Goal: Task Accomplishment & Management: Use online tool/utility

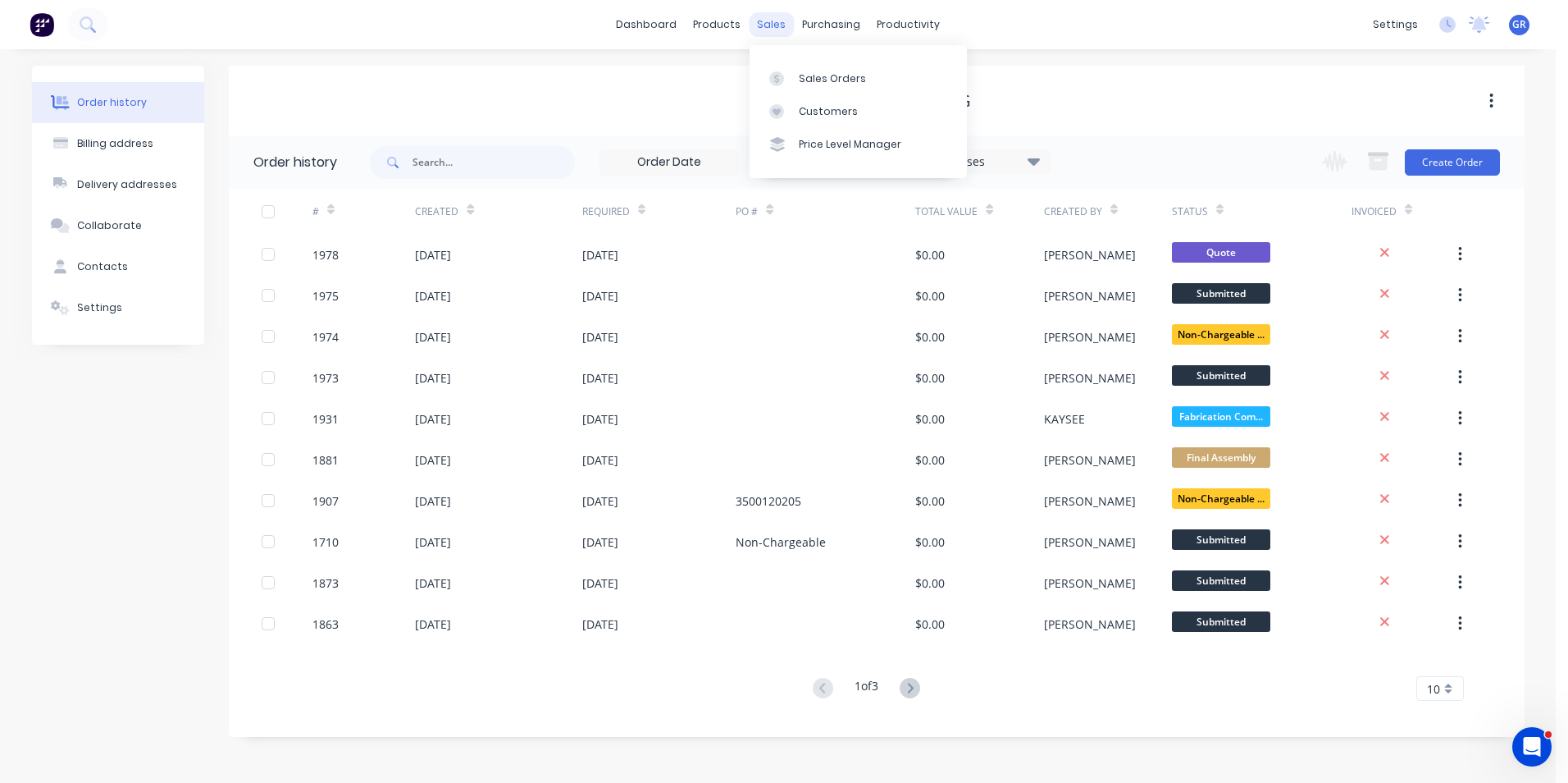
click at [770, 25] on div "sales" at bounding box center [771, 25] width 45 height 25
click at [805, 86] on link "Sales Orders" at bounding box center [858, 78] width 217 height 33
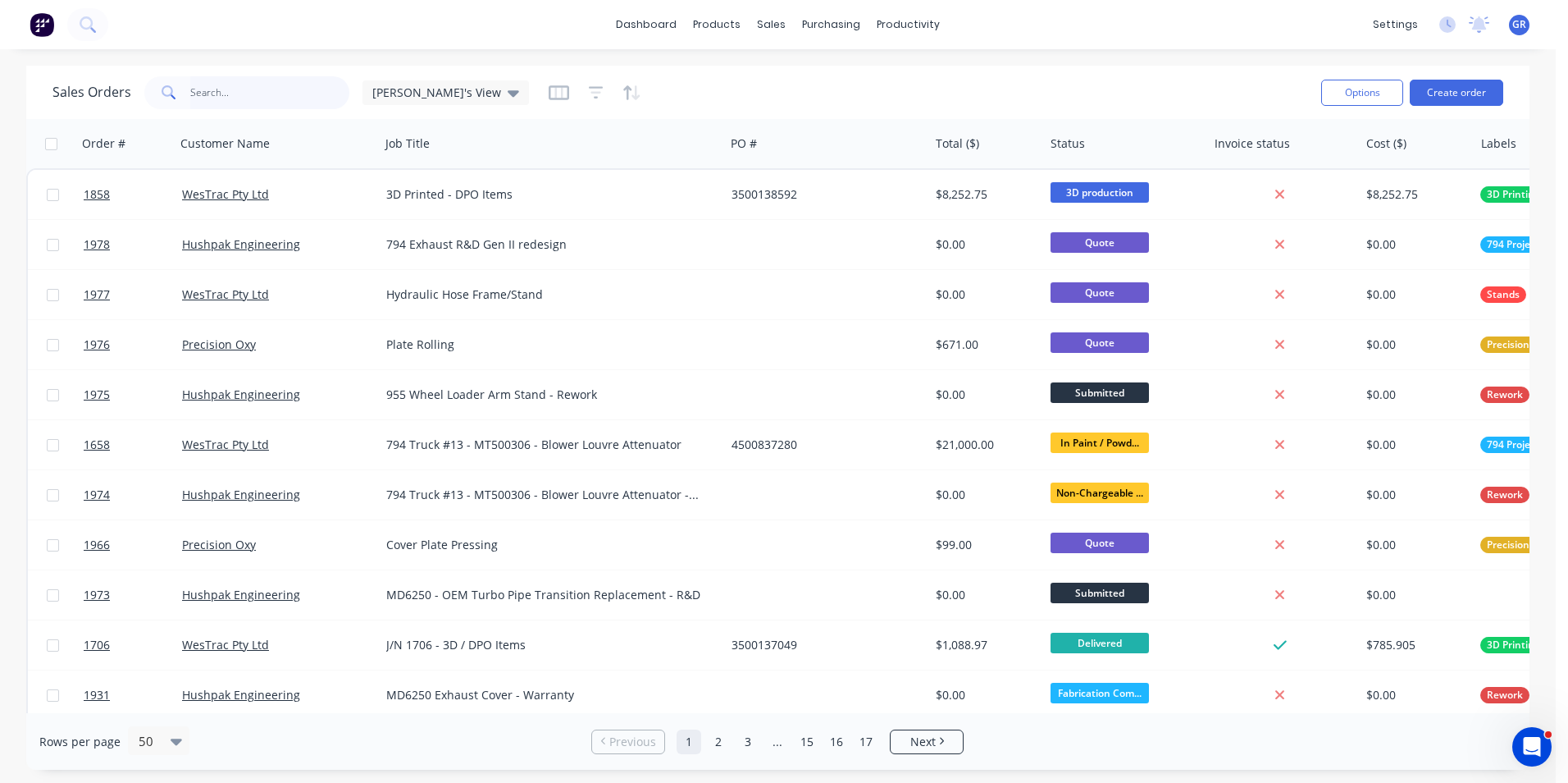
click at [216, 92] on input "text" at bounding box center [269, 93] width 160 height 33
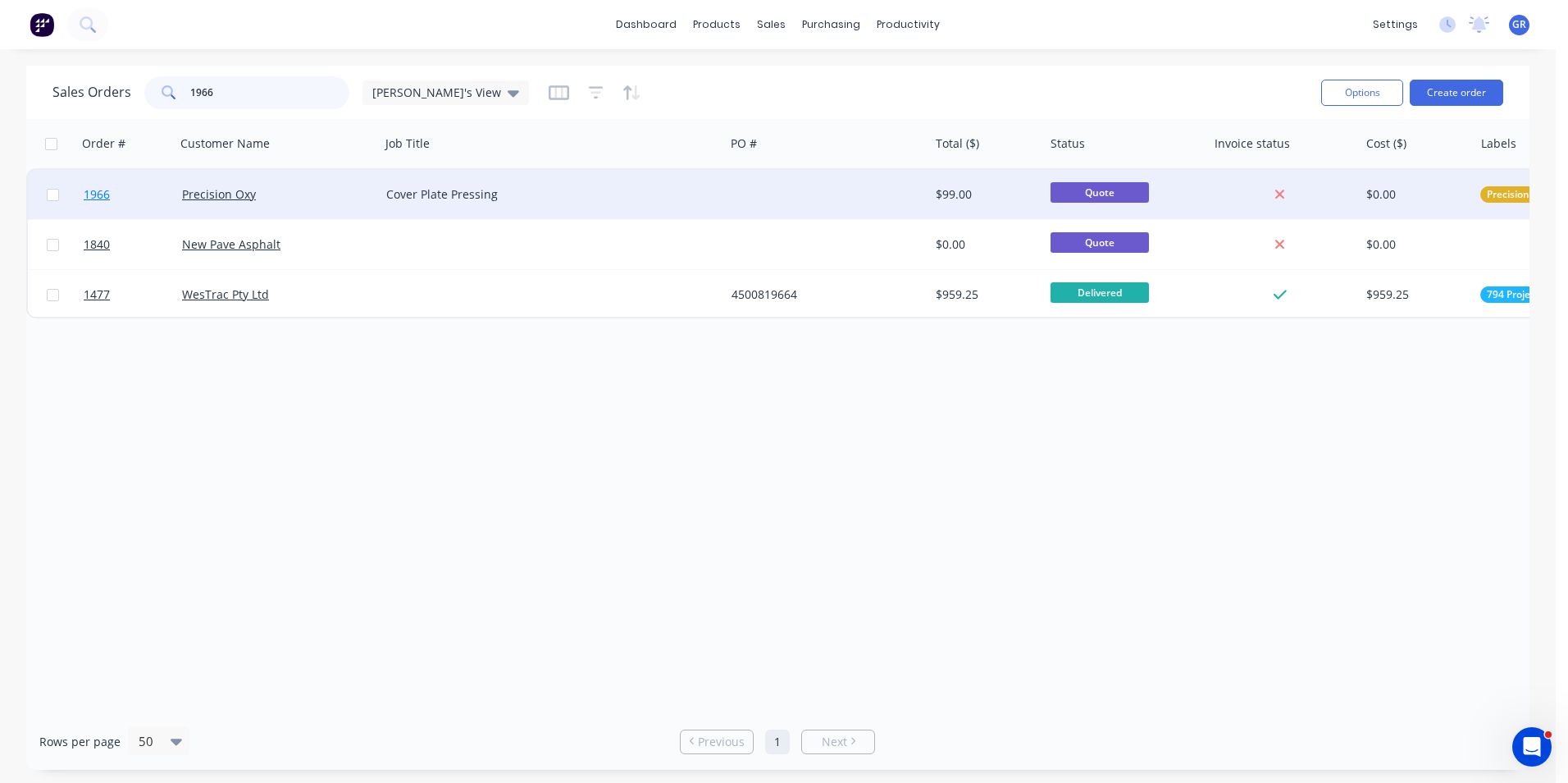
type input "1966"
click at [98, 193] on span "1966" at bounding box center [97, 194] width 26 height 17
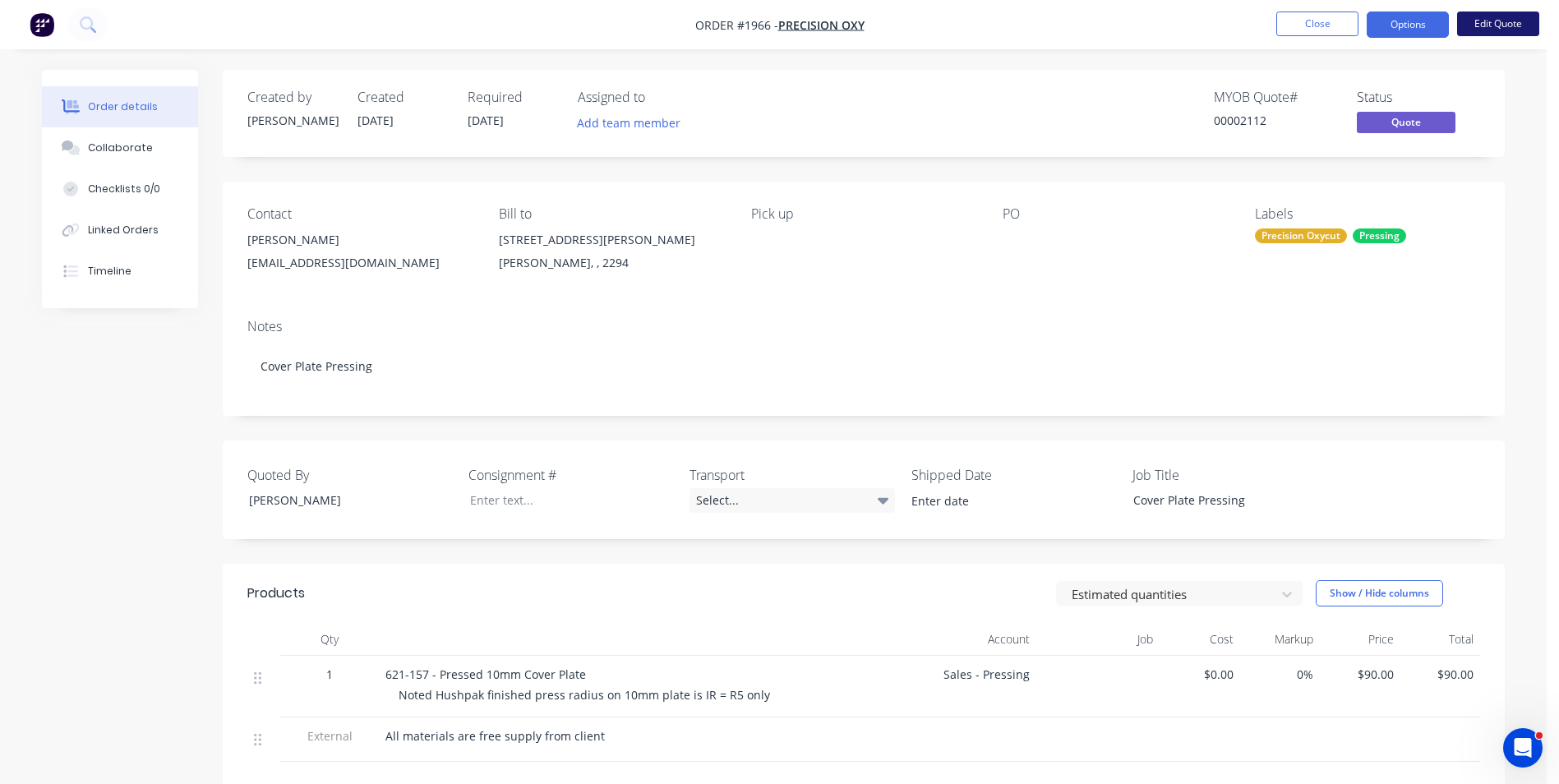
click at [807, 23] on button "Edit Quote" at bounding box center [1498, 24] width 82 height 25
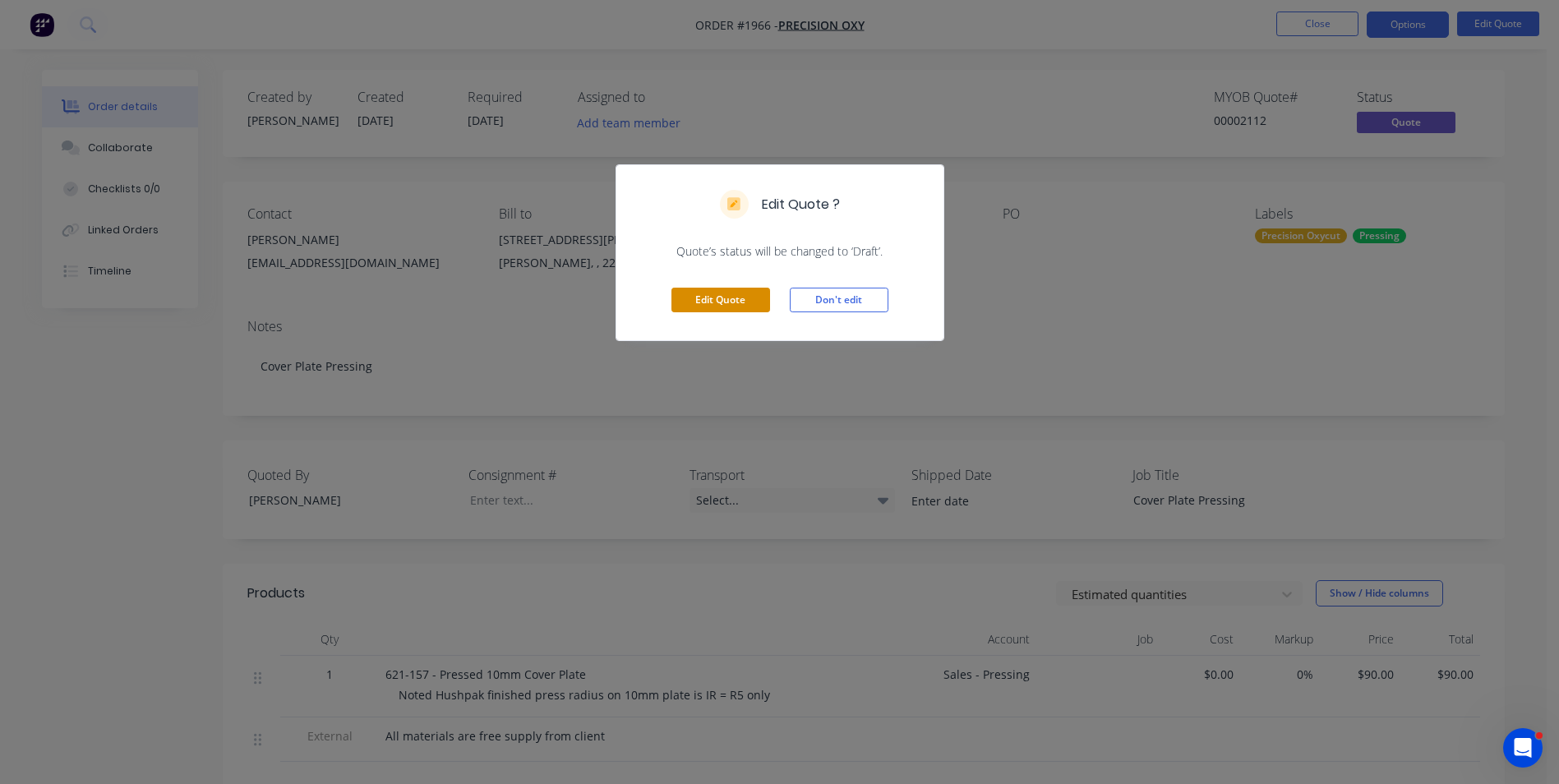
click at [721, 299] on button "Edit Quote" at bounding box center [721, 300] width 99 height 25
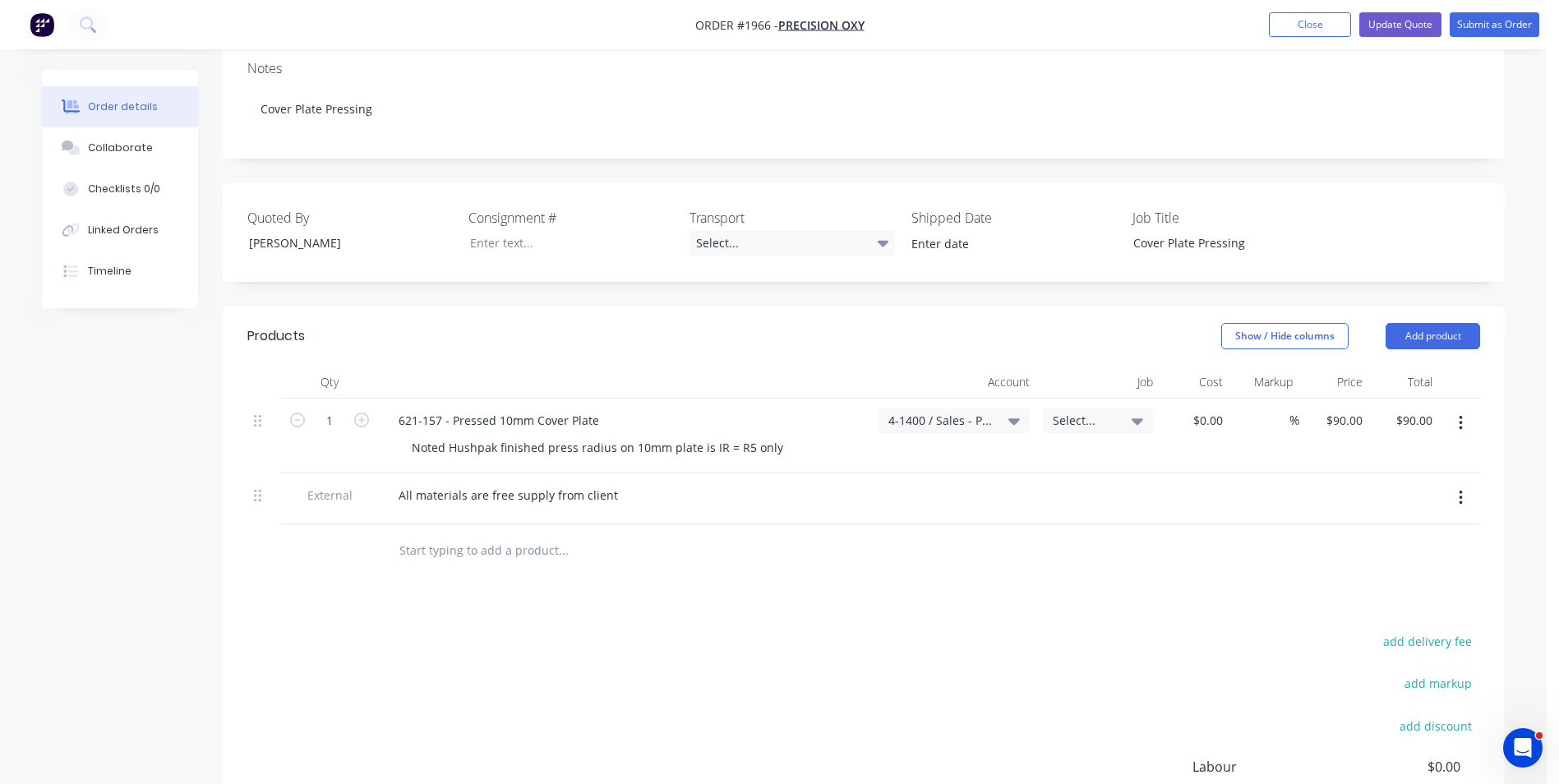
scroll to position [329, 0]
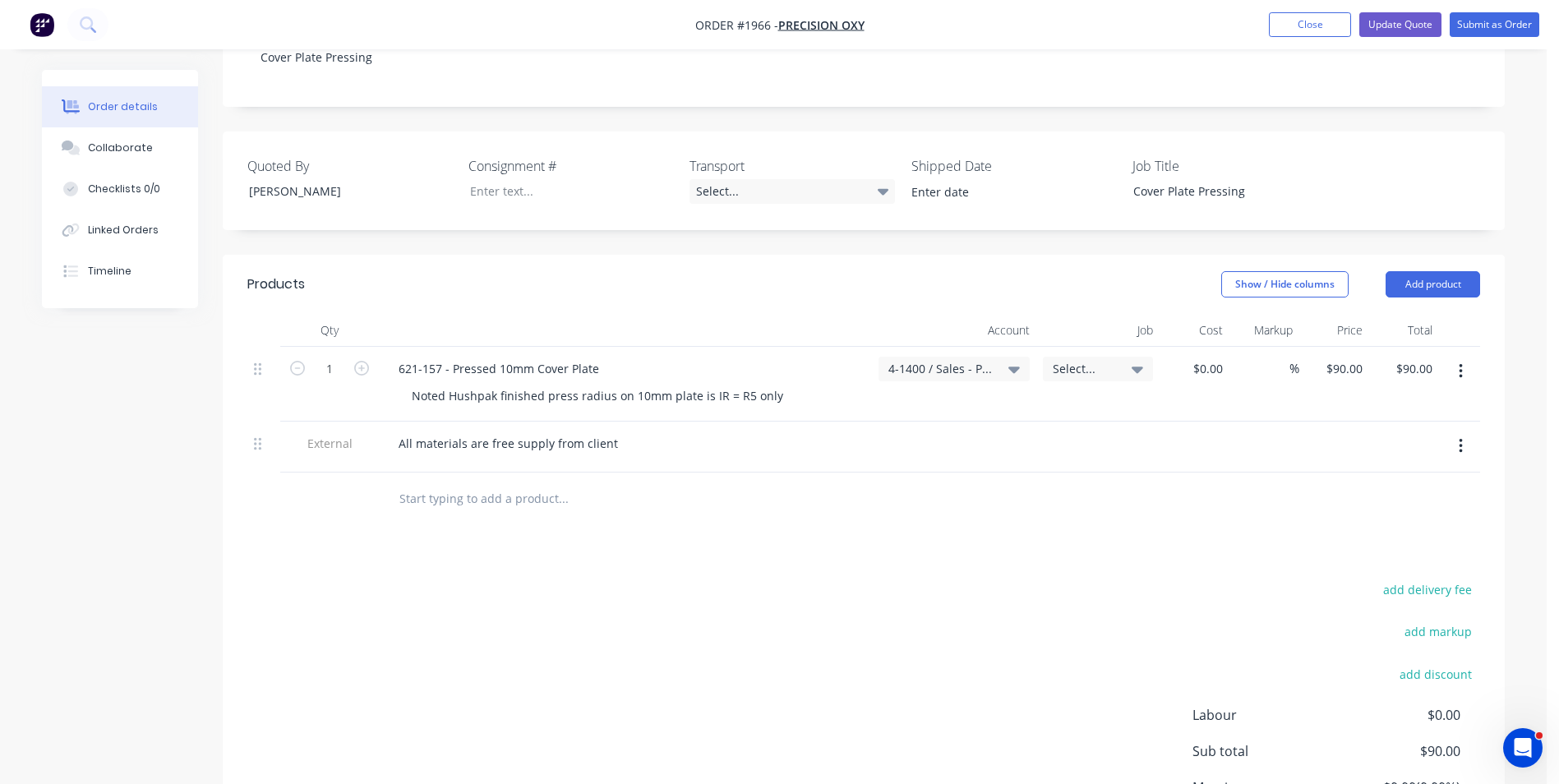
click at [807, 357] on button "button" at bounding box center [1460, 372] width 39 height 30
click at [807, 371] on div "Duplicate" at bounding box center [1402, 447] width 127 height 24
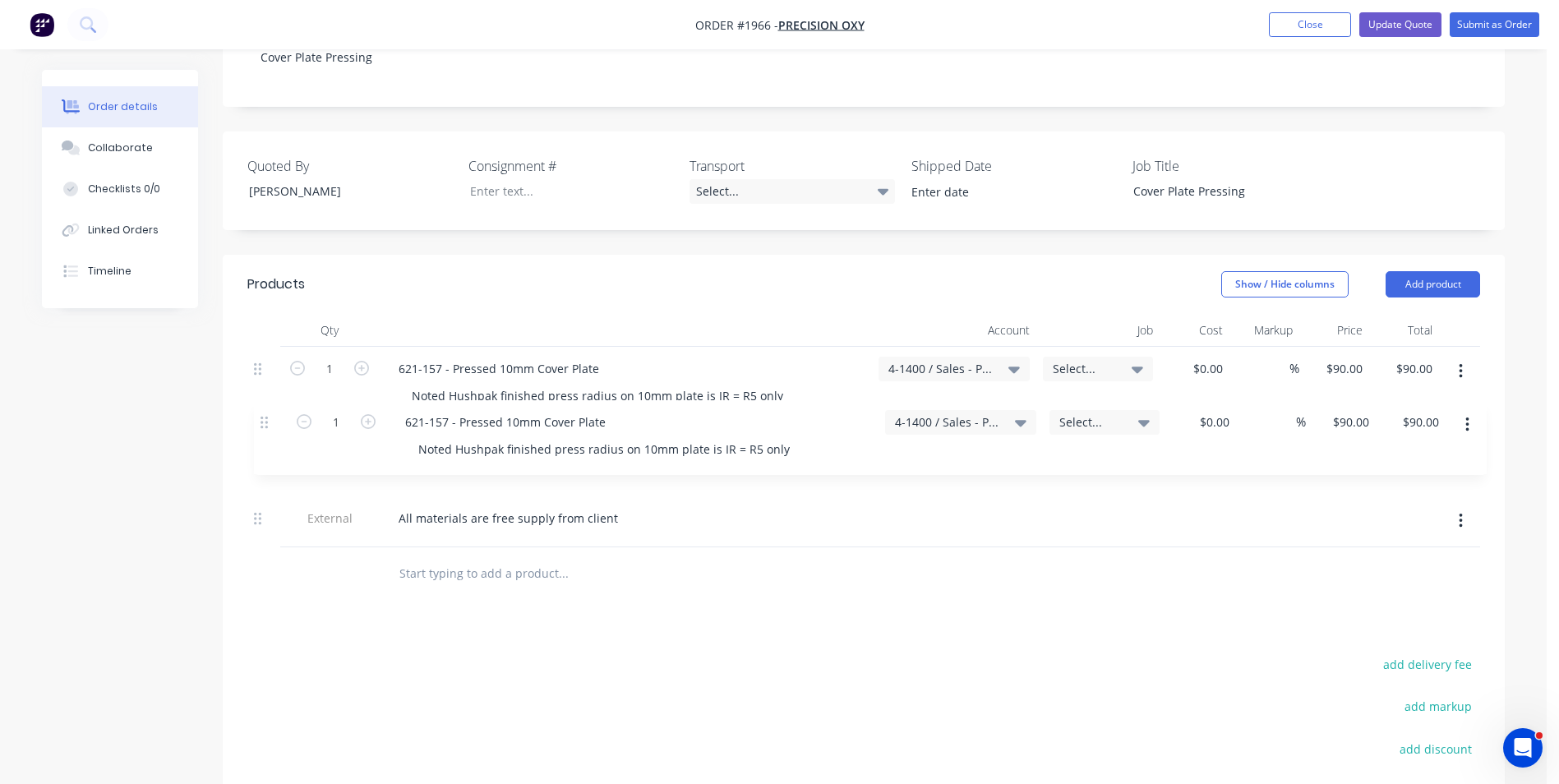
drag, startPoint x: 257, startPoint y: 480, endPoint x: 267, endPoint y: 416, distance: 64.8
click at [267, 371] on div "1 621-157 - Pressed 10mm Cover Plate Noted Hushpak finished press radius on 10m…" at bounding box center [864, 447] width 1233 height 200
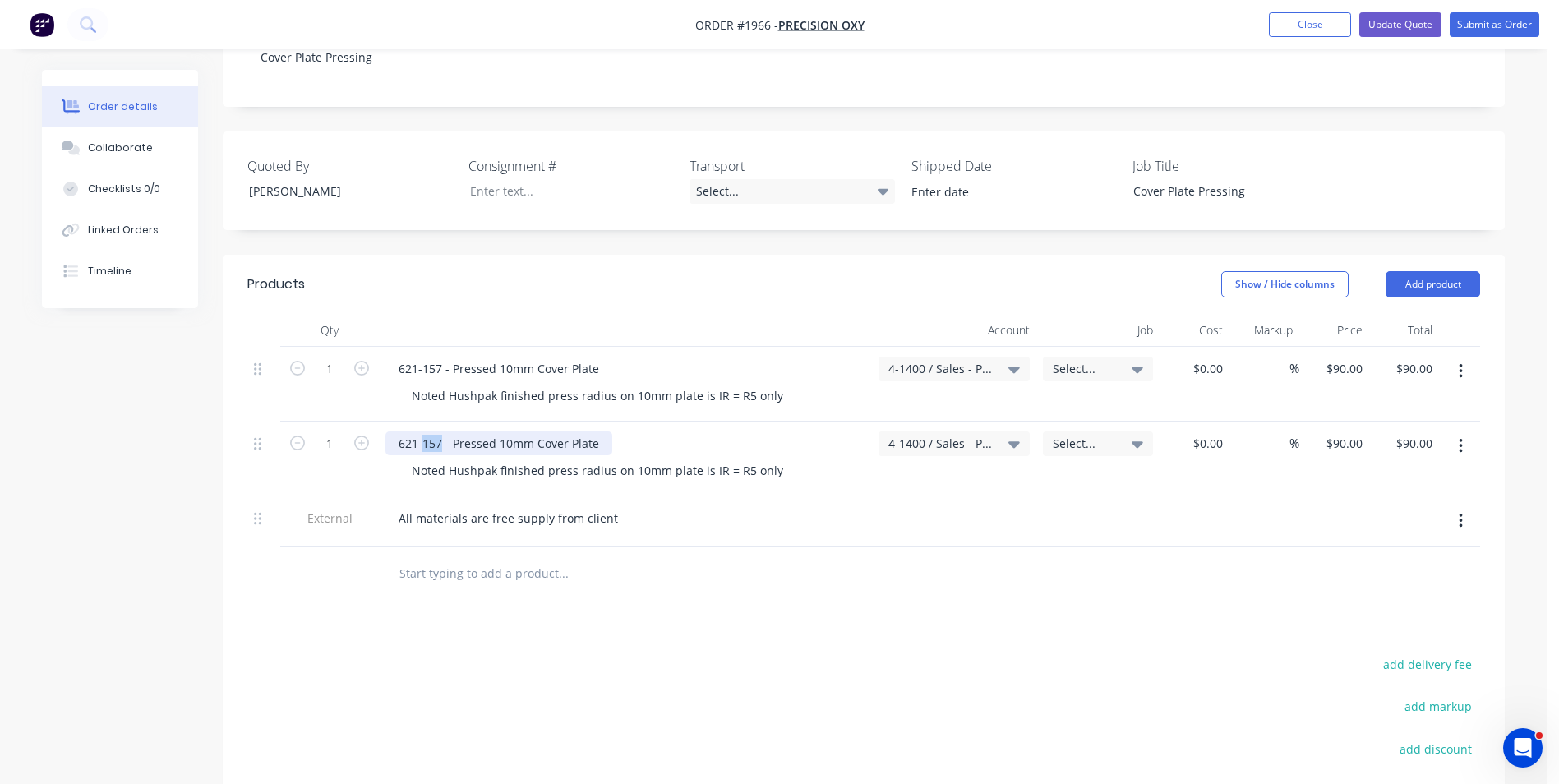
drag, startPoint x: 442, startPoint y: 424, endPoint x: 425, endPoint y: 424, distance: 17.0
click at [425, 371] on div "621-157 - Pressed 10mm Cover Plate" at bounding box center [499, 443] width 227 height 24
drag, startPoint x: 509, startPoint y: 429, endPoint x: 500, endPoint y: 429, distance: 9.0
click at [500, 371] on div "621-198 - Pressed 10mm Cover Plate" at bounding box center [499, 443] width 227 height 24
drag, startPoint x: 593, startPoint y: 425, endPoint x: 529, endPoint y: 425, distance: 64.0
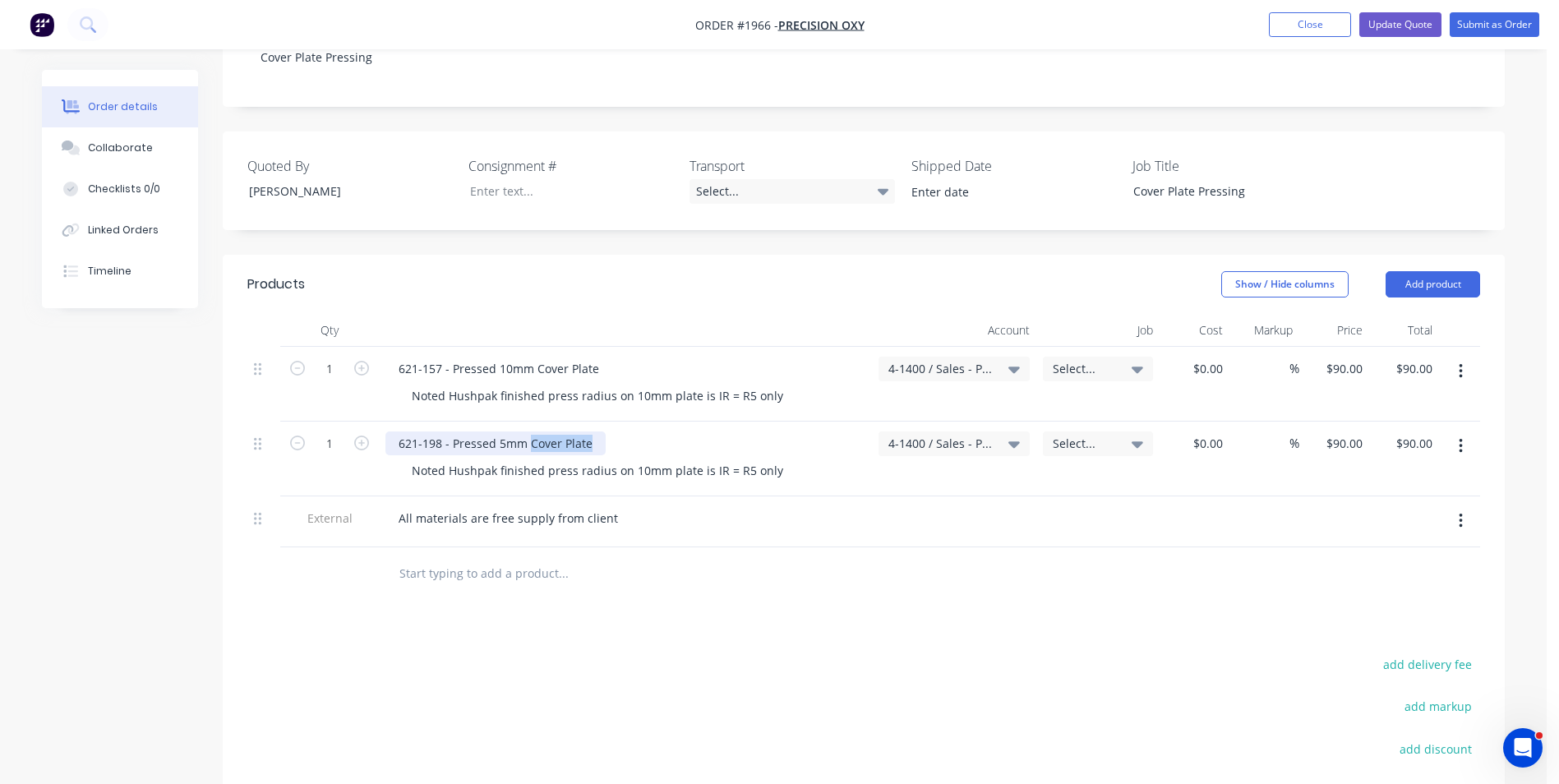
click at [529, 371] on div "621-198 - Pressed 5mm Cover Plate" at bounding box center [495, 443] width 220 height 24
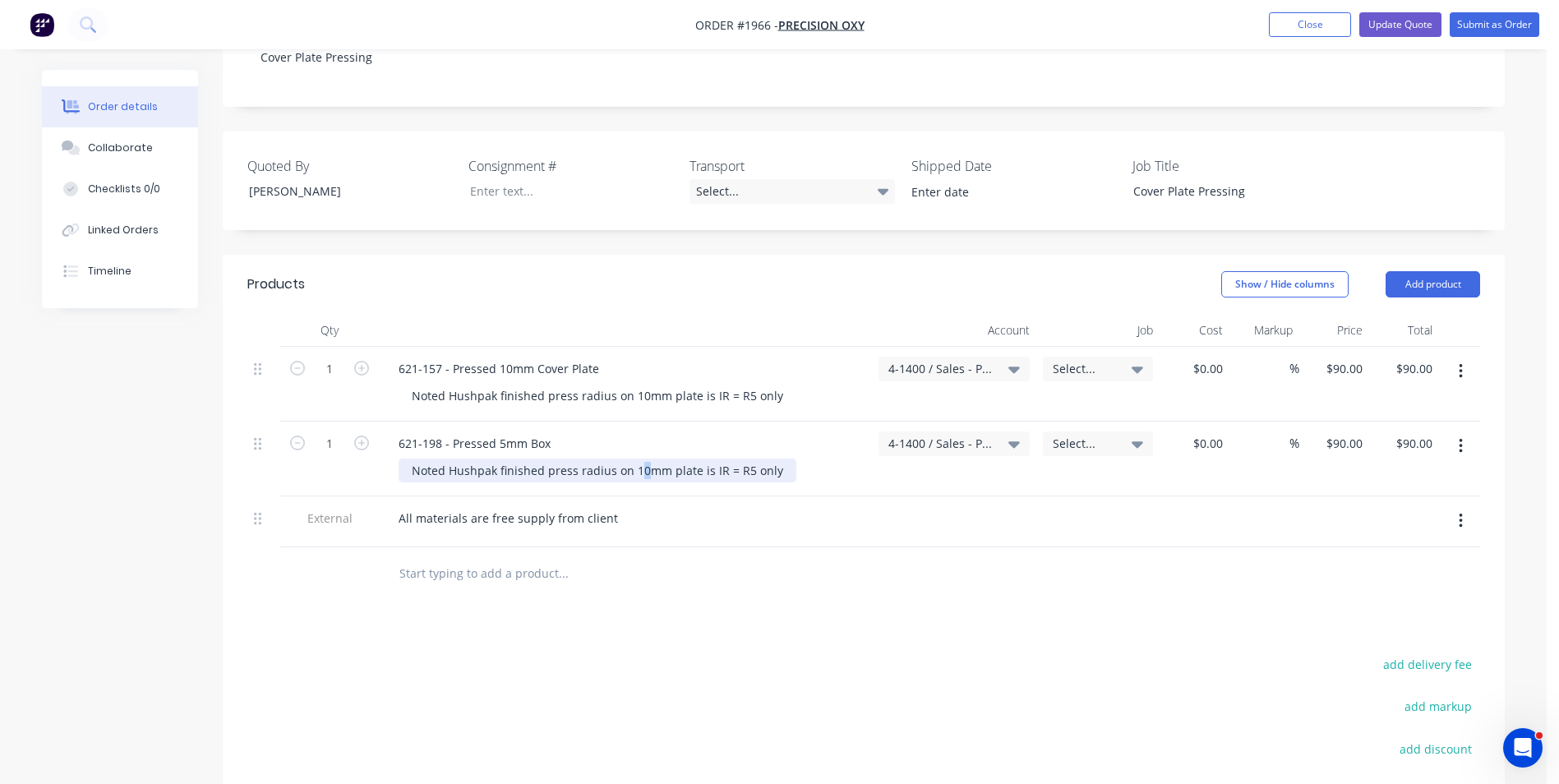
drag, startPoint x: 640, startPoint y: 455, endPoint x: 630, endPoint y: 451, distance: 10.8
click at [630, 371] on div "Noted Hushpak finished press radius on 10mm plate is IR = R5 only" at bounding box center [597, 470] width 398 height 24
click at [636, 371] on div "621-198 - Pressed 5mm Box Noted Hushpak finished press radius on 10mm plate is …" at bounding box center [625, 459] width 493 height 75
click at [639, 371] on div "Noted Hushpak finished press radius on 10mm plate is IR = R5 only" at bounding box center [597, 470] width 398 height 24
click at [807, 371] on div "90 $90.00" at bounding box center [1335, 459] width 70 height 75
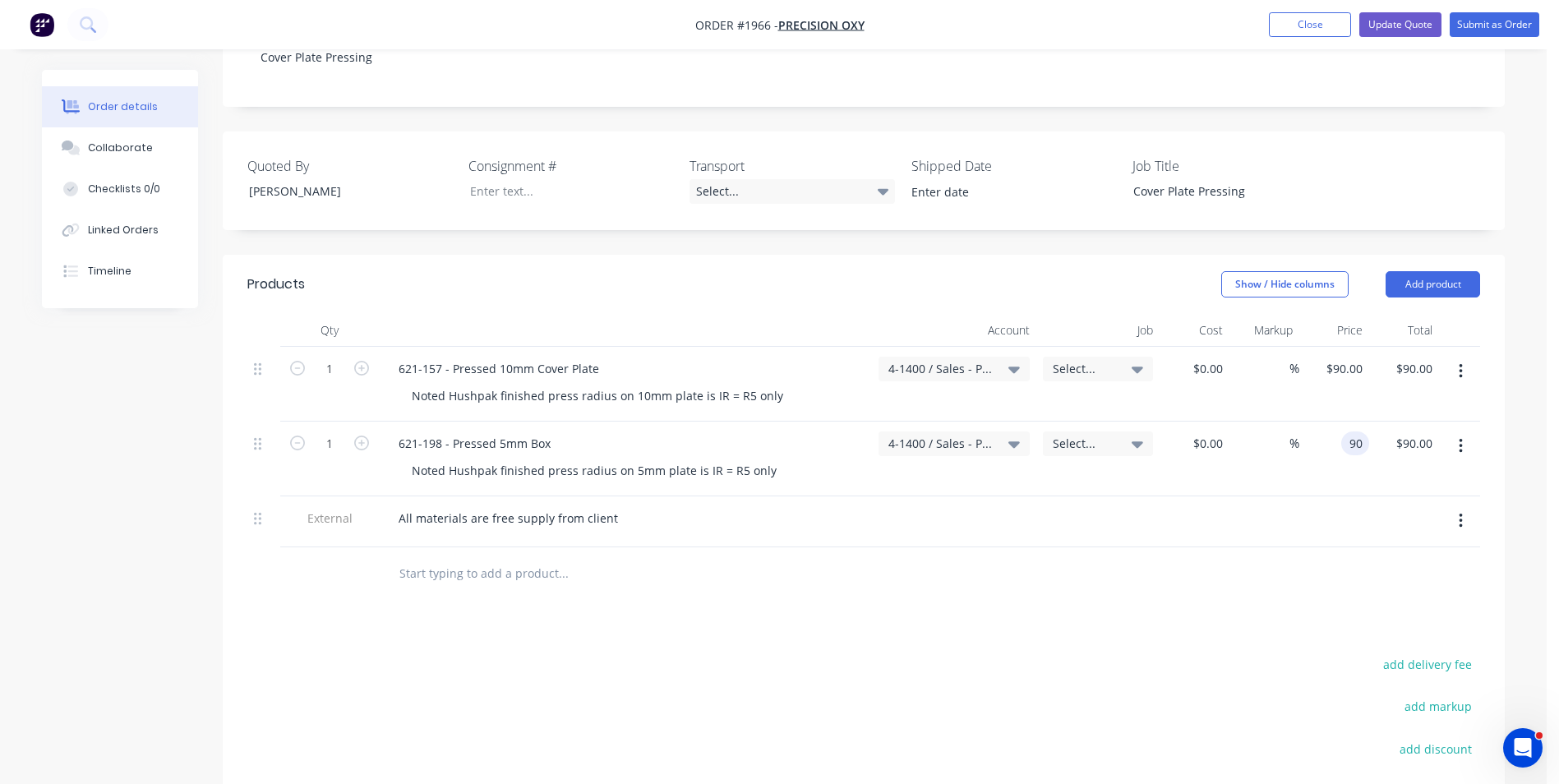
type input "0"
type input "$130.00"
click at [807, 371] on div at bounding box center [1264, 522] width 70 height 51
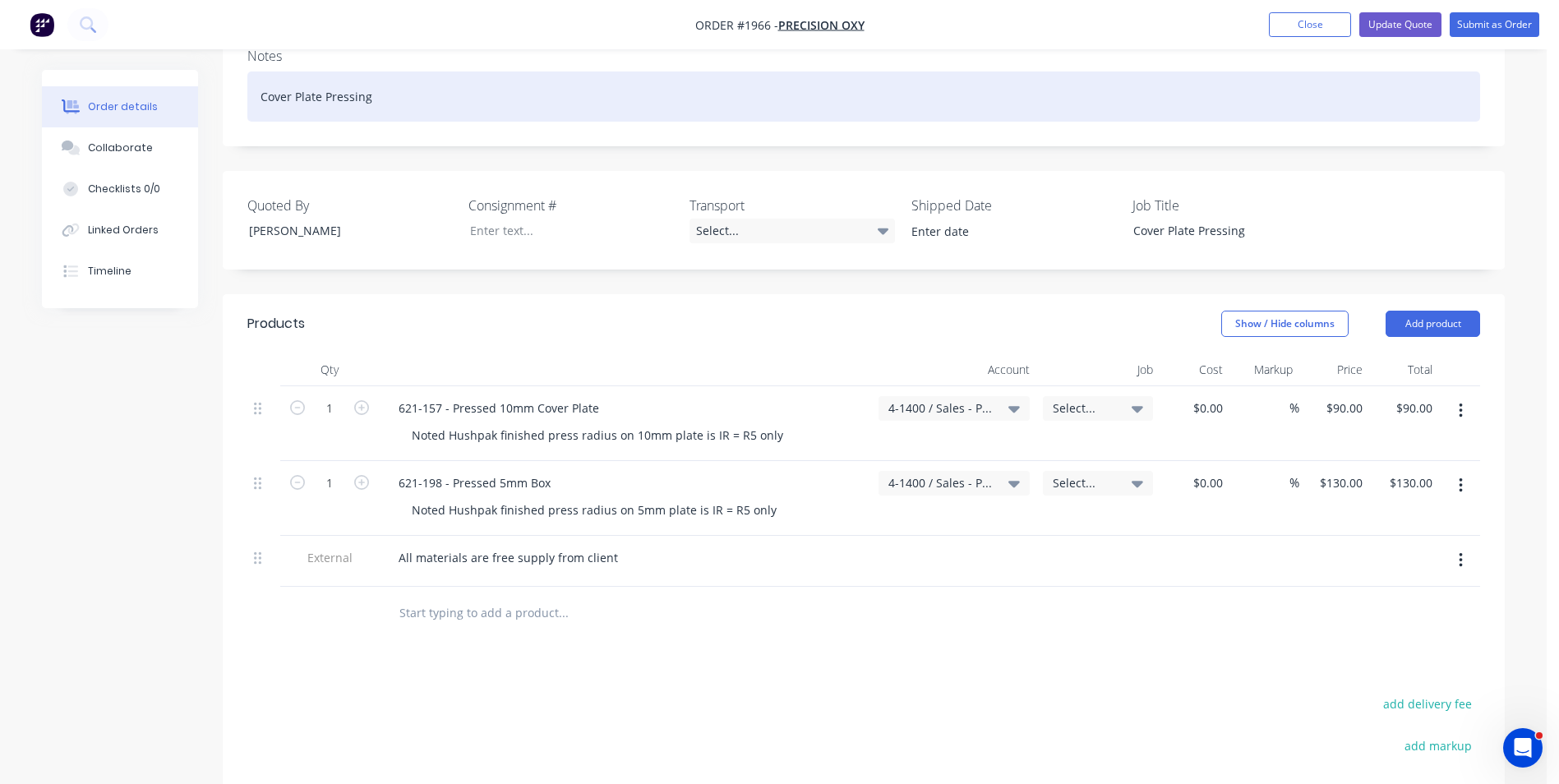
scroll to position [218, 0]
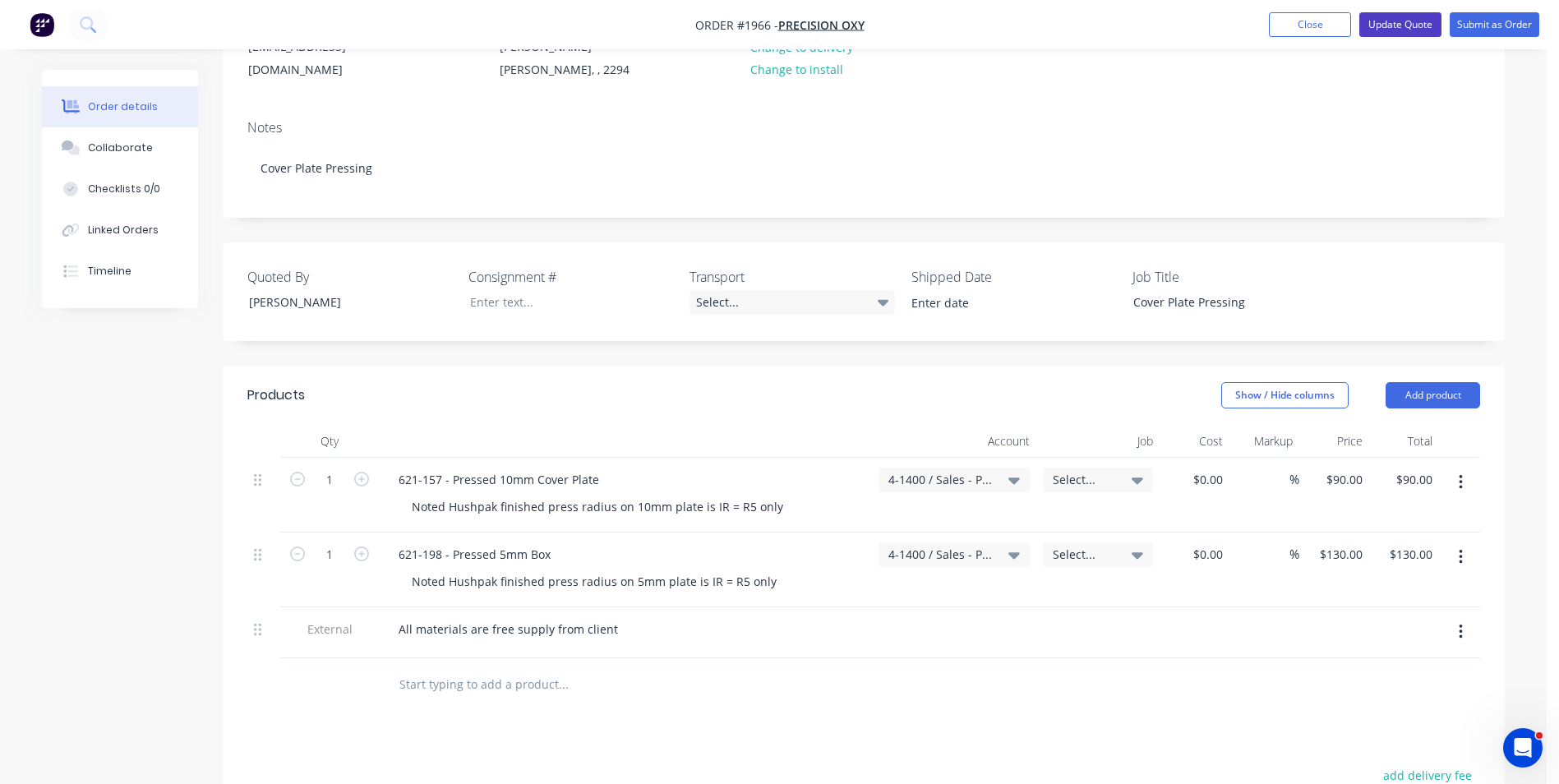
click at [807, 22] on button "Update Quote" at bounding box center [1400, 25] width 82 height 25
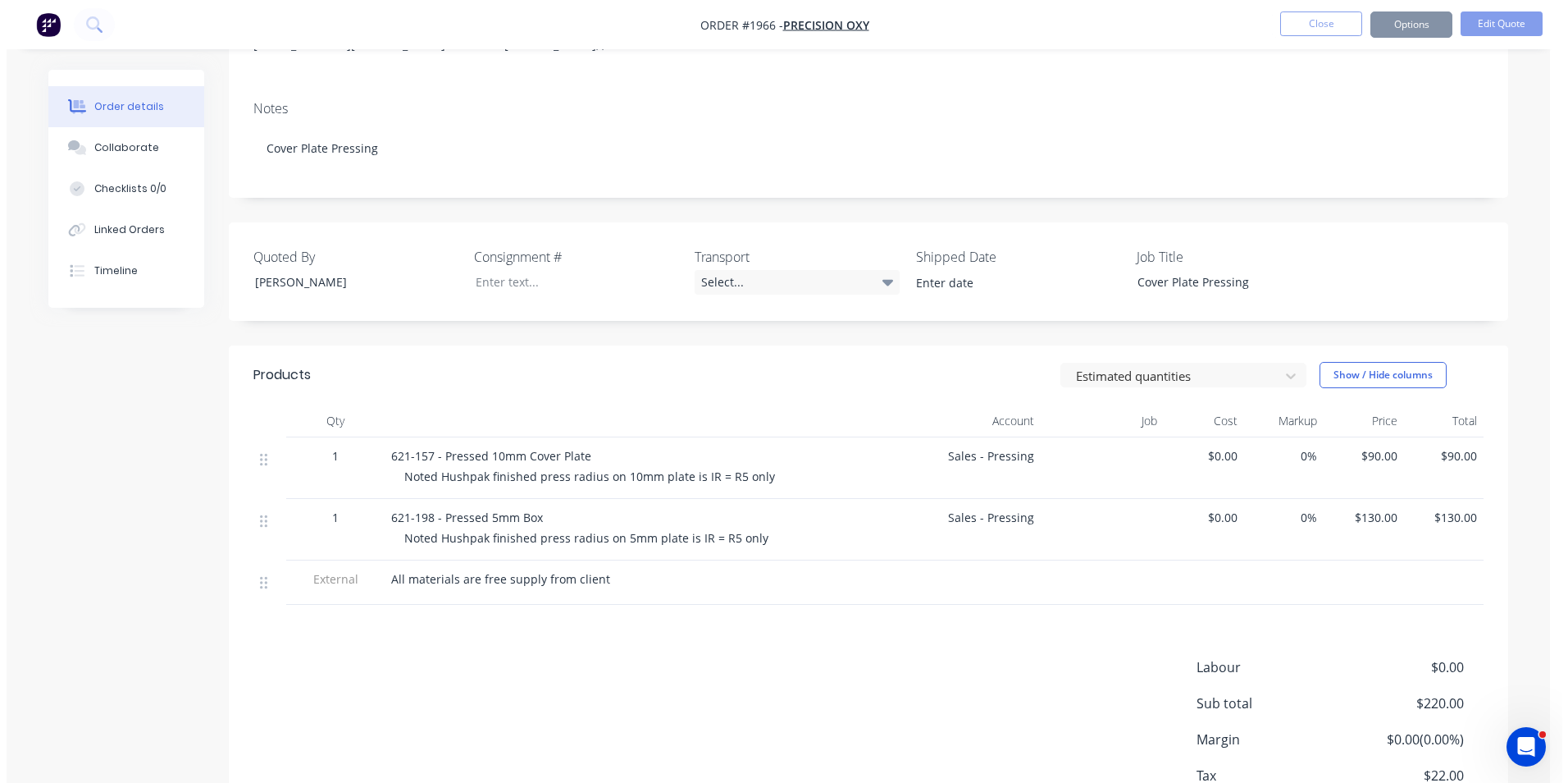
scroll to position [0, 0]
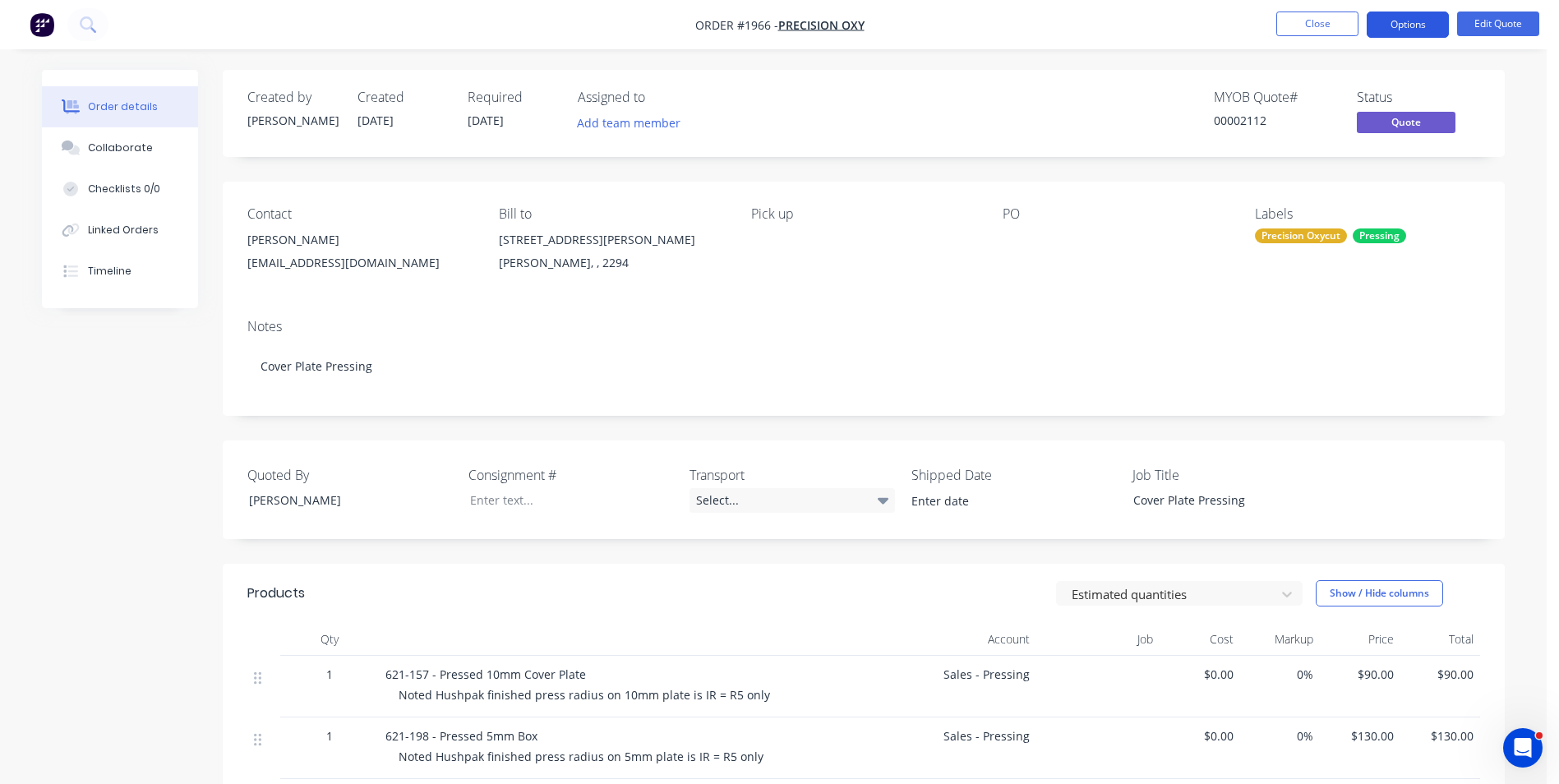
click at [807, 24] on button "Options" at bounding box center [1407, 25] width 82 height 26
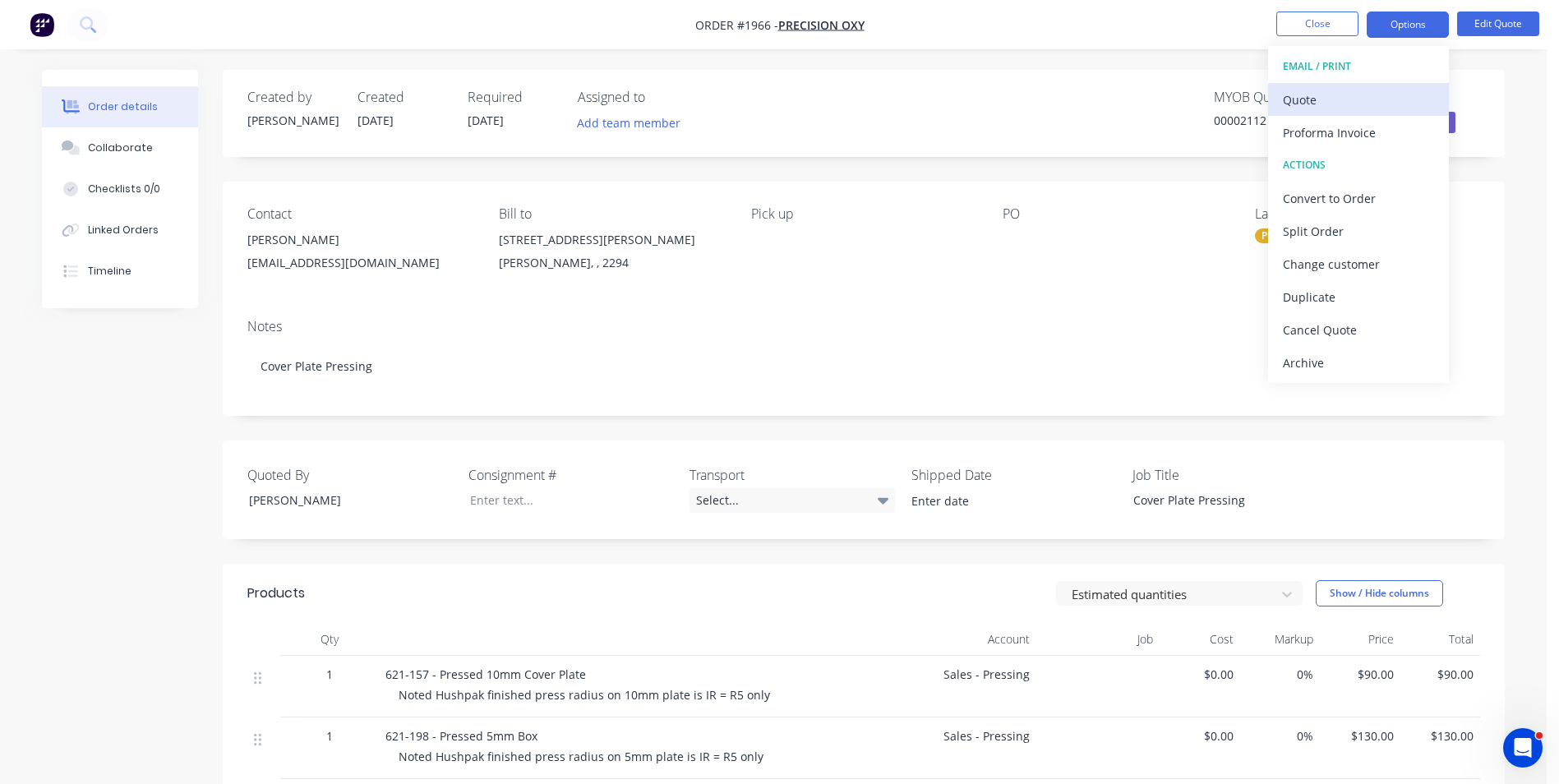
click at [807, 104] on div "Quote" at bounding box center [1359, 99] width 152 height 24
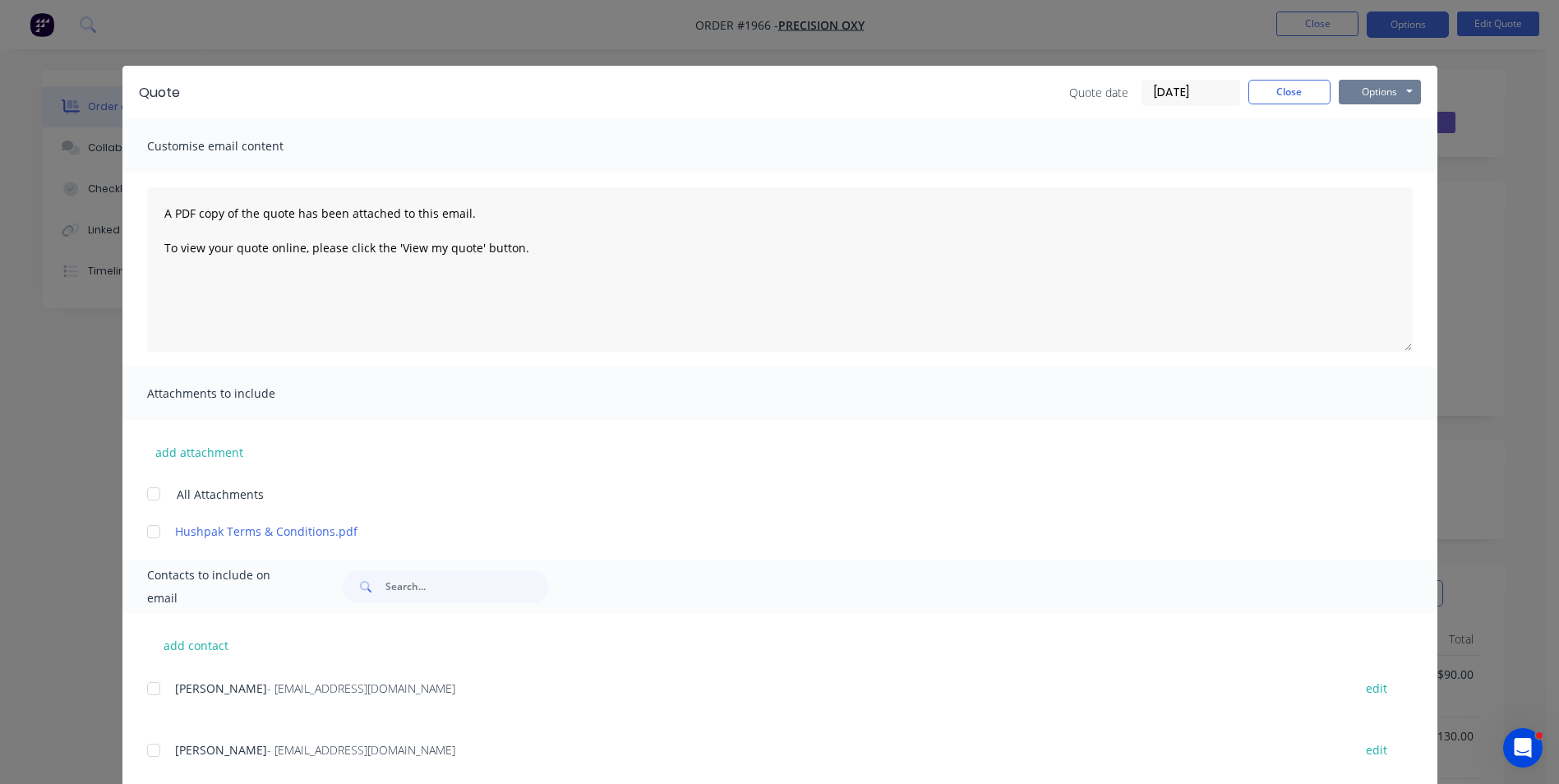
click at [807, 86] on button "Options" at bounding box center [1379, 92] width 82 height 25
click at [807, 144] on button "Print" at bounding box center [1391, 148] width 105 height 27
click at [807, 94] on button "Close" at bounding box center [1289, 92] width 82 height 25
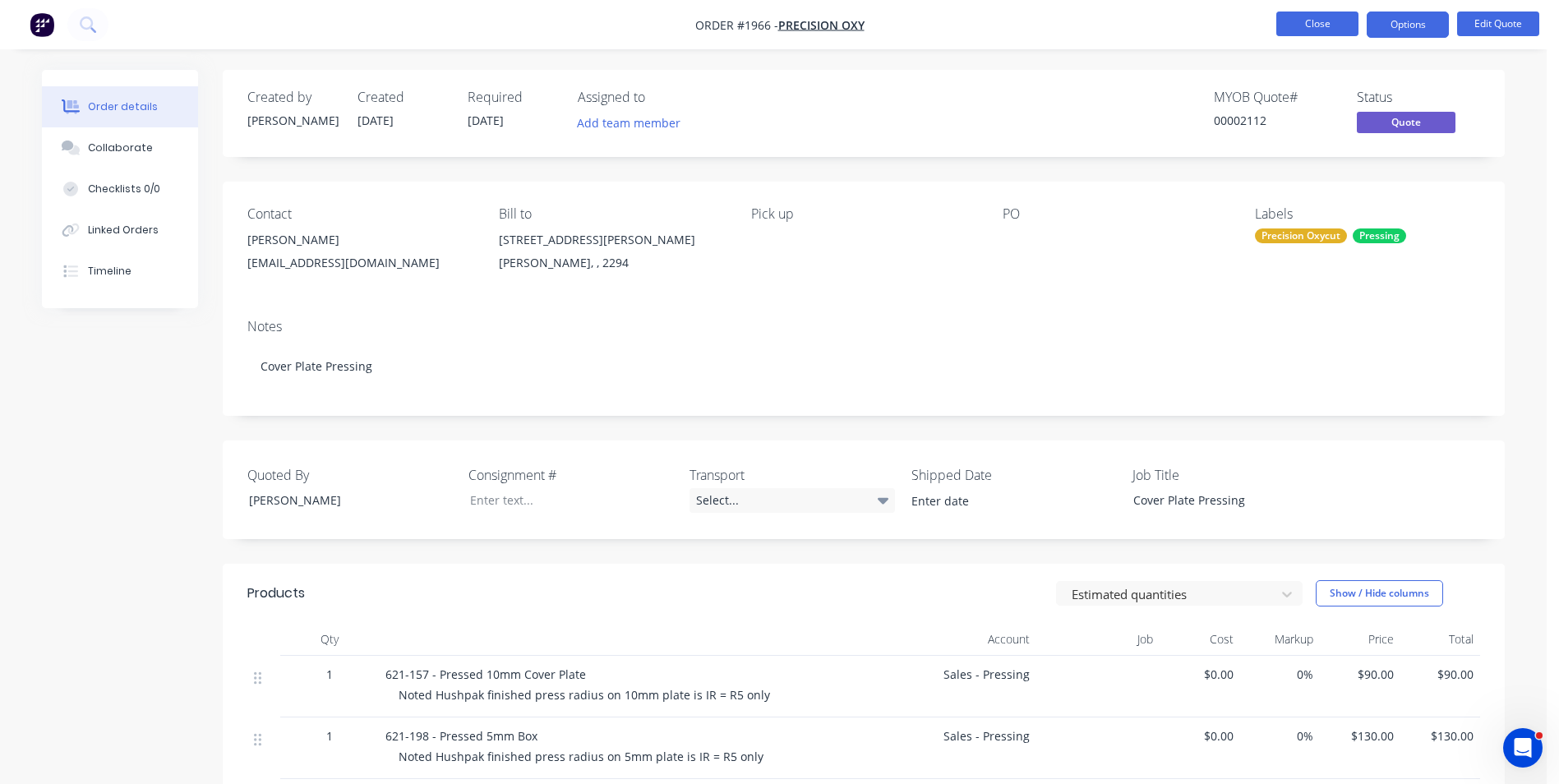
click at [807, 26] on button "Close" at bounding box center [1317, 24] width 82 height 25
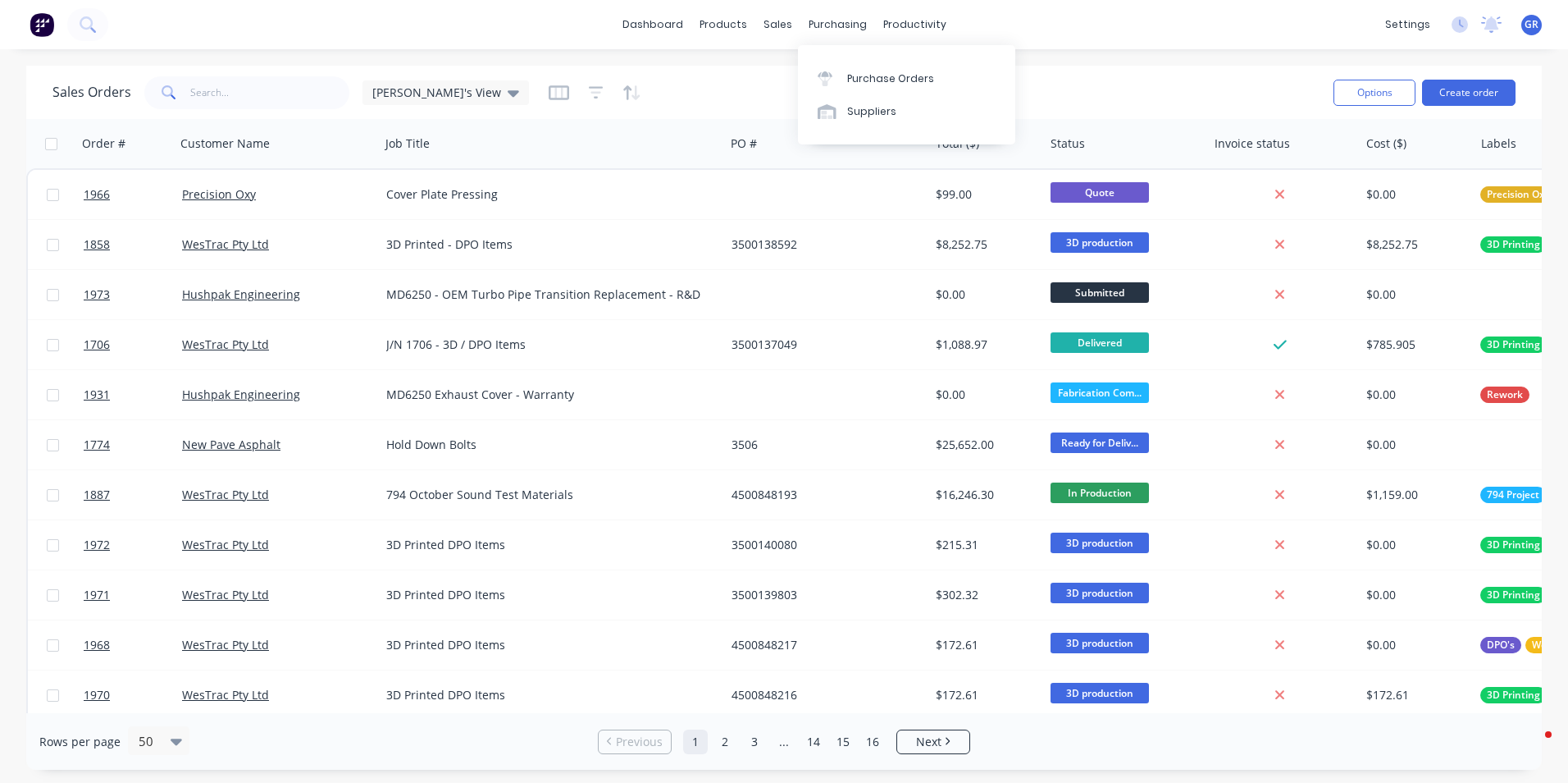
click at [831, 25] on div "purchasing" at bounding box center [837, 25] width 74 height 25
click at [878, 74] on div "Purchase Orders" at bounding box center [890, 79] width 87 height 15
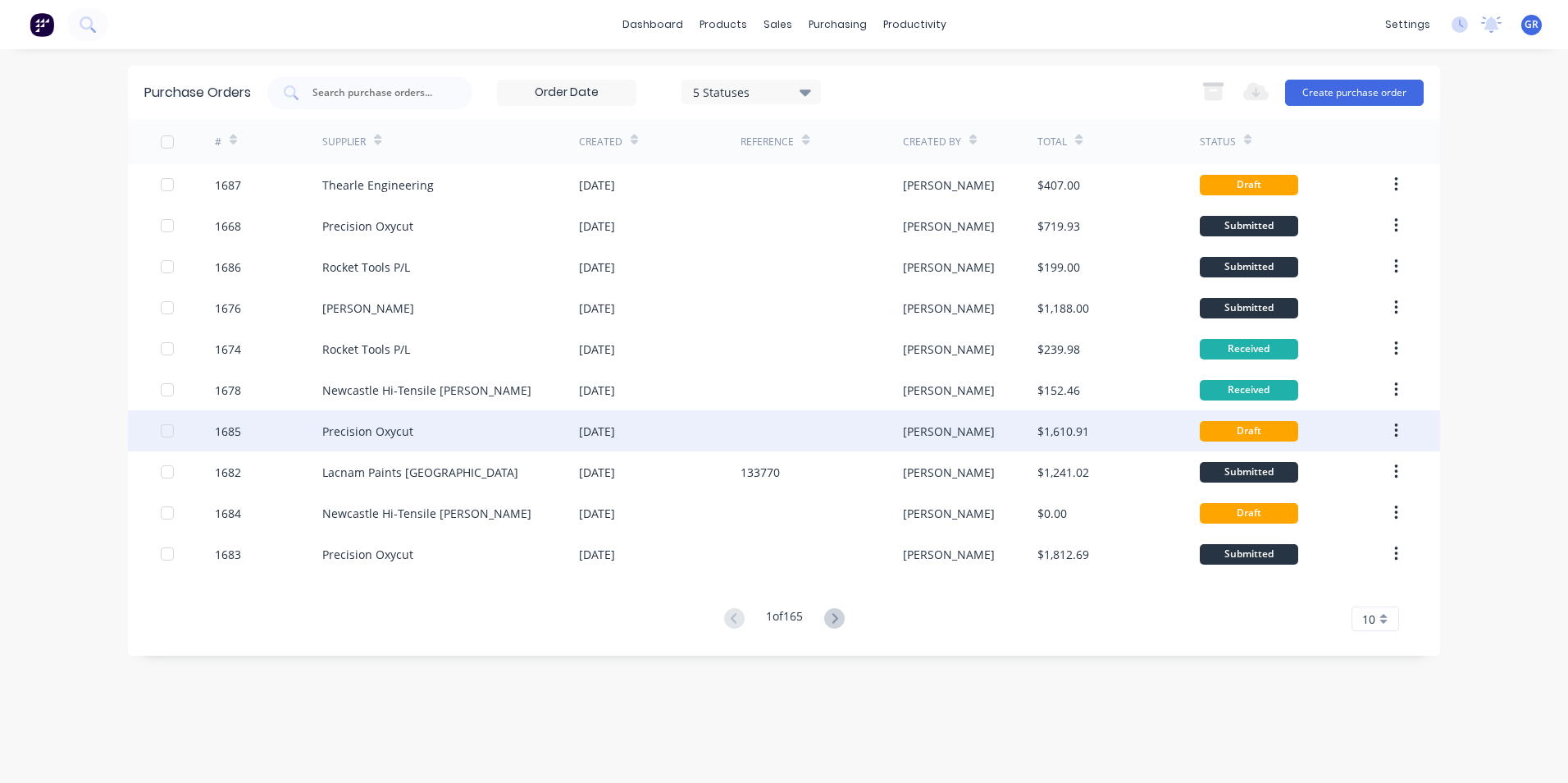
click at [230, 428] on div "1685" at bounding box center [228, 431] width 26 height 17
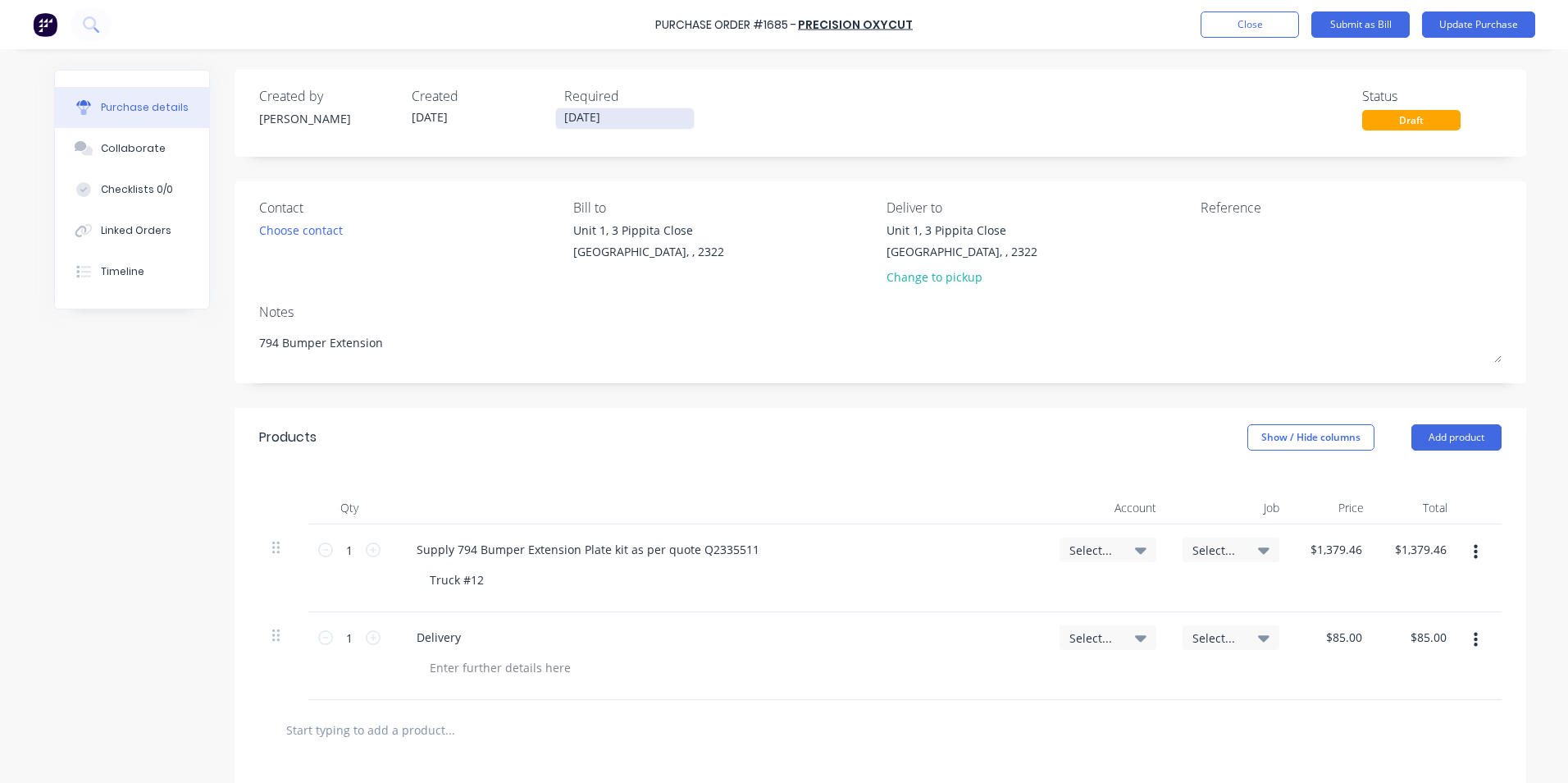
click at [585, 115] on input "13/10/25" at bounding box center [625, 118] width 138 height 21
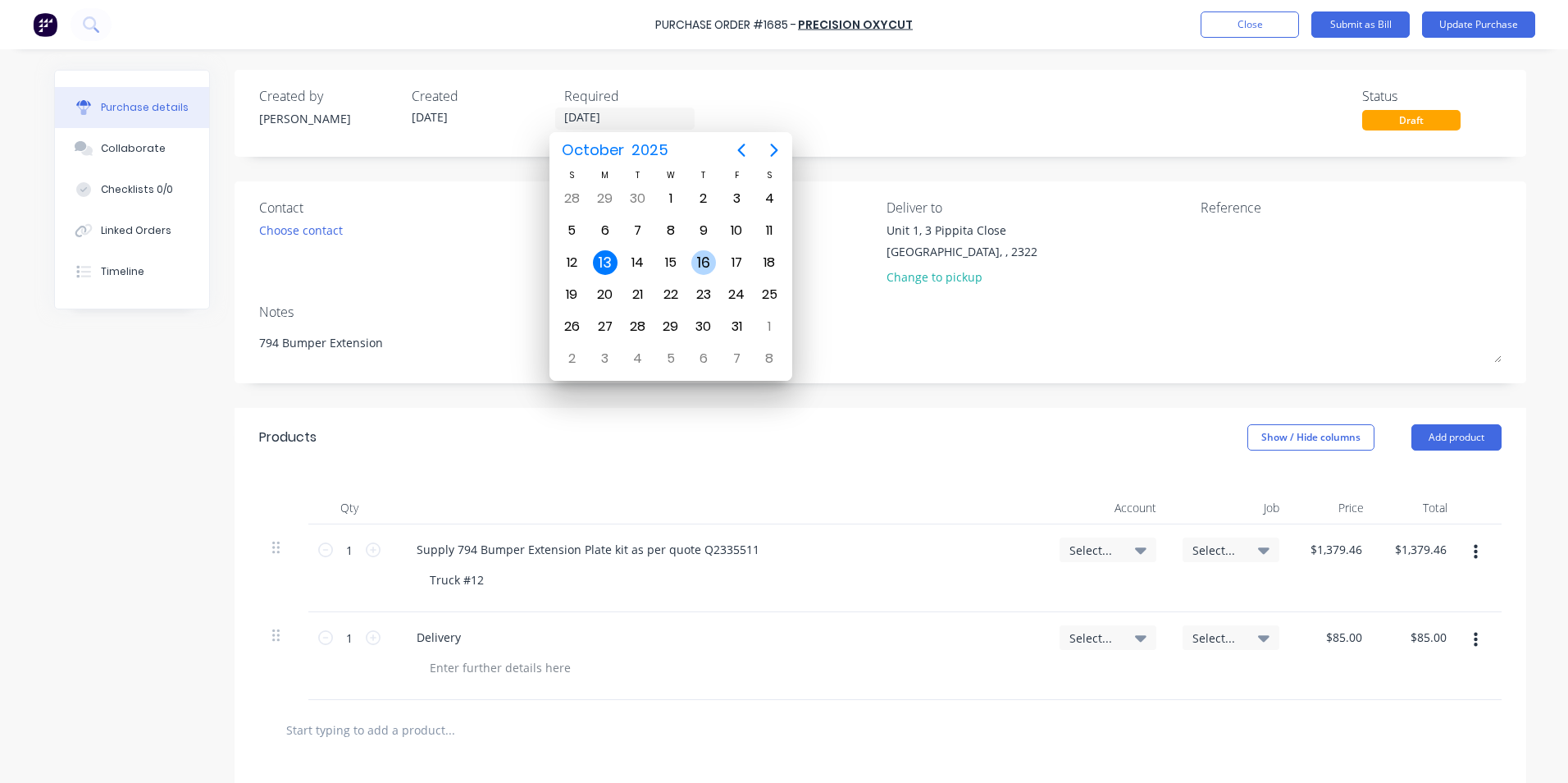
click at [704, 260] on div "16" at bounding box center [703, 263] width 25 height 25
type textarea "x"
type input "16/10/25"
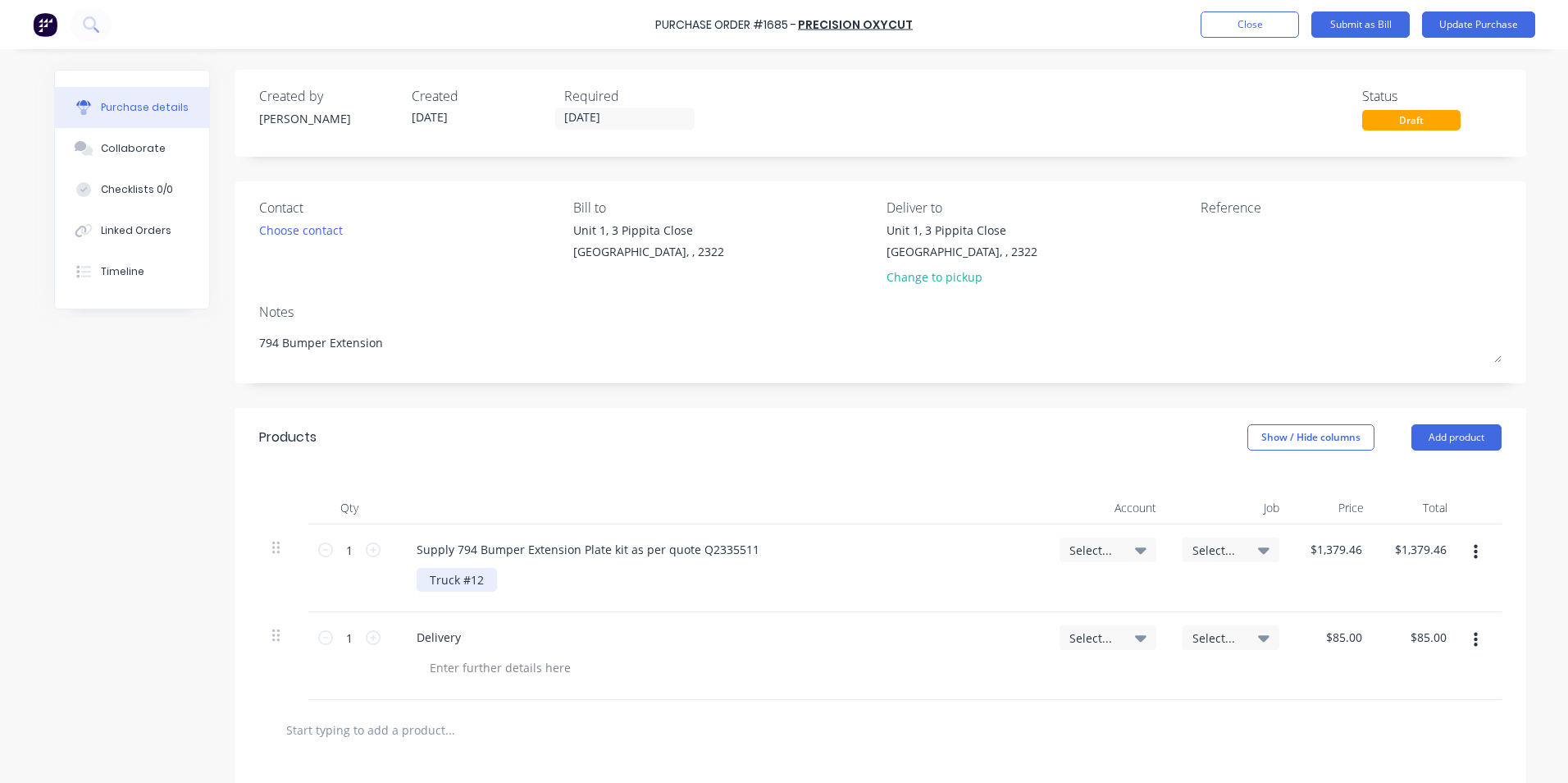
type textarea "x"
click at [467, 579] on div "Truck #12" at bounding box center [456, 580] width 80 height 24
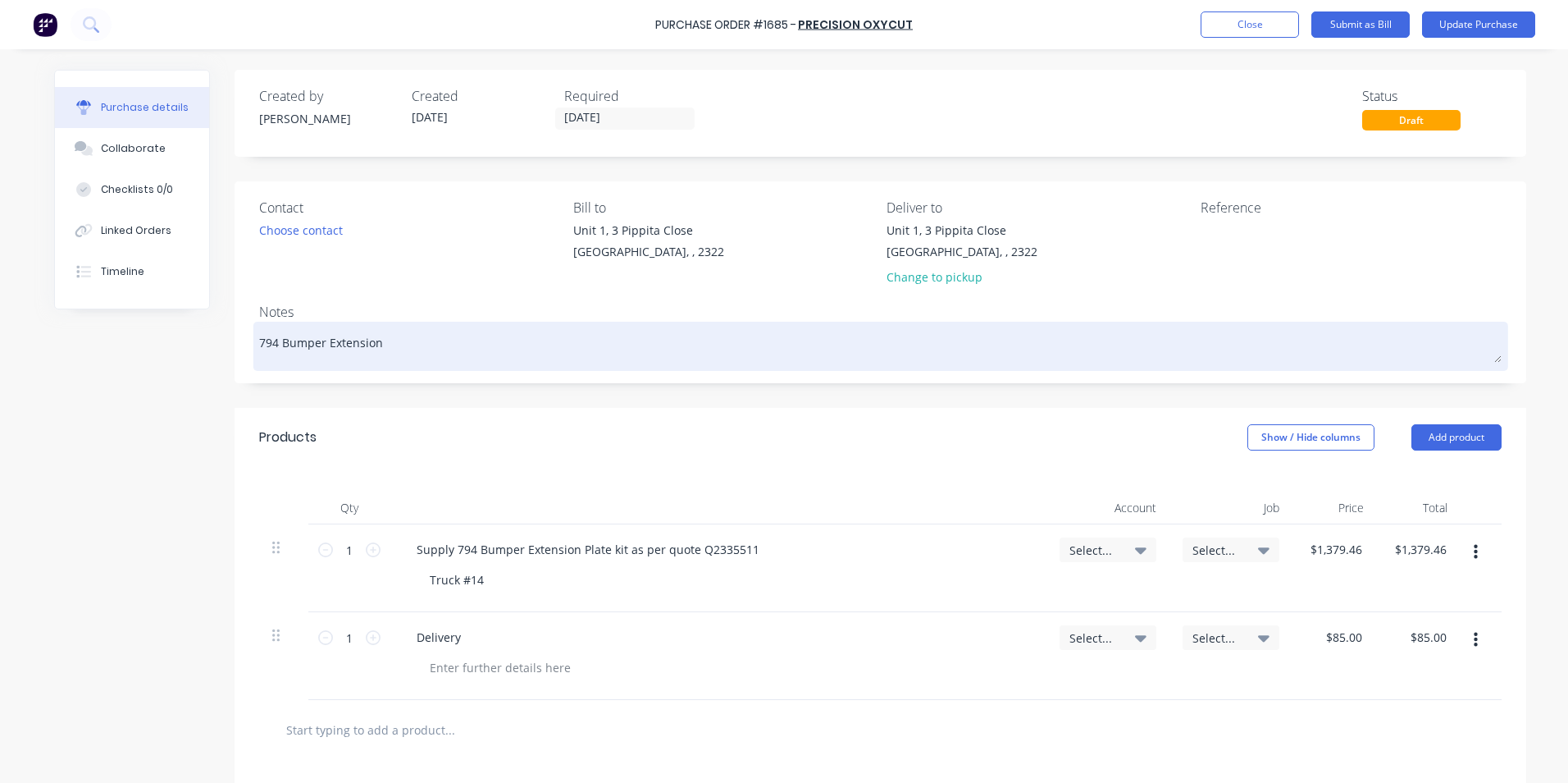
click at [260, 343] on div "794 Bumper Extension" at bounding box center [880, 346] width 1242 height 41
click at [260, 339] on textarea "794 Bumper Extension" at bounding box center [880, 344] width 1242 height 37
type textarea "x"
type textarea "J794 Bumper Extension"
type textarea "x"
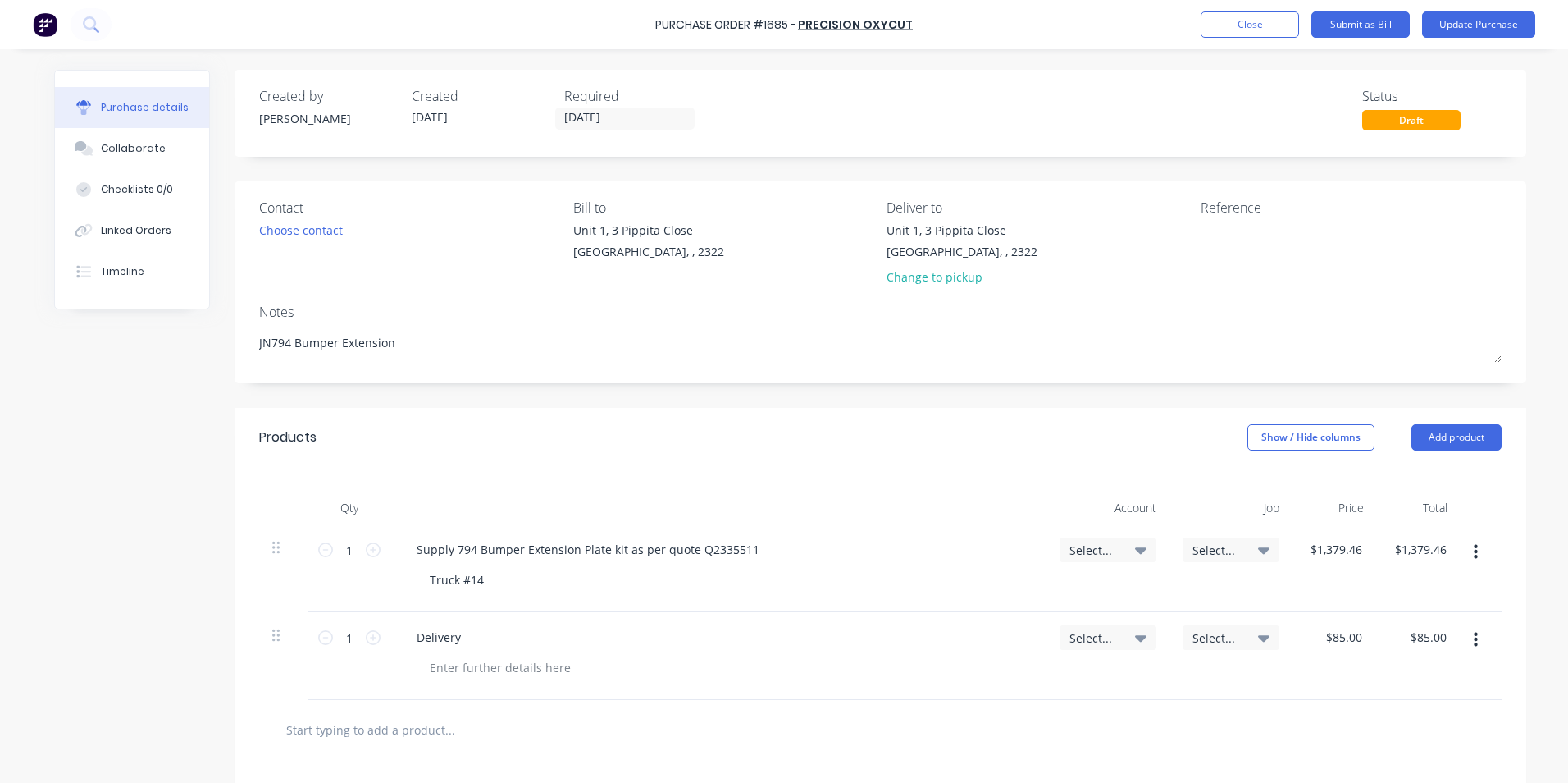
type textarea "JN794 Bumper Extension"
type textarea "x"
type textarea "JN794 Bumper Extension"
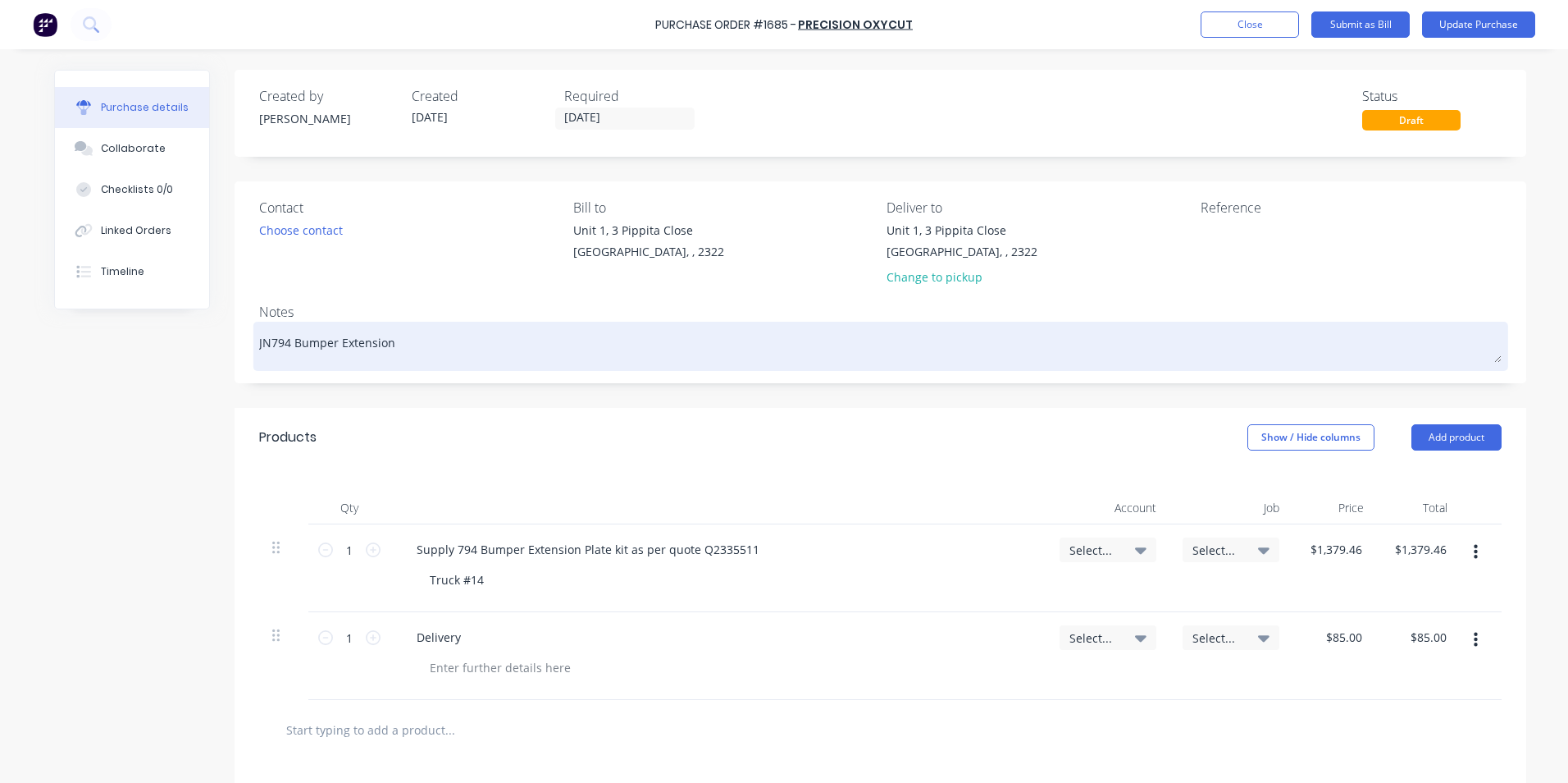
click at [263, 341] on textarea "JN794 Bumper Extension" at bounding box center [880, 344] width 1242 height 37
type textarea "x"
type textarea "JN1794 Bumper Extension"
type textarea "x"
type textarea "JN17794 Bumper Extension"
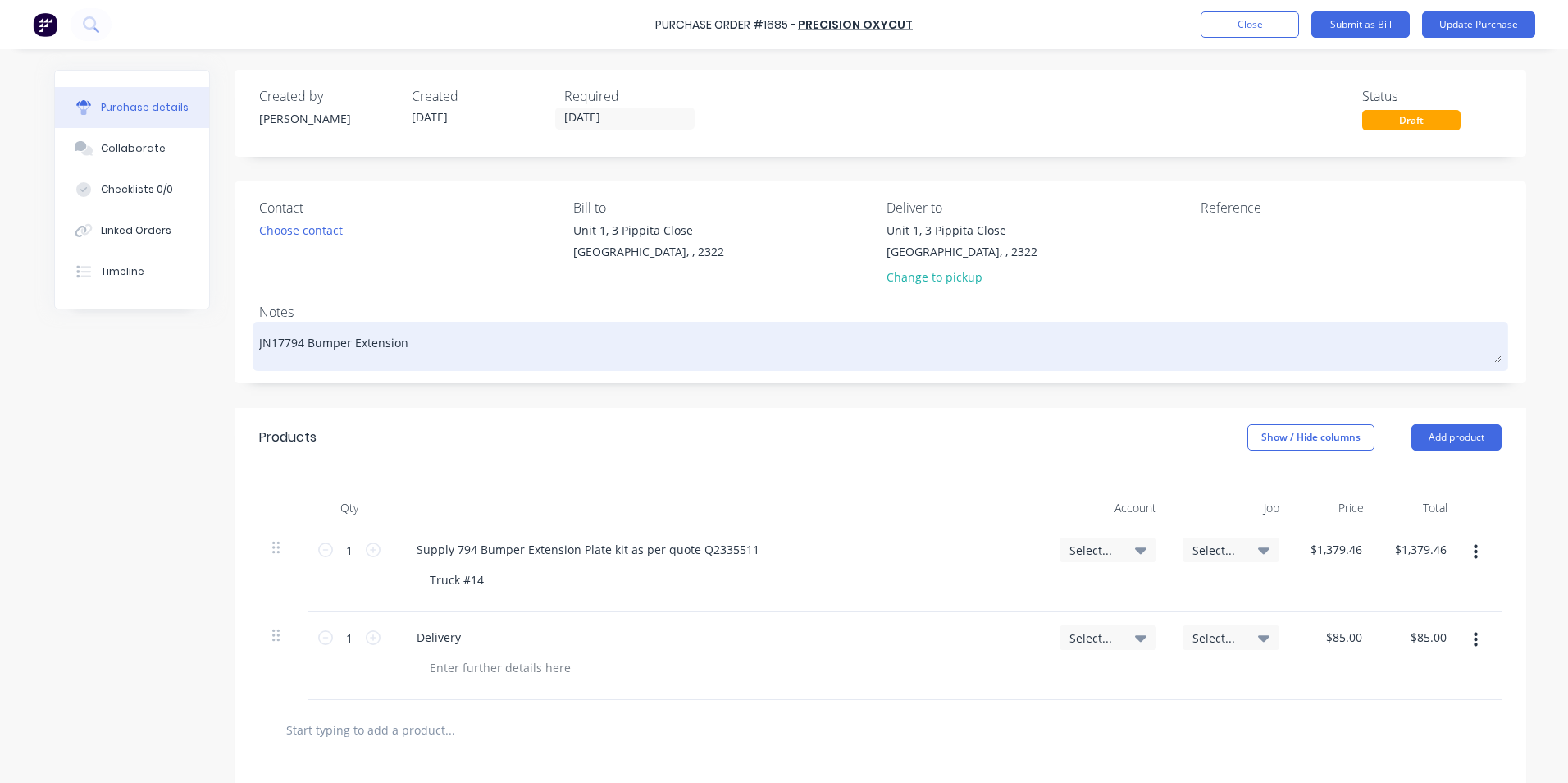
type textarea "x"
type textarea "JN171794 Bumper Extension"
type textarea "x"
type textarea "JN1711794 Bumper Extension"
type textarea "x"
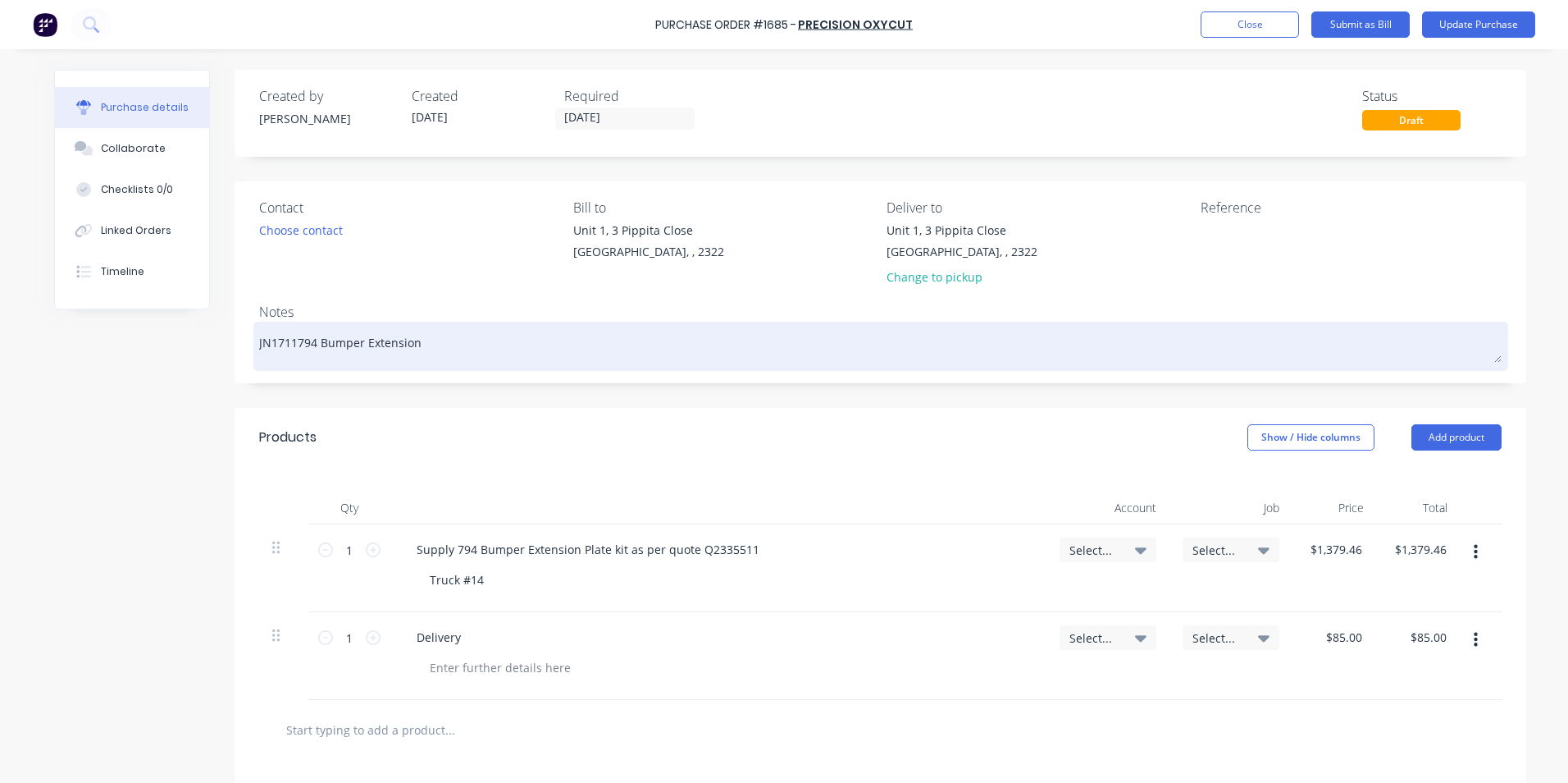
type textarea "JN1711 794 Bumper Extension"
type textarea "x"
type textarea "JN1711 -794 Bumper Extension"
type textarea "x"
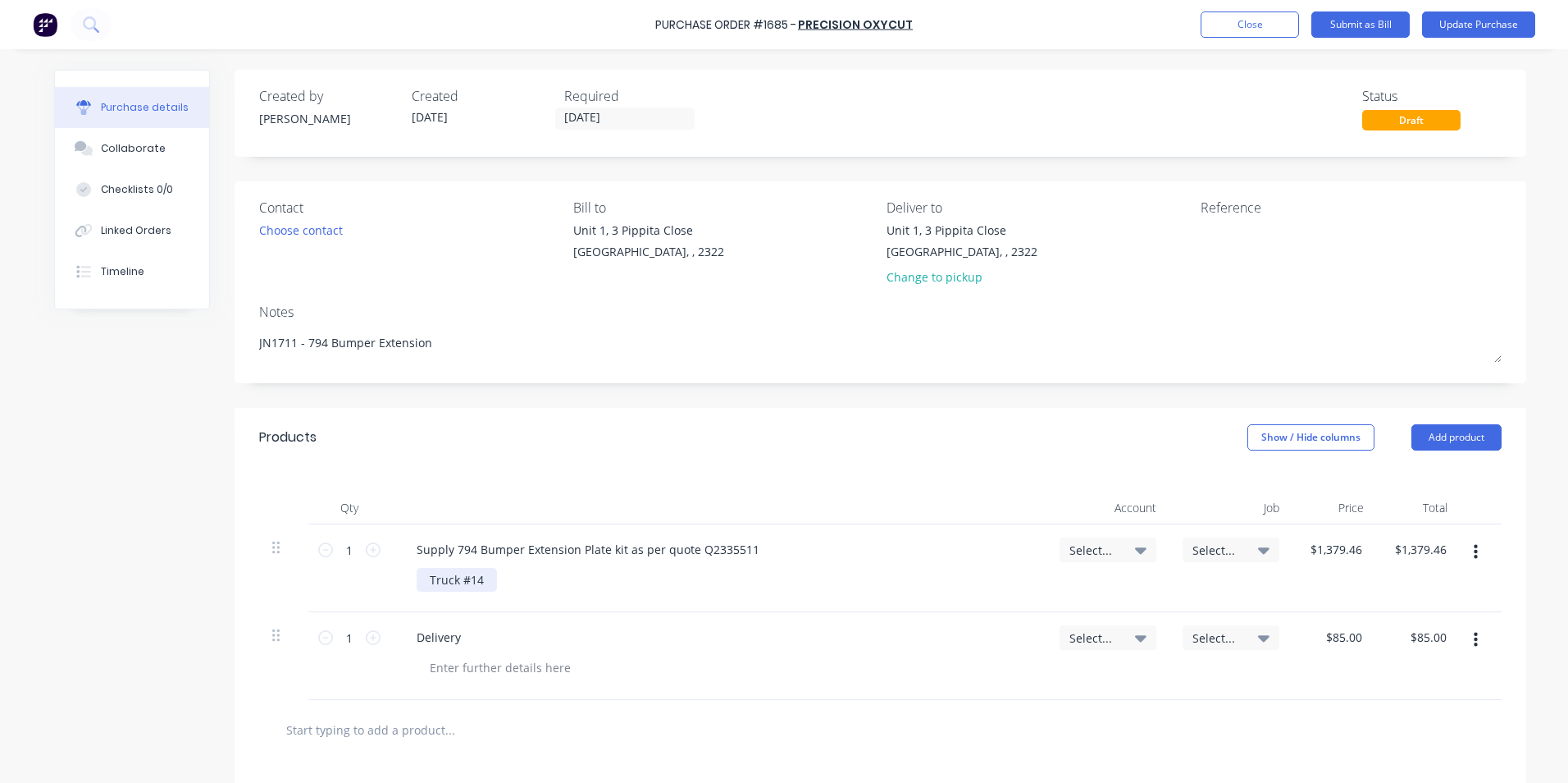
type textarea "JN1711 - 794 Bumper Extension"
type textarea "x"
type textarea "JN1711 - 794 Bumper Extension"
drag, startPoint x: 480, startPoint y: 586, endPoint x: 470, endPoint y: 586, distance: 10.0
click at [470, 586] on div "Truck #14" at bounding box center [456, 580] width 80 height 24
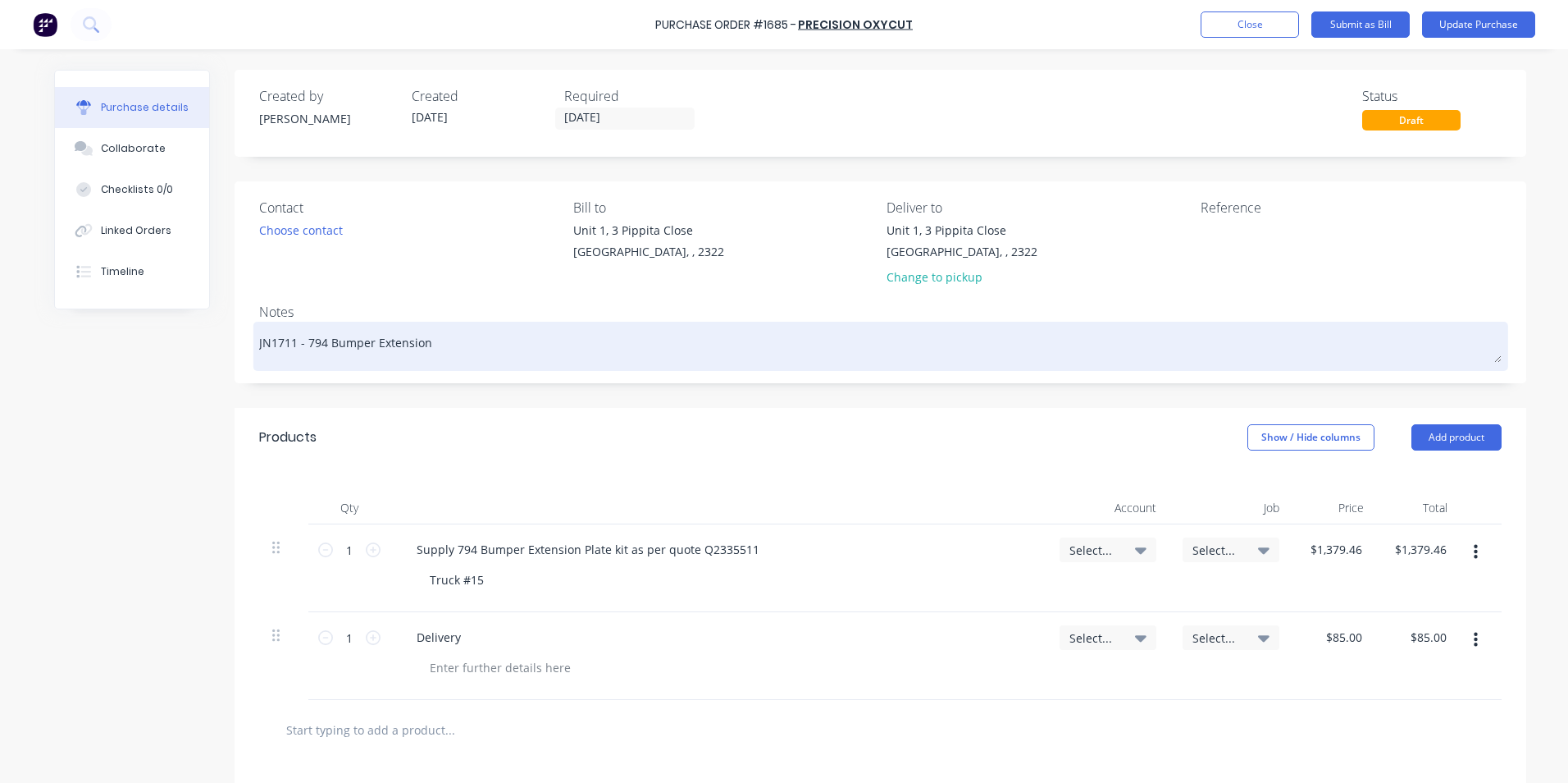
click at [426, 345] on textarea "JN1711 - 794 Bumper Extension" at bounding box center [880, 344] width 1242 height 37
type textarea "x"
type textarea "JN1711 - 794 Bumper Extension"
type textarea "x"
type textarea "JN1711 - 794 Bumper Extension -"
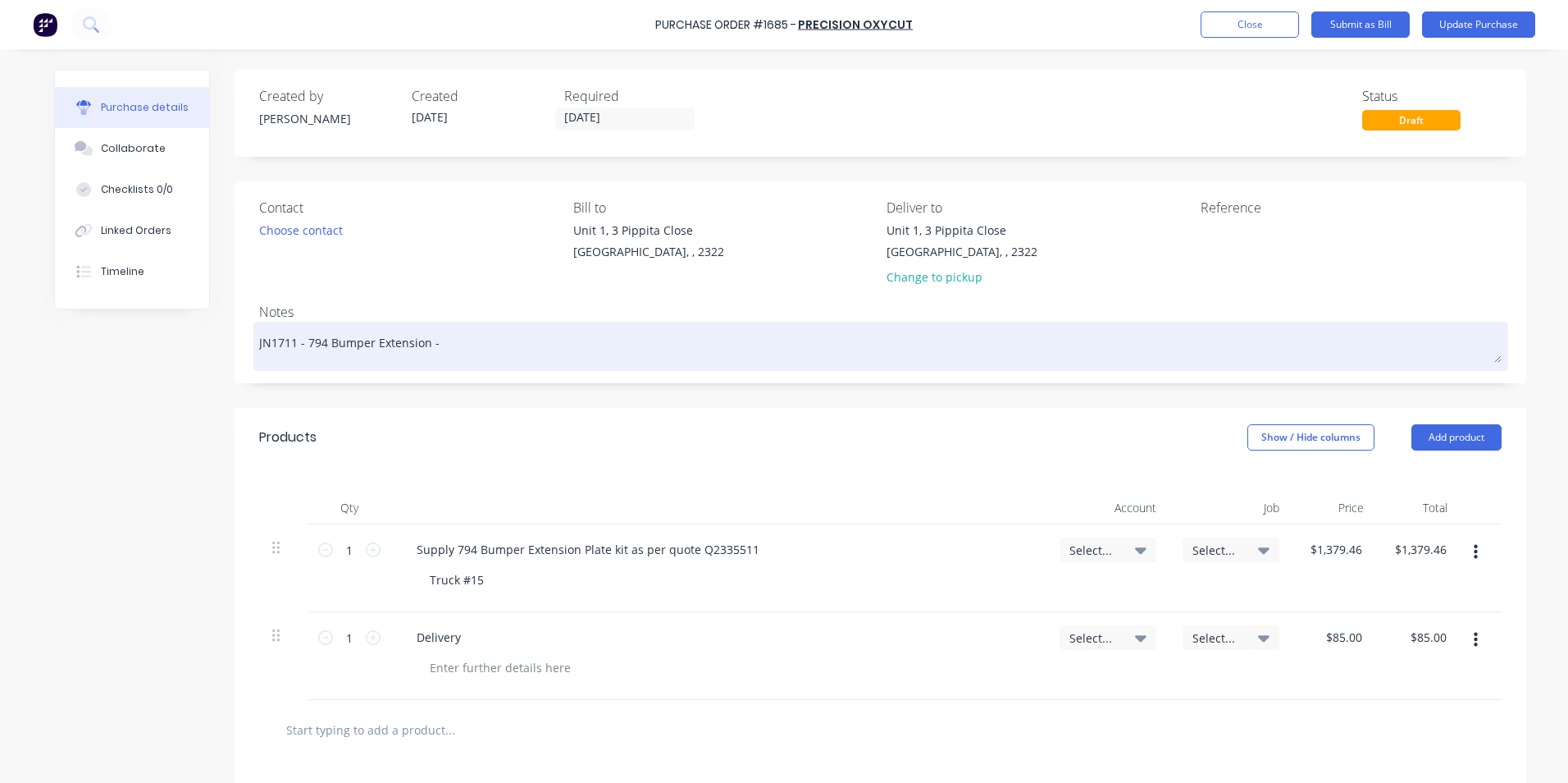
type textarea "x"
type textarea "JN1711 - 794 Bumper Extension -"
type textarea "x"
type textarea "JN1711 - 794 Bumper Extension - T"
type textarea "x"
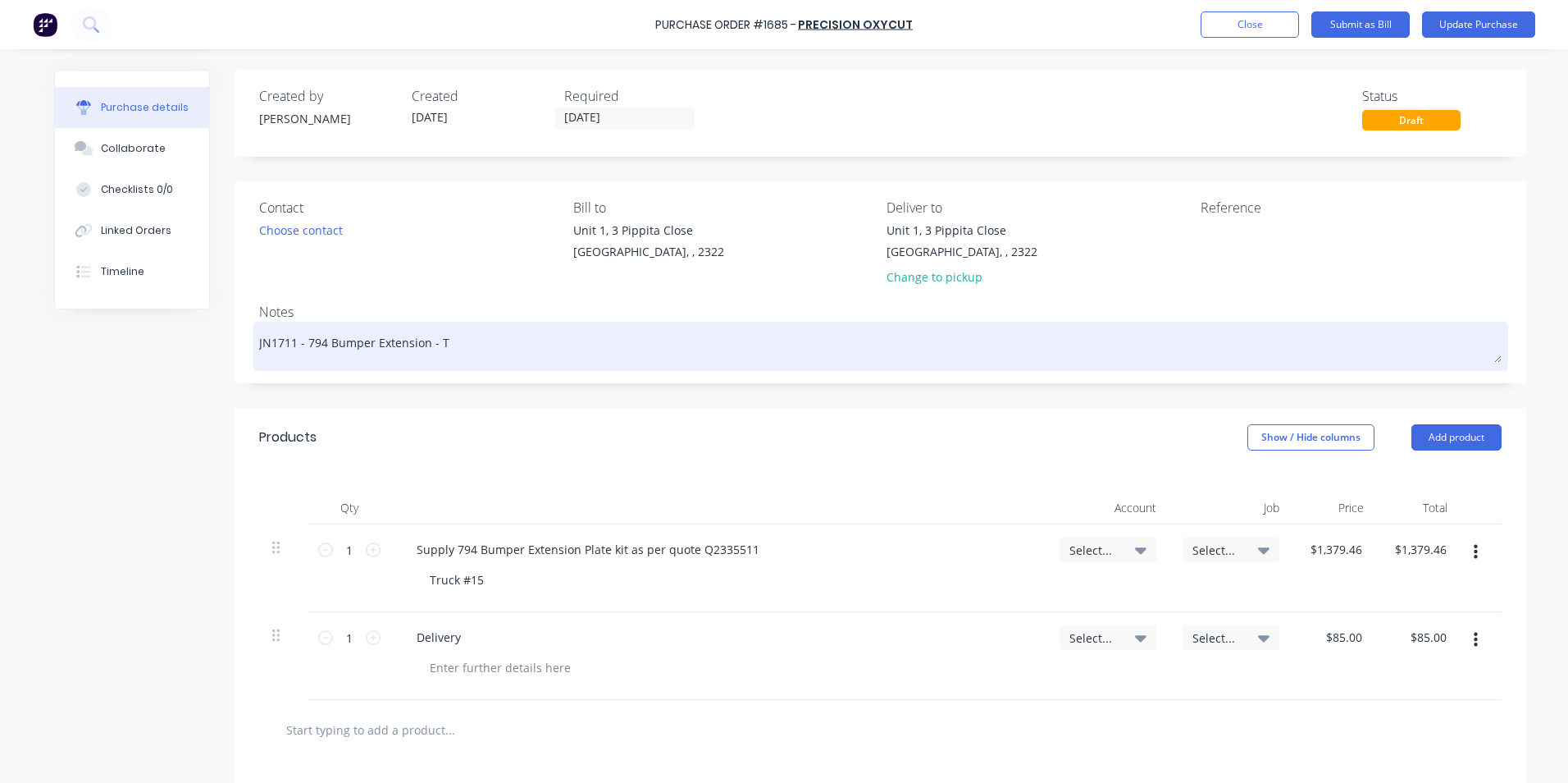
type textarea "JN1711 - 794 Bumper Extension - Tr"
type textarea "x"
type textarea "JN1711 - 794 Bumper Extension - Tru"
type textarea "x"
type textarea "JN1711 - 794 Bumper Extension - Truc"
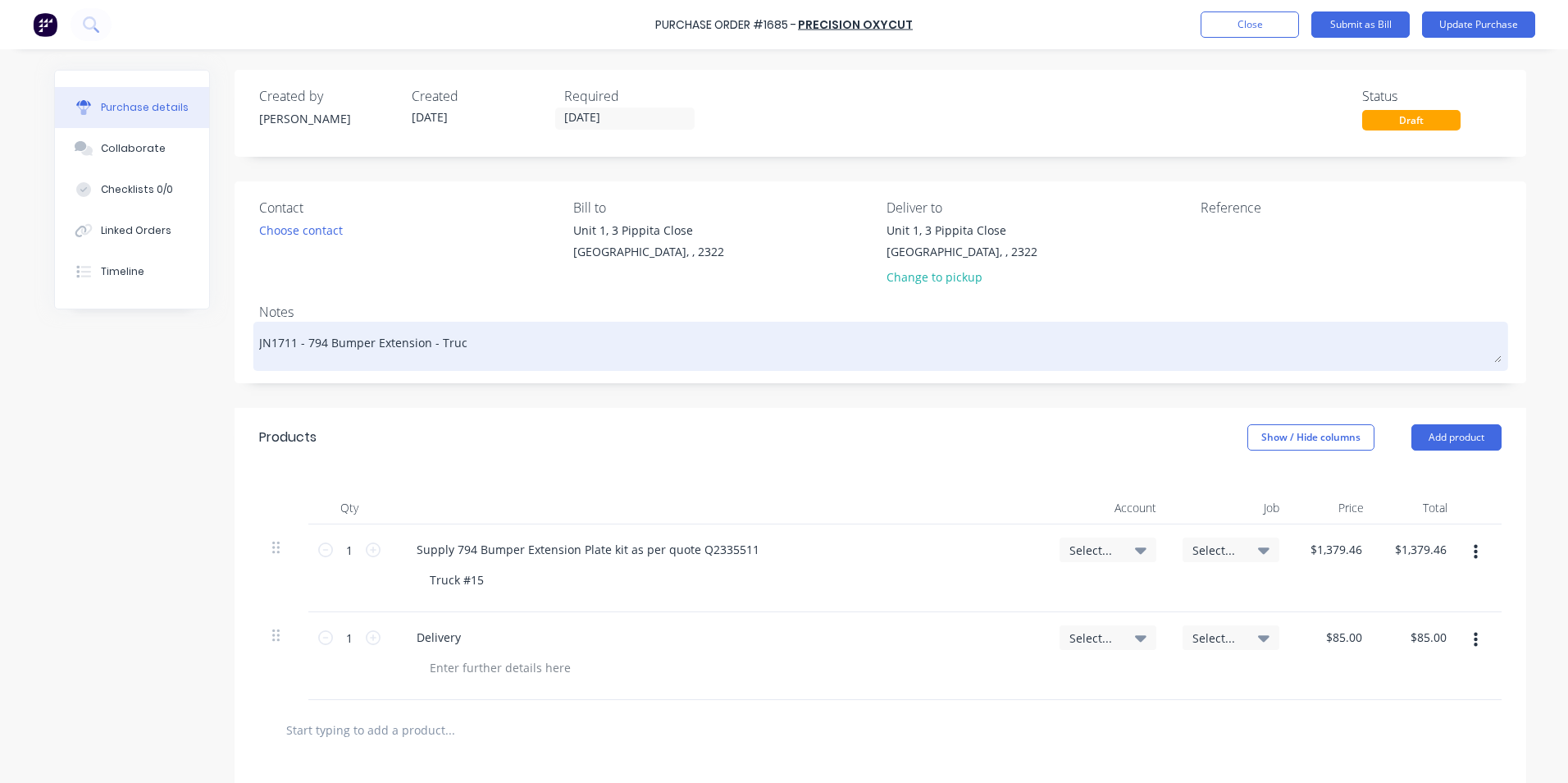
type textarea "x"
type textarea "JN1711 - 794 Bumper Extension - Truck"
type textarea "x"
type textarea "JN1711 - 794 Bumper Extension - Truck"
type textarea "x"
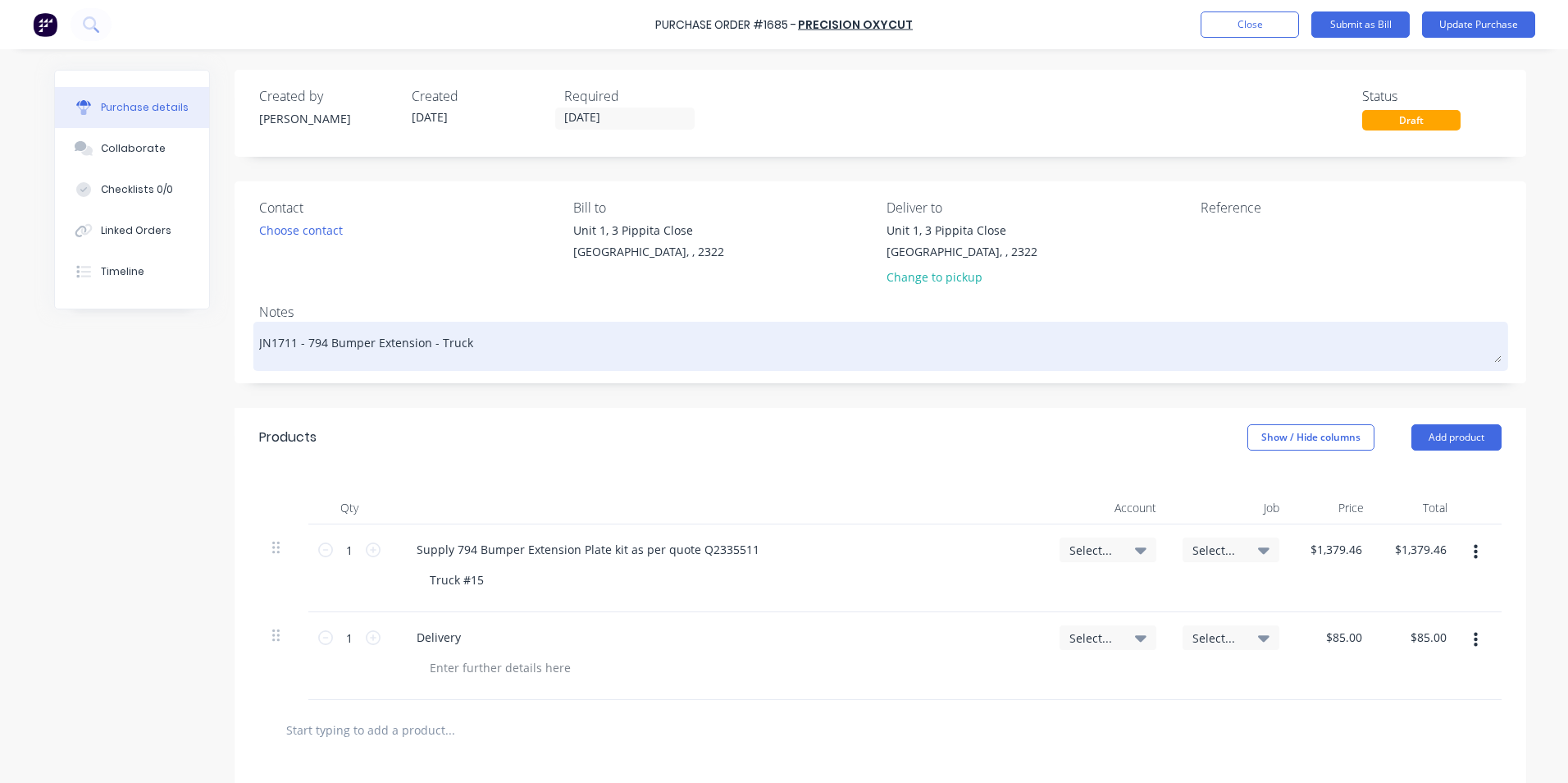
type textarea "JN1711 - 794 Bumper Extension - Truck 1"
type textarea "x"
type textarea "JN1711 - 794 Bumper Extension - Truck 15"
type textarea "x"
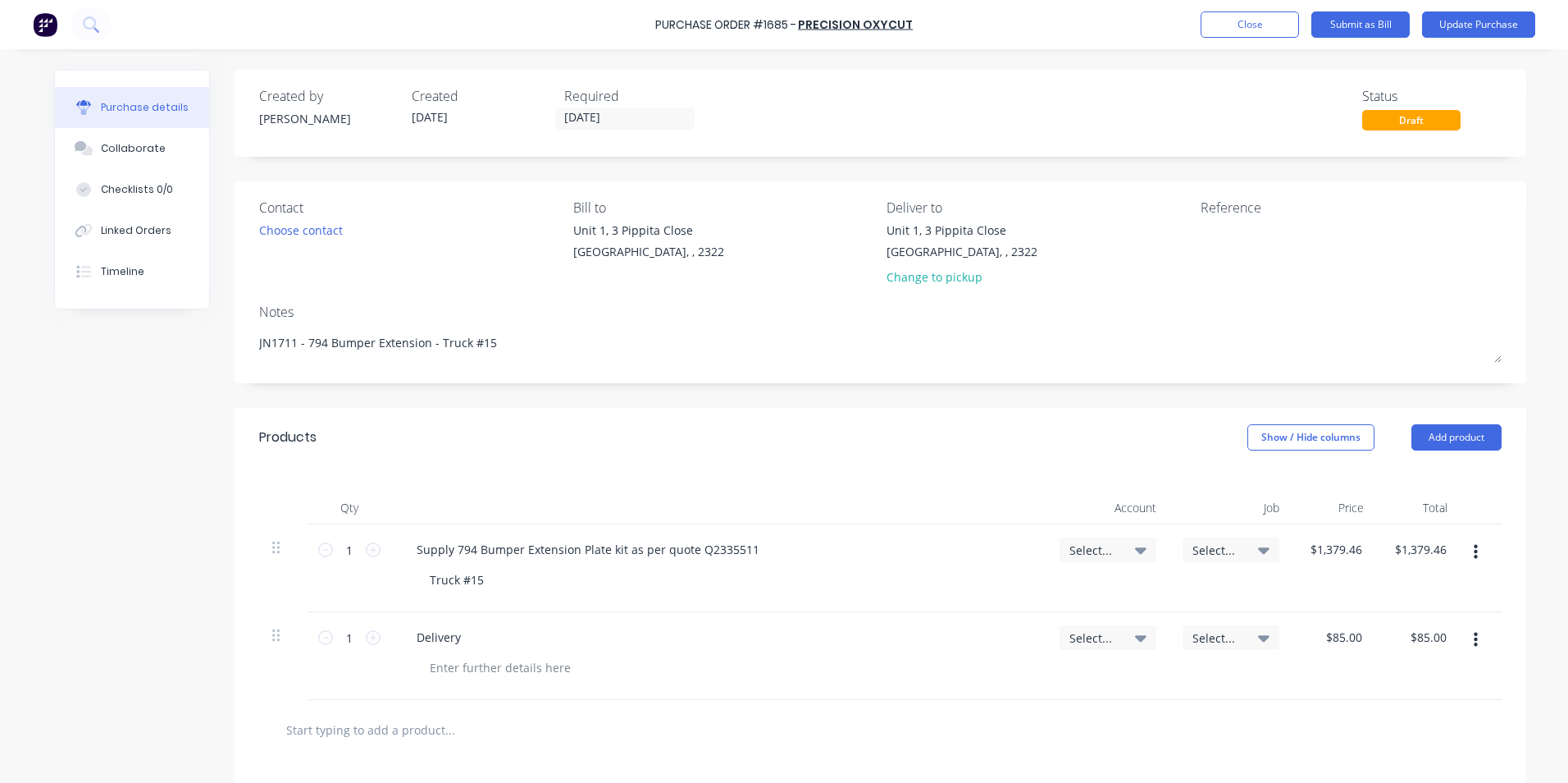
type textarea "JN1711 - 794 Bumper Extension - Truck #15"
type textarea "x"
type textarea "JN1711 - 794 Bumper Extension - Truck #15"
click at [1086, 548] on span "Select..." at bounding box center [1094, 550] width 50 height 17
type textarea "x"
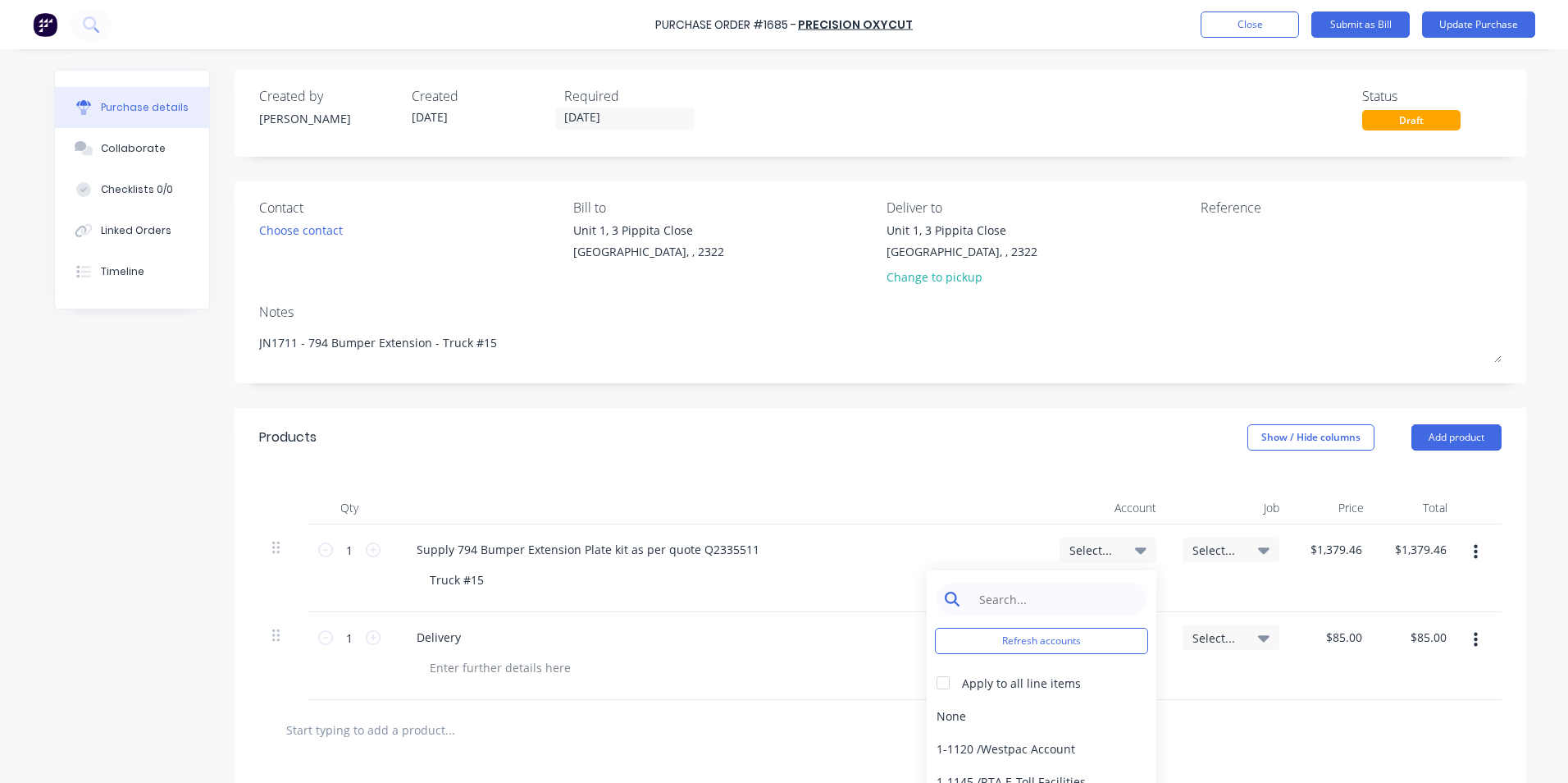
click at [1018, 599] on input at bounding box center [1054, 599] width 168 height 33
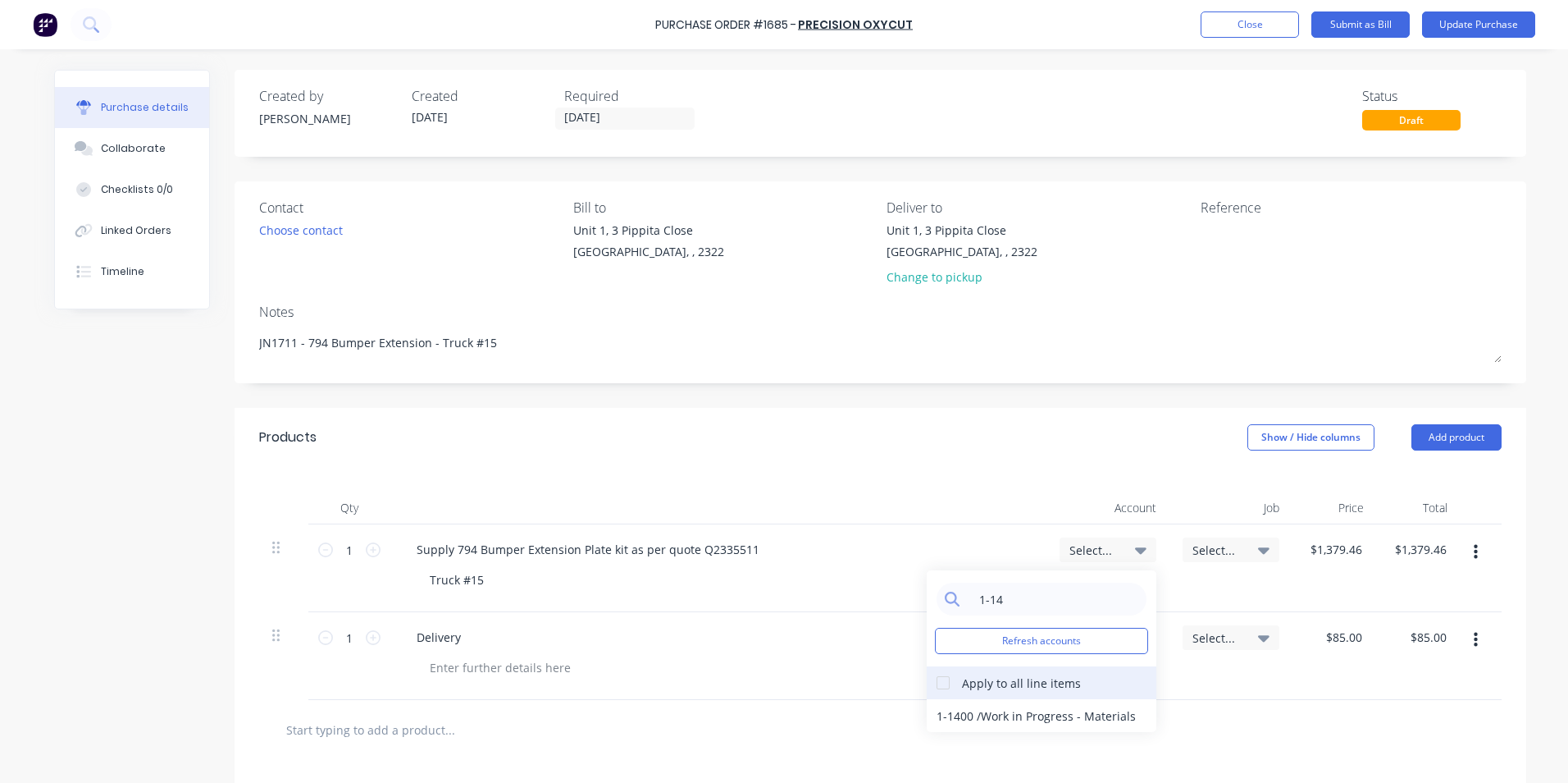
type input "1-14"
drag, startPoint x: 939, startPoint y: 684, endPoint x: 943, endPoint y: 692, distance: 8.9
click at [938, 685] on div at bounding box center [943, 683] width 33 height 33
click at [946, 716] on div "1-1400 / Work in Progress - Materials" at bounding box center [1041, 715] width 230 height 33
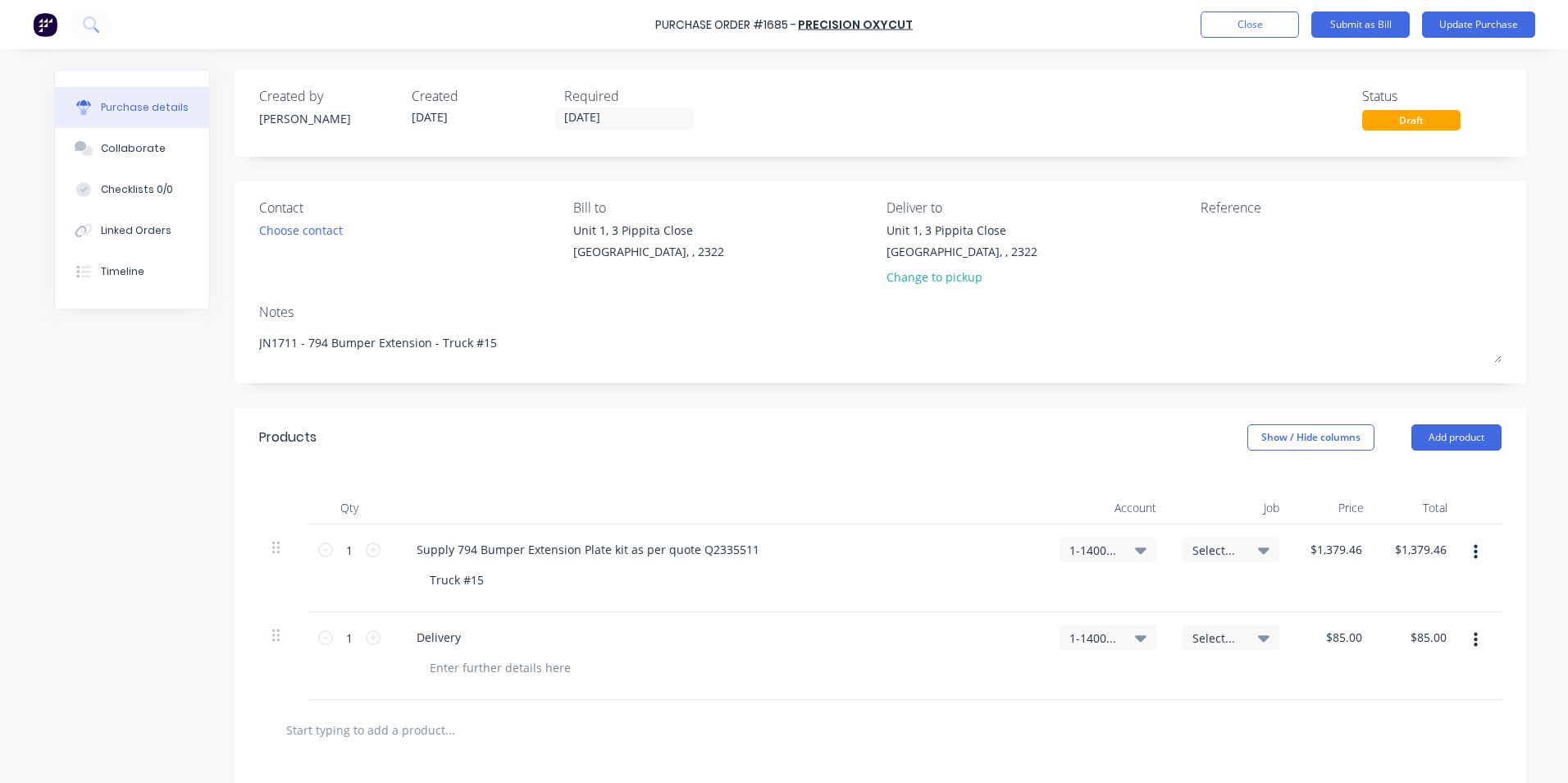
click at [1215, 548] on span "Select..." at bounding box center [1218, 550] width 50 height 17
type textarea "x"
click at [1128, 602] on input at bounding box center [1177, 599] width 168 height 33
type input "1711"
click at [1063, 635] on div at bounding box center [1066, 638] width 33 height 33
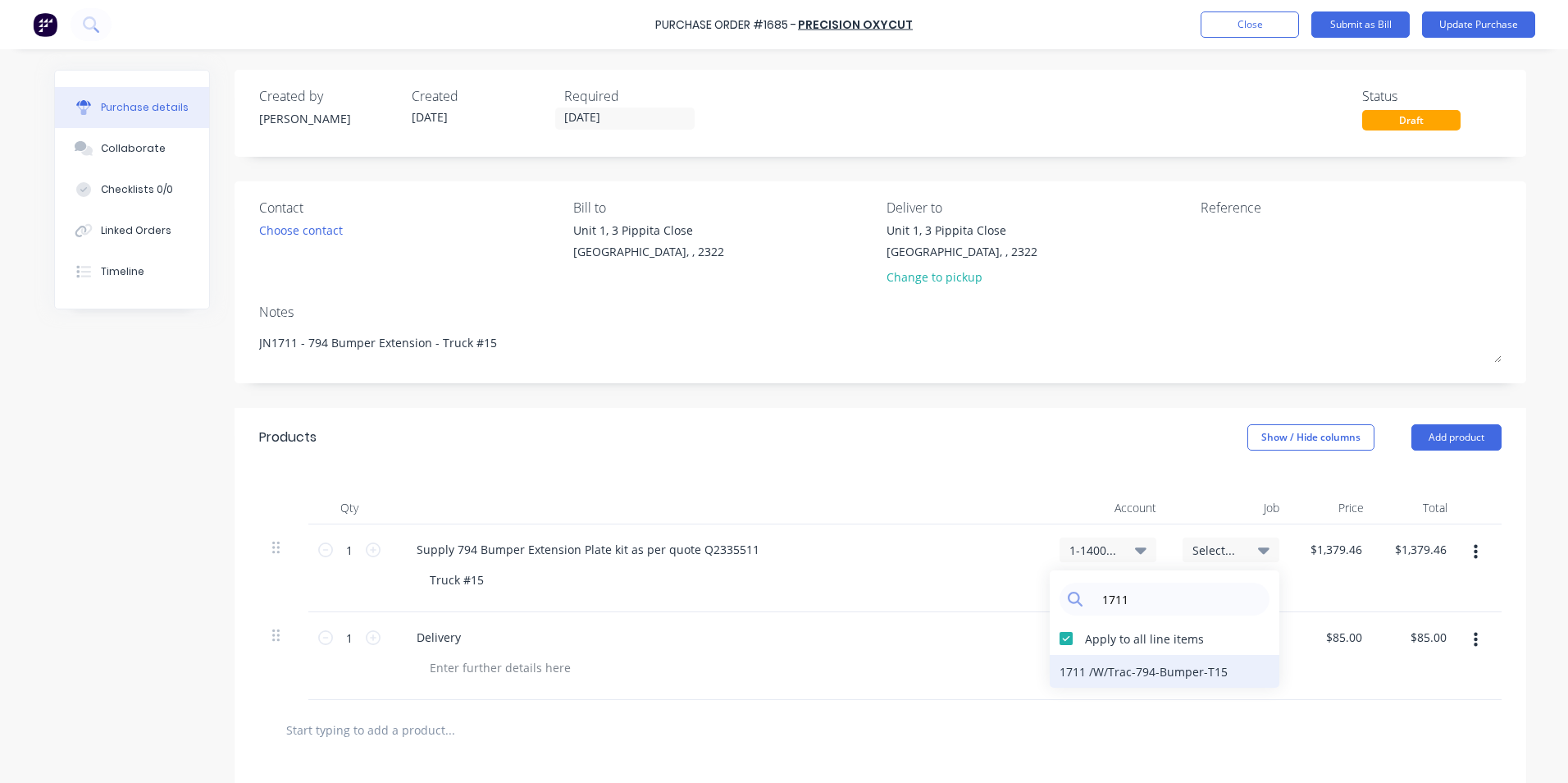
click at [1122, 671] on div "1711 / W/Trac-794-Bumper-T15" at bounding box center [1165, 671] width 230 height 33
click at [1475, 29] on button "Update Purchase" at bounding box center [1478, 25] width 113 height 26
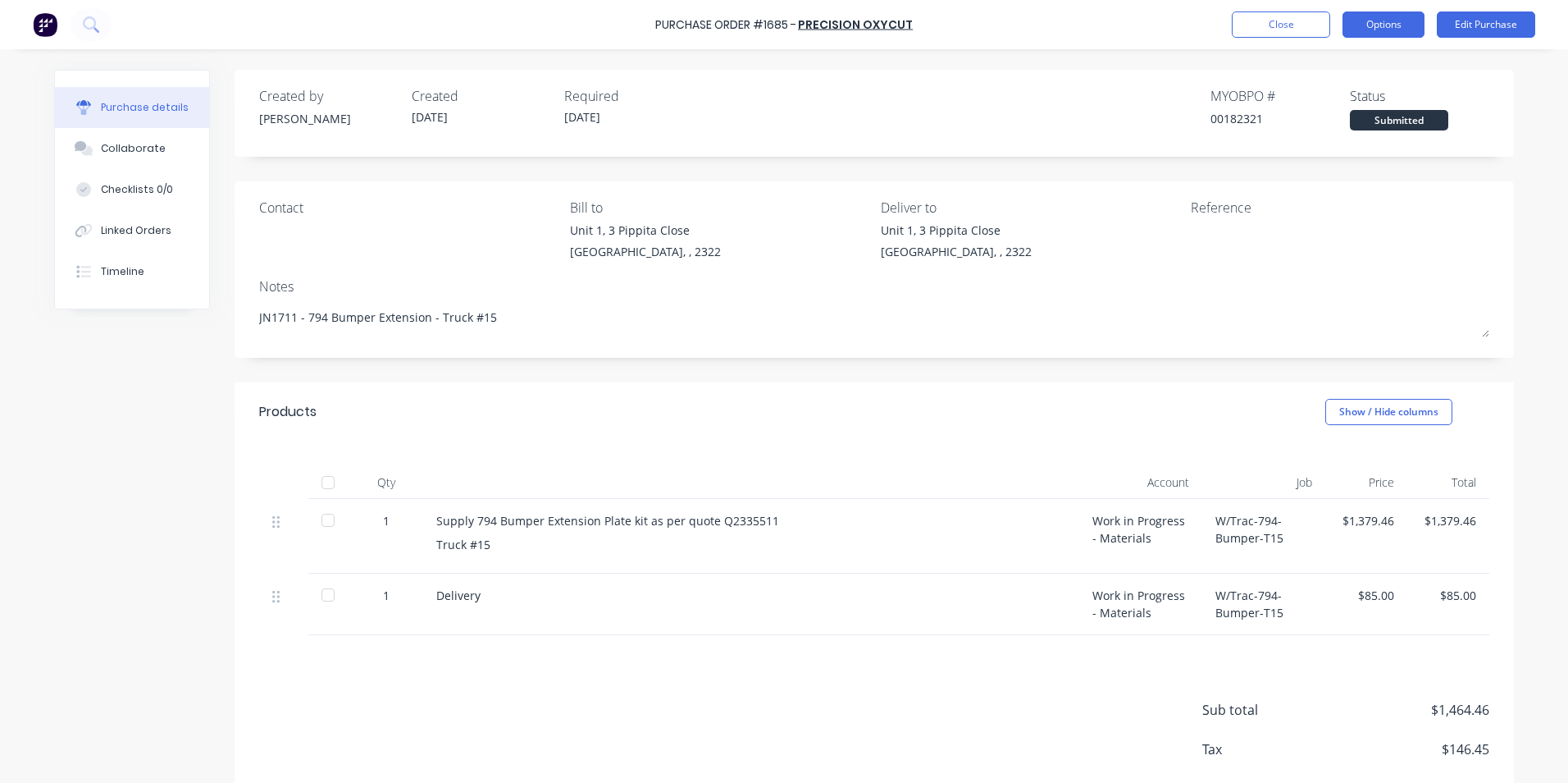
click at [1385, 21] on button "Options" at bounding box center [1383, 25] width 82 height 26
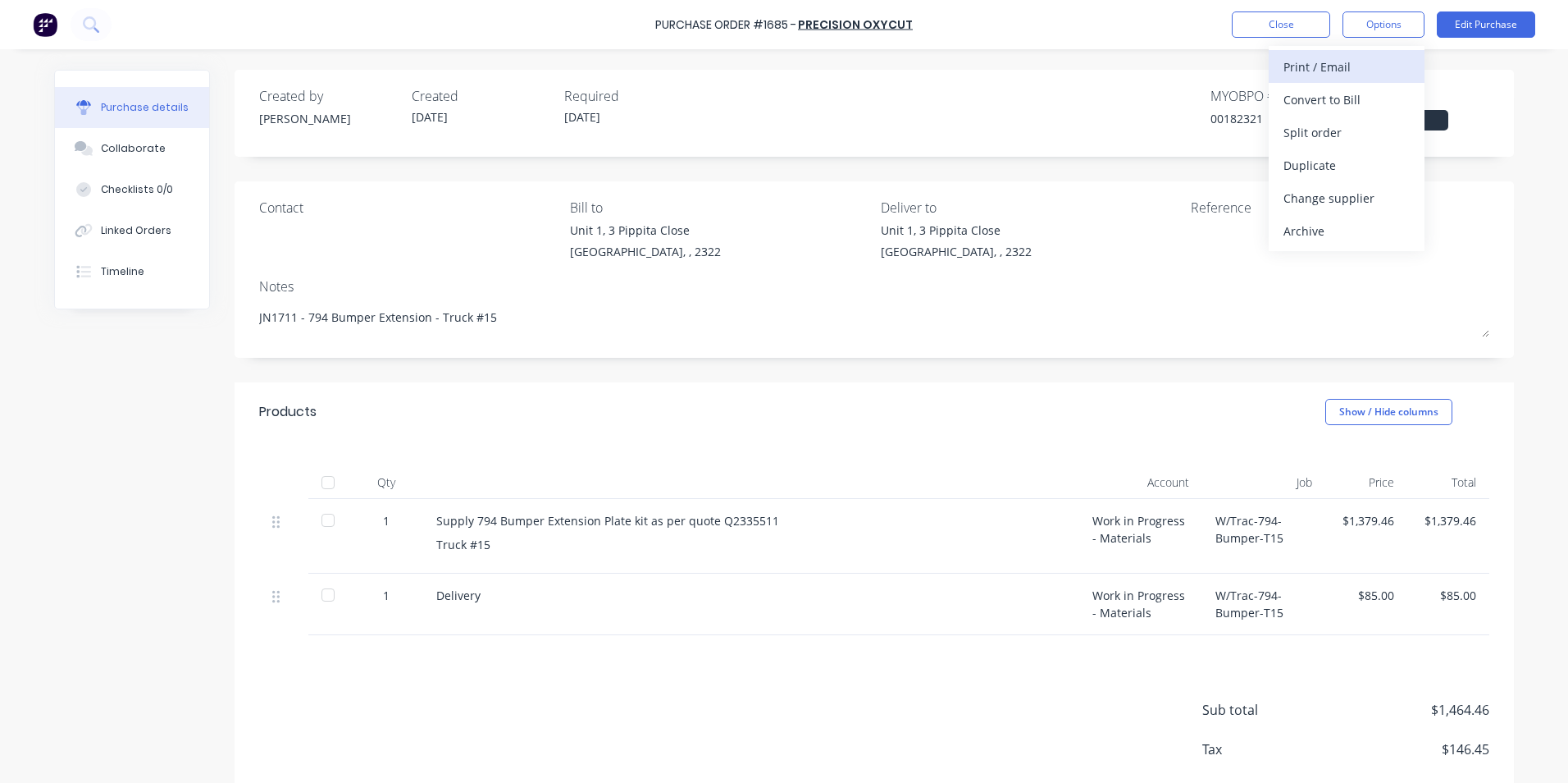
click at [1332, 67] on div "Print / Email" at bounding box center [1346, 66] width 126 height 24
click at [1331, 99] on div "With pricing" at bounding box center [1346, 99] width 126 height 24
type textarea "x"
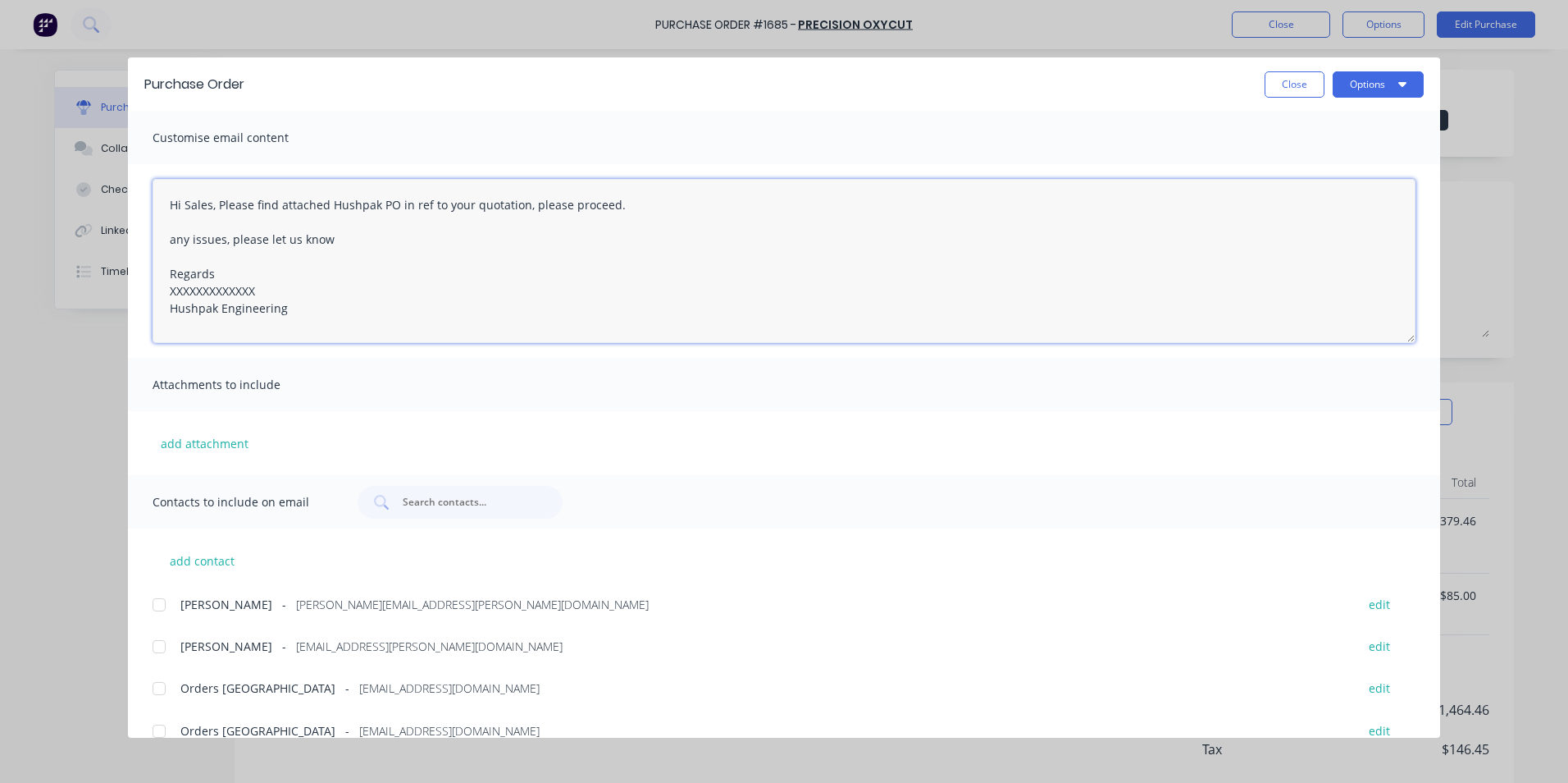
drag, startPoint x: 261, startPoint y: 289, endPoint x: 150, endPoint y: 294, distance: 111.1
click at [150, 294] on div "Hi Sales, Please find attached Hushpak PO in ref to your quotation, please proc…" at bounding box center [784, 260] width 1312 height 193
type textarea "Hi Sales, Please find attached Hushpak PO in ref to your quotation, please proc…"
click at [211, 437] on button "add attachment" at bounding box center [205, 443] width 104 height 25
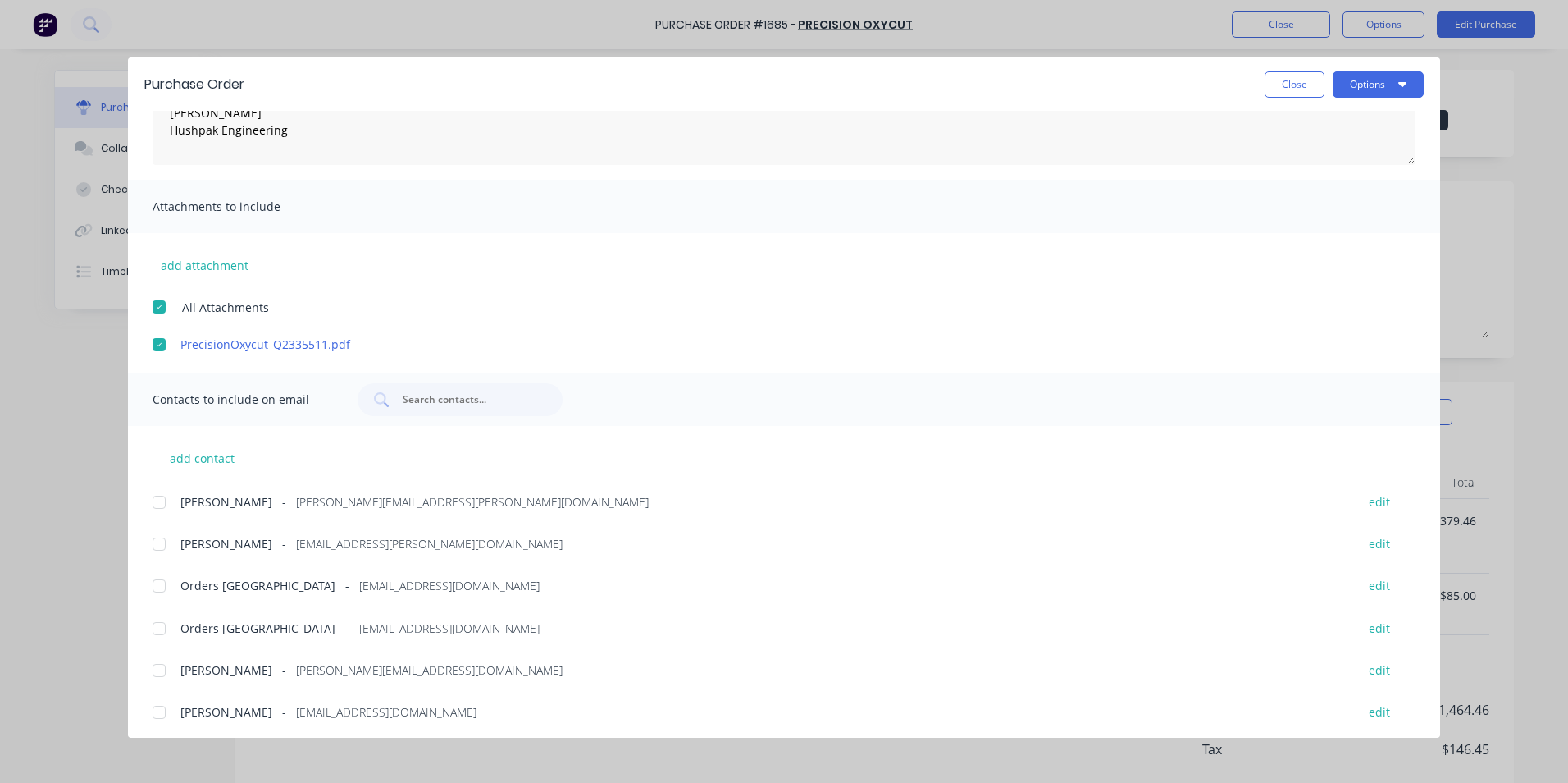
scroll to position [184, 0]
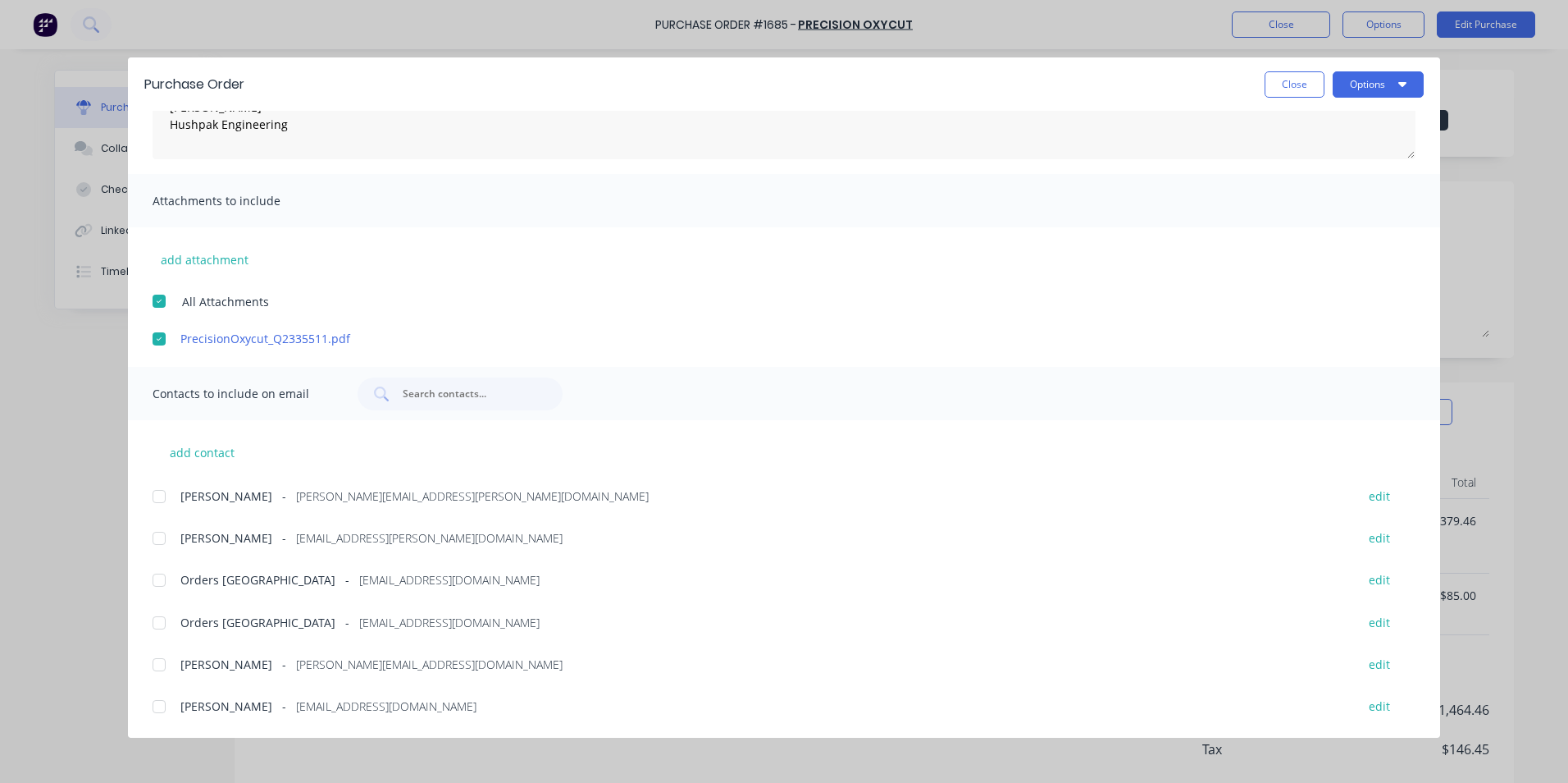
click at [159, 491] on div at bounding box center [160, 496] width 33 height 33
click at [157, 580] on div at bounding box center [160, 580] width 33 height 33
click at [1380, 82] on button "Options" at bounding box center [1378, 84] width 91 height 26
click at [1296, 194] on div "Email" at bounding box center [1346, 191] width 126 height 24
click at [1297, 88] on button "Close" at bounding box center [1294, 84] width 60 height 26
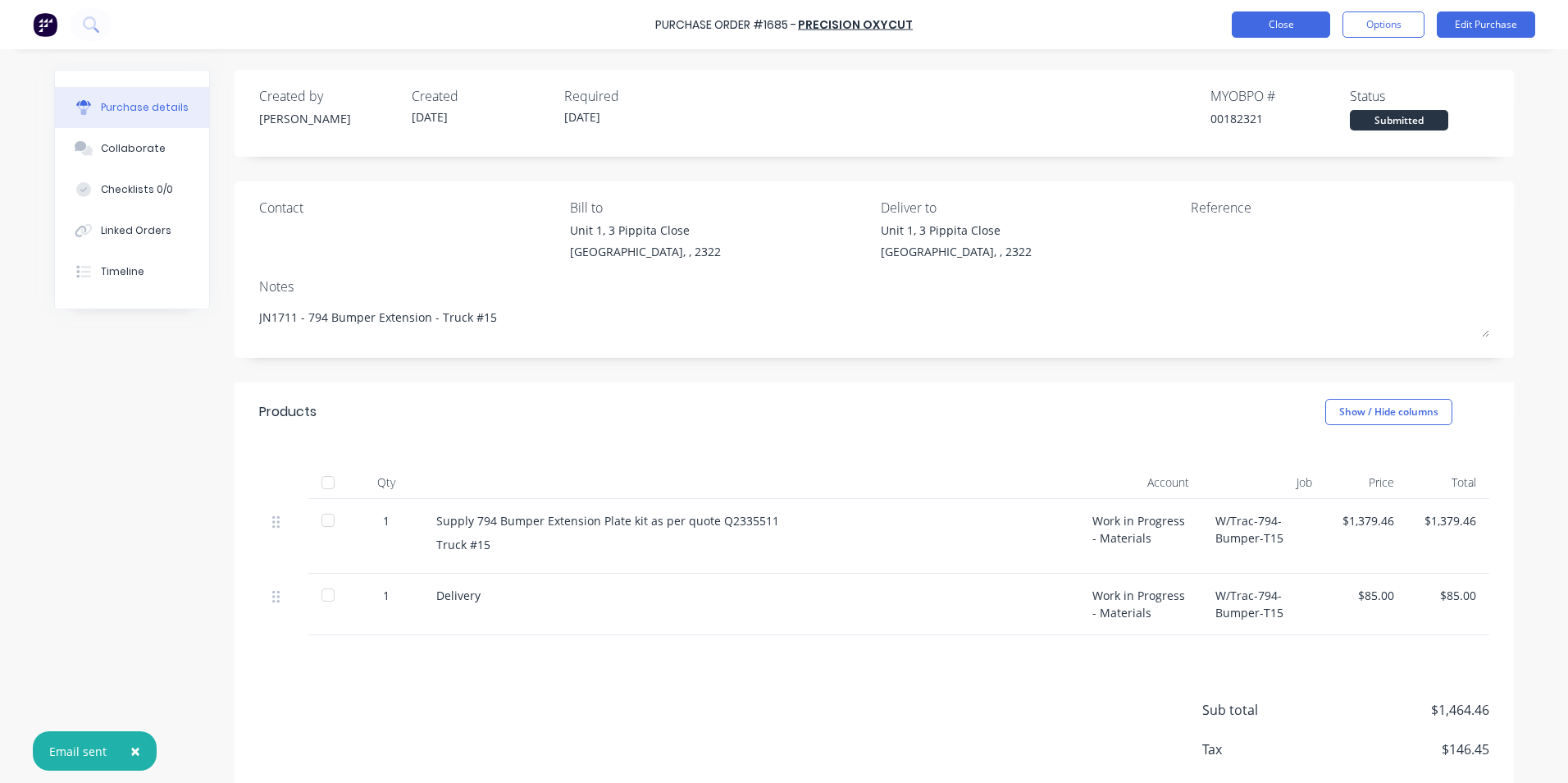
click at [1299, 32] on button "Close" at bounding box center [1280, 25] width 98 height 26
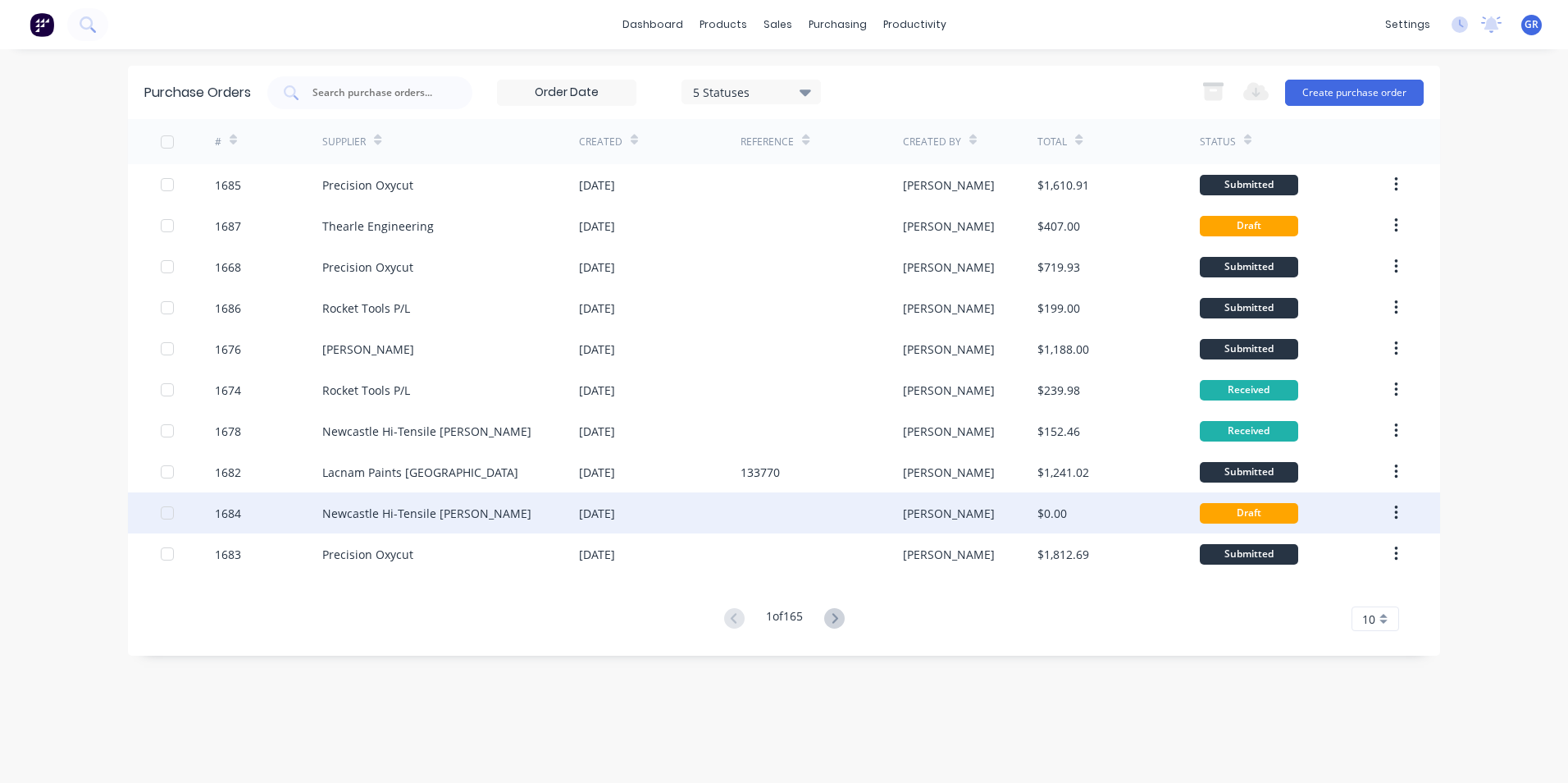
click at [226, 513] on div "1684" at bounding box center [228, 513] width 26 height 17
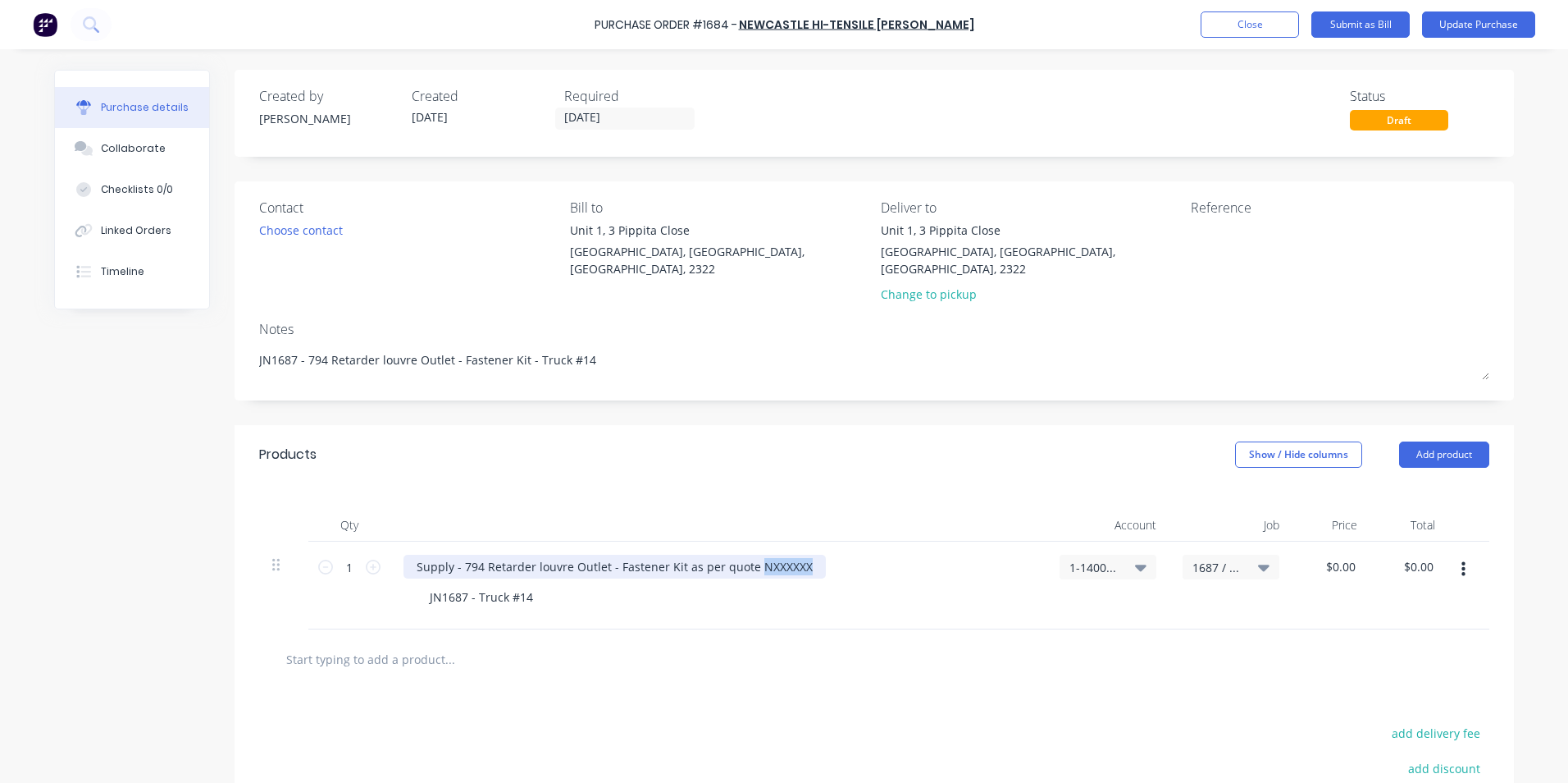
drag, startPoint x: 794, startPoint y: 549, endPoint x: 748, endPoint y: 549, distance: 46.0
click at [748, 555] on div "Supply - 794 Retarder louvre Outlet - Fastener Kit as per quote NXXXXXX" at bounding box center [614, 566] width 422 height 24
type textarea "x"
paste div
type textarea "x"
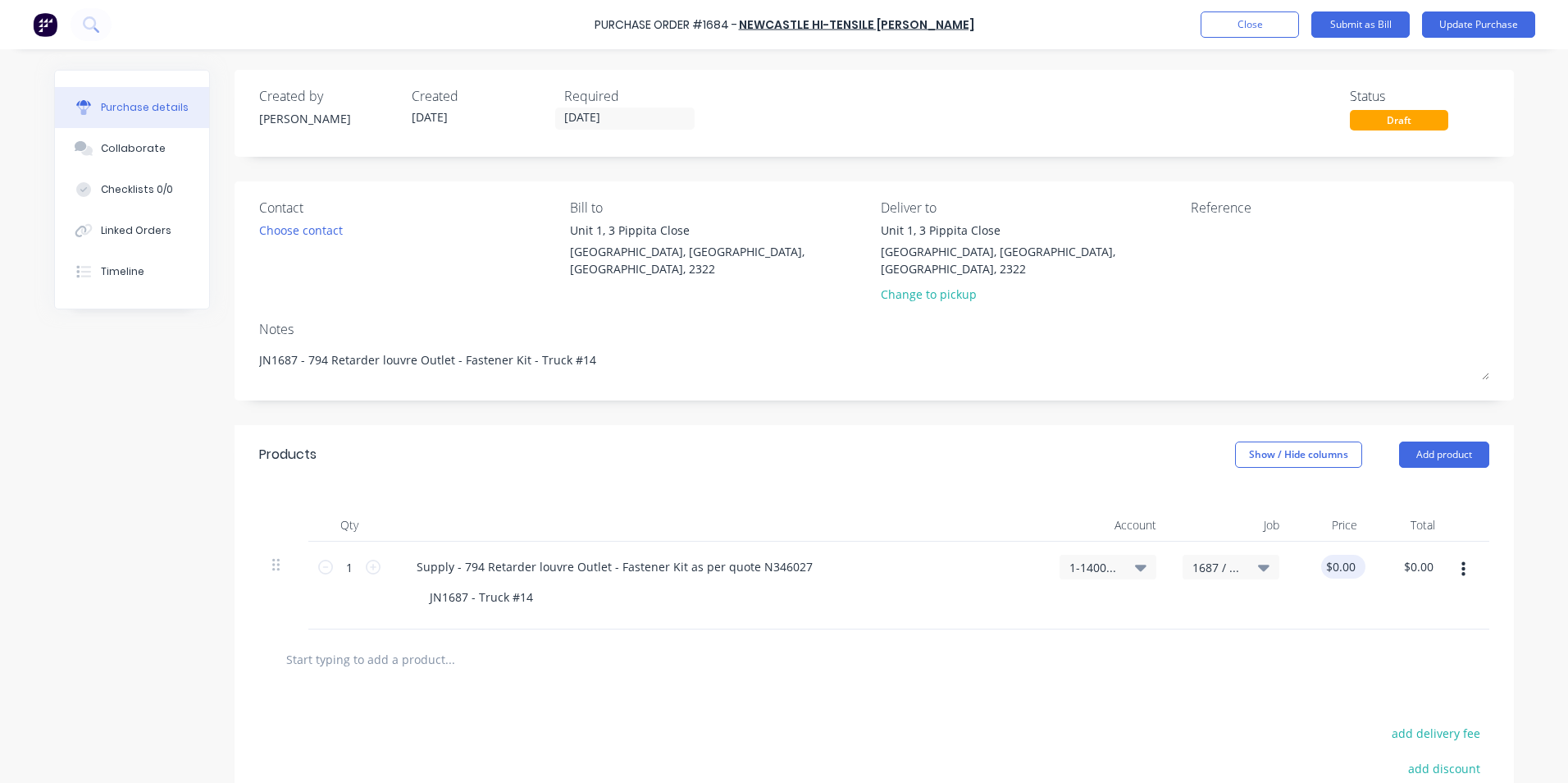
type input "0.00"
click at [1335, 555] on input "0.00" at bounding box center [1343, 566] width 31 height 24
click at [1336, 555] on input "0.00" at bounding box center [1343, 566] width 31 height 24
type textarea "x"
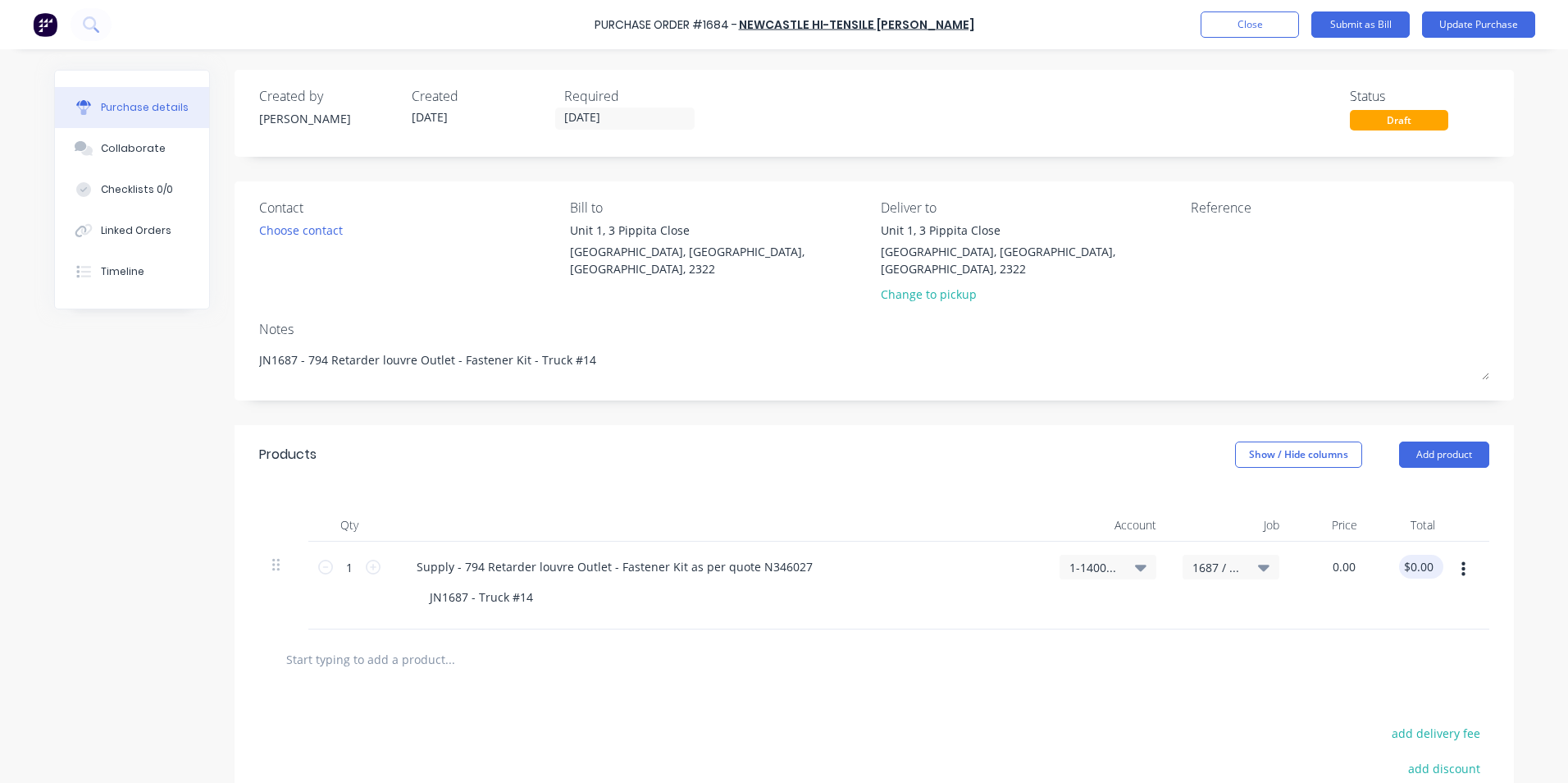
type input "$0.00"
type input "0.00"
click at [1409, 555] on input "0.00" at bounding box center [1418, 566] width 38 height 24
click at [1417, 555] on input "0.00" at bounding box center [1422, 566] width 31 height 24
type textarea "x"
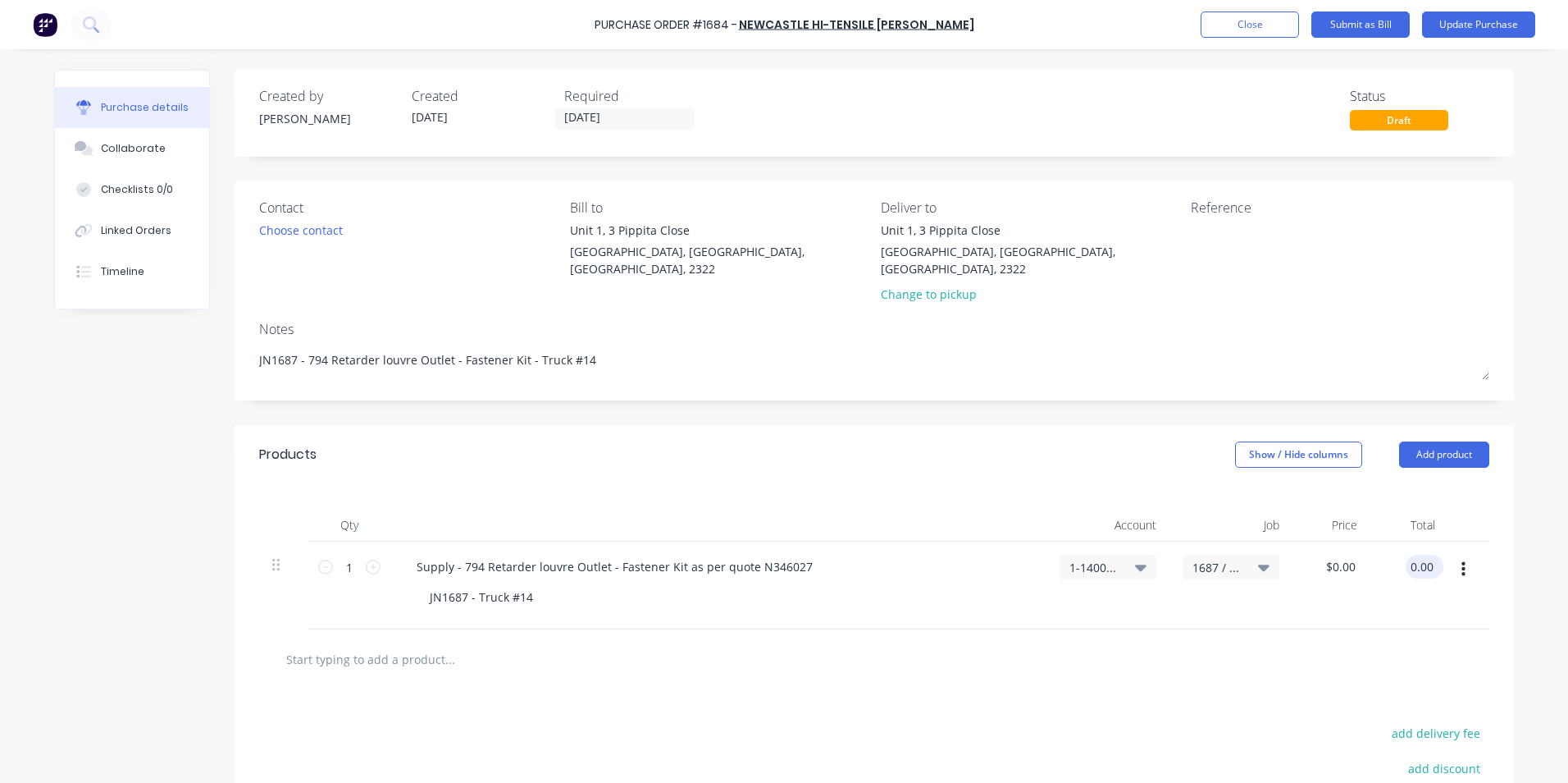
click at [1417, 555] on input "0.00" at bounding box center [1422, 566] width 31 height 24
type input "105.2751"
type textarea "x"
type input "$105.28"
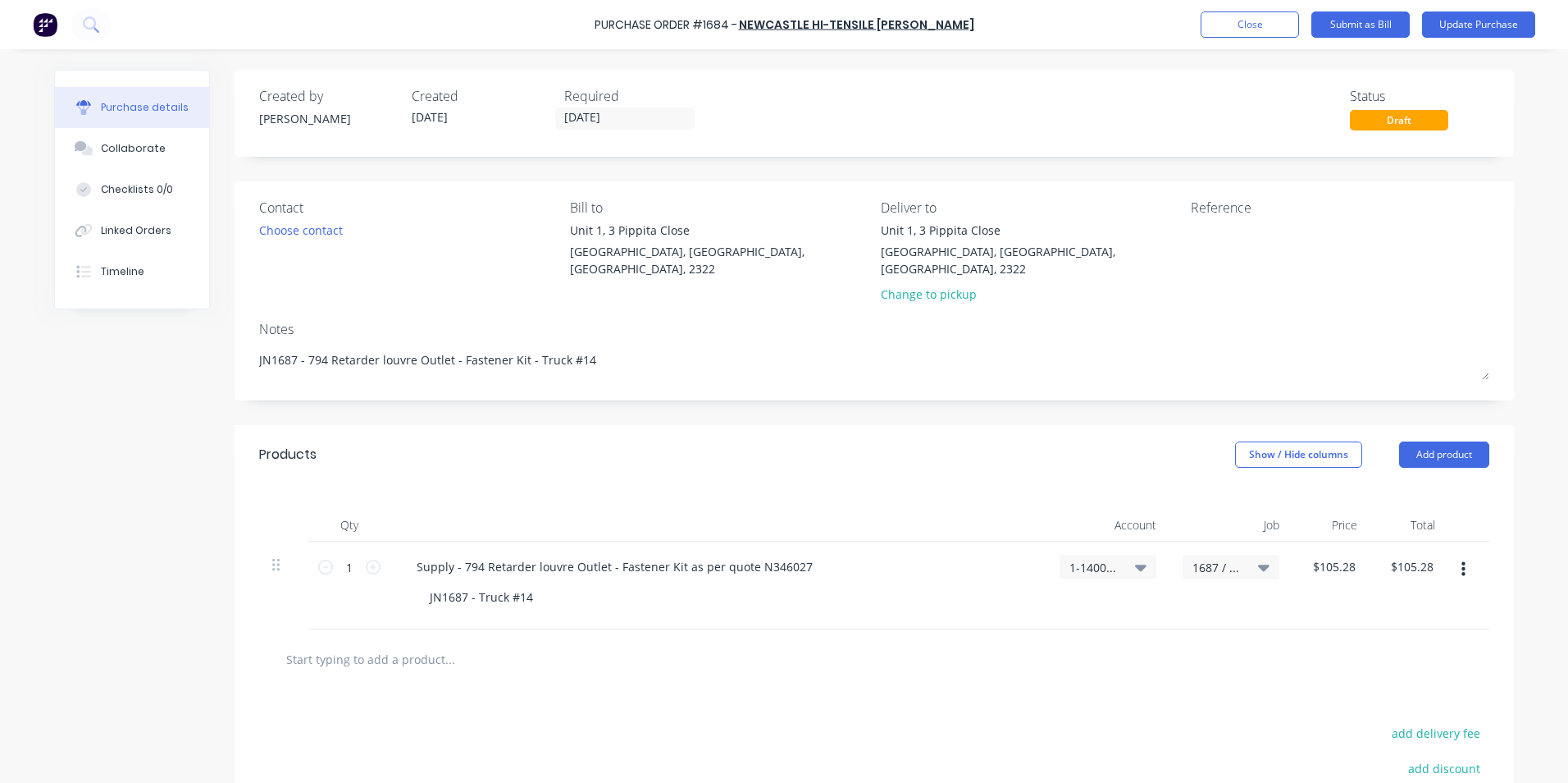
click at [1357, 642] on div at bounding box center [874, 659] width 1204 height 33
click at [1499, 21] on button "Update Purchase" at bounding box center [1478, 25] width 113 height 26
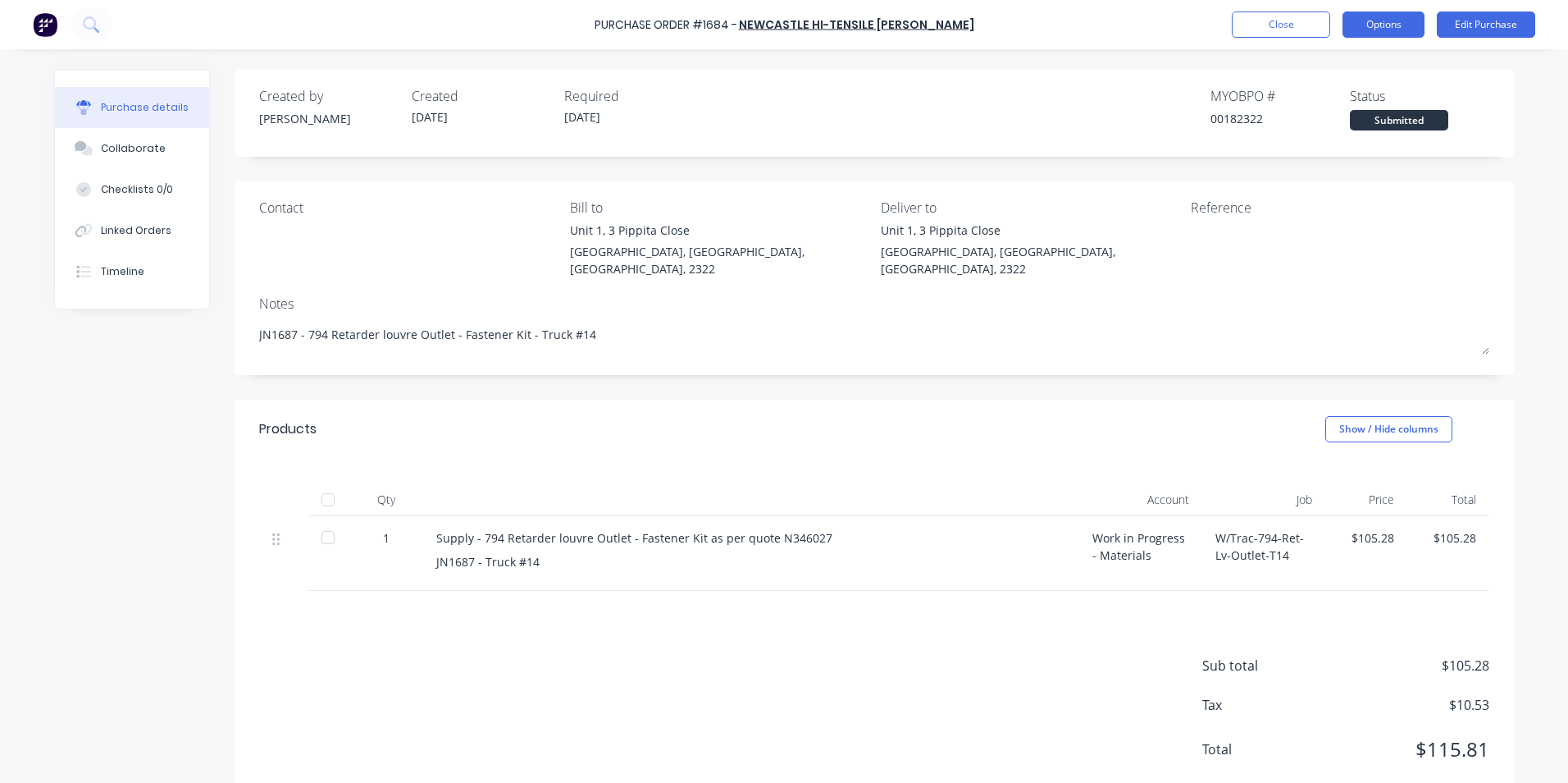
click at [1395, 22] on button "Options" at bounding box center [1383, 25] width 82 height 26
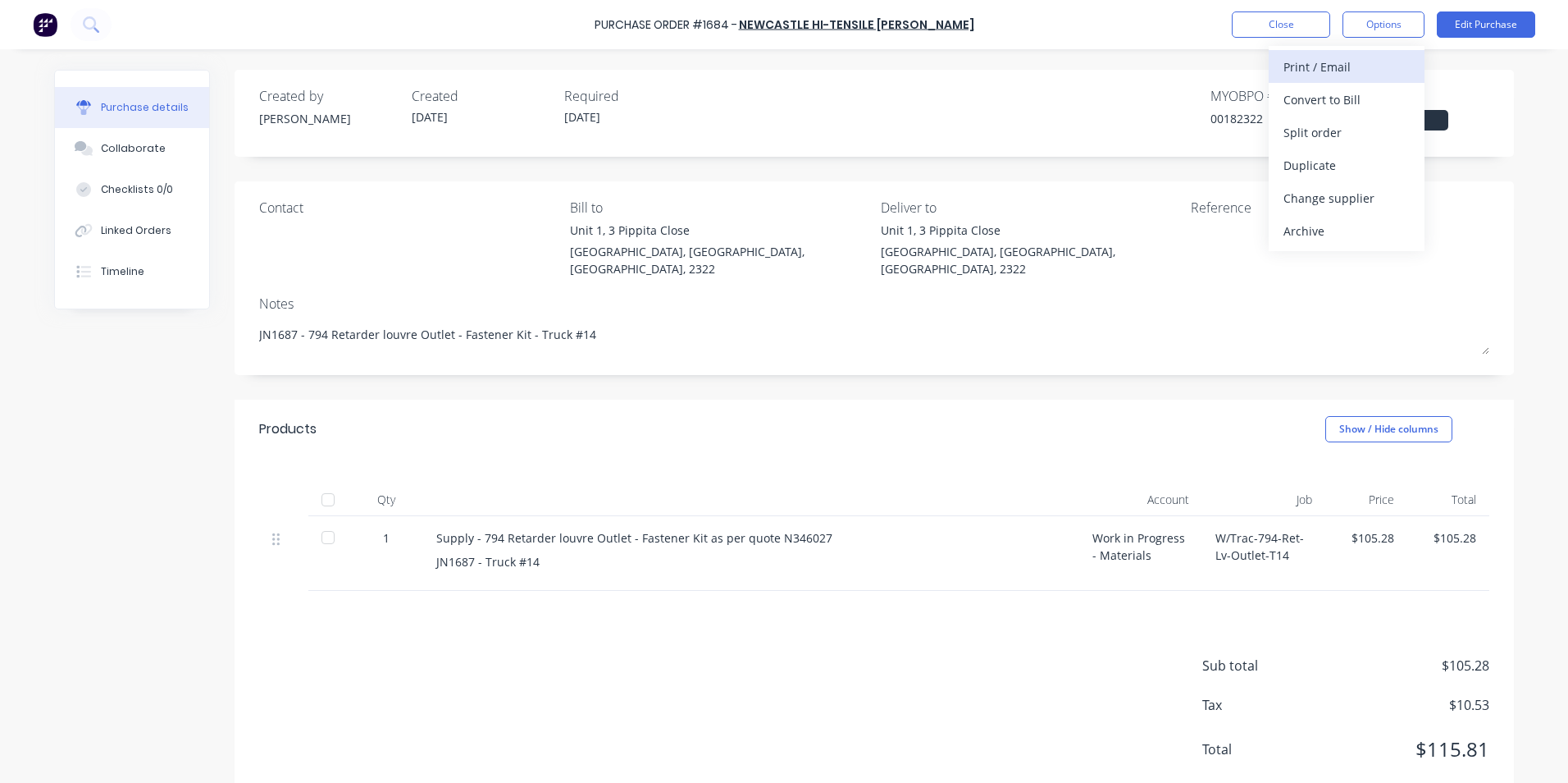
click at [1317, 65] on div "Print / Email" at bounding box center [1346, 66] width 126 height 24
click at [1321, 103] on div "With pricing" at bounding box center [1346, 99] width 126 height 24
type textarea "x"
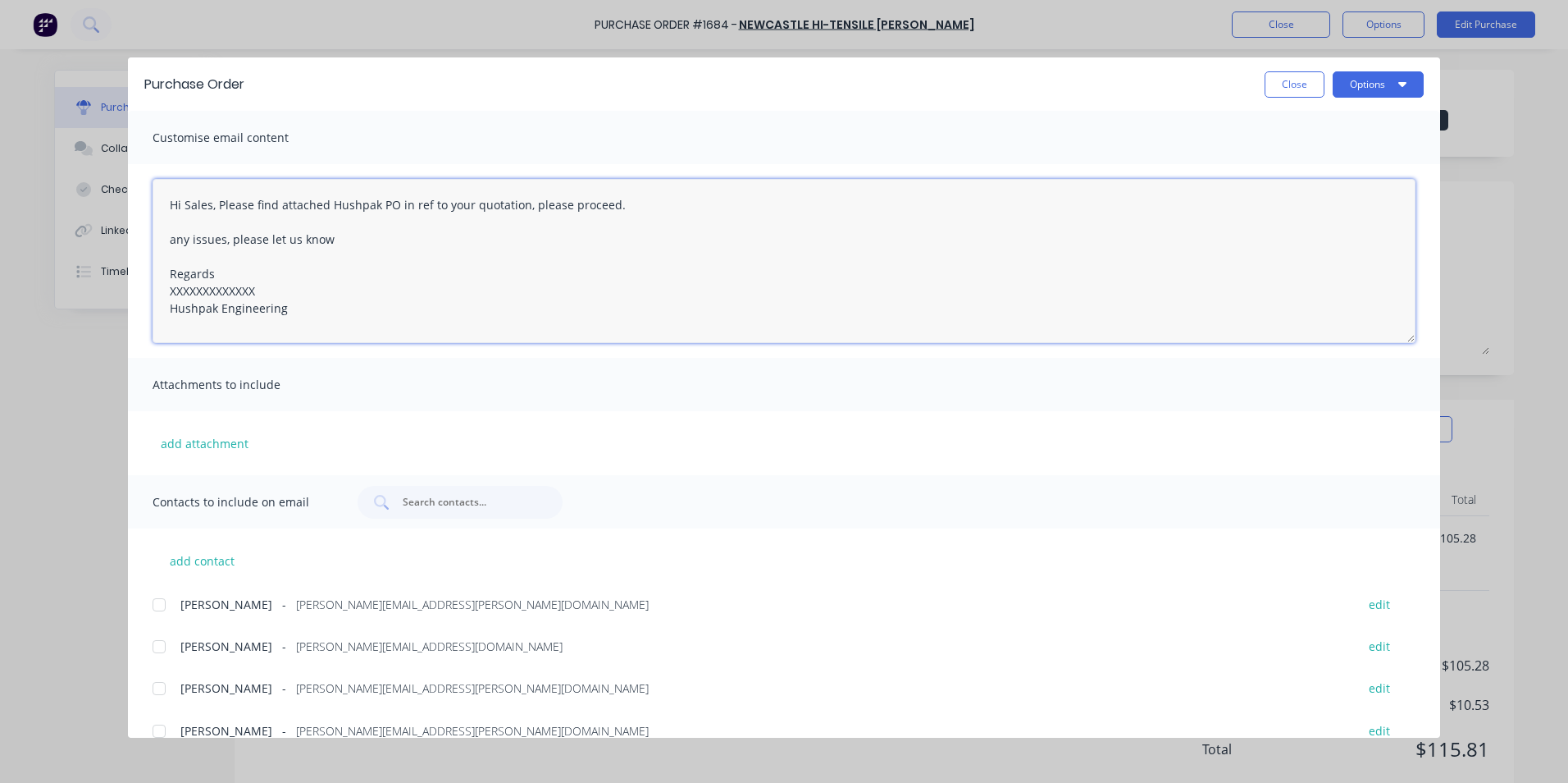
drag, startPoint x: 265, startPoint y: 289, endPoint x: 161, endPoint y: 292, distance: 104.0
click at [161, 292] on textarea "Hi Sales, Please find attached Hushpak PO in ref to your quotation, please proc…" at bounding box center [784, 260] width 1263 height 164
type textarea "Hi Sales, Please find attached Hushpak PO in ref to your quotation, please proc…"
click at [213, 445] on button "add attachment" at bounding box center [205, 443] width 104 height 25
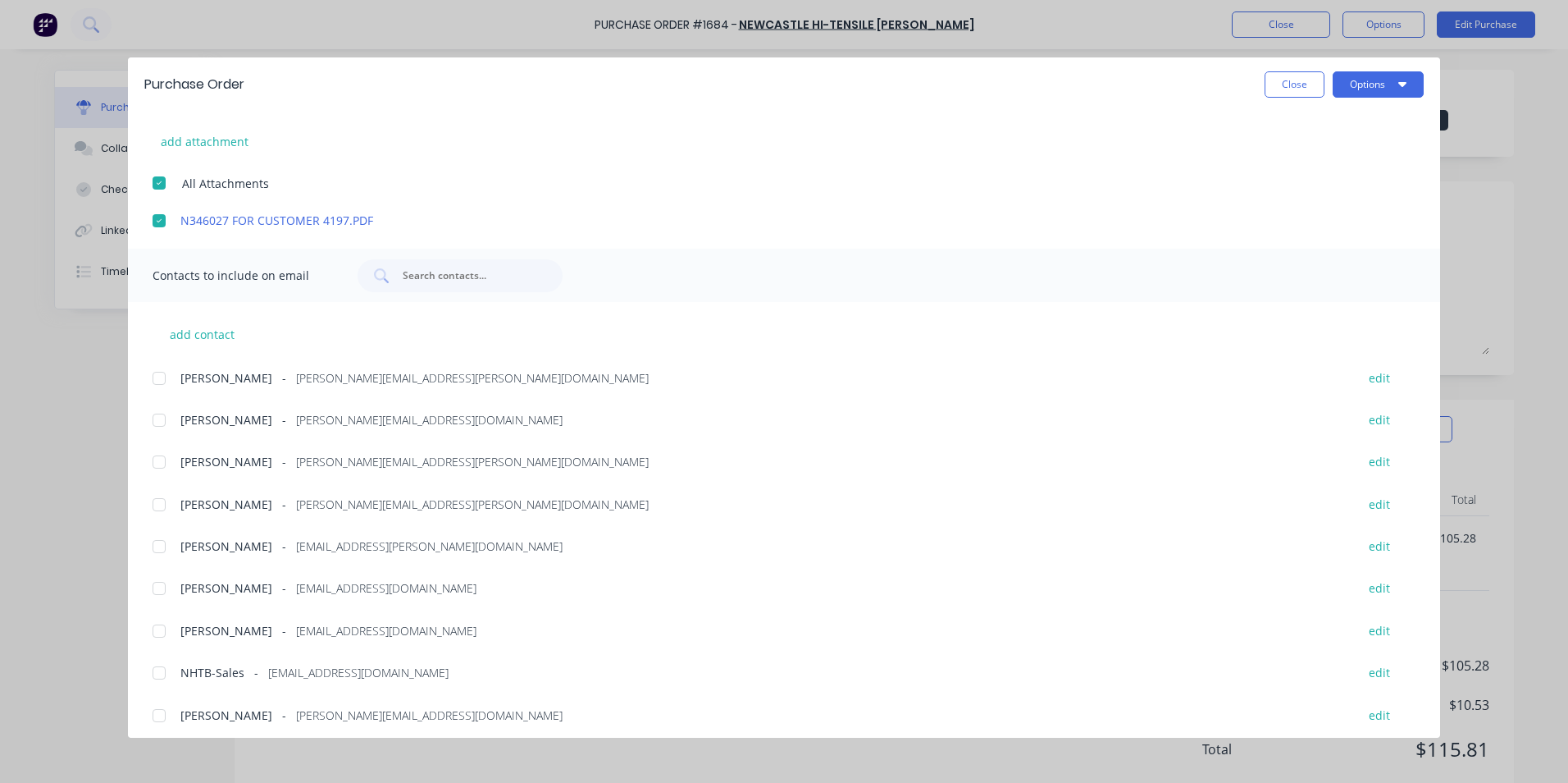
scroll to position [310, 0]
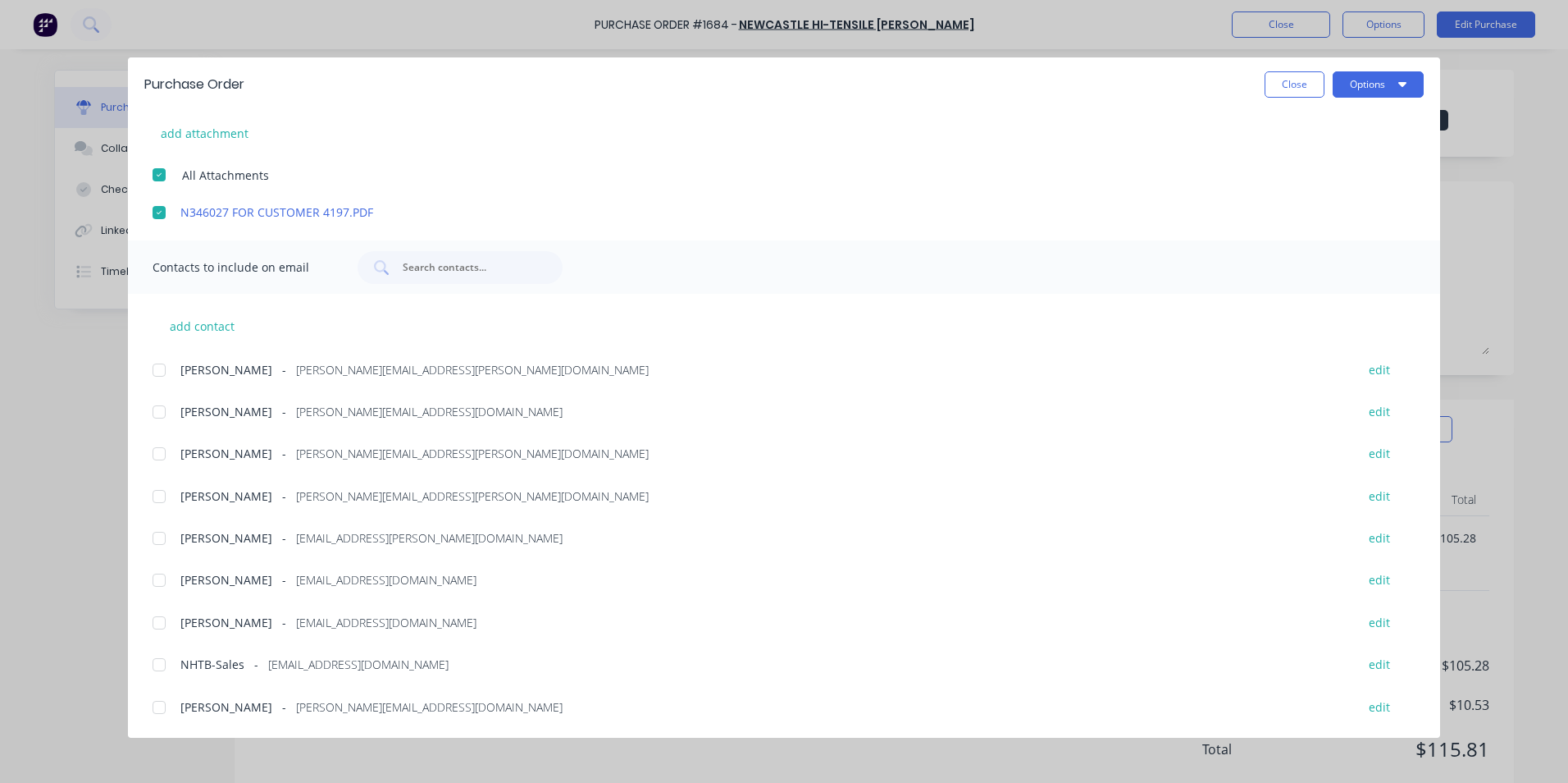
click at [157, 500] on div at bounding box center [160, 496] width 33 height 33
click at [158, 667] on div at bounding box center [160, 665] width 33 height 33
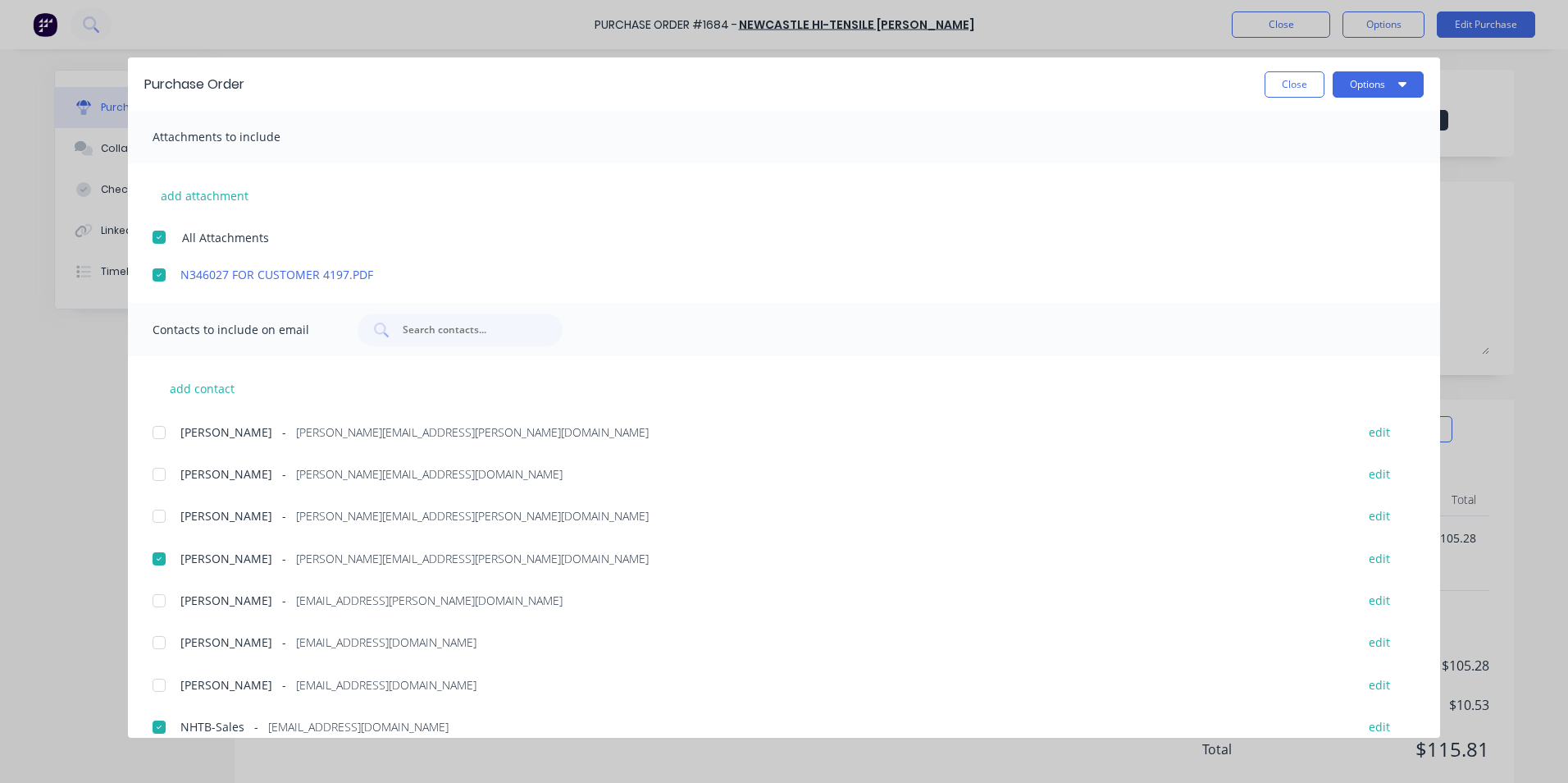
scroll to position [0, 0]
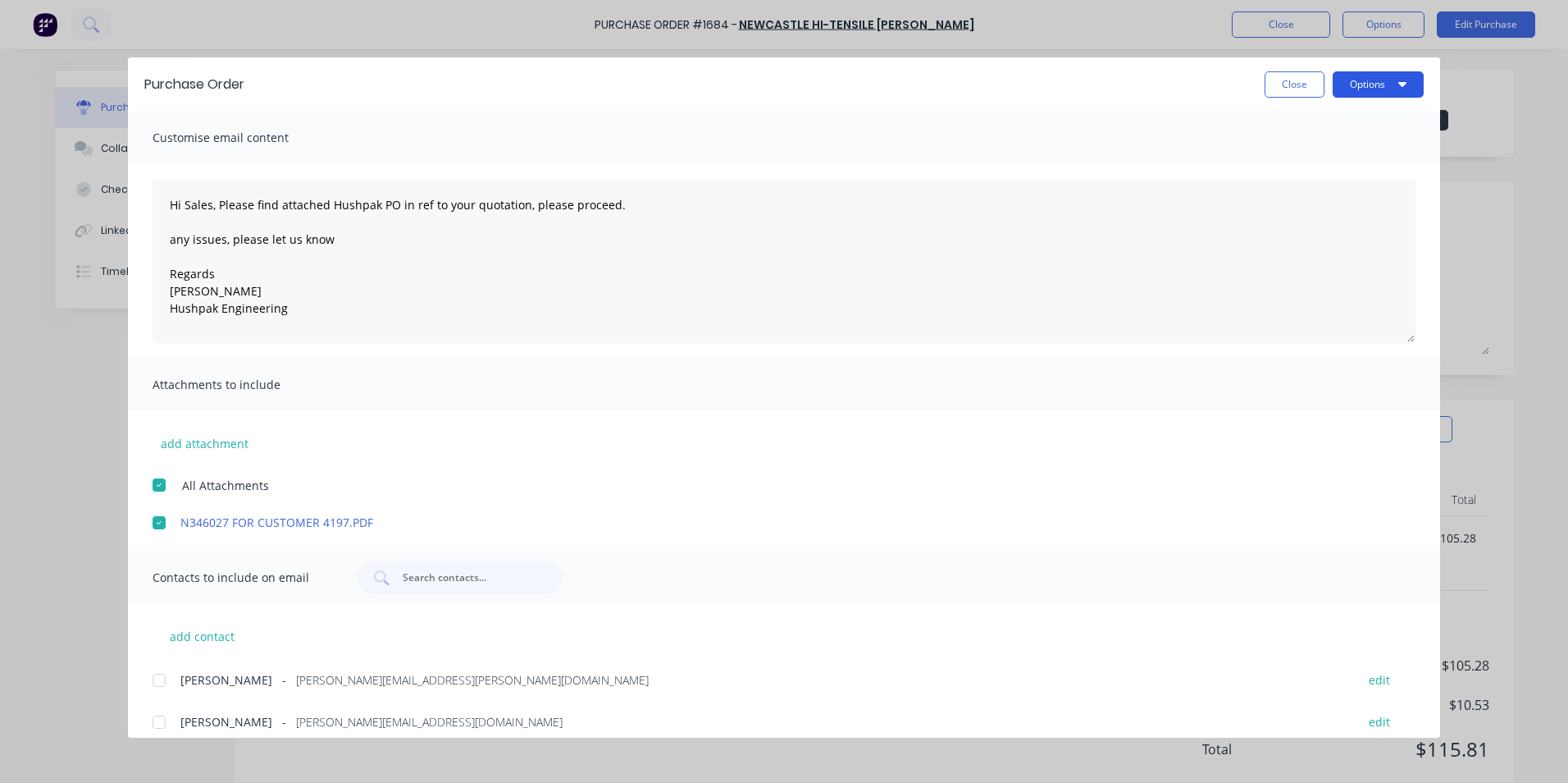
click at [1365, 84] on button "Options" at bounding box center [1378, 84] width 91 height 26
click at [1296, 190] on div "Email" at bounding box center [1346, 191] width 126 height 24
click at [1299, 81] on button "Close" at bounding box center [1294, 84] width 60 height 26
type textarea "x"
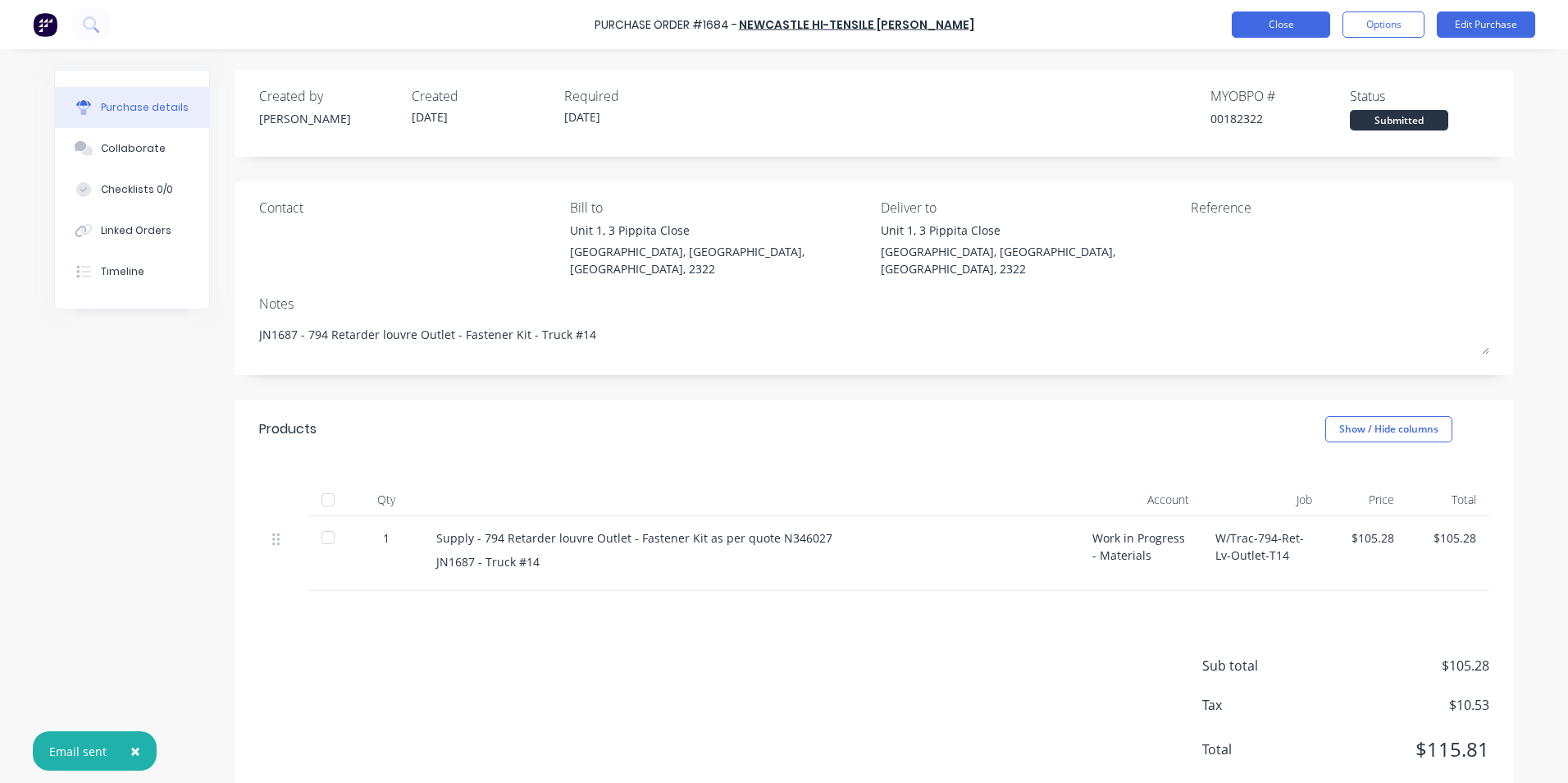
click at [1289, 26] on button "Close" at bounding box center [1280, 25] width 98 height 26
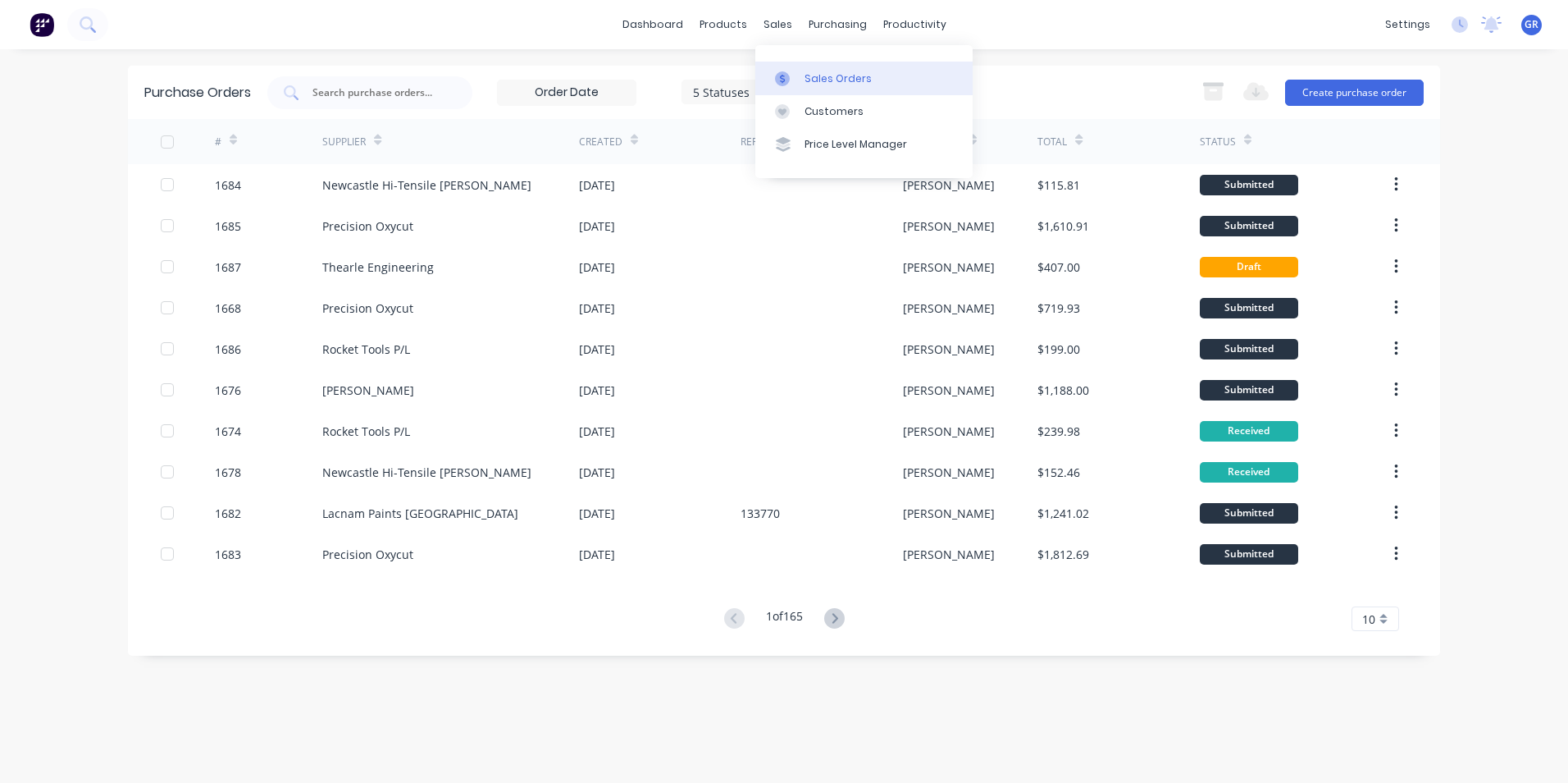
click at [831, 74] on div "Sales Orders" at bounding box center [837, 79] width 67 height 15
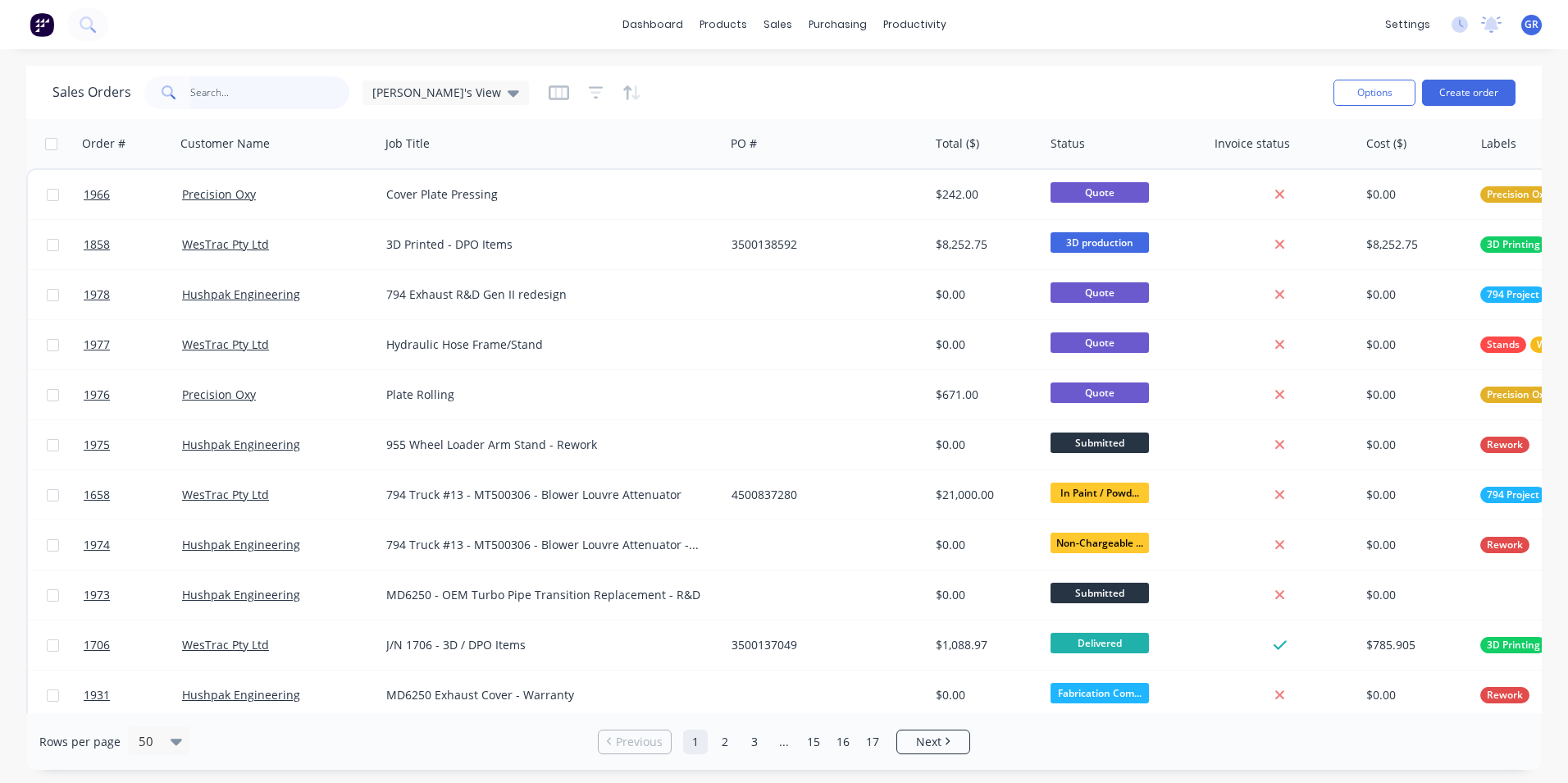
click at [225, 88] on input "text" at bounding box center [269, 93] width 160 height 33
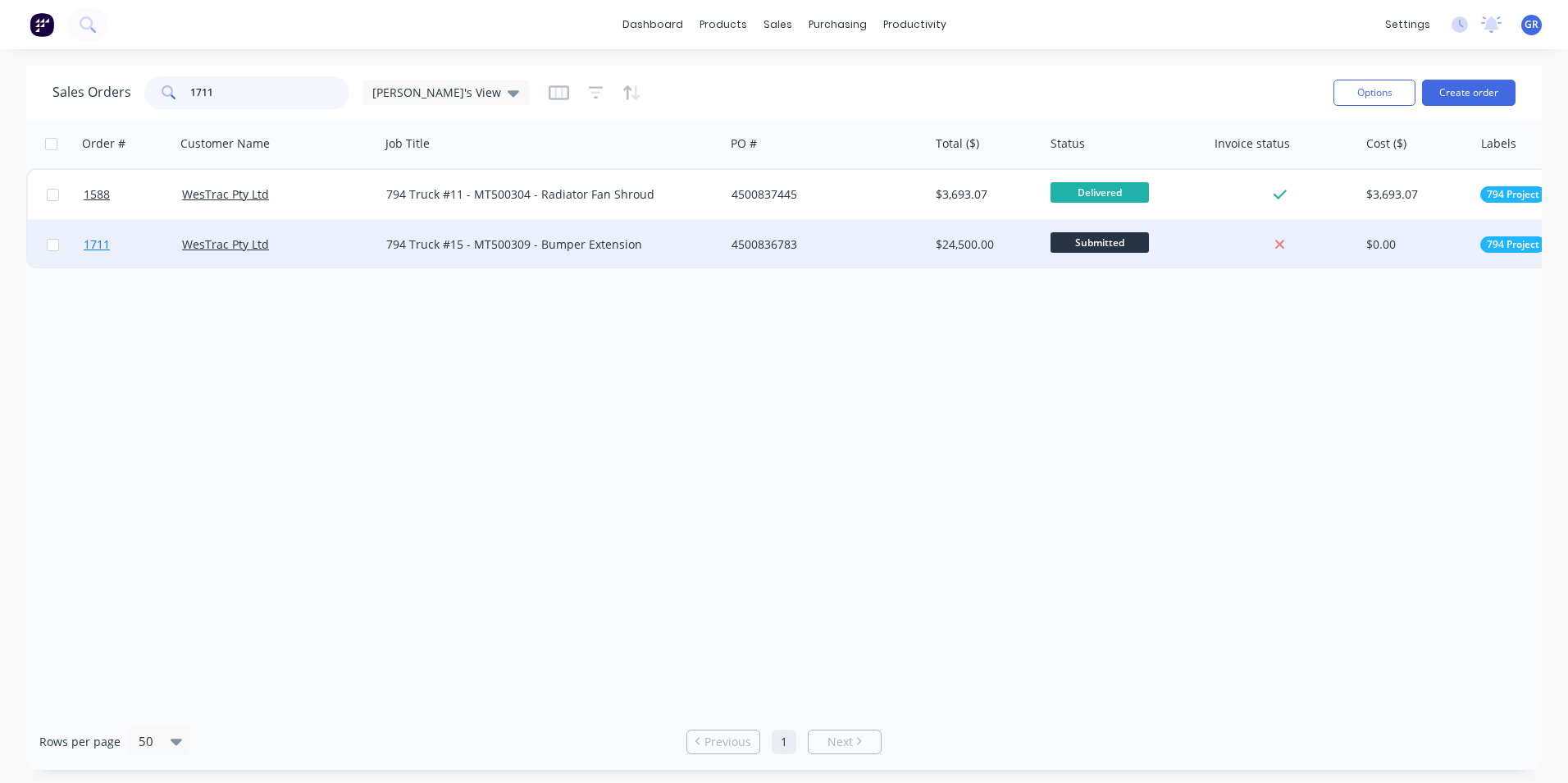
type input "1711"
click at [99, 244] on span "1711" at bounding box center [97, 245] width 26 height 17
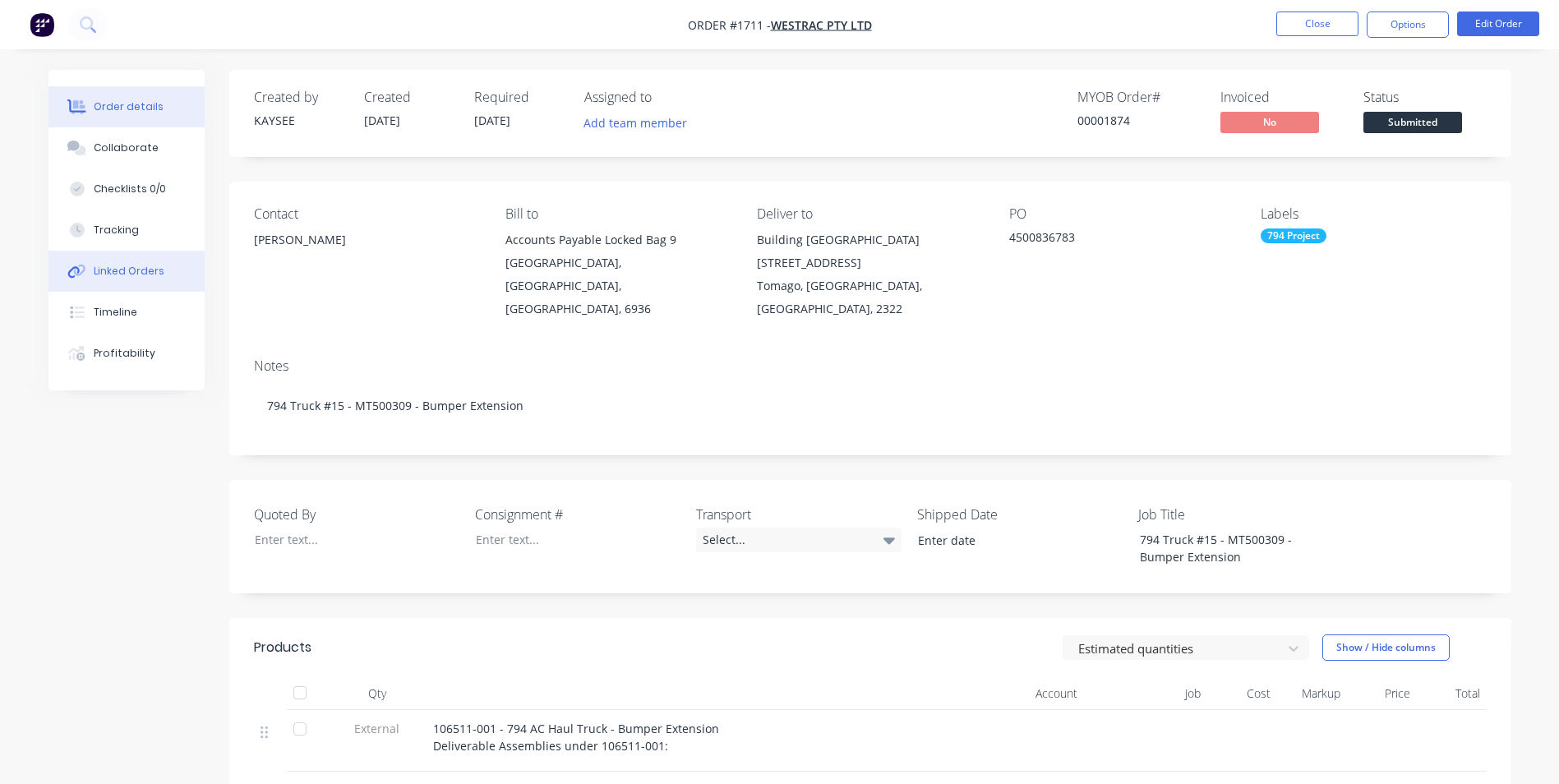
click at [115, 272] on div "Linked Orders" at bounding box center [128, 271] width 70 height 15
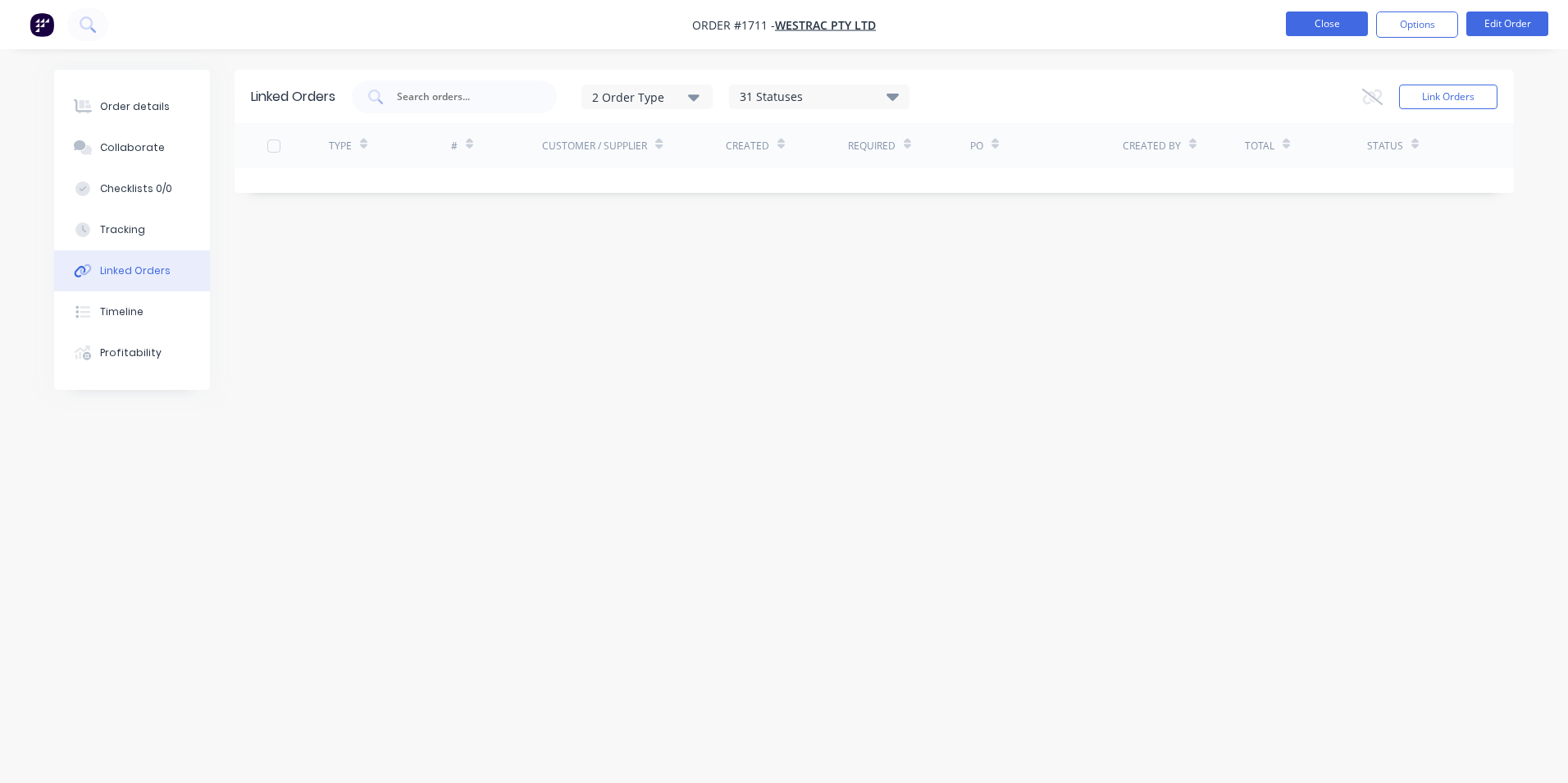
click at [1330, 17] on button "Close" at bounding box center [1327, 24] width 82 height 25
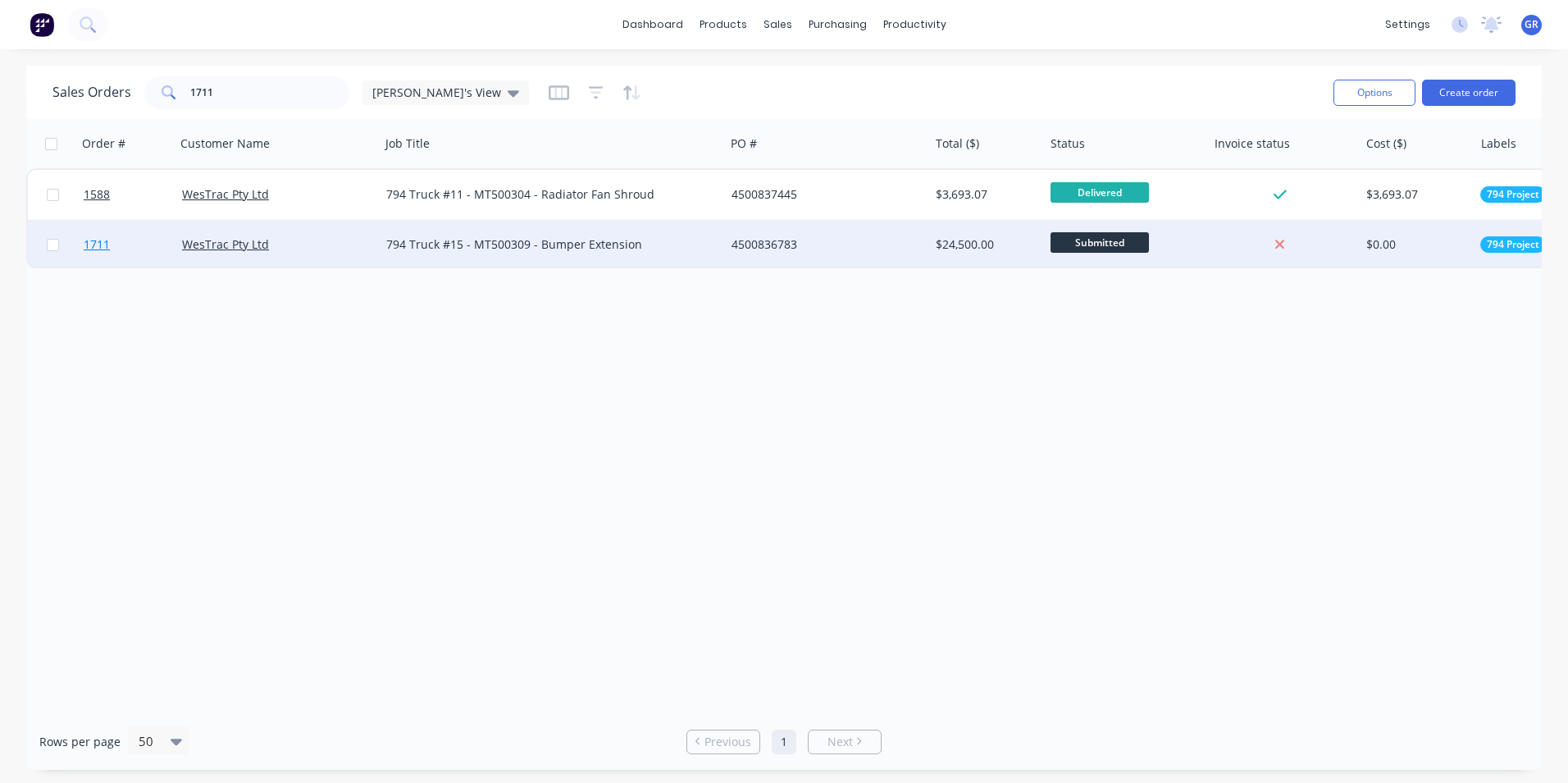
click at [98, 247] on span "1711" at bounding box center [97, 245] width 26 height 17
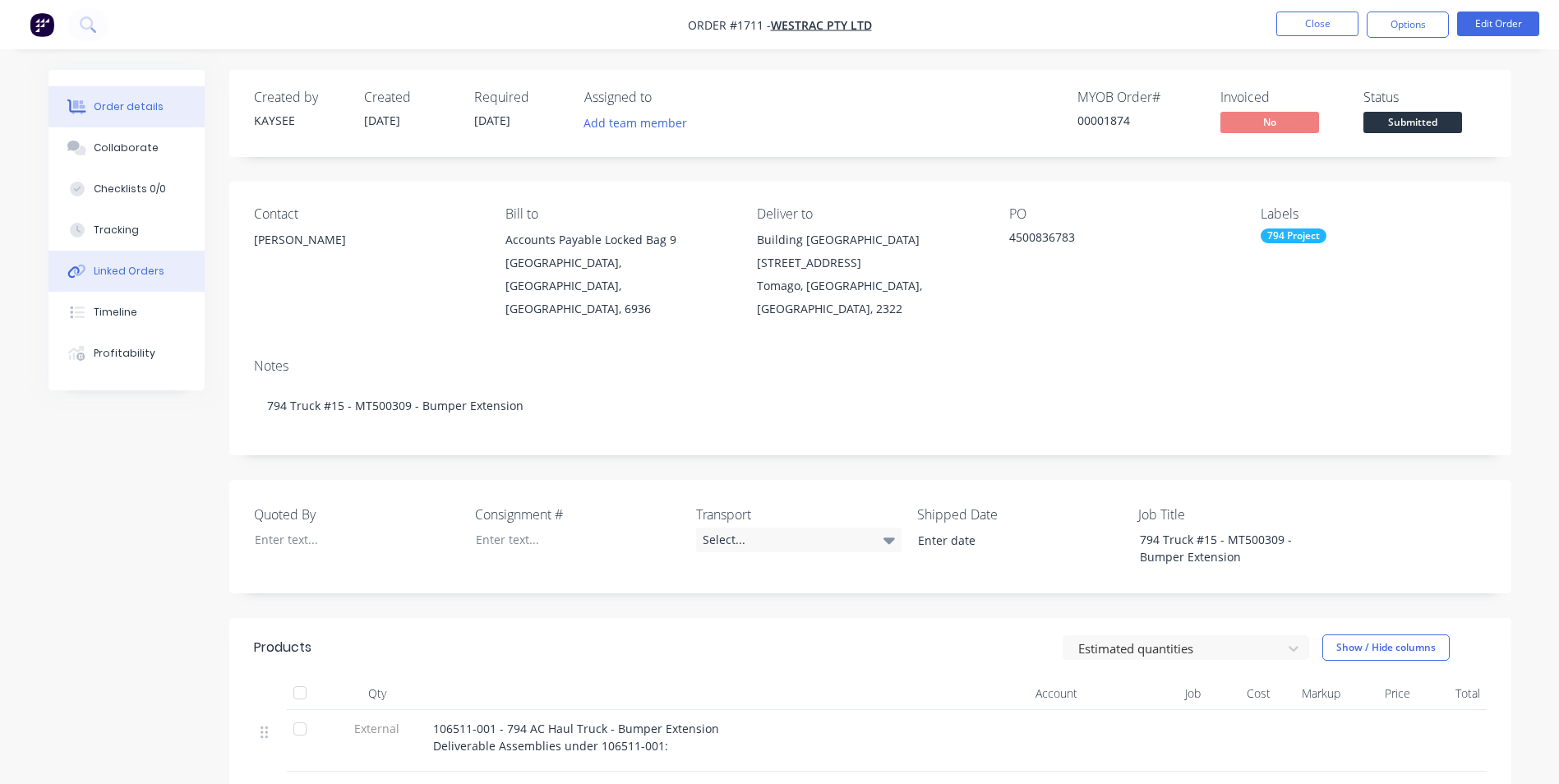
click at [129, 268] on div "Linked Orders" at bounding box center [128, 271] width 70 height 15
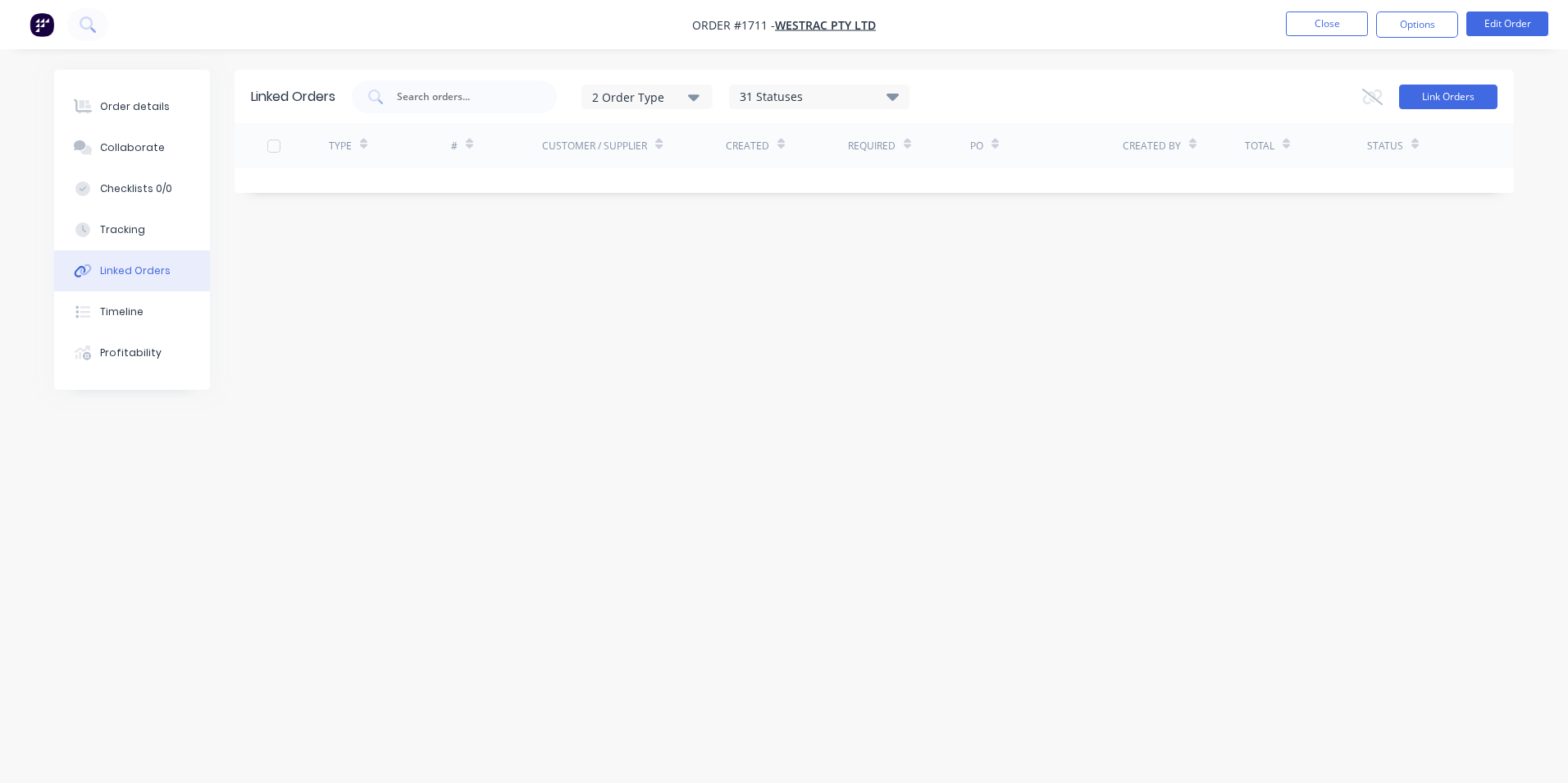
click at [1432, 95] on button "Link Orders" at bounding box center [1448, 97] width 98 height 25
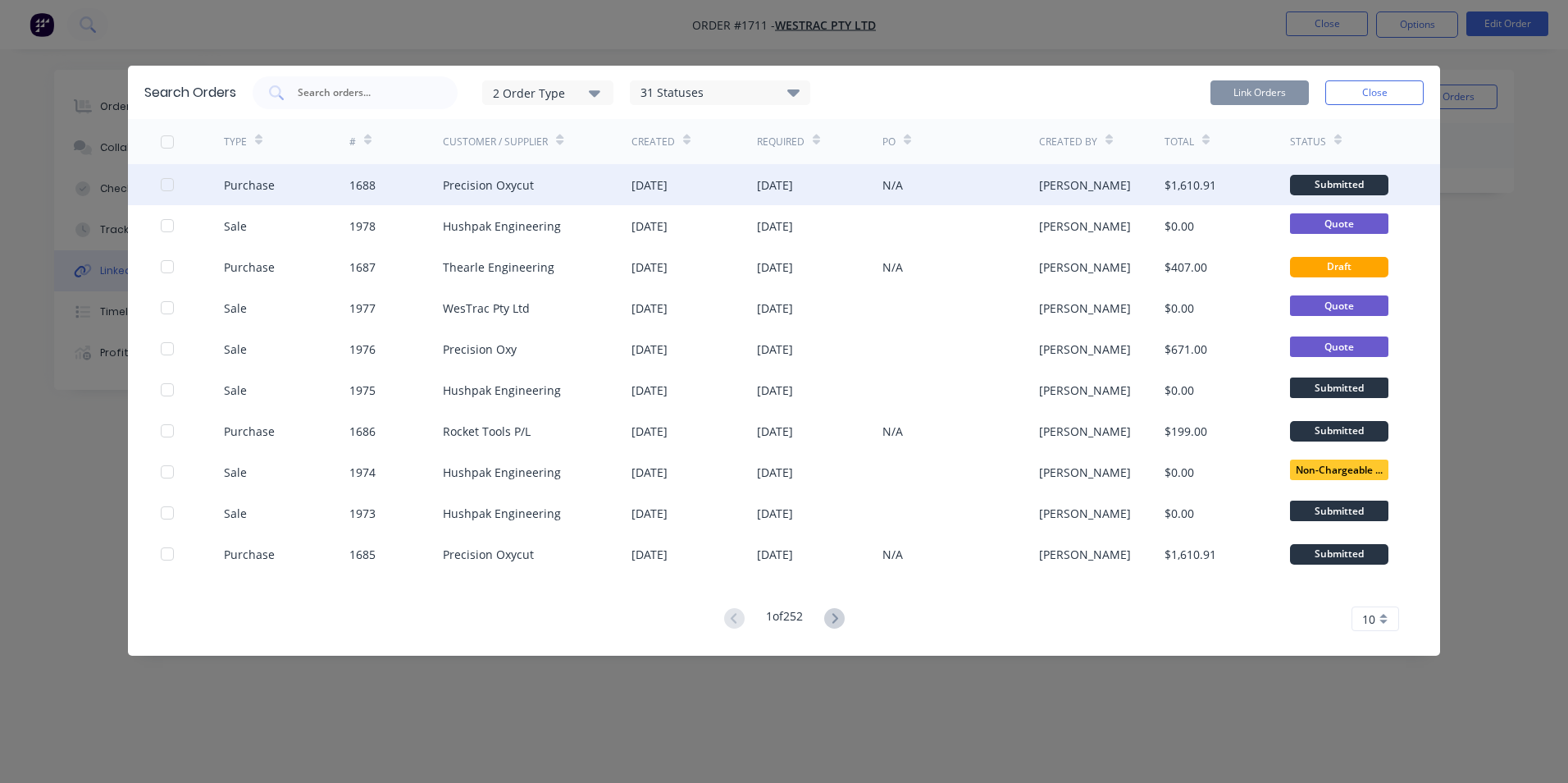
click at [168, 184] on div at bounding box center [168, 184] width 33 height 33
click at [1267, 93] on button "Link Orders" at bounding box center [1259, 93] width 98 height 25
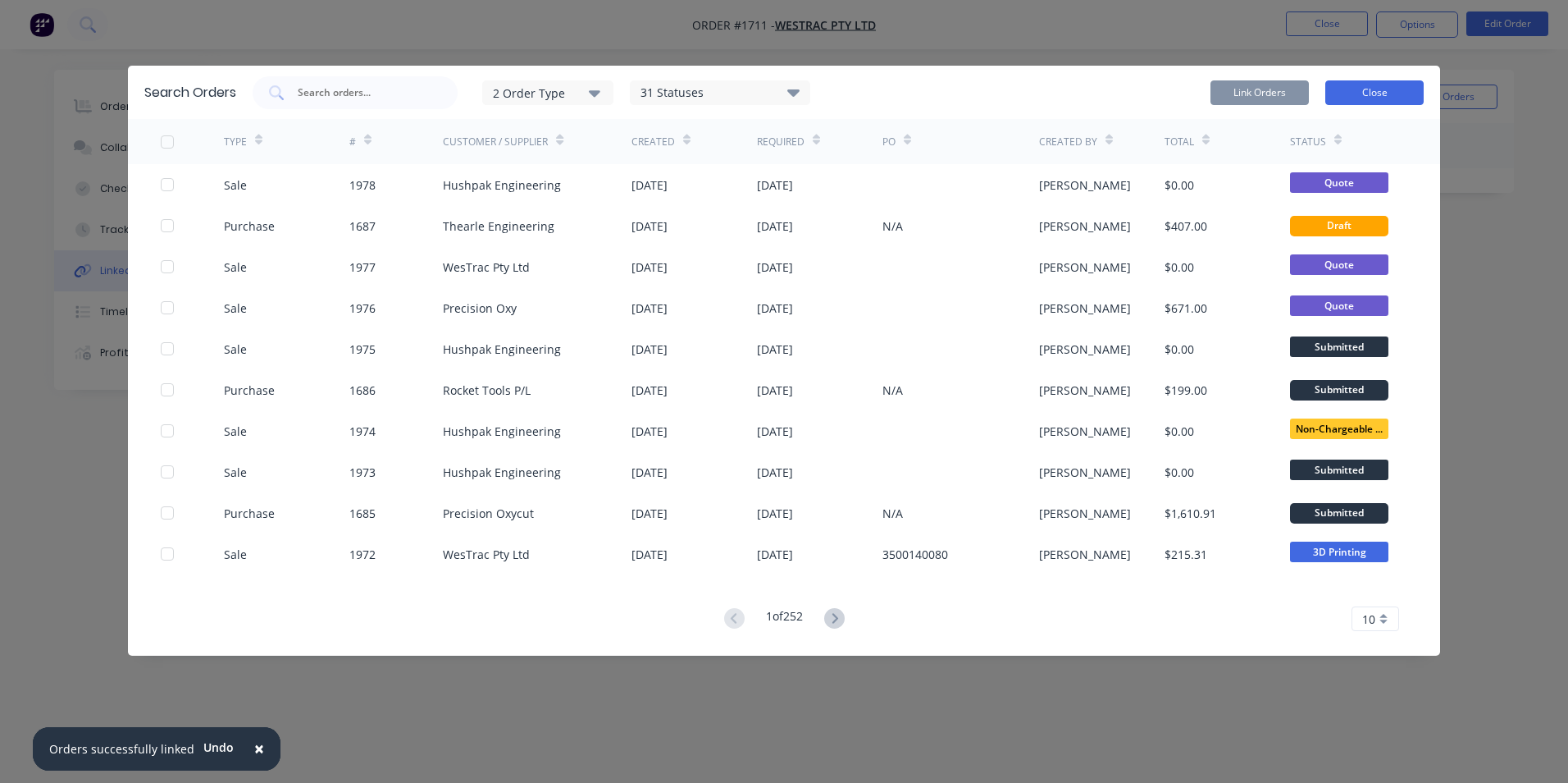
click at [1361, 91] on button "Close" at bounding box center [1374, 93] width 98 height 25
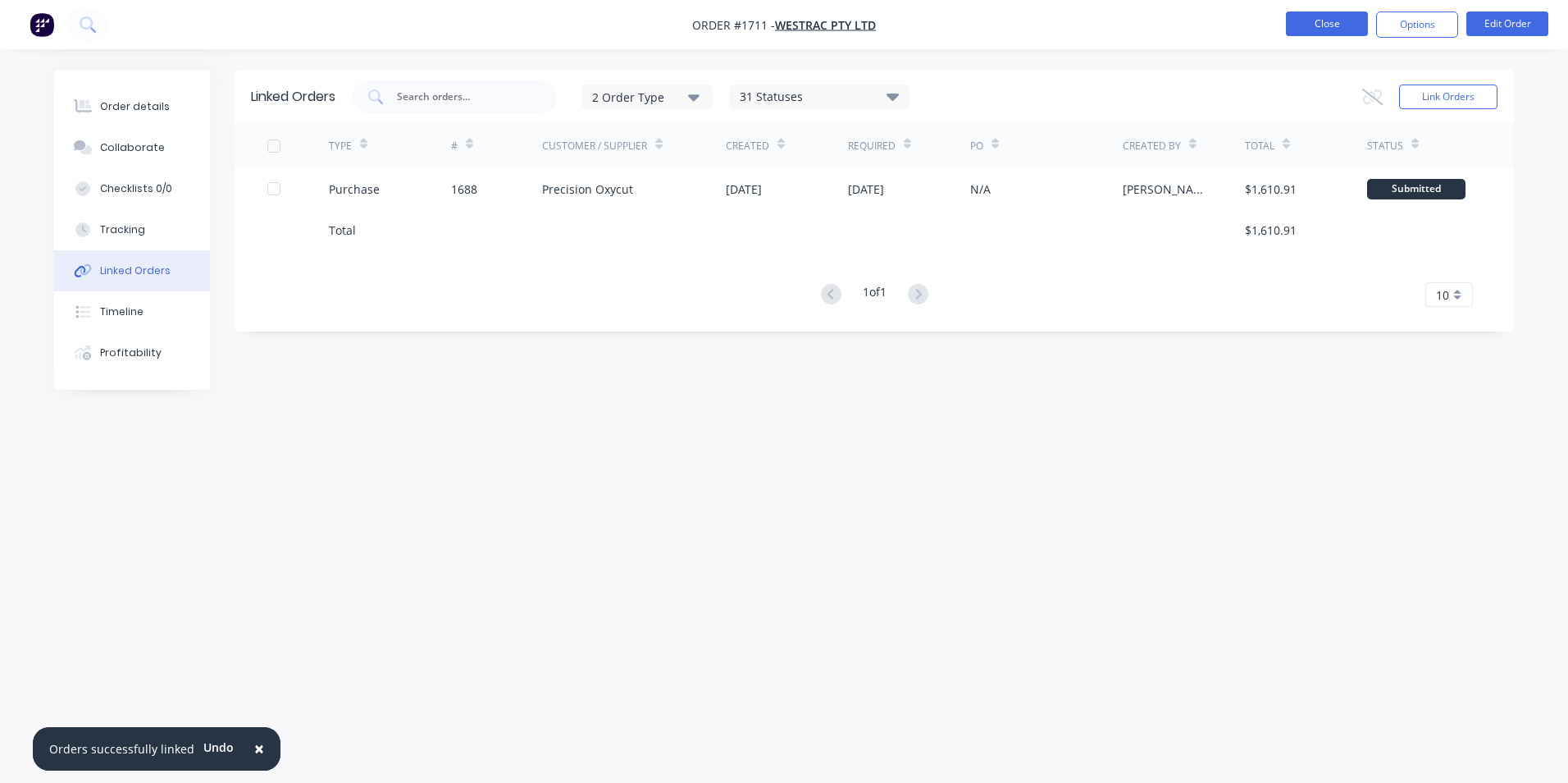
click at [1327, 31] on button "Close" at bounding box center [1327, 24] width 82 height 25
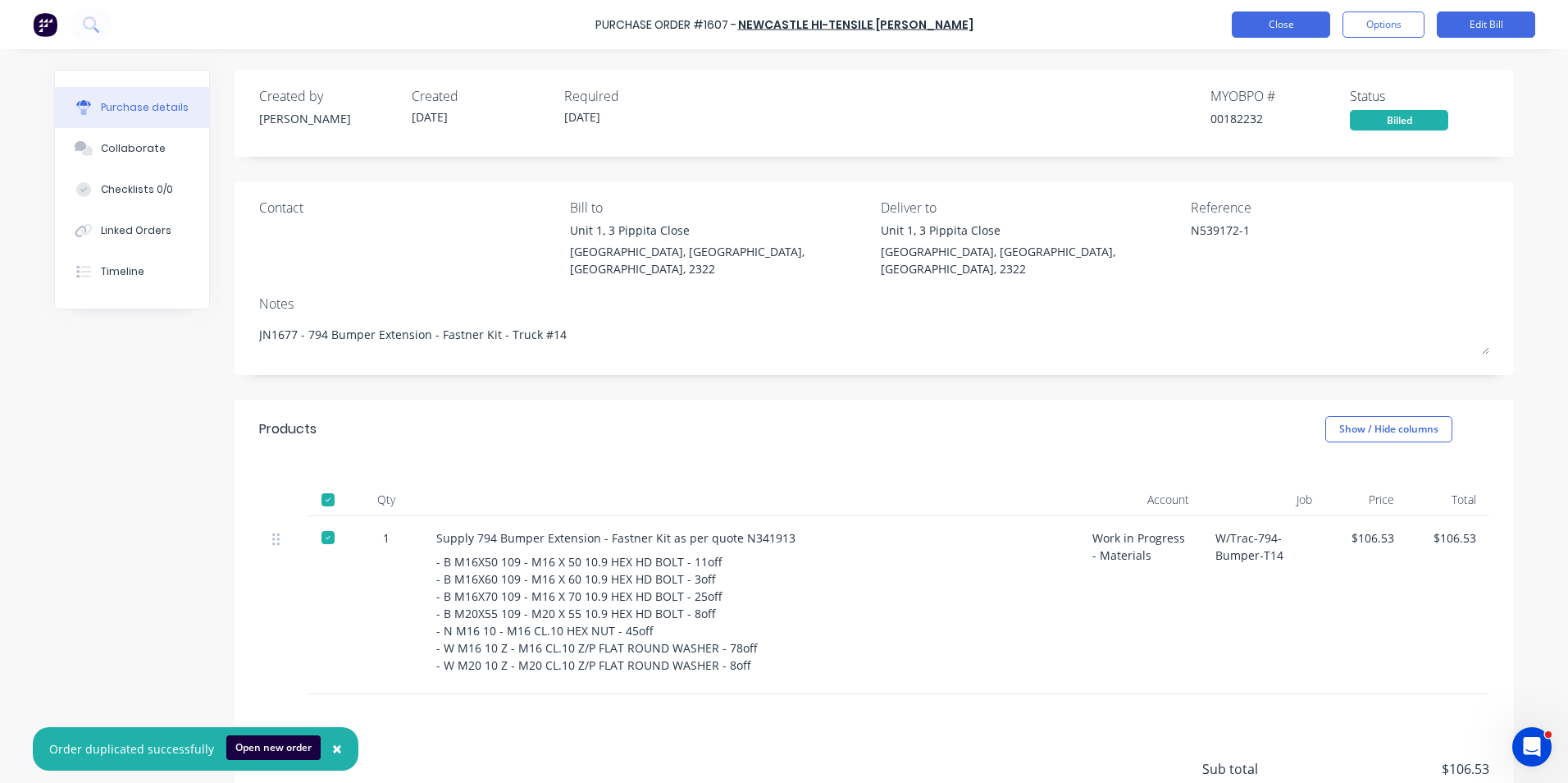
click at [1284, 21] on button "Close" at bounding box center [1280, 25] width 98 height 26
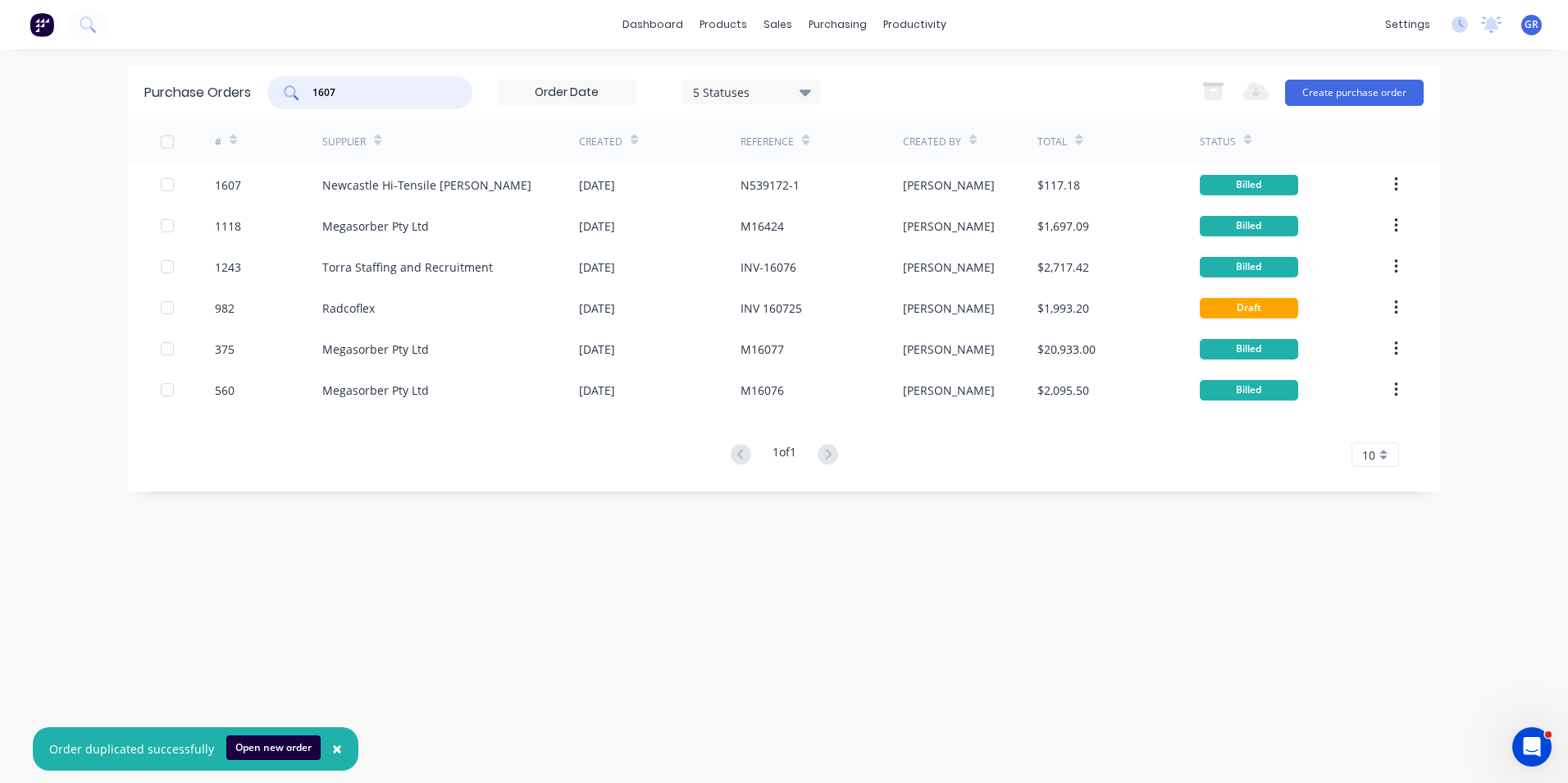
click at [285, 90] on div "1607" at bounding box center [369, 93] width 205 height 33
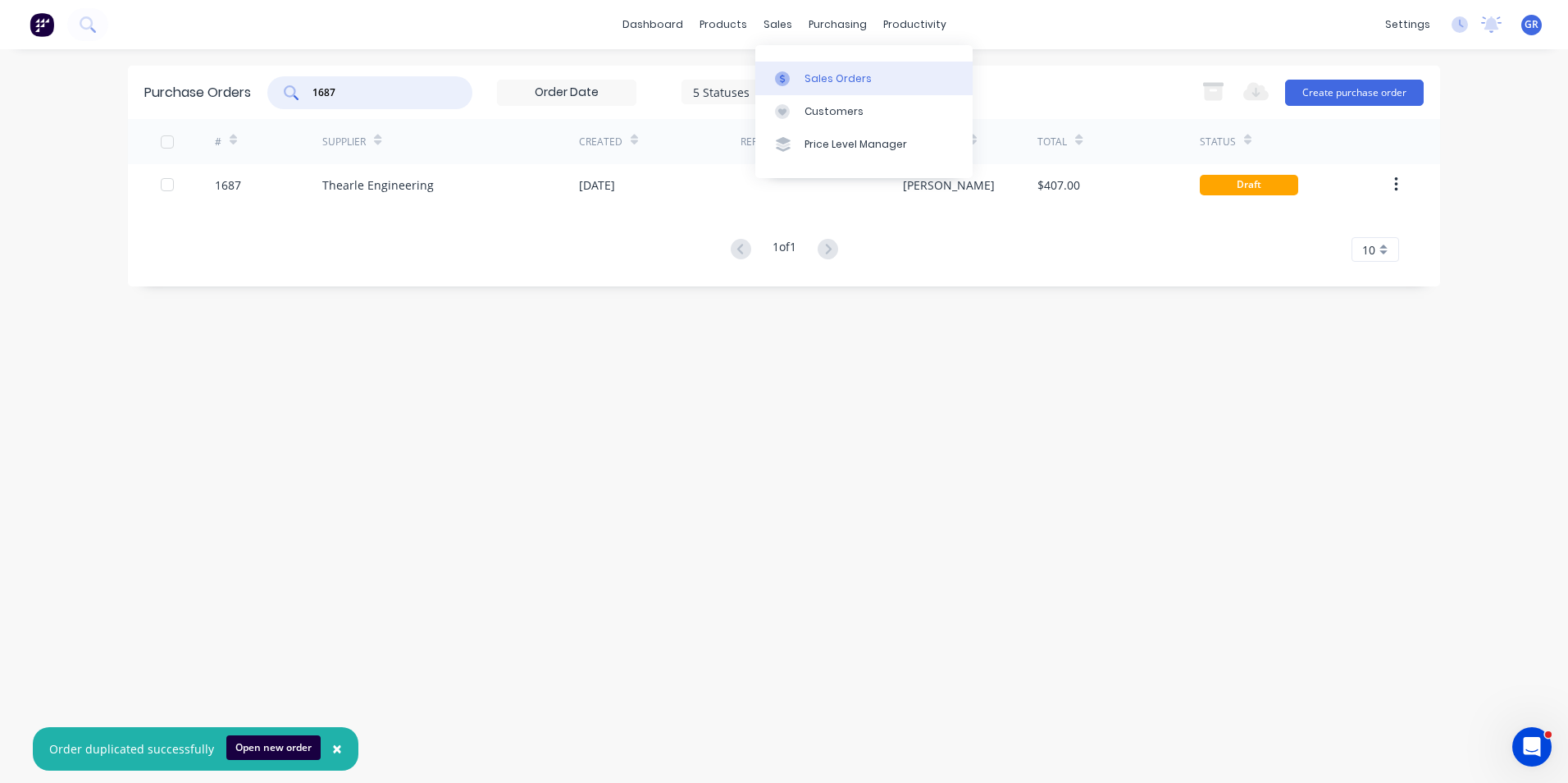
type input "1687"
click at [832, 78] on div "Sales Orders" at bounding box center [837, 79] width 67 height 15
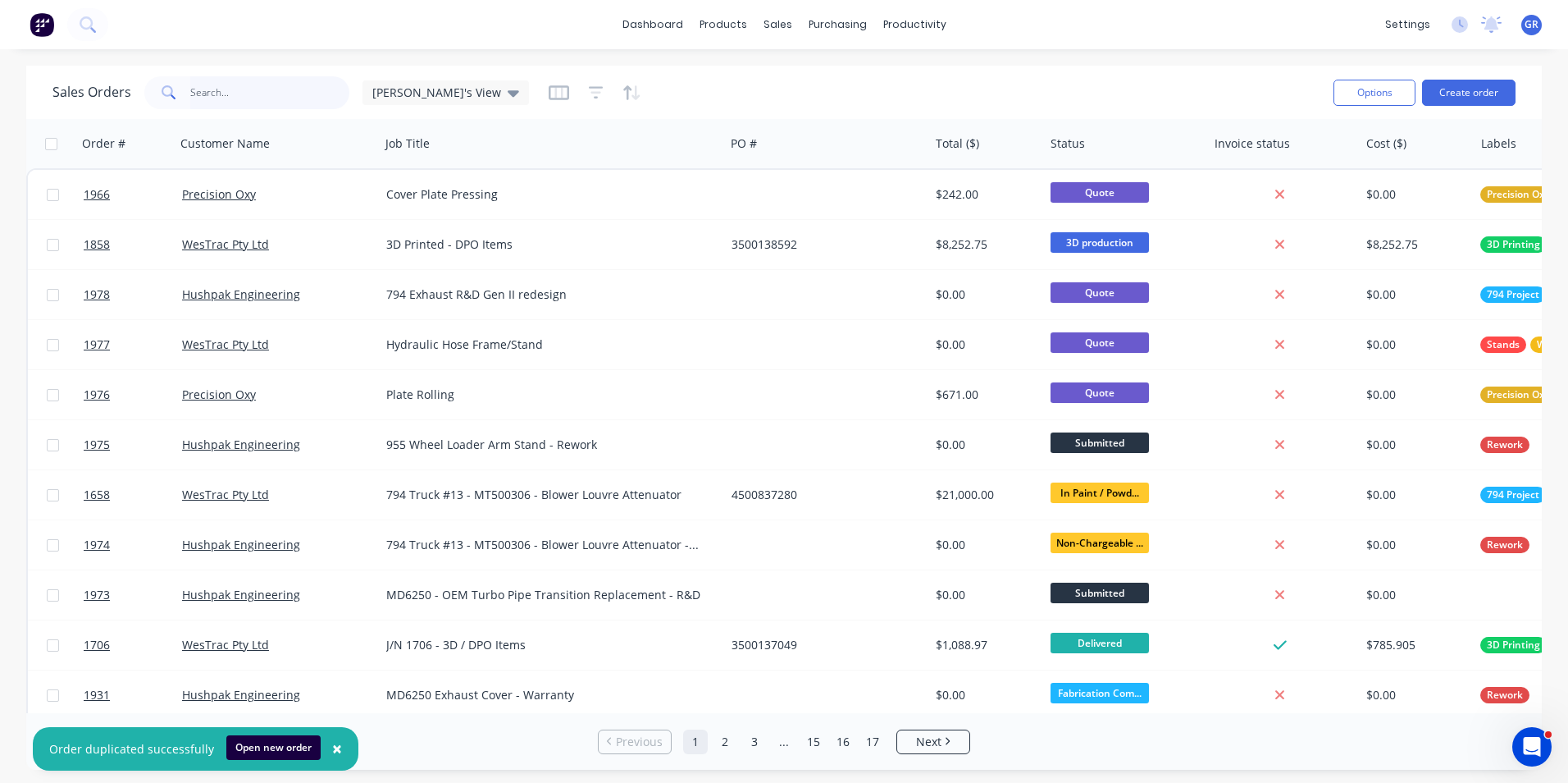
click at [201, 91] on input "text" at bounding box center [269, 93] width 160 height 33
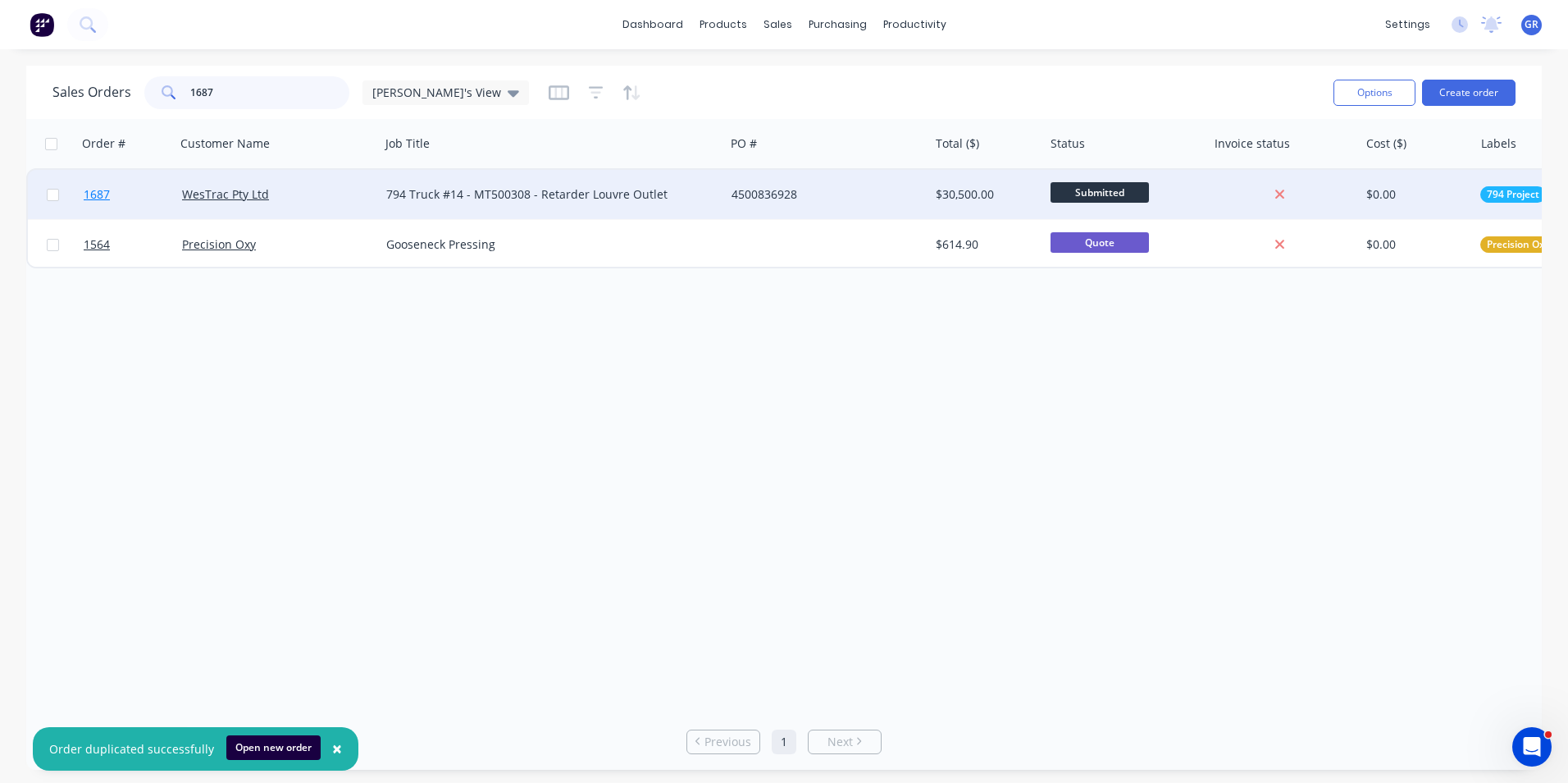
type input "1687"
click at [102, 194] on span "1687" at bounding box center [97, 194] width 26 height 17
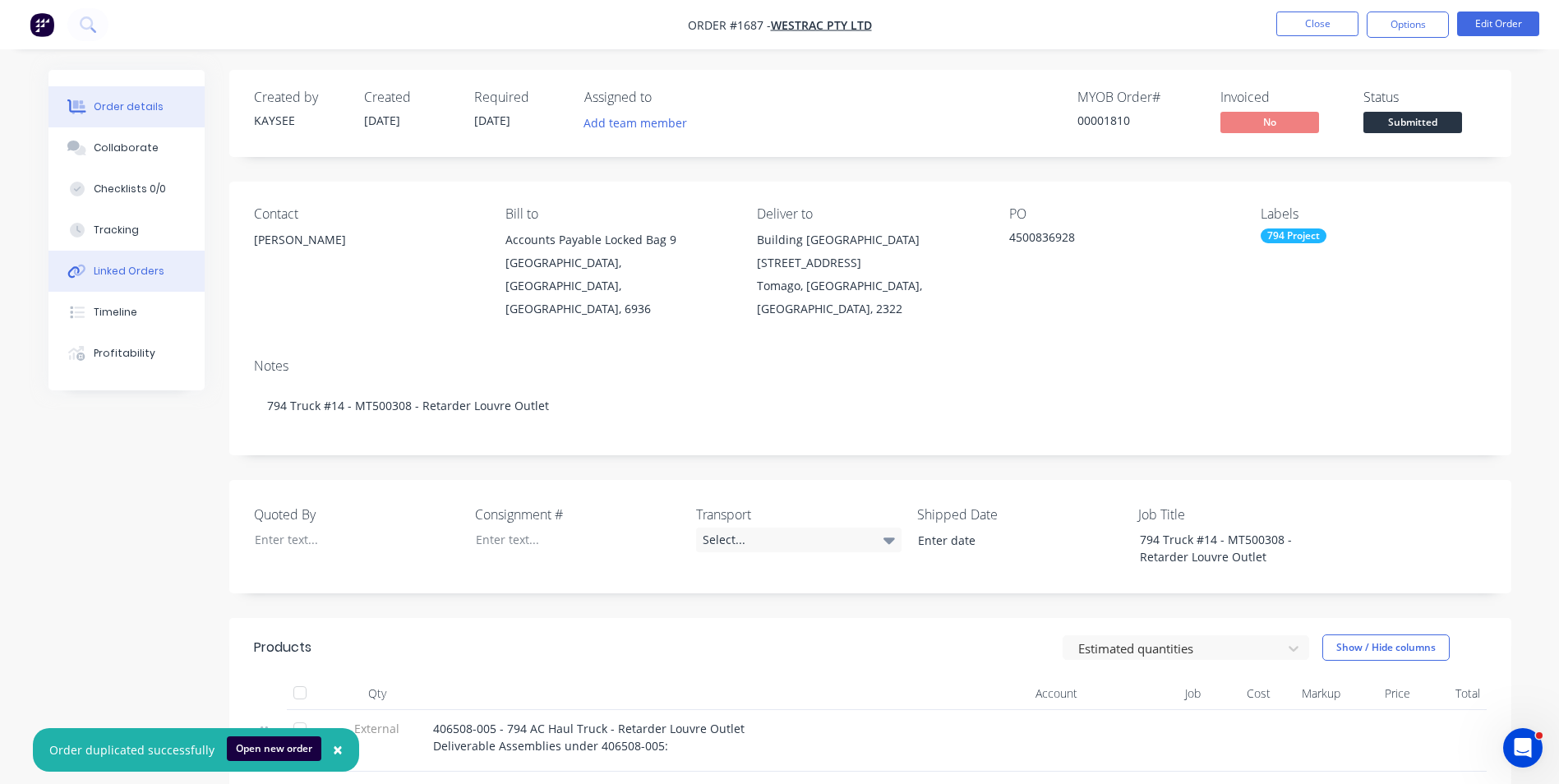
click at [126, 268] on div "Linked Orders" at bounding box center [128, 271] width 70 height 15
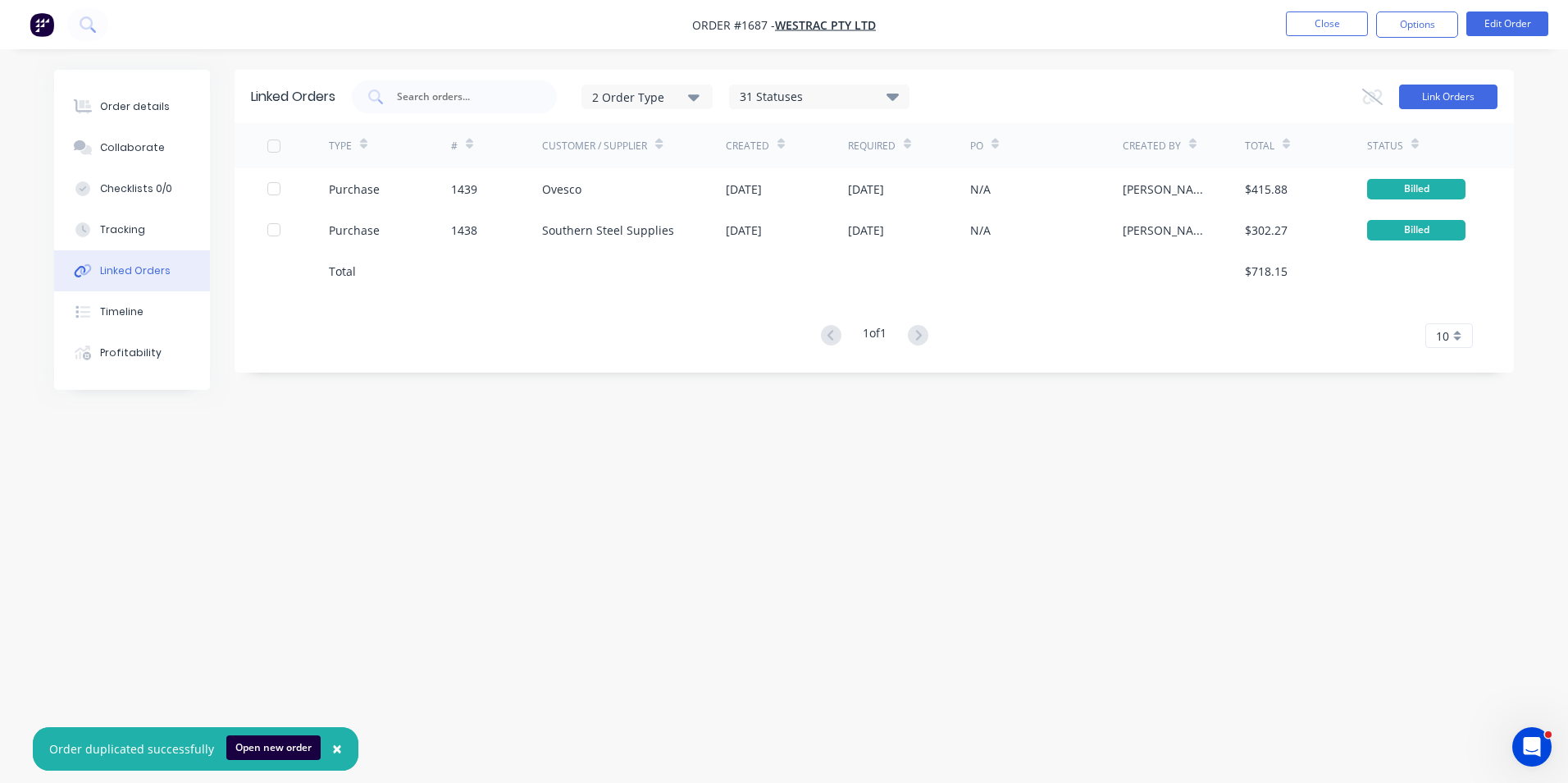
click at [1453, 93] on button "Link Orders" at bounding box center [1448, 97] width 98 height 25
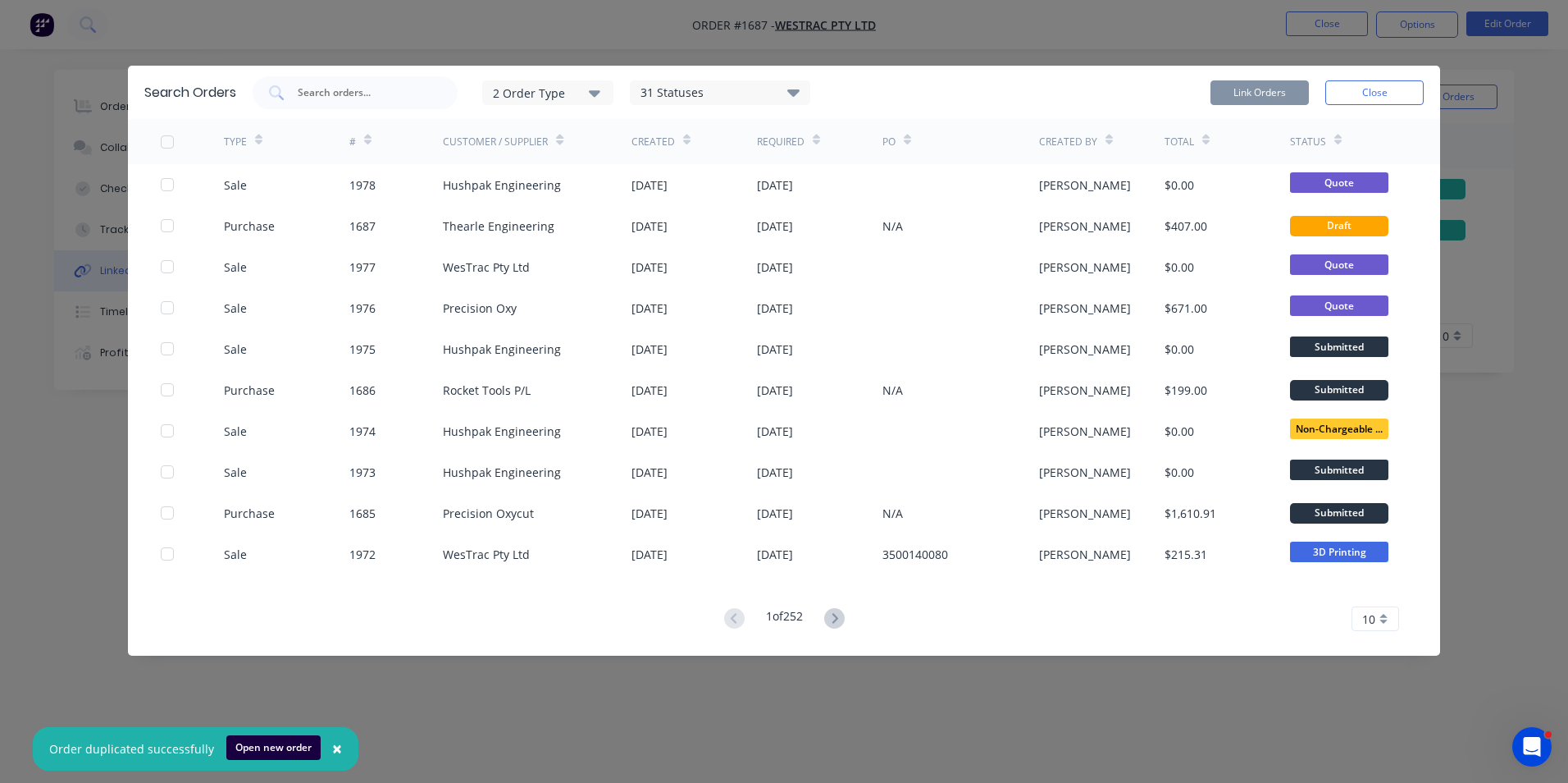
click at [594, 91] on icon "button" at bounding box center [594, 93] width 12 height 7
click at [621, 129] on div "button" at bounding box center [619, 133] width 33 height 33
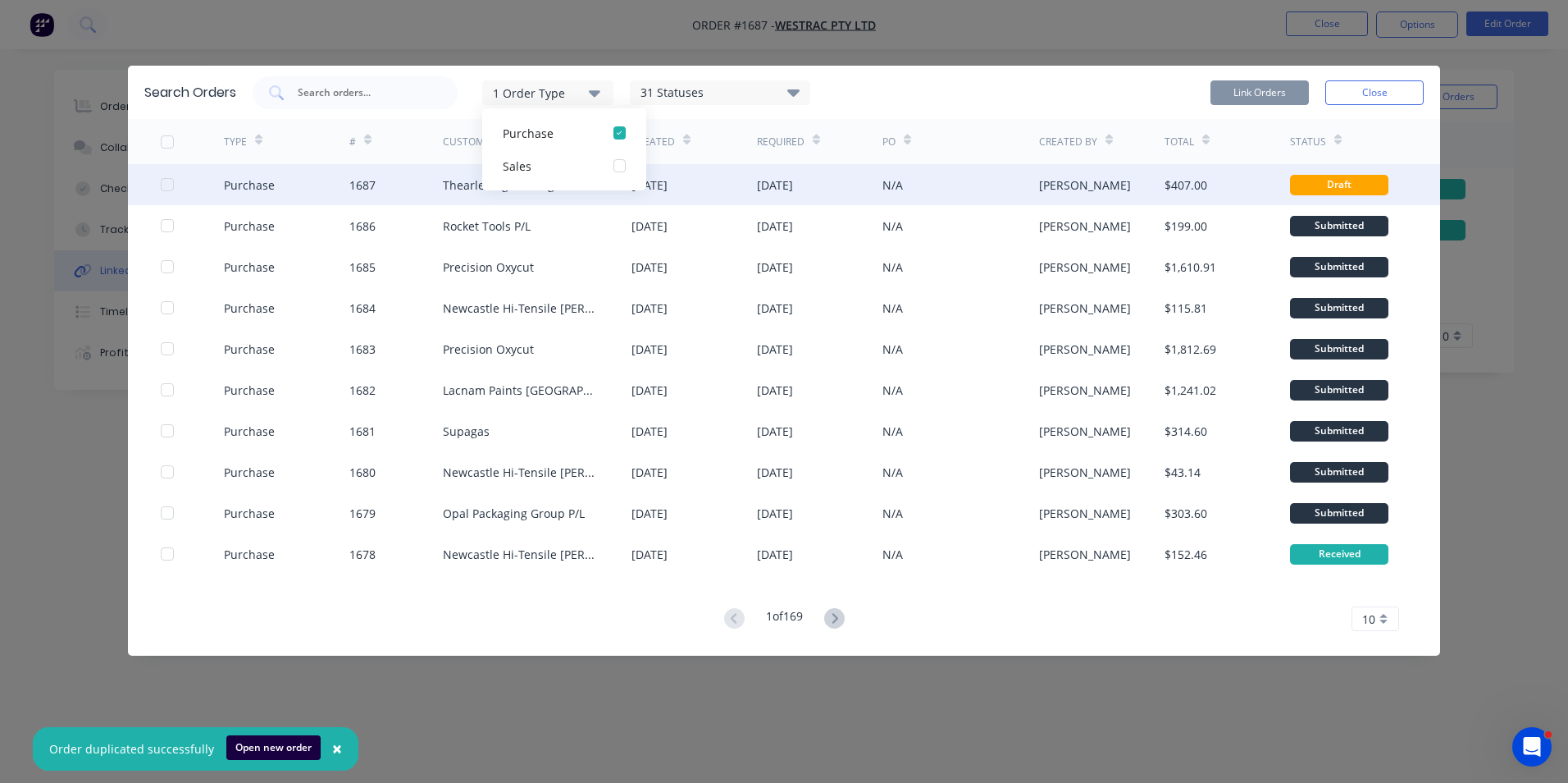
click at [259, 203] on div "Purchase" at bounding box center [287, 184] width 126 height 41
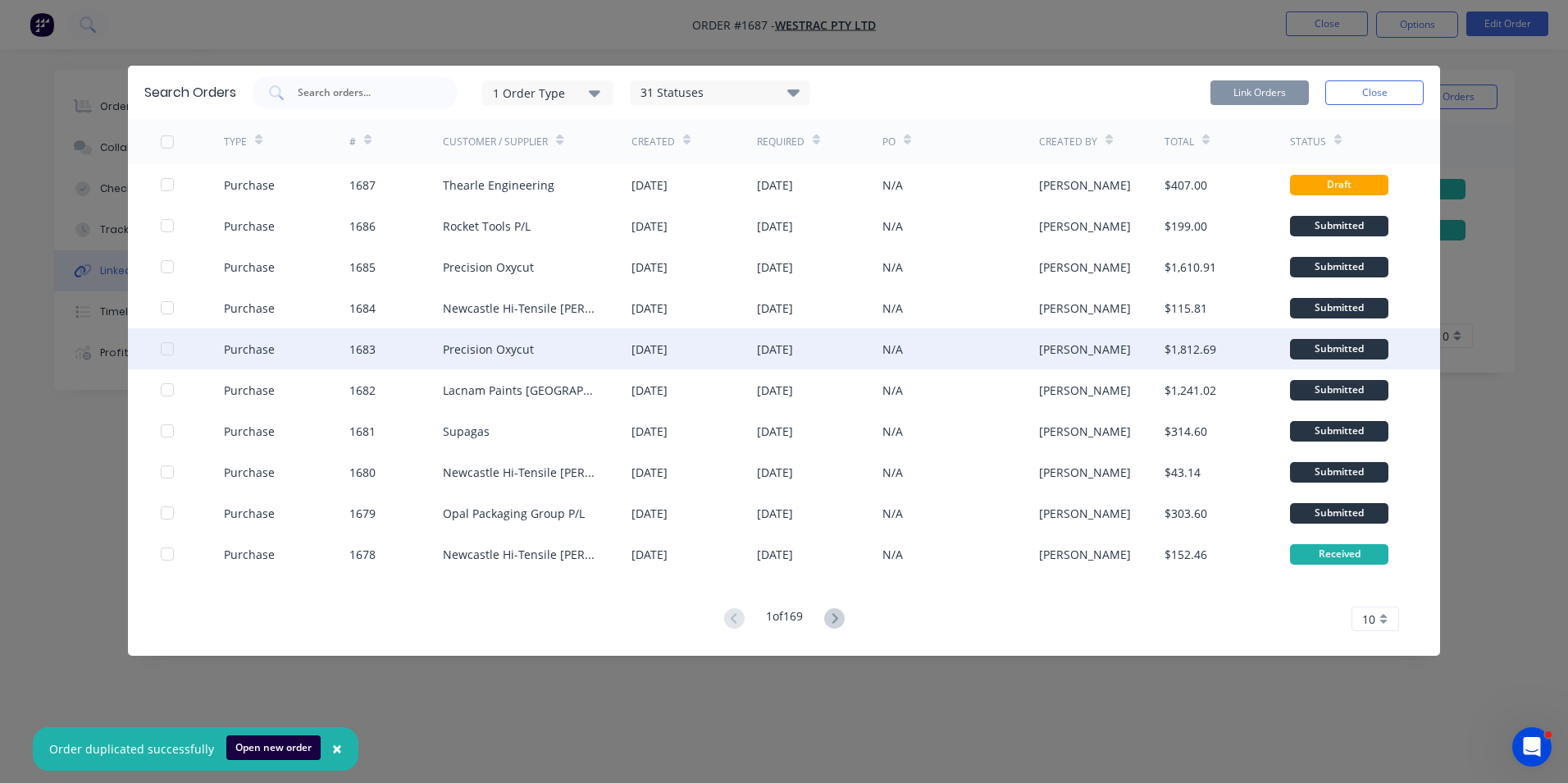
click at [165, 351] on div at bounding box center [168, 349] width 33 height 33
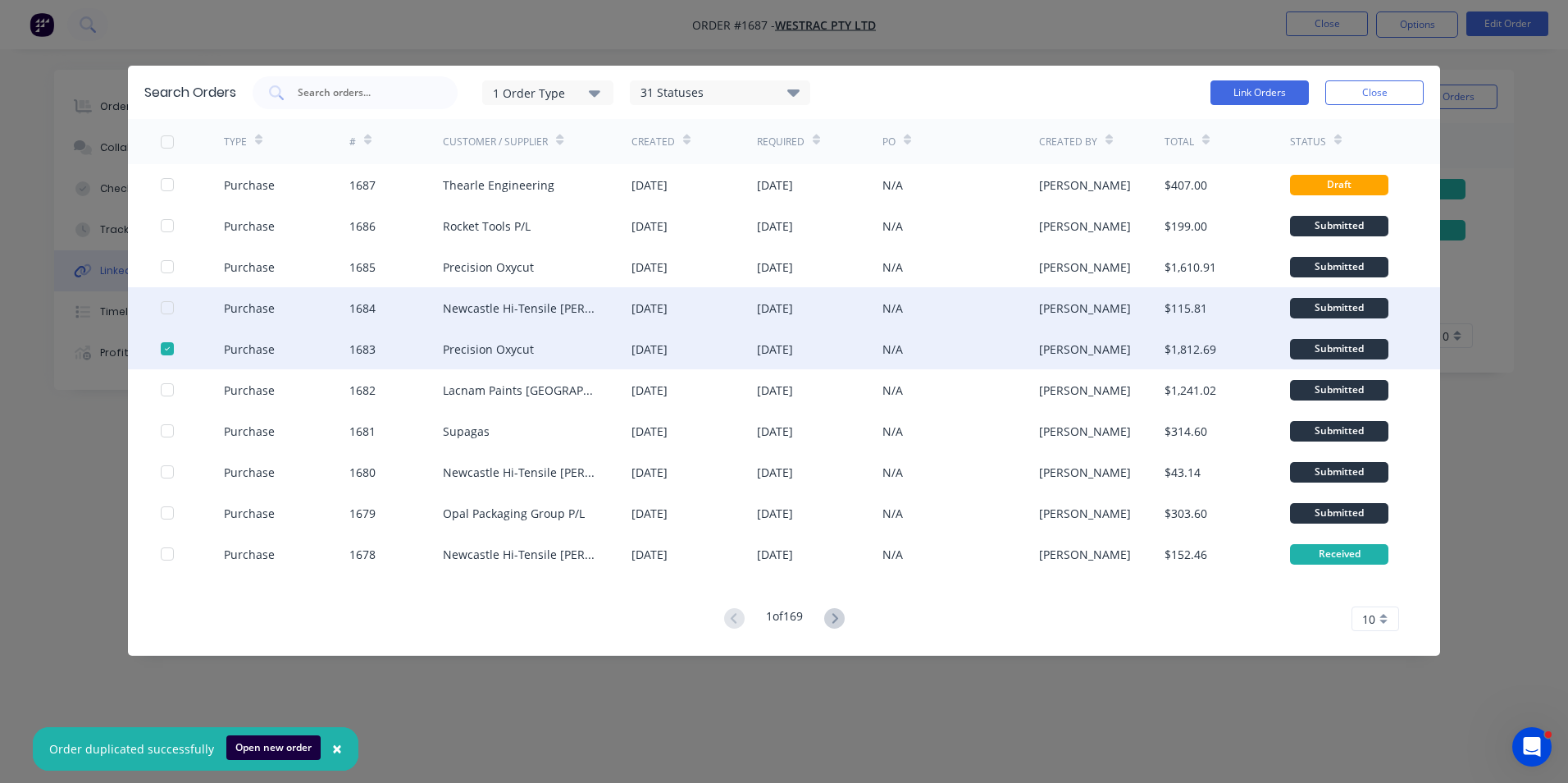
click at [165, 308] on div at bounding box center [168, 308] width 33 height 33
click at [1270, 88] on button "Link Orders" at bounding box center [1259, 93] width 98 height 25
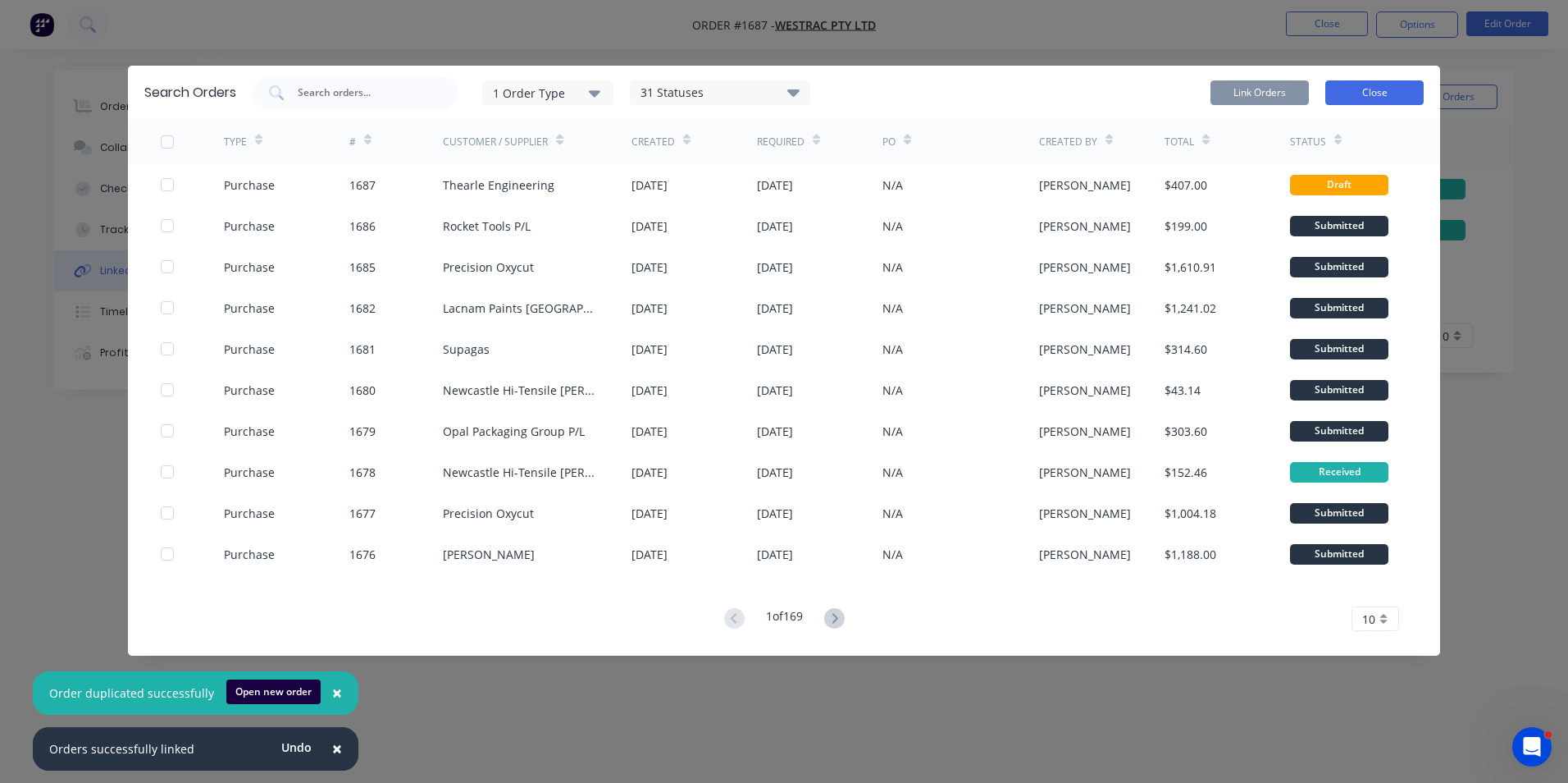
click at [1380, 89] on button "Close" at bounding box center [1374, 93] width 98 height 25
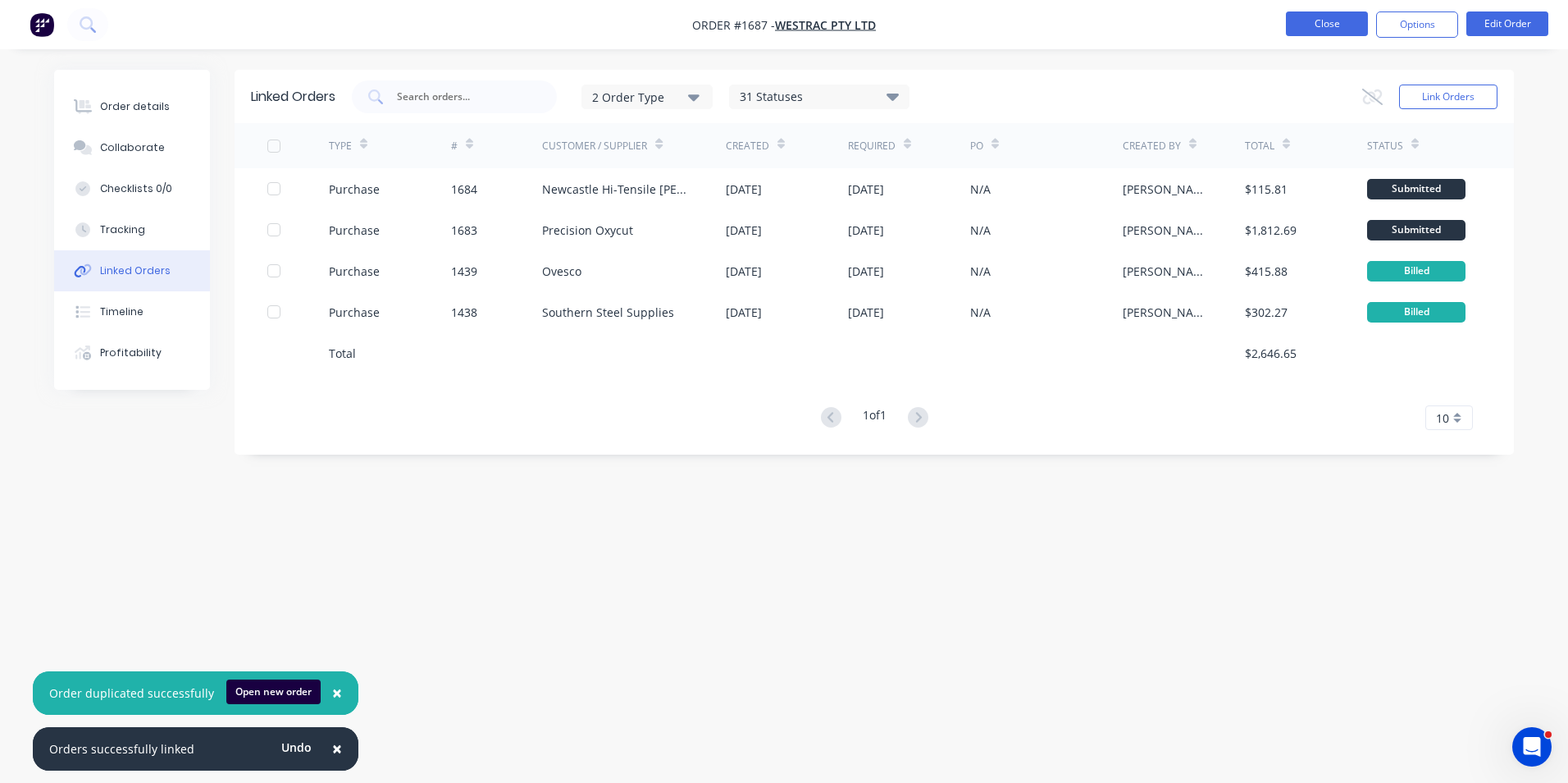
click at [1333, 23] on button "Close" at bounding box center [1327, 24] width 82 height 25
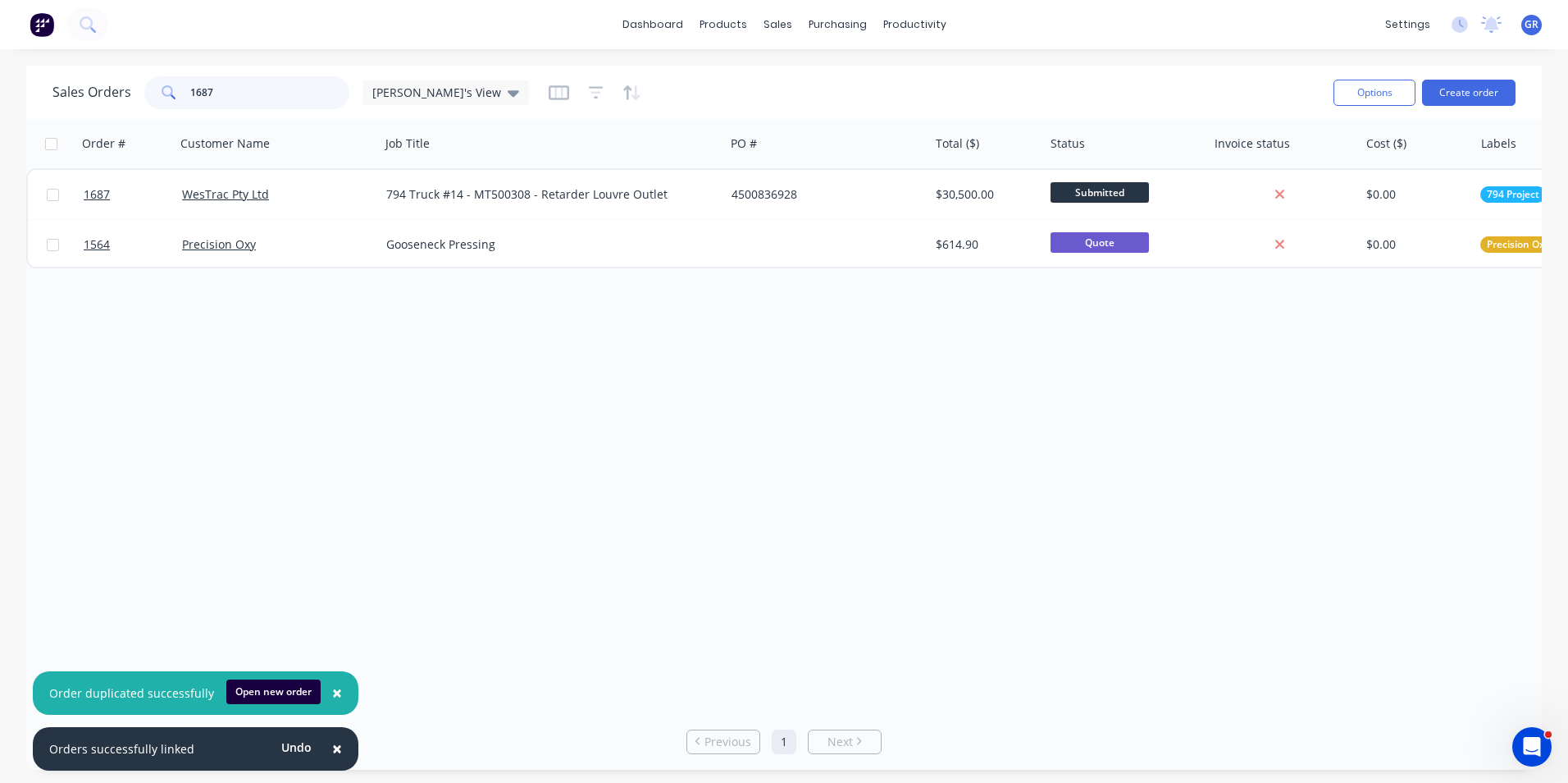
drag, startPoint x: 233, startPoint y: 91, endPoint x: 164, endPoint y: 86, distance: 69.2
click at [164, 86] on div "1687" at bounding box center [247, 93] width 205 height 33
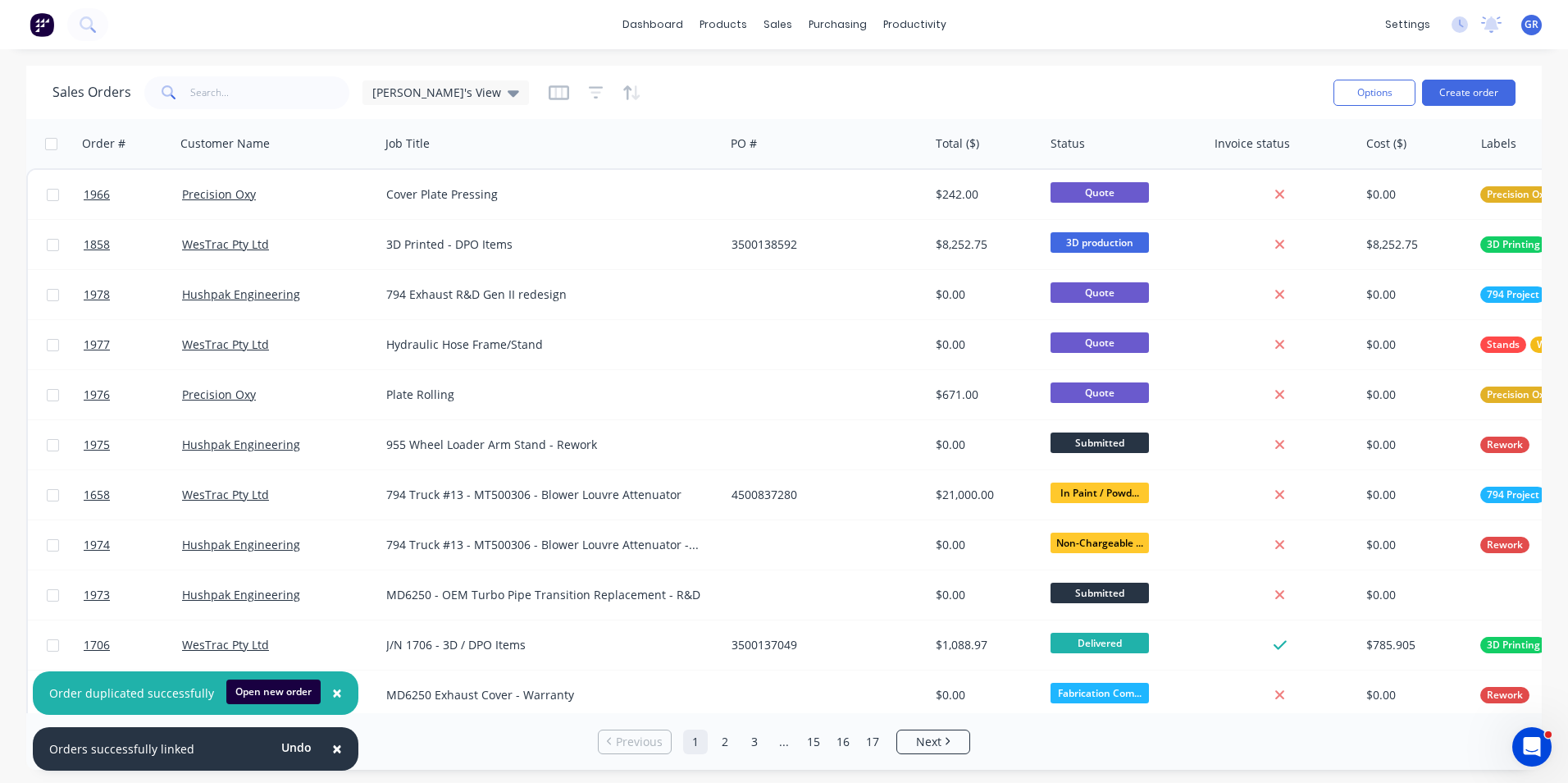
click at [336, 692] on button "×" at bounding box center [337, 694] width 43 height 40
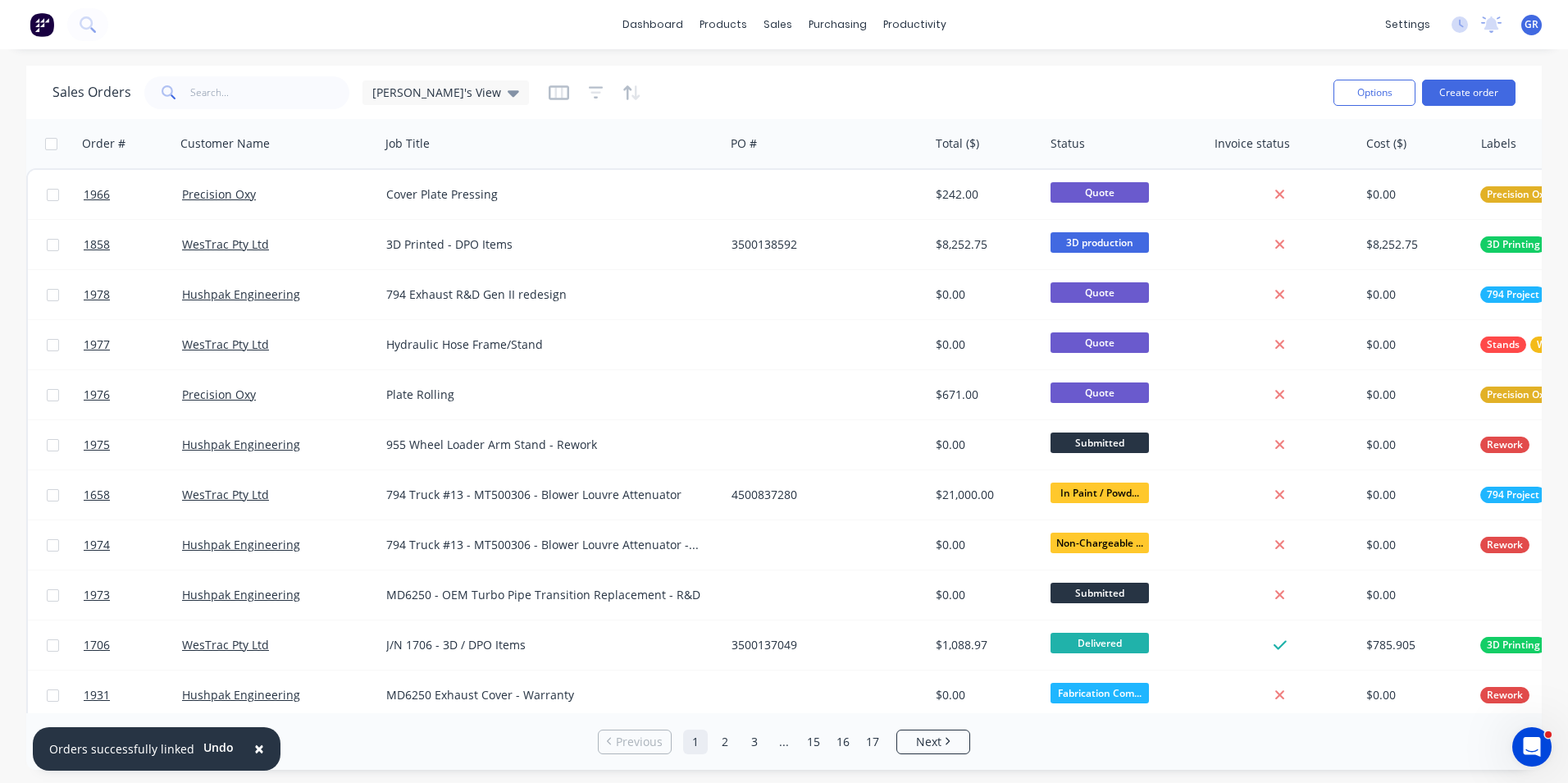
click at [256, 754] on span "×" at bounding box center [260, 748] width 10 height 23
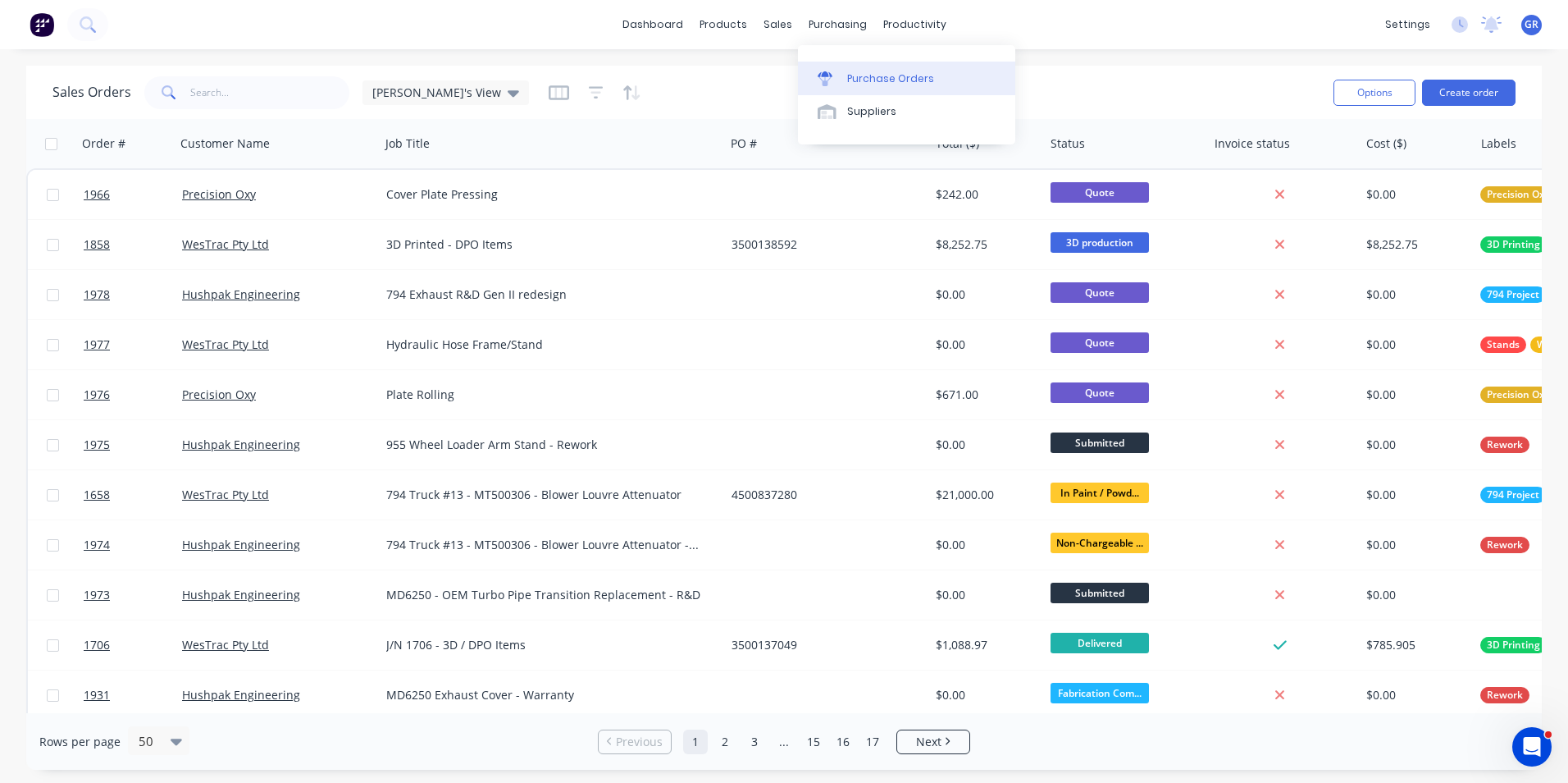
click at [875, 71] on div "Purchase Orders" at bounding box center [890, 79] width 87 height 15
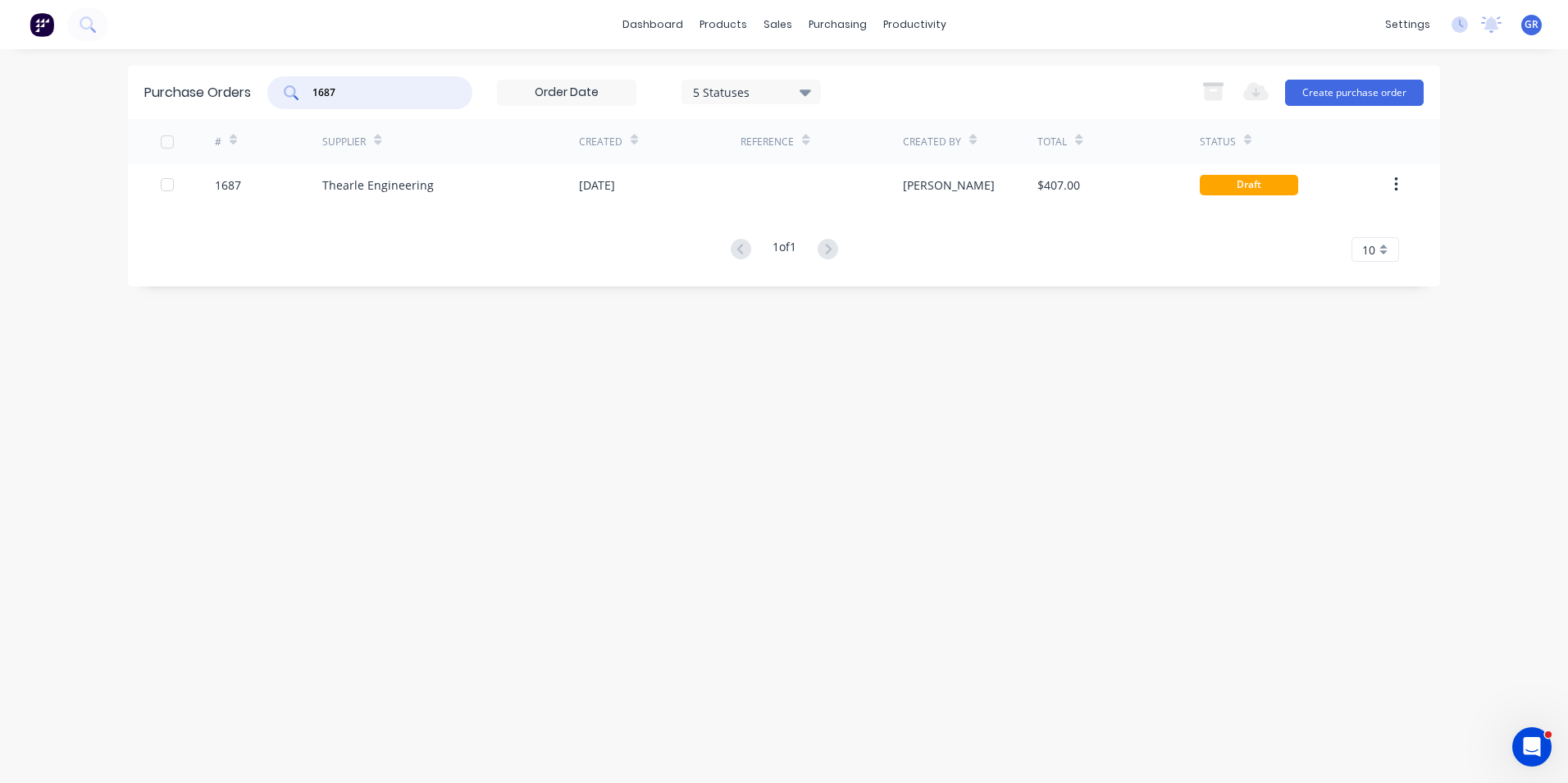
drag, startPoint x: 358, startPoint y: 88, endPoint x: 279, endPoint y: 88, distance: 79.0
click at [279, 88] on div "1687" at bounding box center [369, 93] width 205 height 33
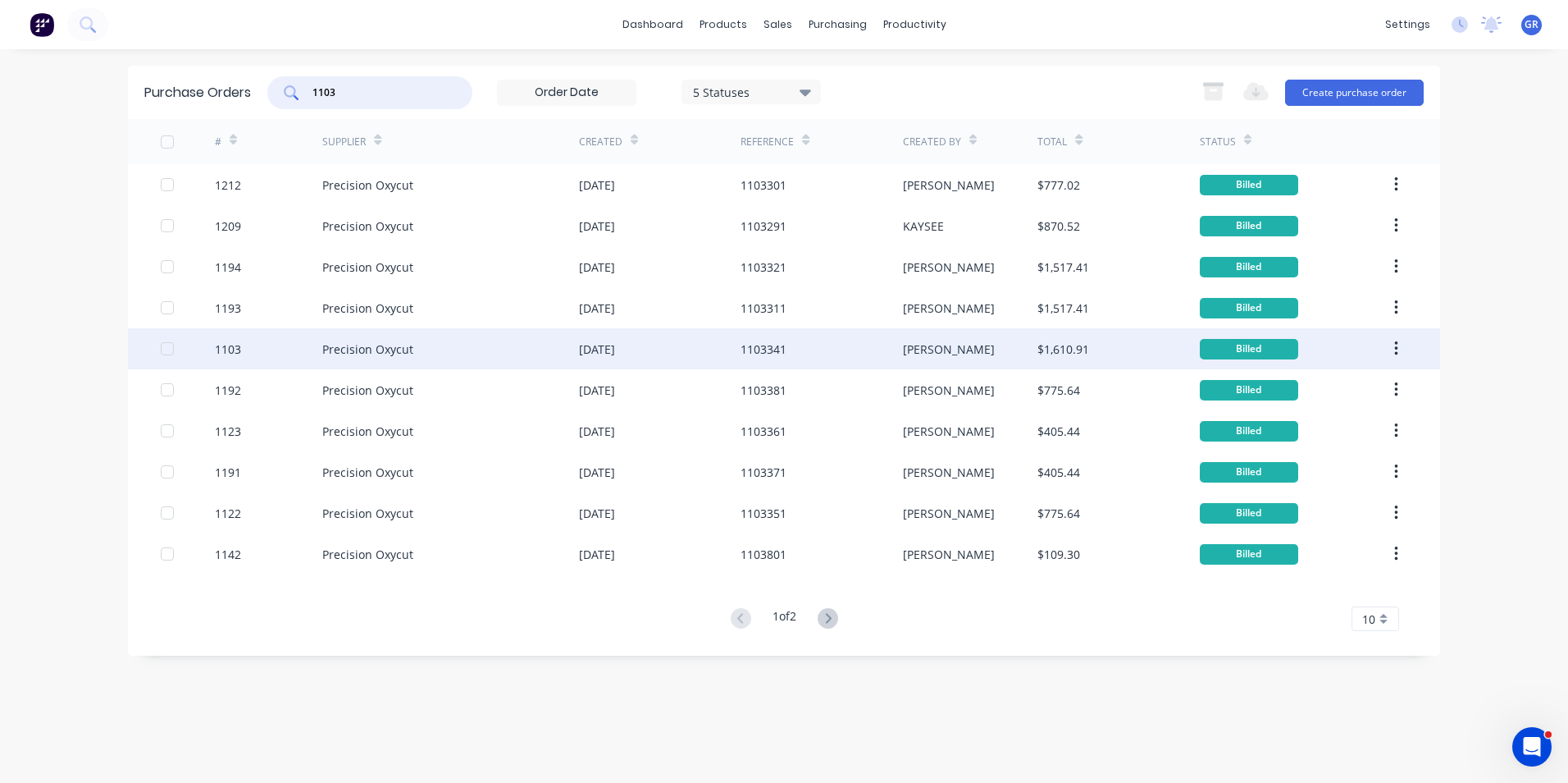
type input "1103"
click at [1399, 347] on icon "button" at bounding box center [1396, 349] width 4 height 18
click at [1306, 423] on div "Duplicate" at bounding box center [1337, 424] width 126 height 24
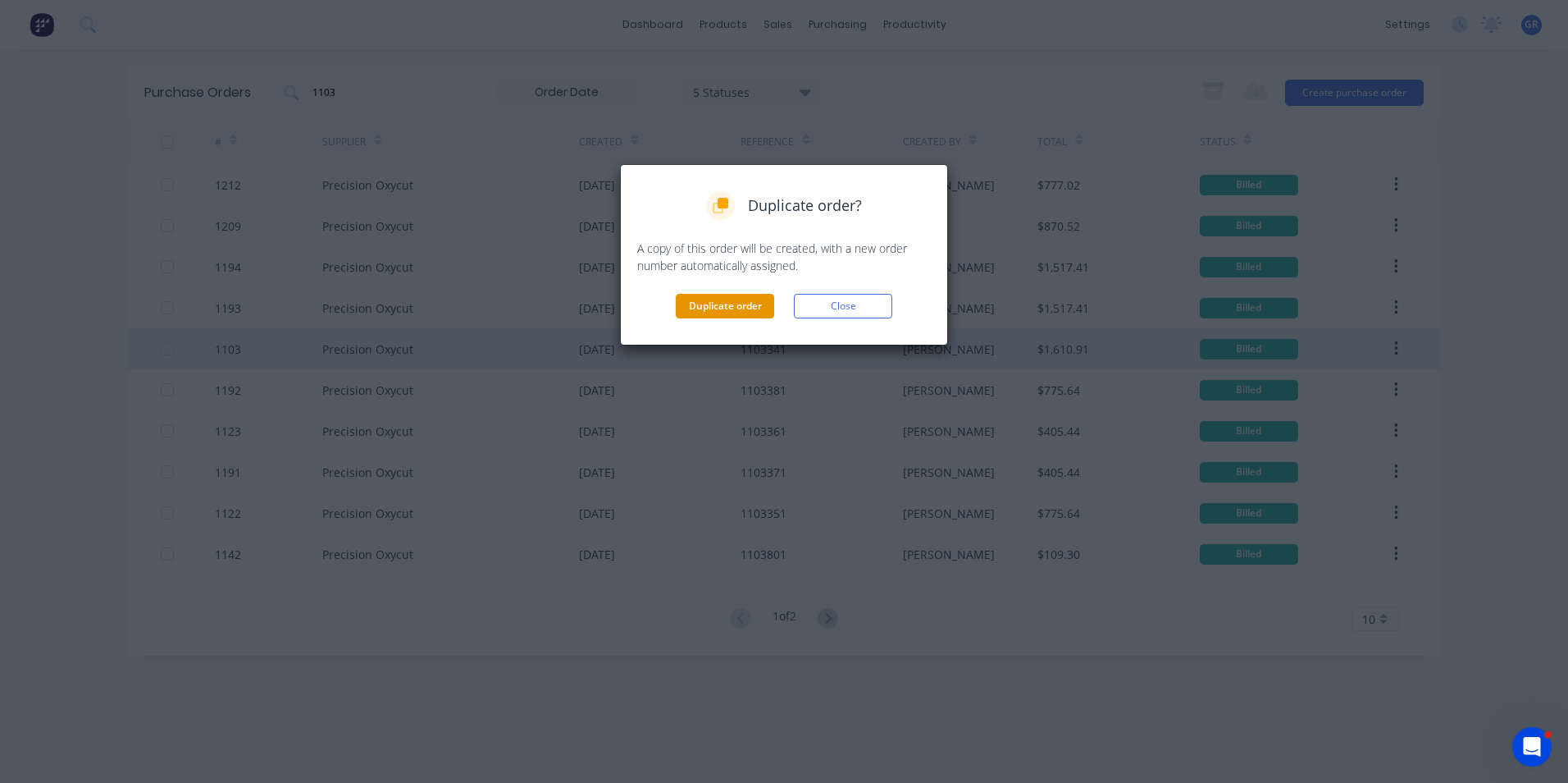
click at [730, 306] on button "Duplicate order" at bounding box center [725, 306] width 98 height 25
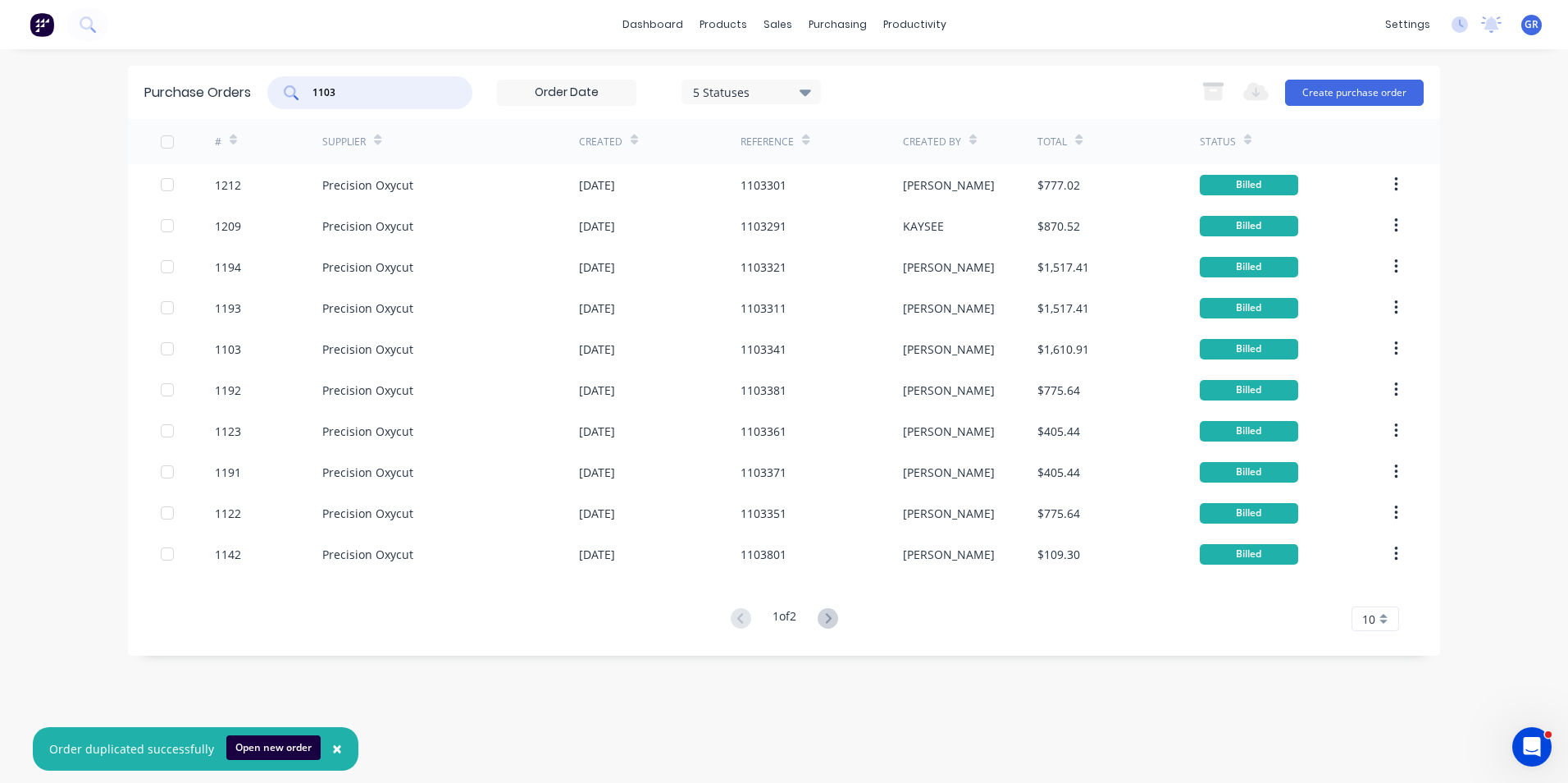
drag, startPoint x: 341, startPoint y: 84, endPoint x: 274, endPoint y: 98, distance: 68.4
click at [274, 98] on div "1103" at bounding box center [369, 93] width 205 height 33
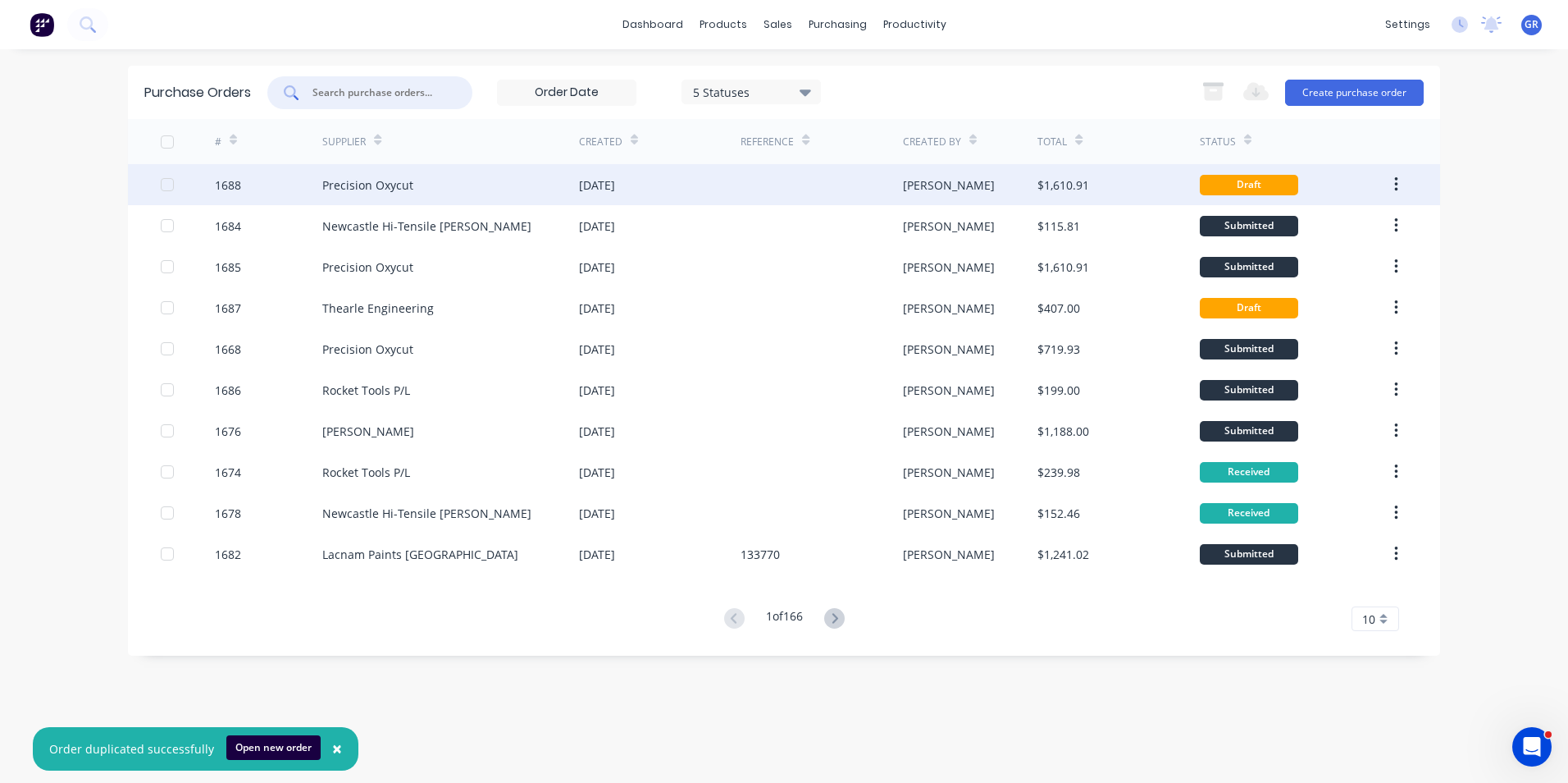
click at [230, 185] on div "1688" at bounding box center [228, 184] width 26 height 17
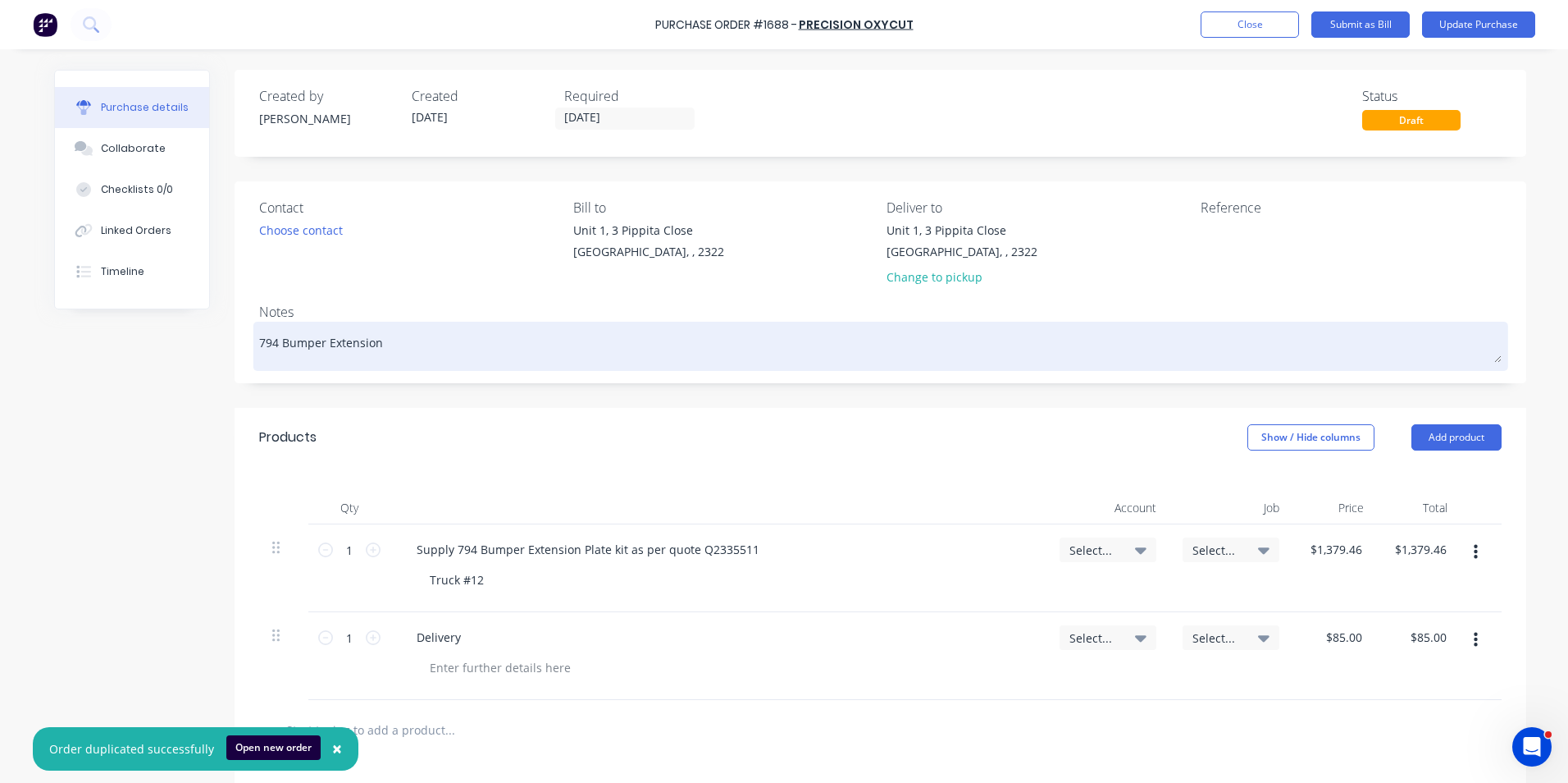
click at [260, 342] on textarea "794 Bumper Extension" at bounding box center [880, 344] width 1242 height 37
drag, startPoint x: 265, startPoint y: 344, endPoint x: 371, endPoint y: 344, distance: 106.0
click at [266, 344] on textarea "JN794 Bumper Extension" at bounding box center [880, 344] width 1242 height 37
click at [432, 339] on textarea "JN1711 - 794 Bumper Extension" at bounding box center [880, 344] width 1242 height 37
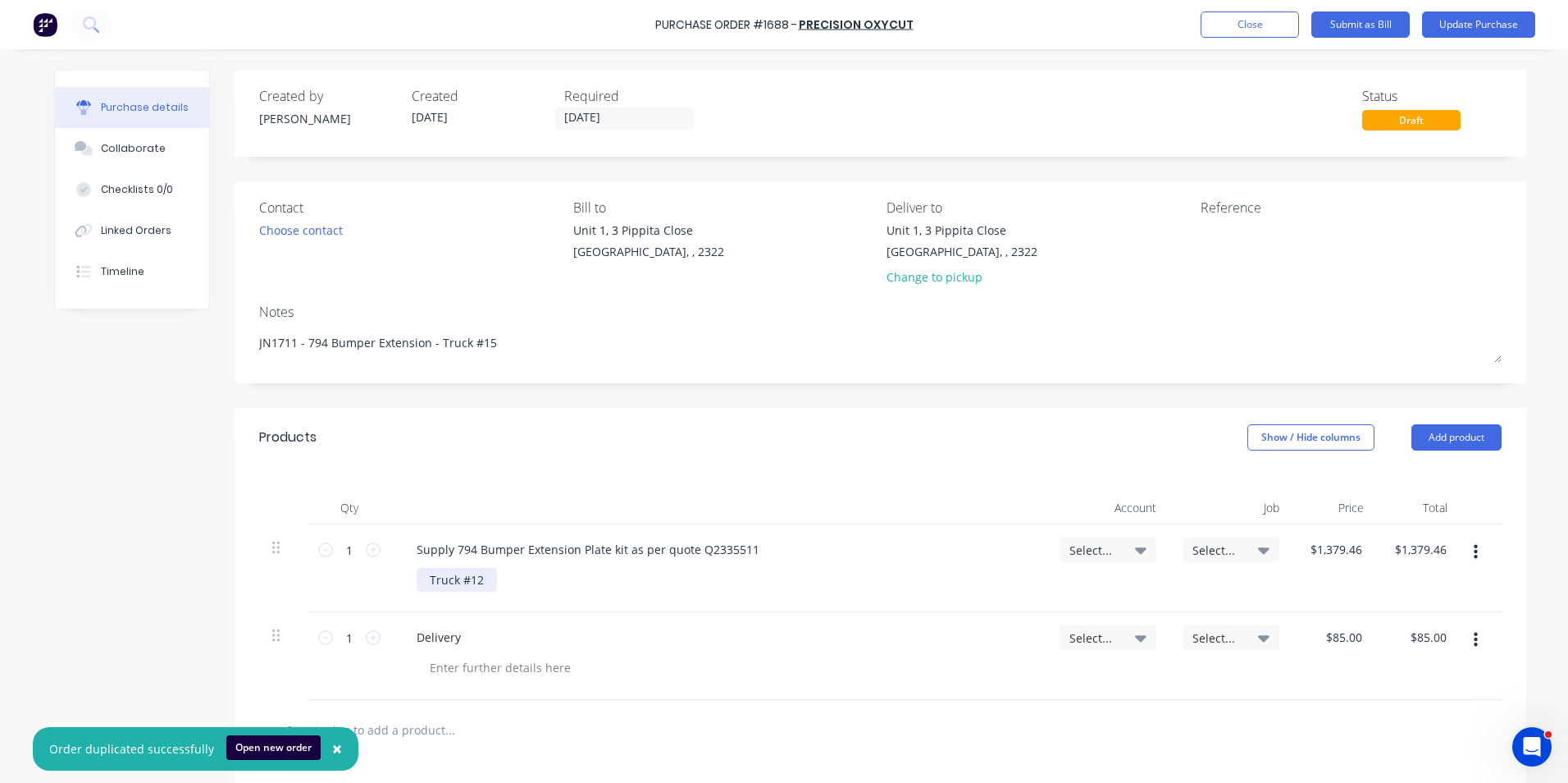
type textarea "JN1711 - 794 Bumper Extension - Truck #15"
click at [466, 582] on div "Truck #12" at bounding box center [456, 580] width 80 height 24
click at [422, 582] on div "Truck #15" at bounding box center [456, 580] width 80 height 24
click at [1093, 550] on span "Select..." at bounding box center [1094, 550] width 50 height 17
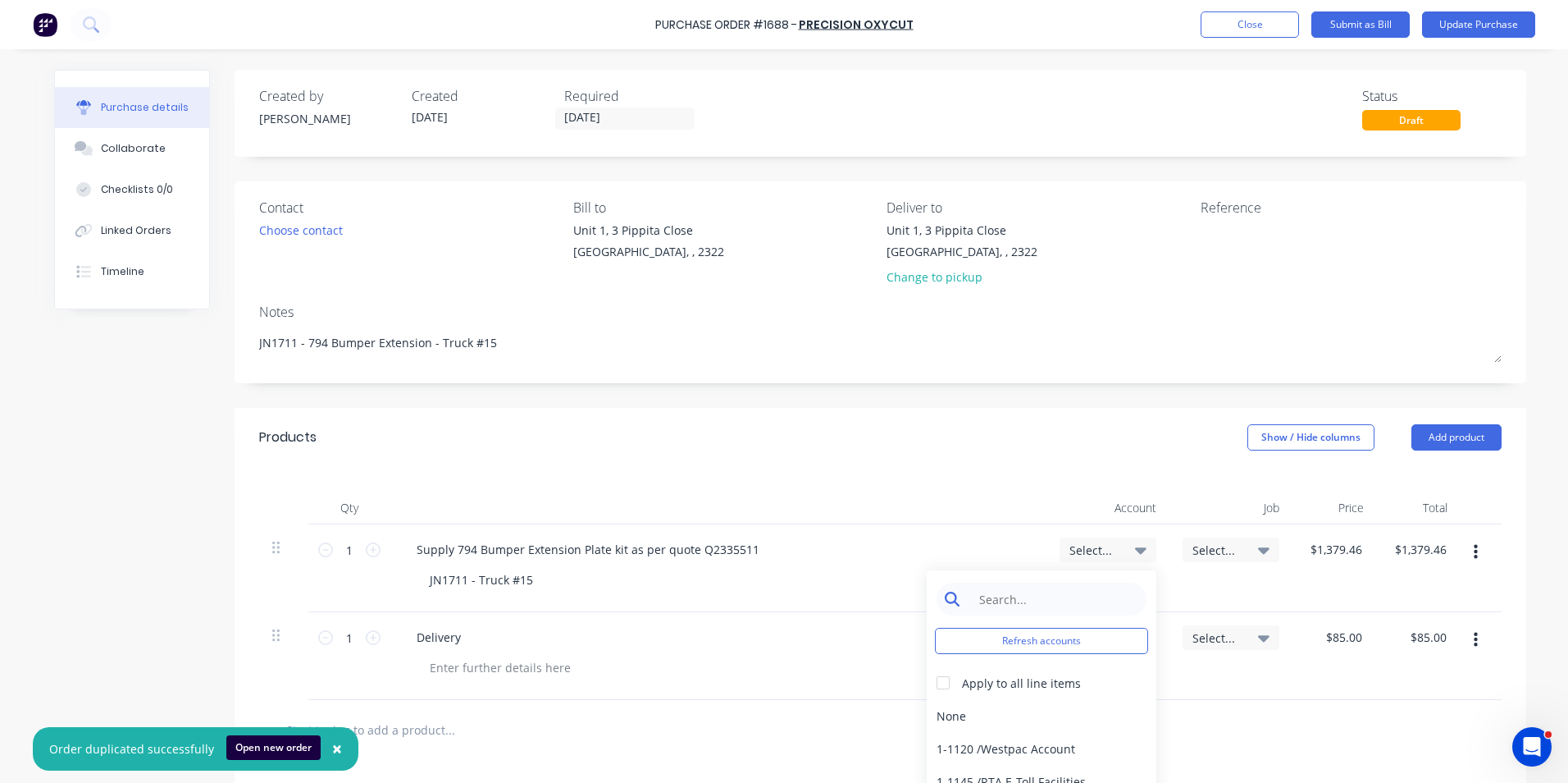
click at [1018, 592] on input at bounding box center [1054, 599] width 168 height 33
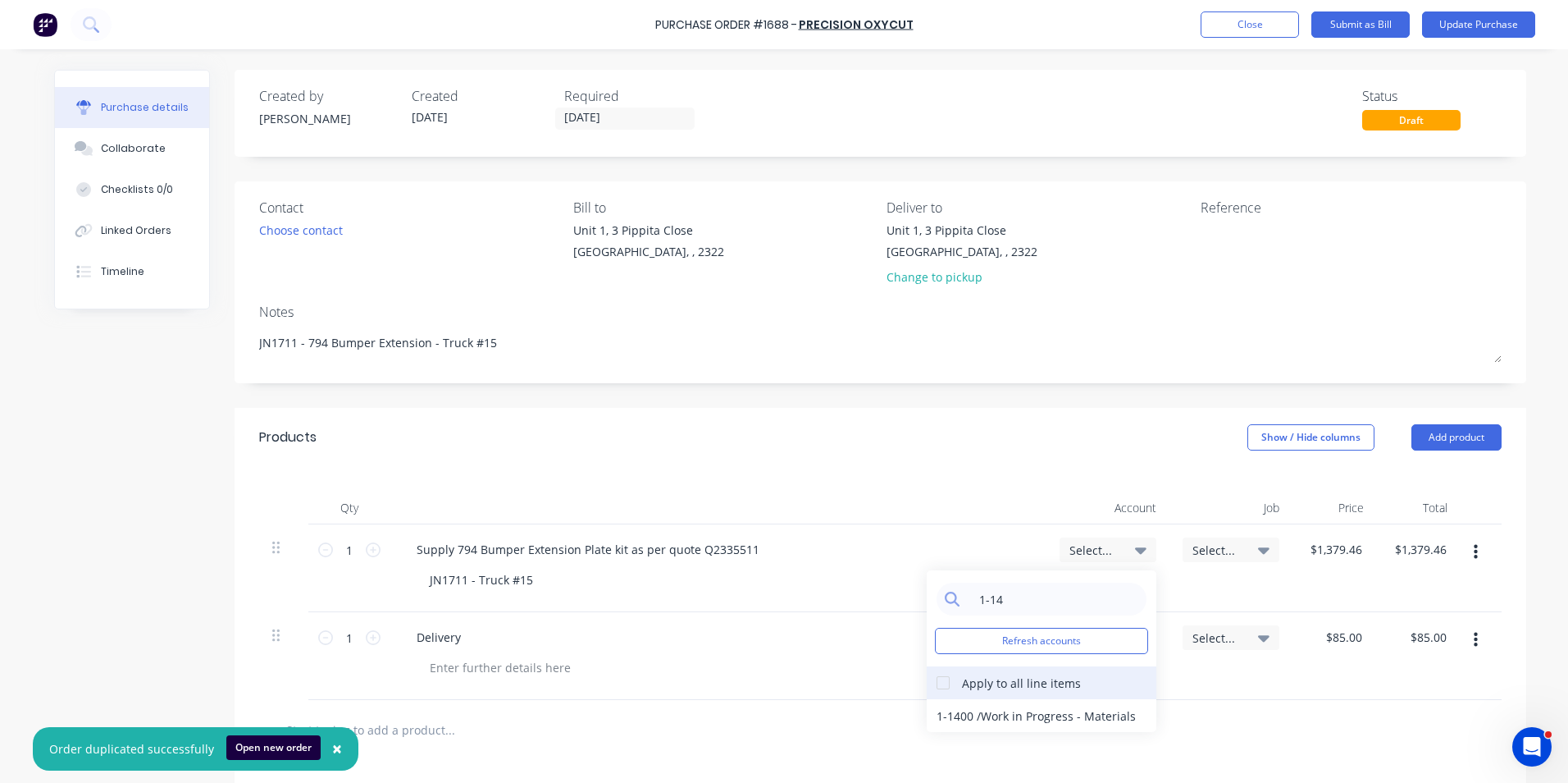
type input "1-14"
click at [944, 682] on div at bounding box center [943, 683] width 33 height 33
click at [940, 717] on div "1-1400 / Work in Progress - Materials" at bounding box center [1041, 715] width 230 height 33
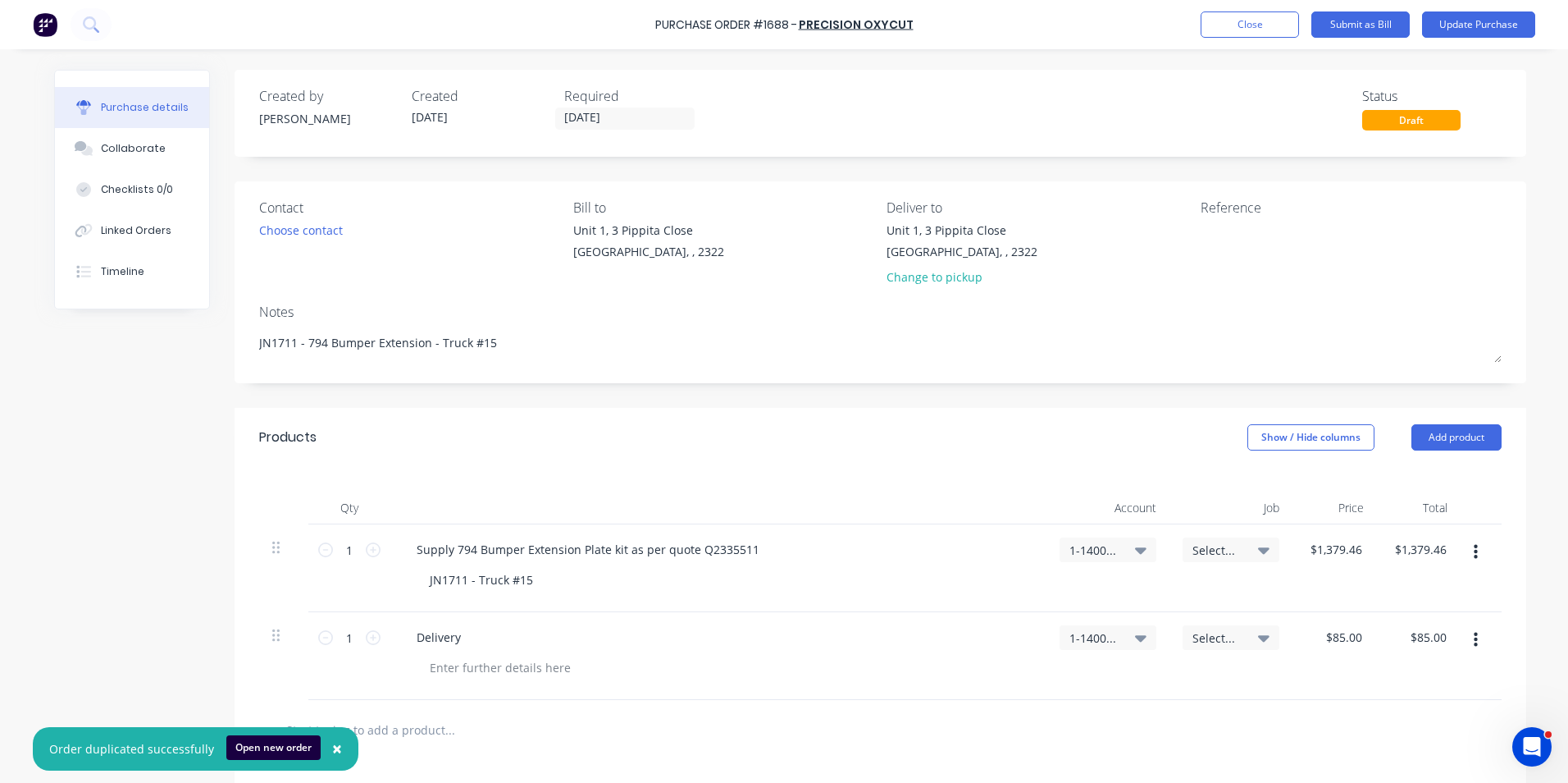
click at [1203, 547] on span "Select..." at bounding box center [1218, 550] width 50 height 17
click at [1153, 598] on input at bounding box center [1177, 599] width 168 height 33
type input "1711"
click at [1063, 635] on div at bounding box center [1066, 638] width 33 height 33
click at [1063, 668] on div "1711 / W/Trac-794-Bumper-T15" at bounding box center [1165, 671] width 230 height 33
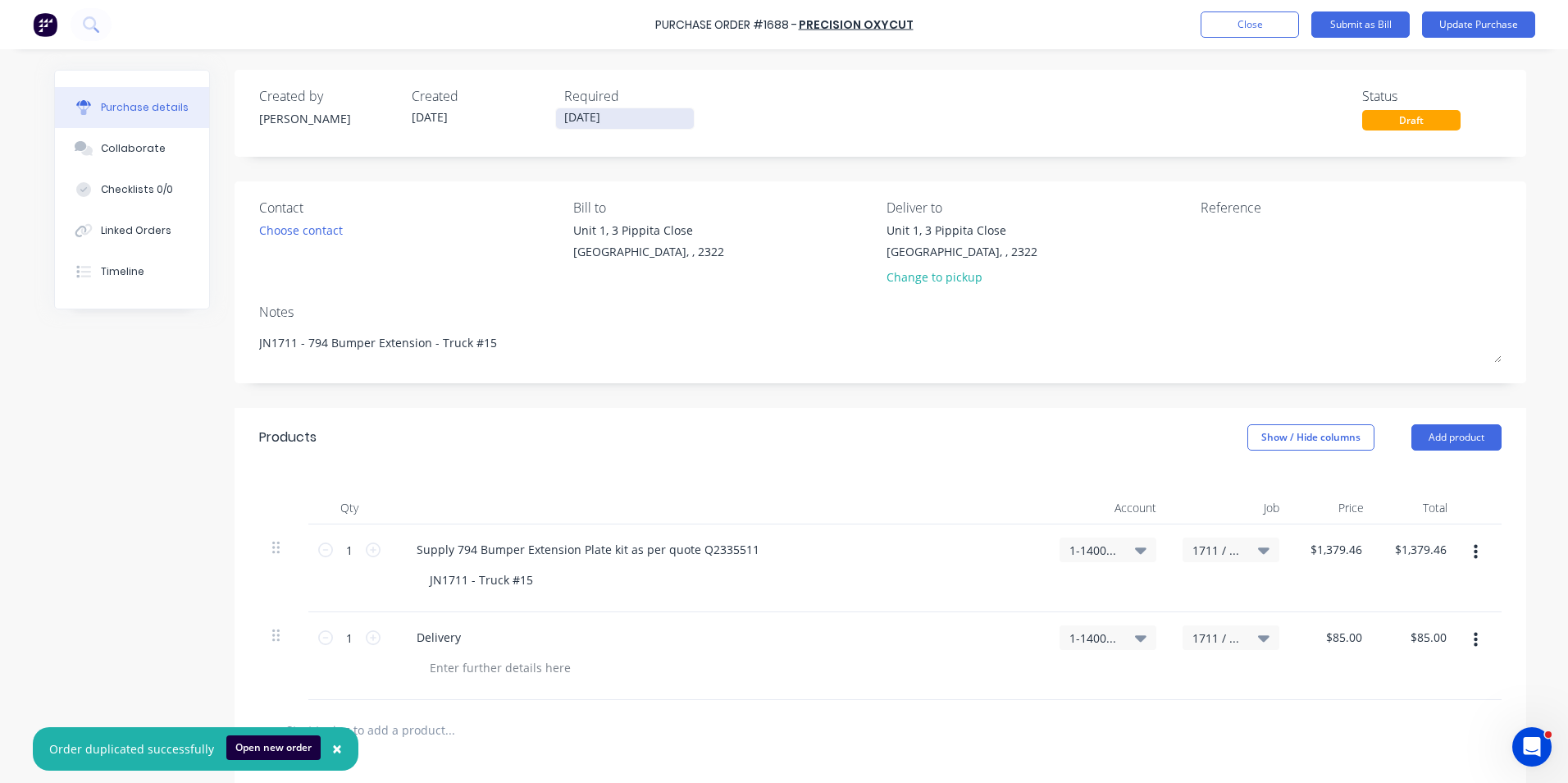
click at [584, 110] on input "13/10/25" at bounding box center [625, 118] width 138 height 21
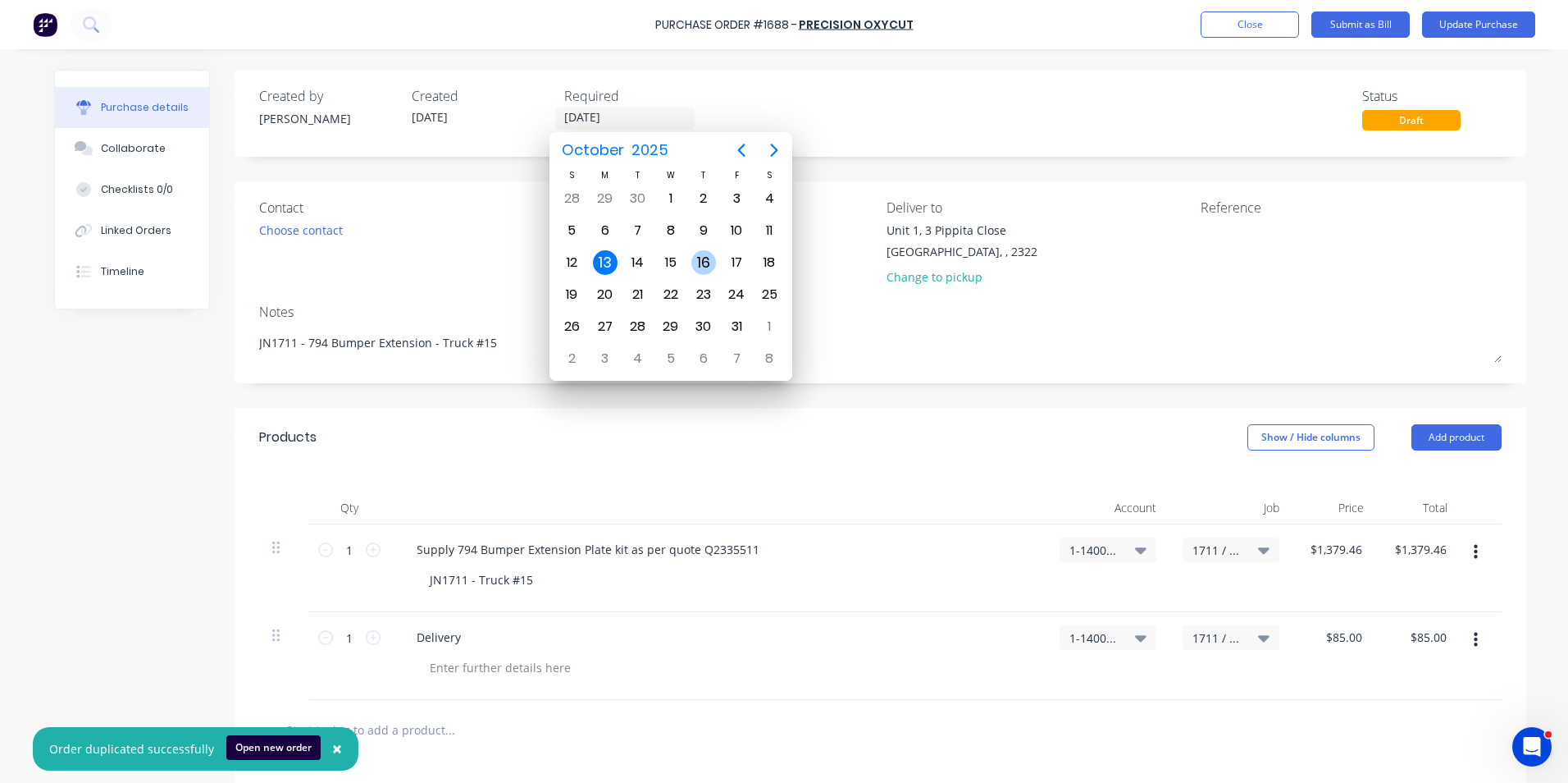
click at [703, 261] on div "16" at bounding box center [703, 263] width 25 height 25
type input "16/10/25"
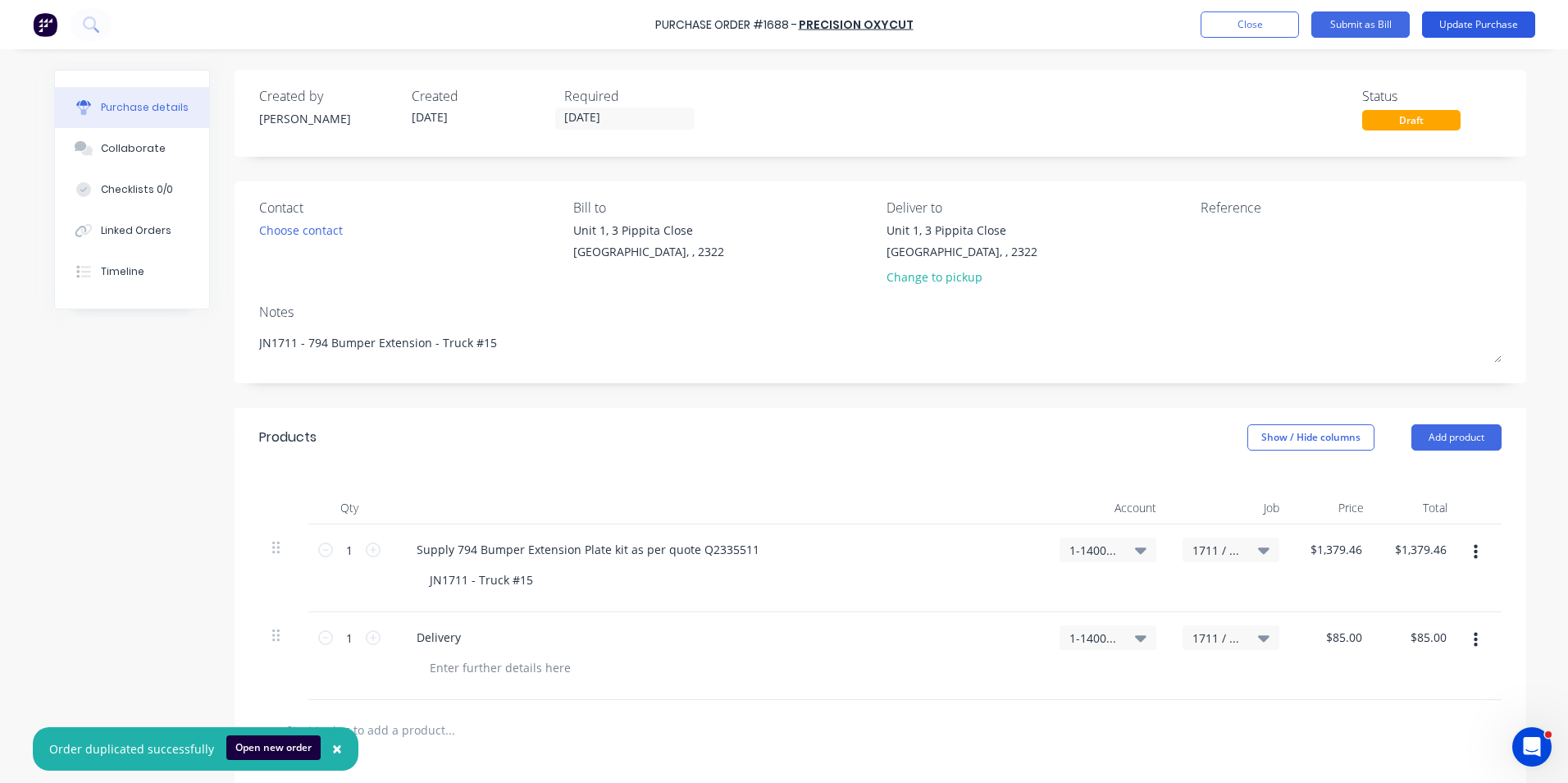
click at [1481, 23] on button "Update Purchase" at bounding box center [1478, 25] width 113 height 26
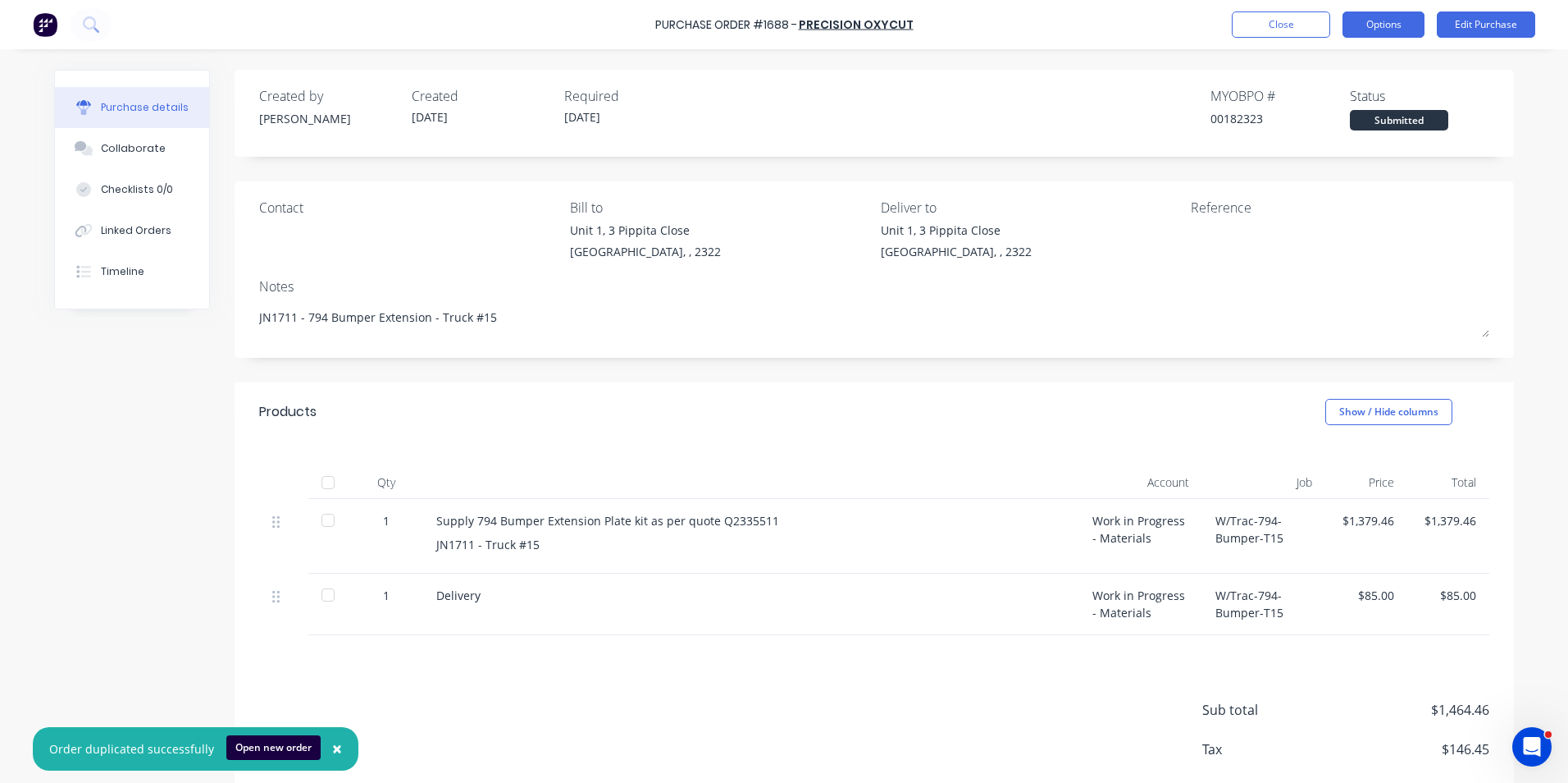
click at [1394, 26] on button "Options" at bounding box center [1383, 25] width 82 height 26
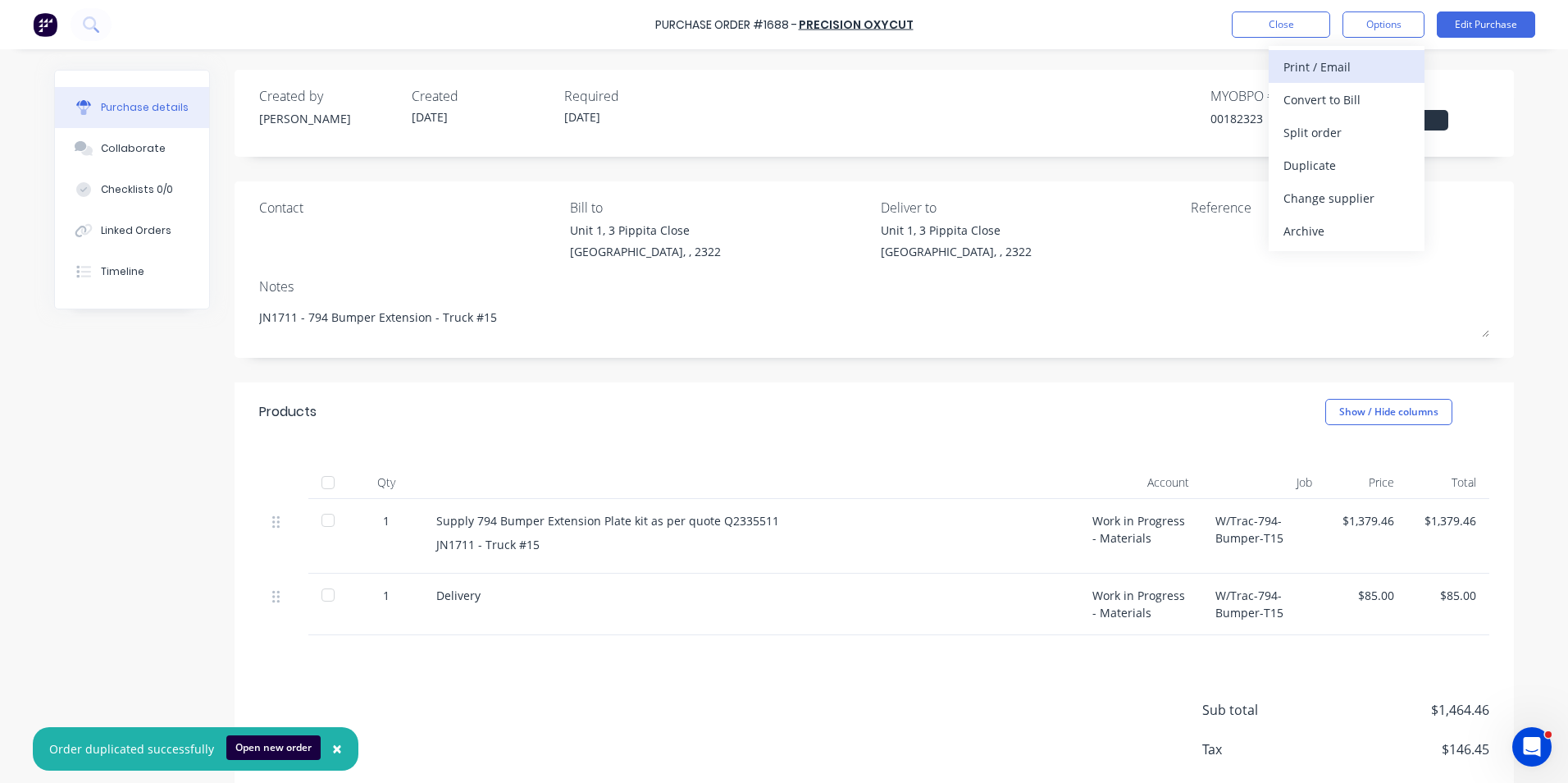
click at [1333, 65] on div "Print / Email" at bounding box center [1346, 66] width 126 height 24
click at [1323, 98] on div "With pricing" at bounding box center [1346, 99] width 126 height 24
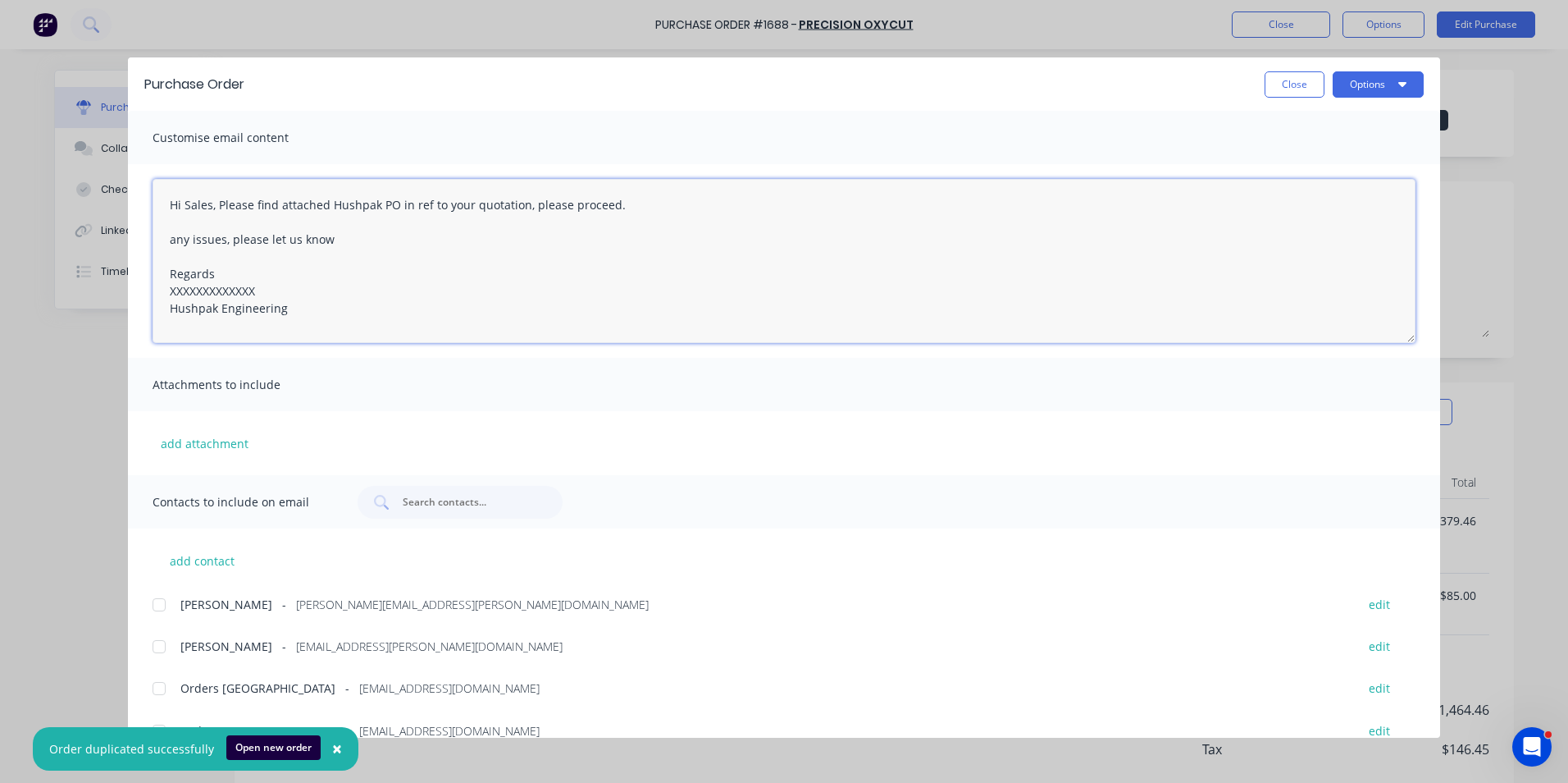
drag, startPoint x: 267, startPoint y: 292, endPoint x: 119, endPoint y: 292, distance: 148.0
click at [119, 292] on div "Purchase Order Close Options Customise email content Hi Sales, Please find atta…" at bounding box center [784, 391] width 1568 height 783
type textarea "Hi Sales, Please find attached Hushpak PO in ref to your quotation, please proc…"
click at [204, 432] on div "add attachment" at bounding box center [784, 442] width 1312 height 64
click at [202, 442] on button "add attachment" at bounding box center [205, 443] width 104 height 25
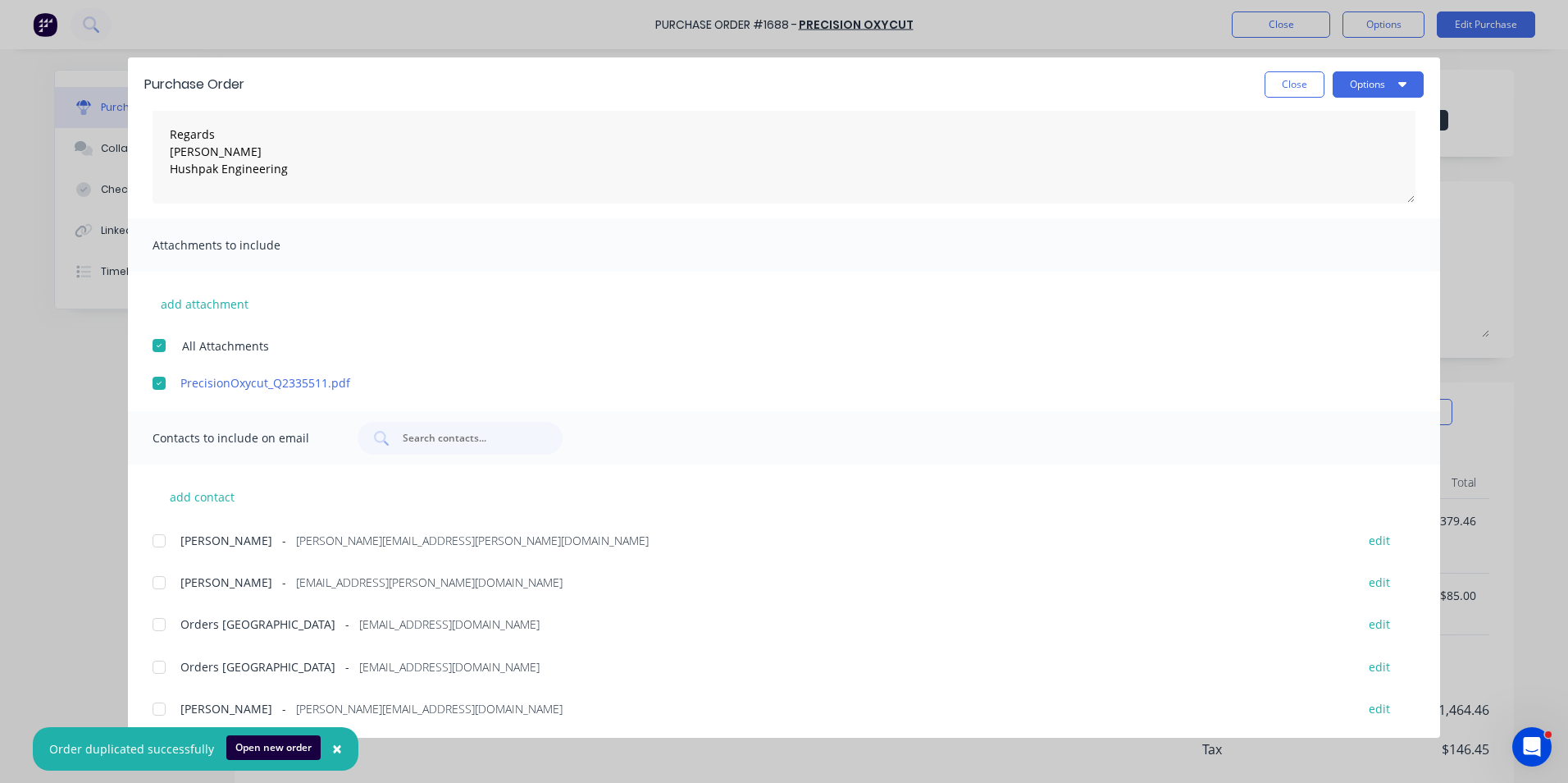
scroll to position [184, 0]
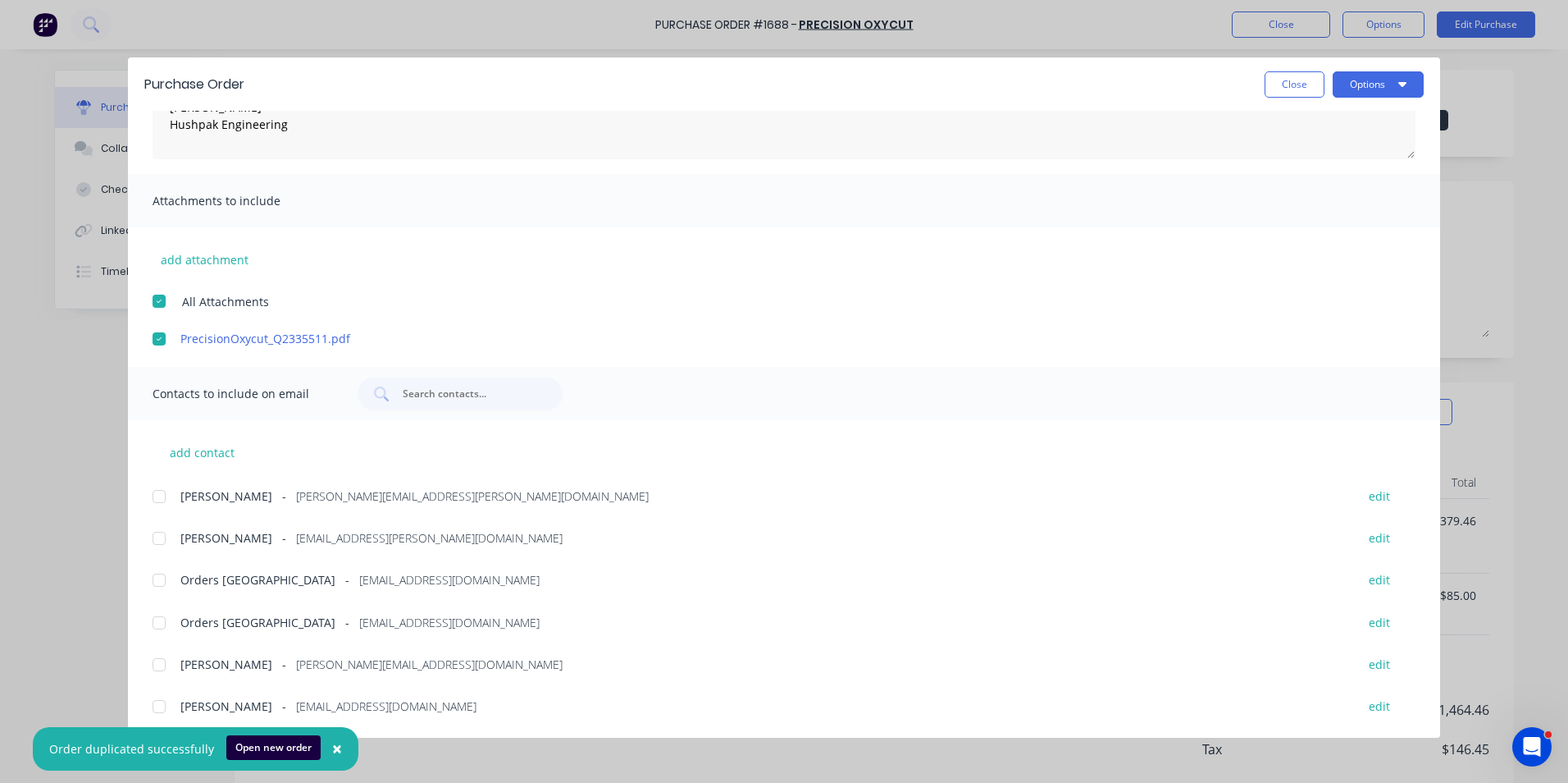
click at [156, 495] on div at bounding box center [160, 496] width 33 height 33
click at [156, 624] on div at bounding box center [160, 623] width 33 height 33
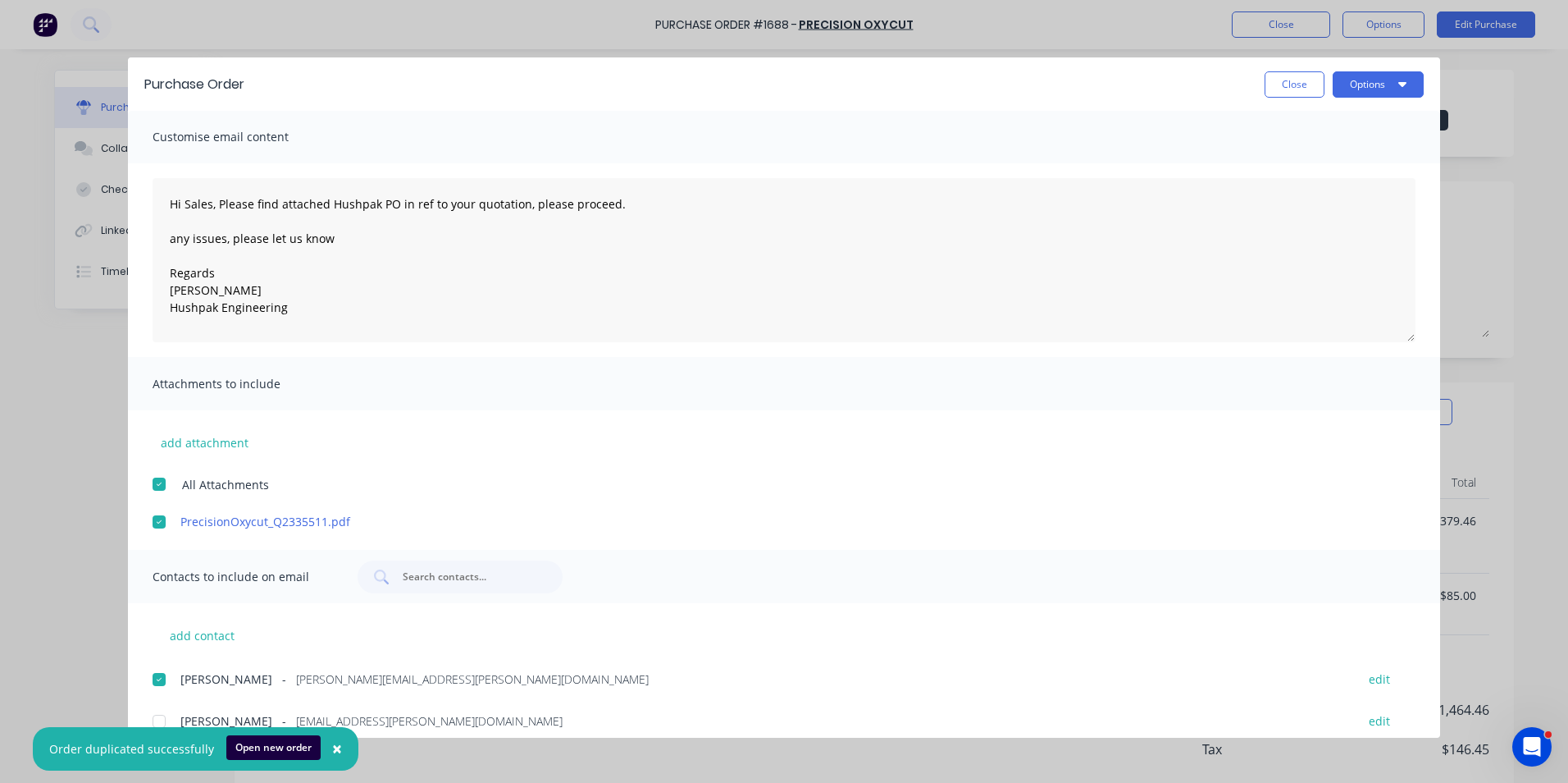
scroll to position [0, 0]
click at [1375, 88] on button "Options" at bounding box center [1378, 84] width 91 height 26
click at [1299, 186] on div "Email" at bounding box center [1346, 191] width 126 height 24
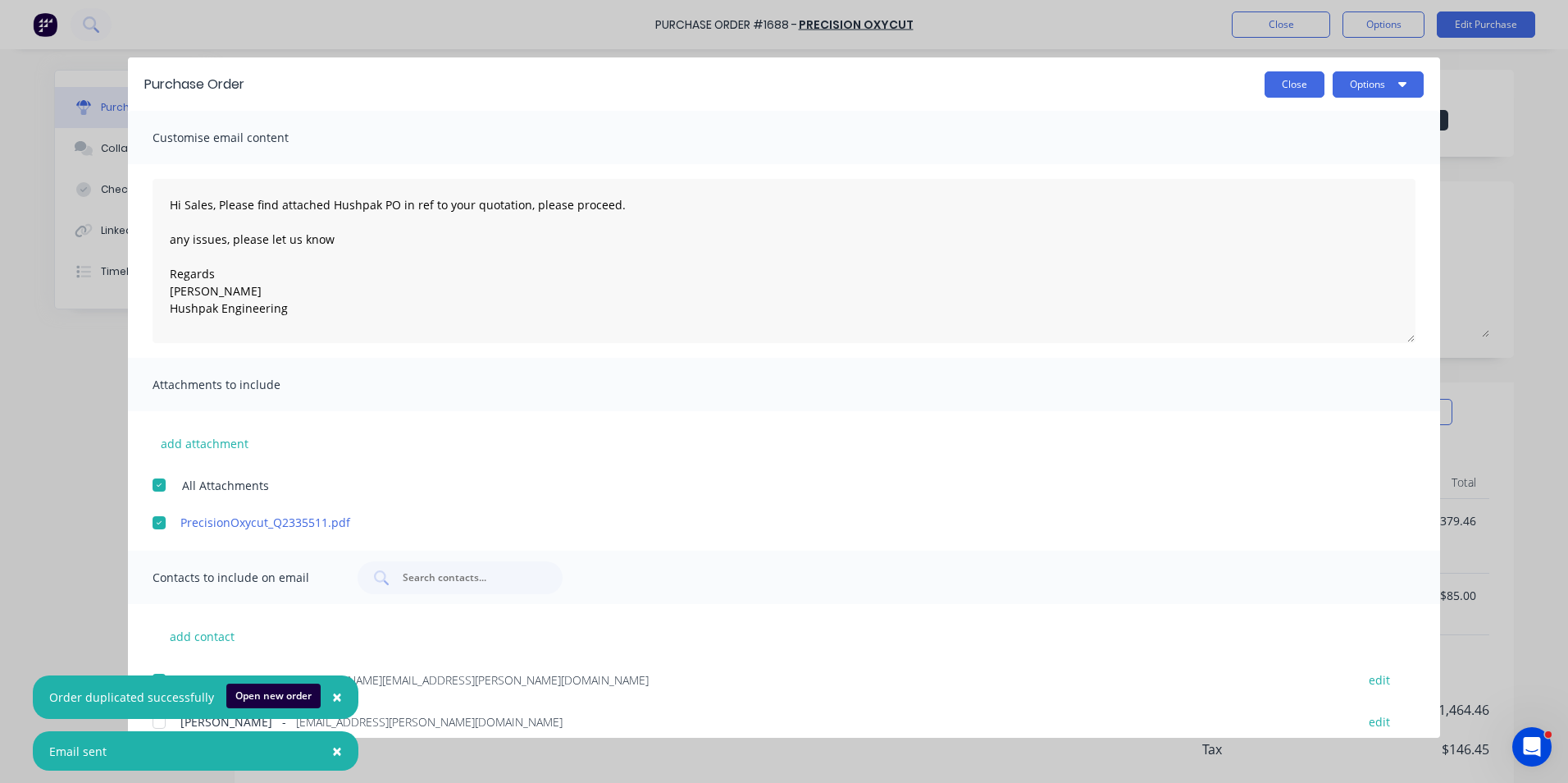
click at [1312, 83] on button "Close" at bounding box center [1294, 84] width 60 height 26
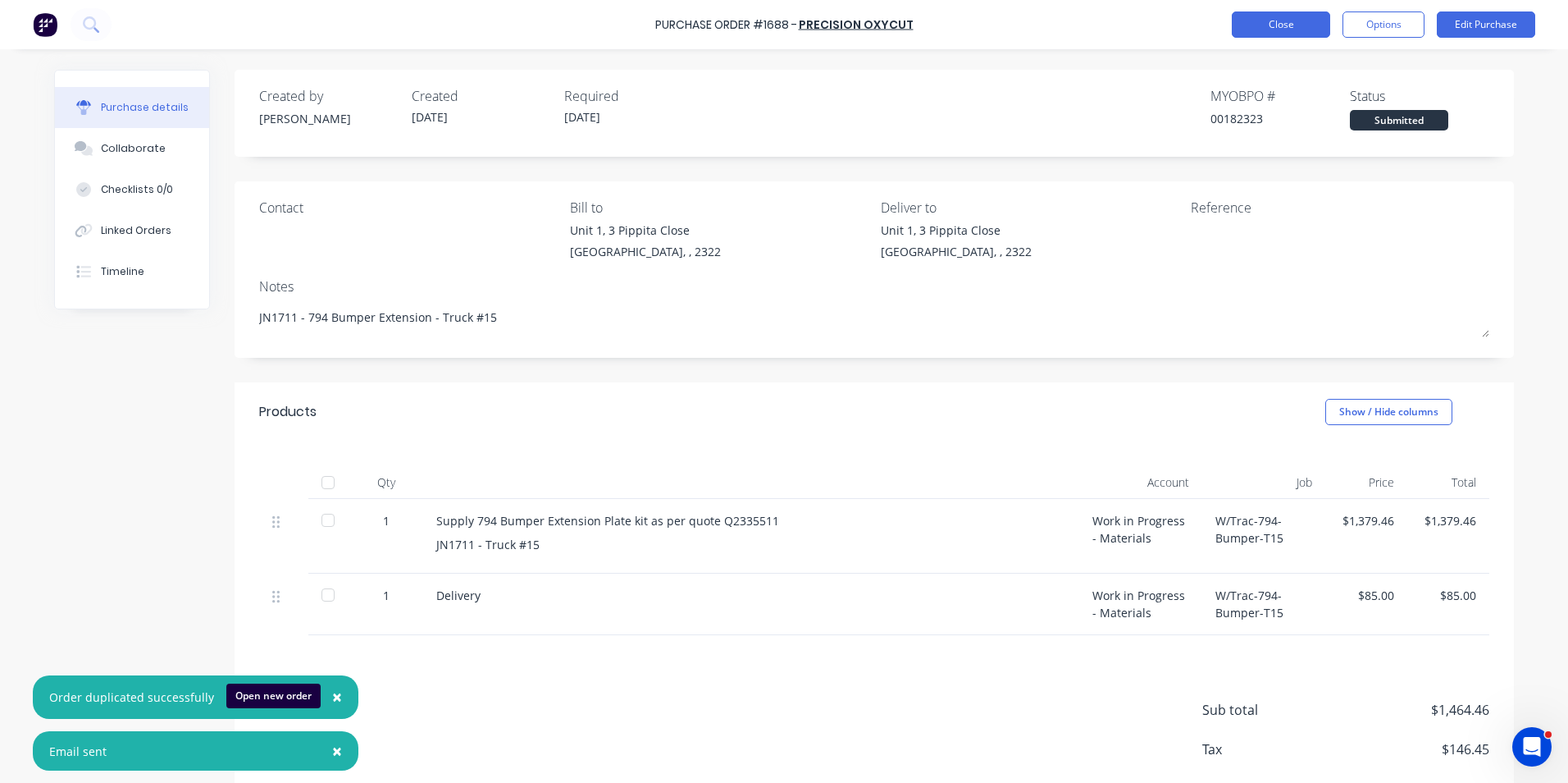
click at [1288, 20] on button "Close" at bounding box center [1280, 25] width 98 height 26
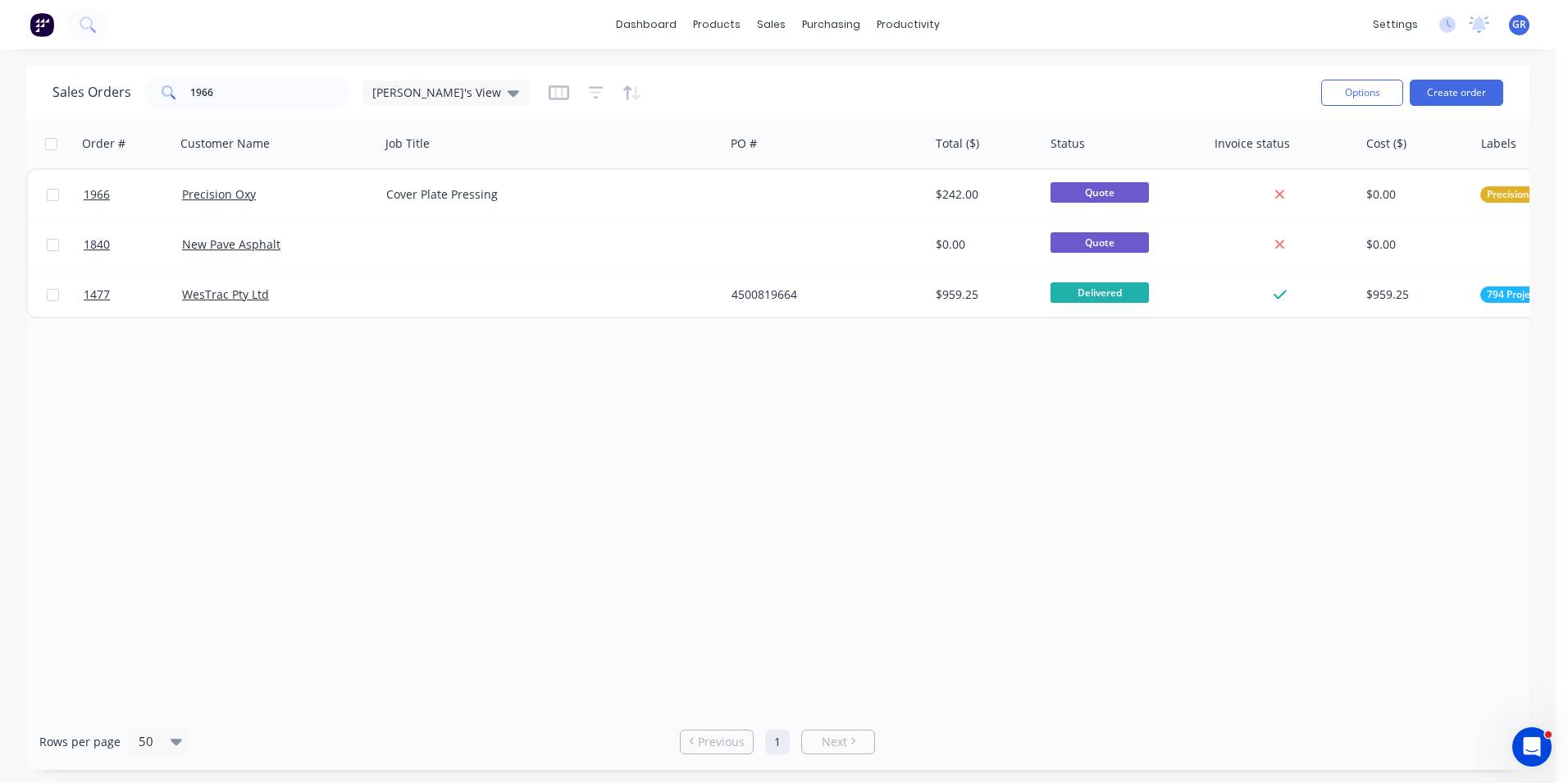
click at [1522, 25] on span "GR" at bounding box center [1519, 25] width 14 height 15
click at [1449, 26] on icon at bounding box center [1449, 24] width 5 height 8
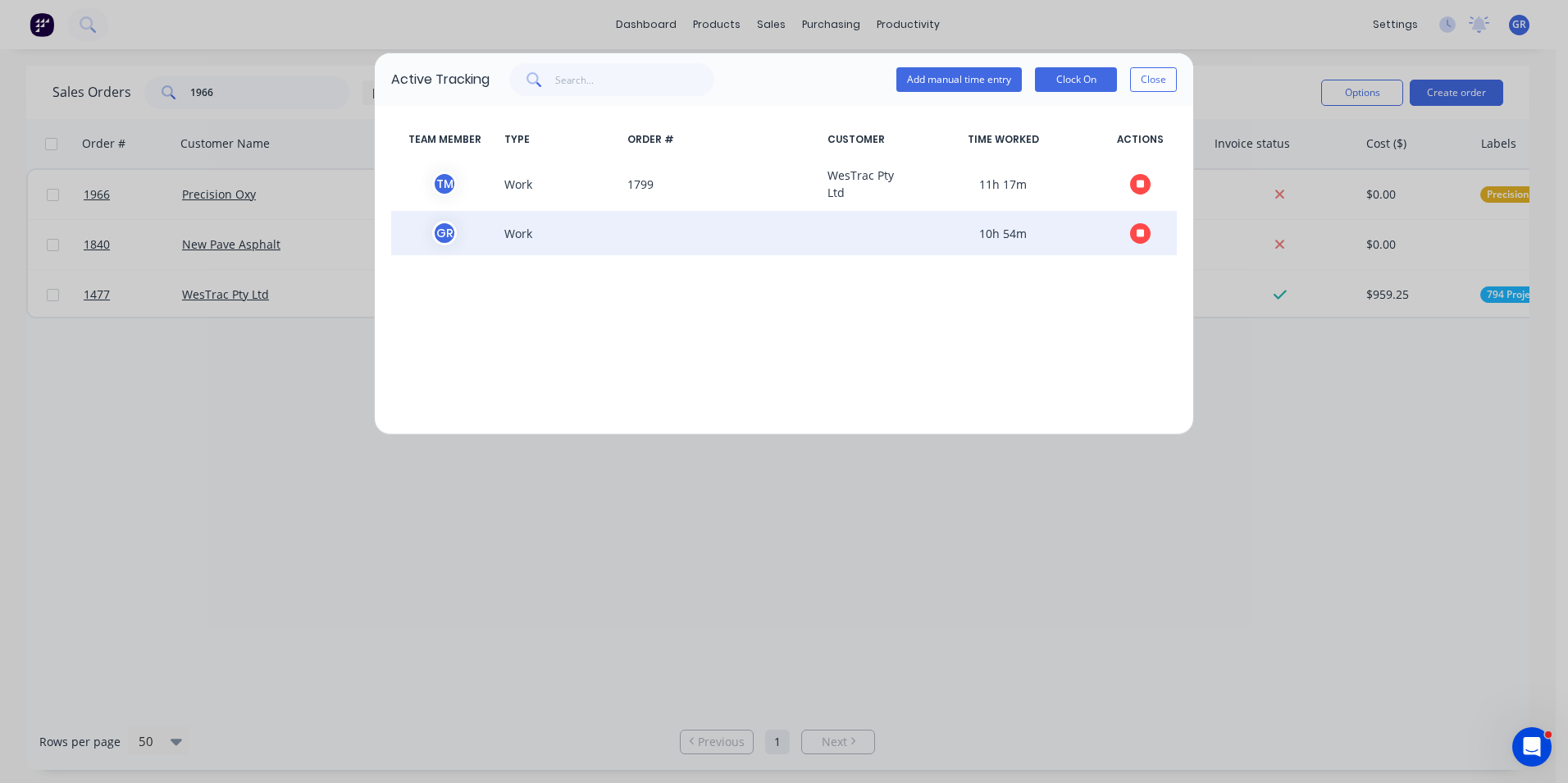
click at [1141, 235] on icon "button" at bounding box center [1141, 233] width 8 height 8
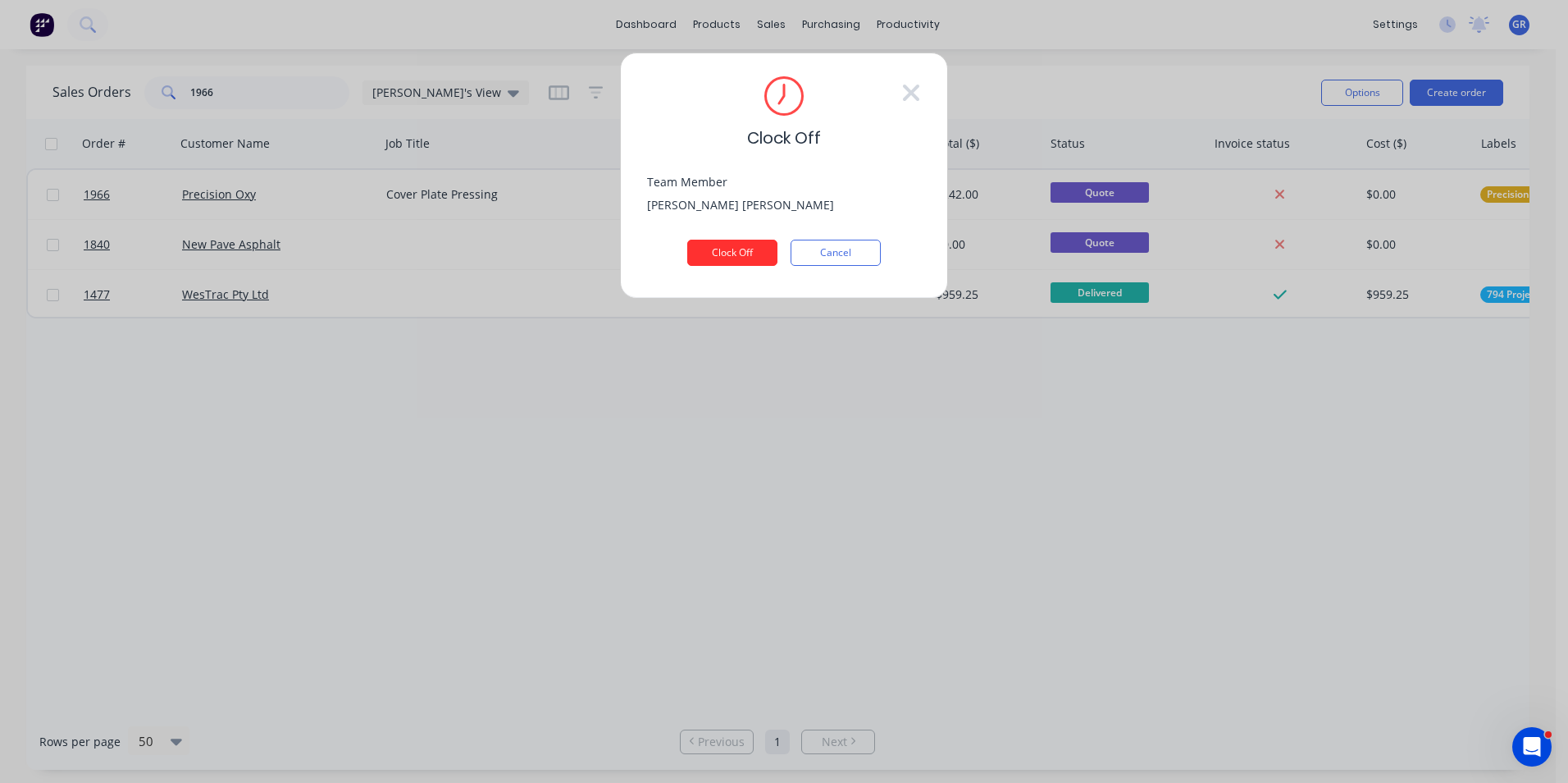
click at [732, 253] on button "Clock Off" at bounding box center [732, 253] width 90 height 26
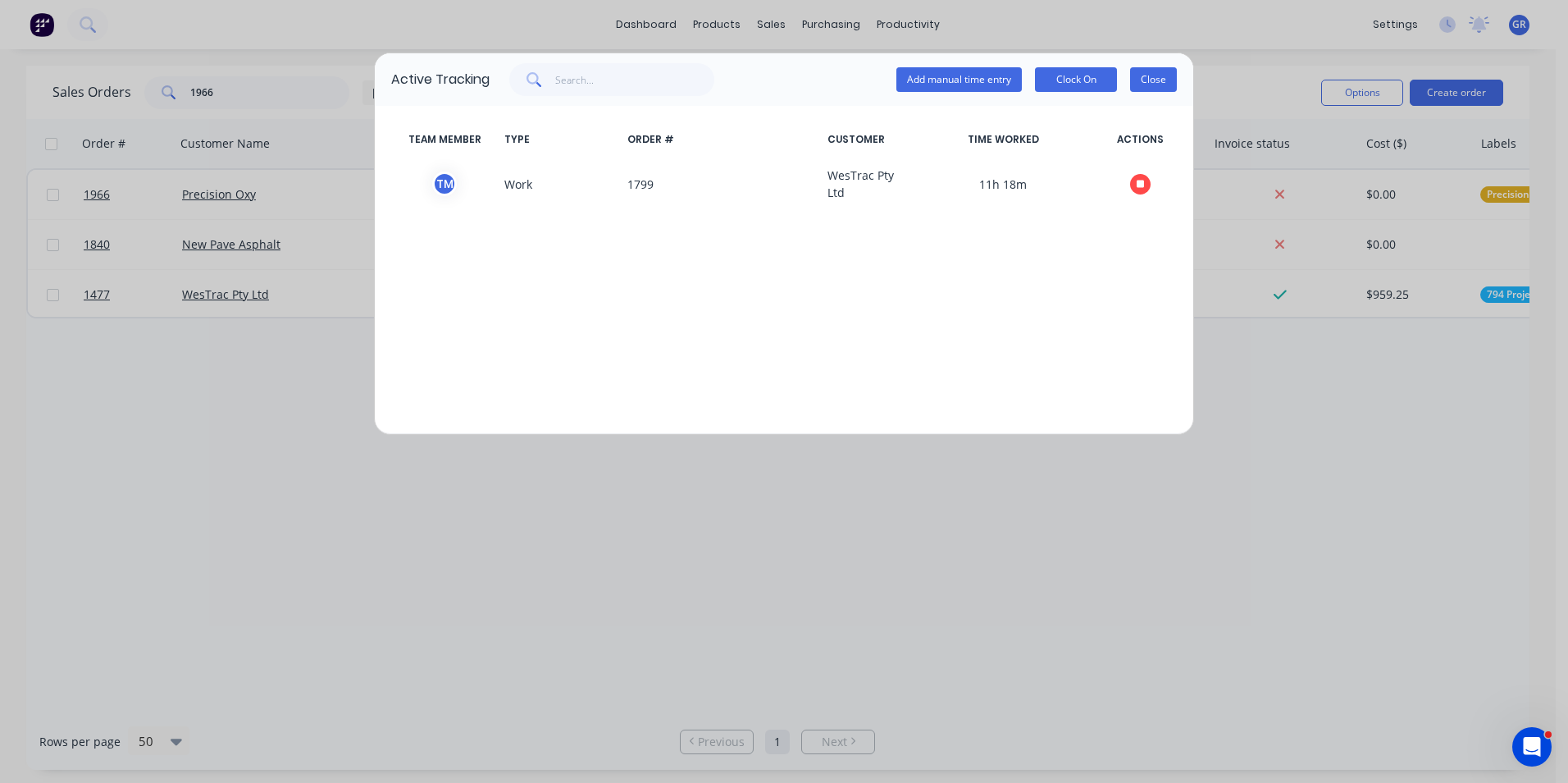
click at [1161, 74] on button "Close" at bounding box center [1153, 79] width 47 height 25
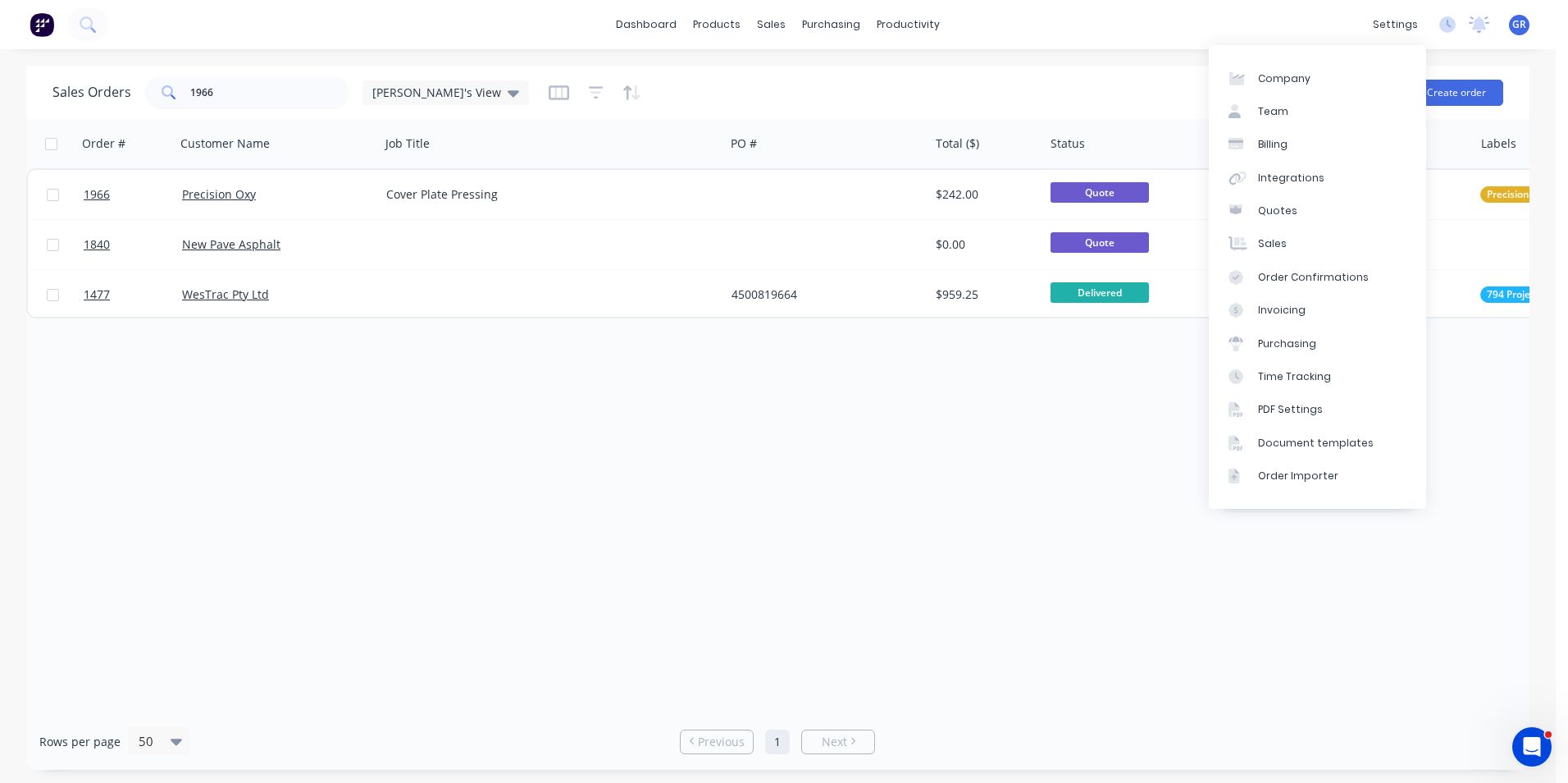
click at [1217, 33] on div "dashboard products sales purchasing productivity dashboard products Product Cat…" at bounding box center [778, 25] width 1556 height 50
